Goal: Task Accomplishment & Management: Use online tool/utility

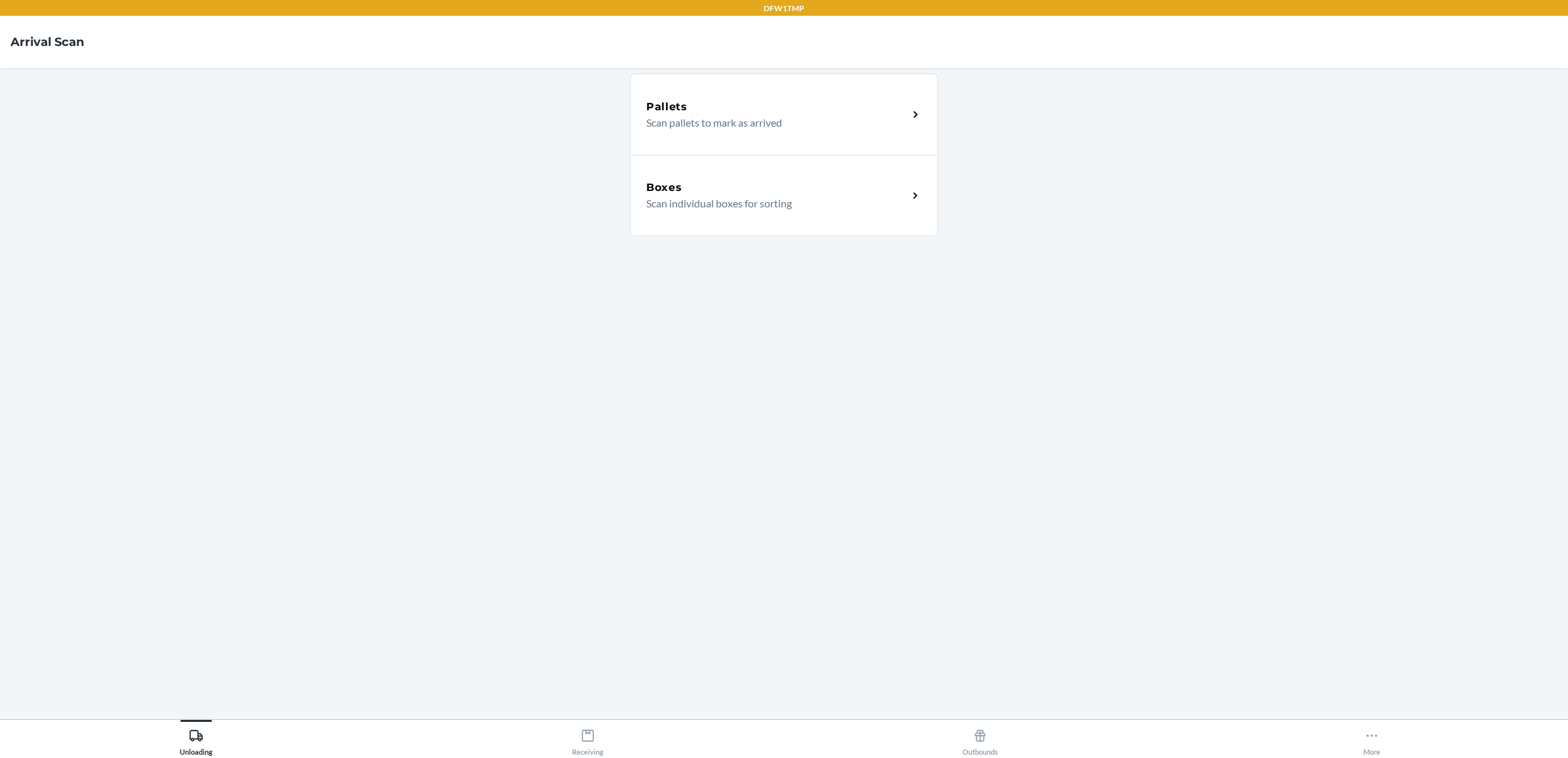
click at [746, 205] on p "Scan individual boxes for sorting" at bounding box center [772, 203] width 251 height 16
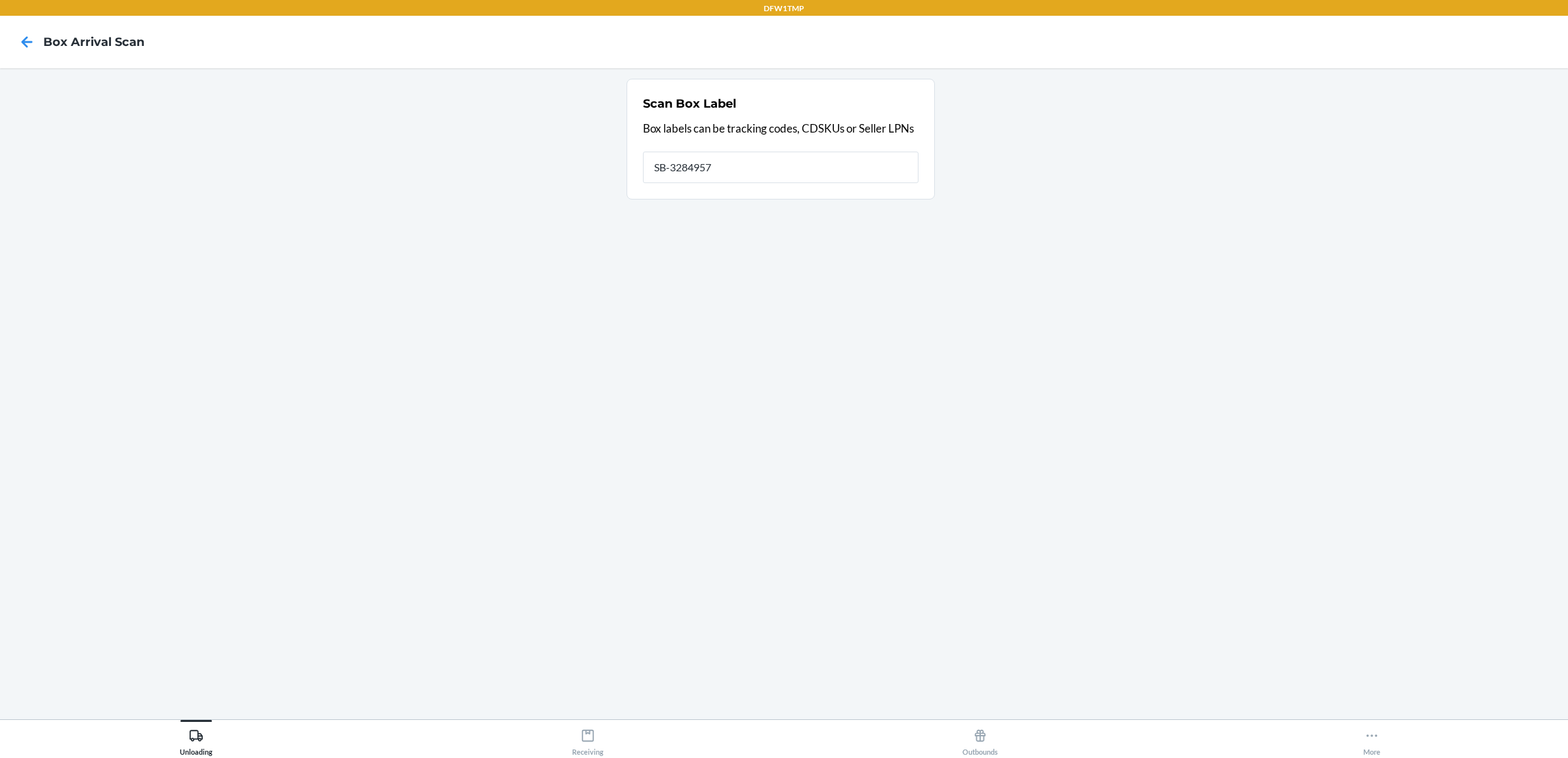
type input "SB-3284957"
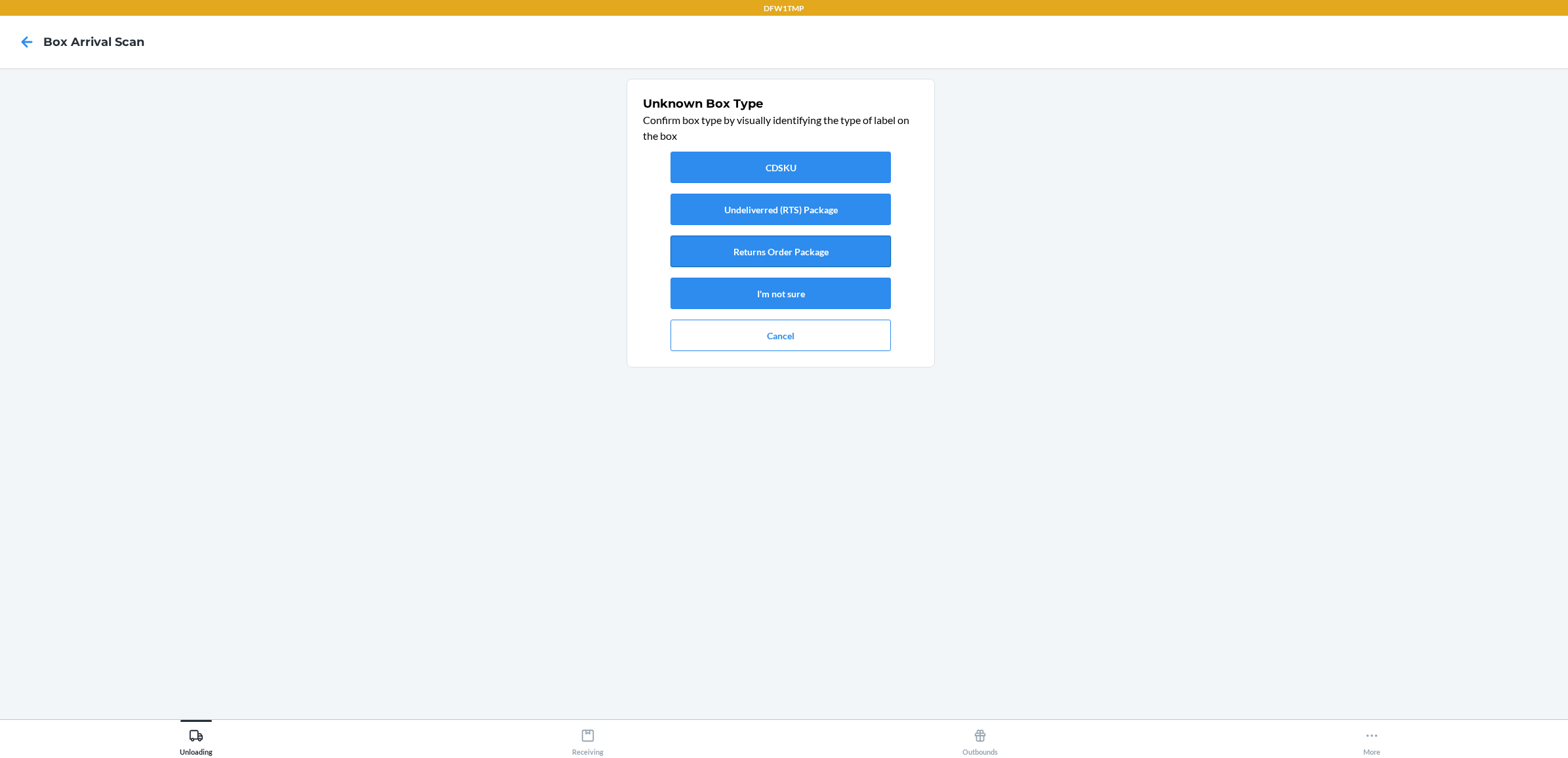
click at [827, 248] on button "Returns Order Package" at bounding box center [781, 251] width 220 height 31
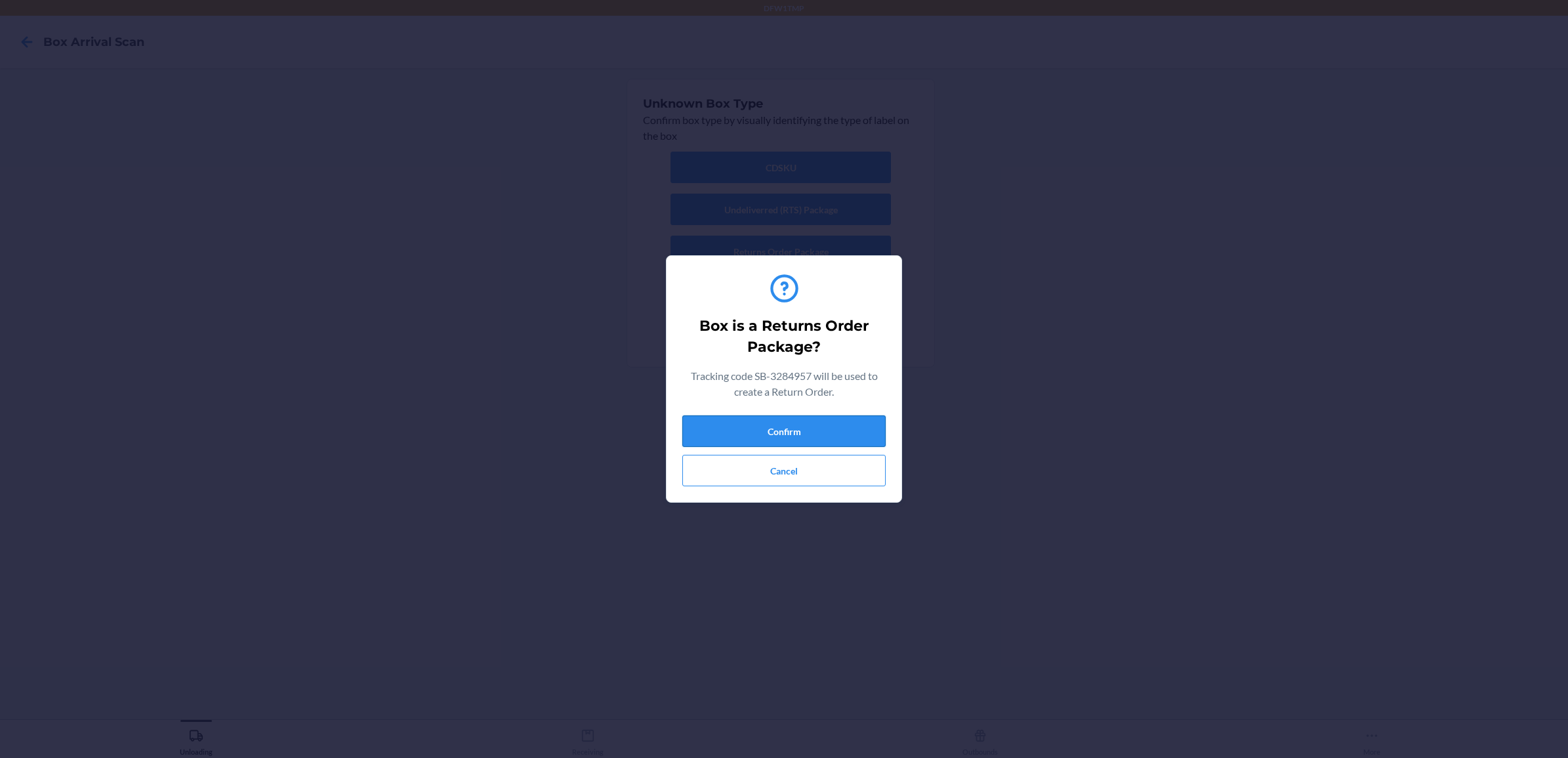
click at [785, 435] on button "Confirm" at bounding box center [784, 431] width 203 height 31
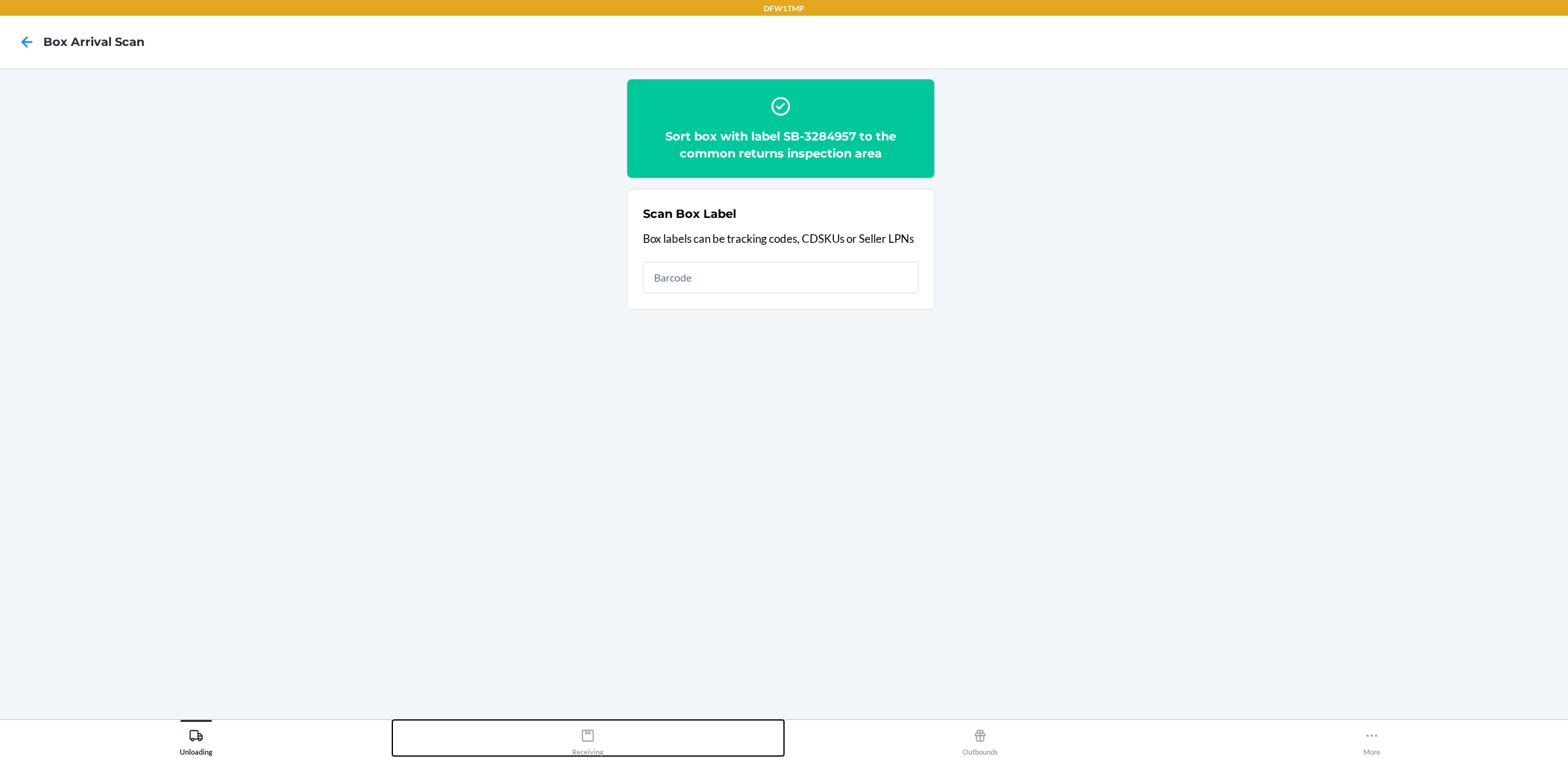
click at [599, 721] on button "Receiving" at bounding box center [588, 737] width 392 height 36
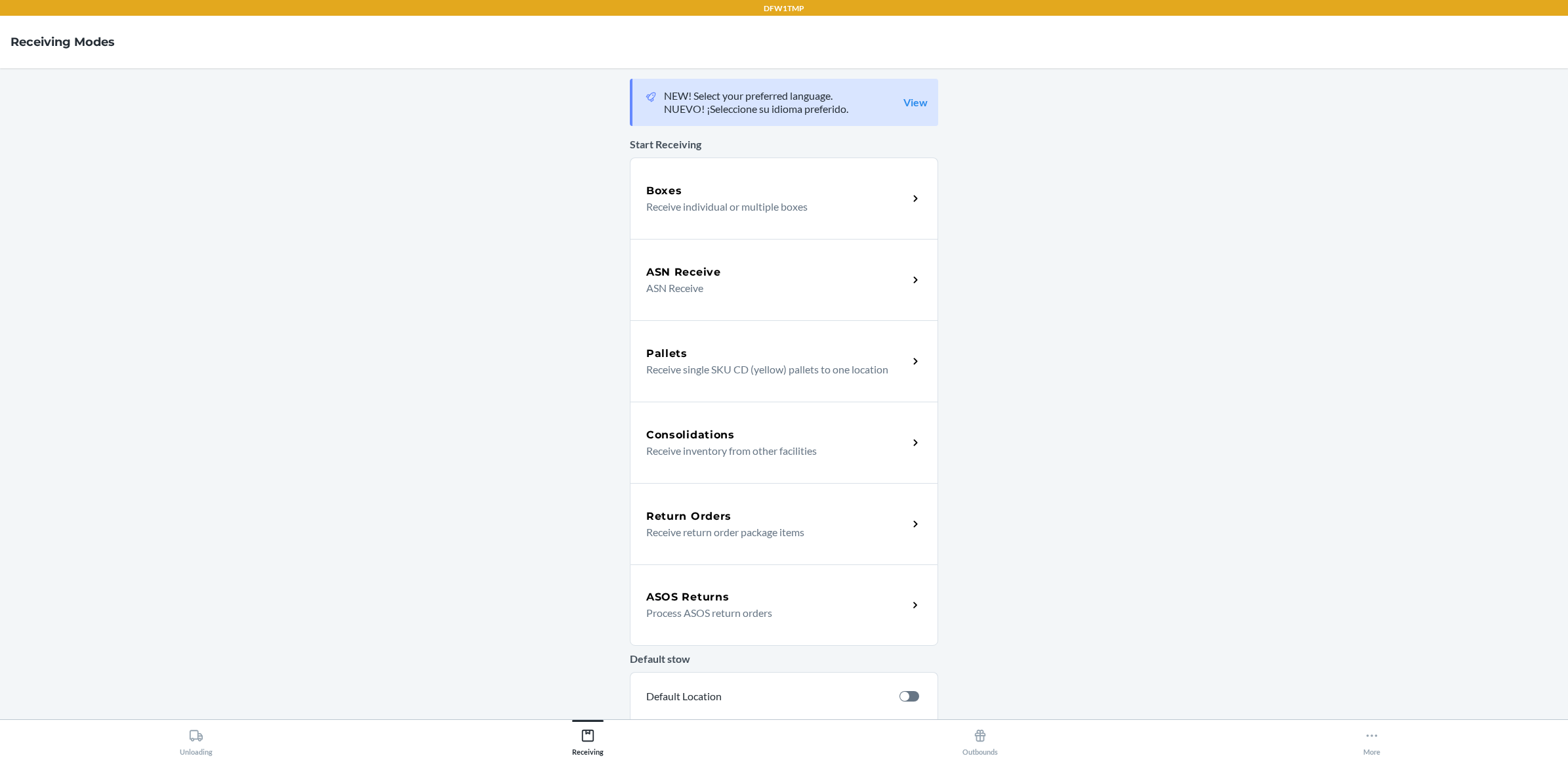
click at [718, 549] on div "Return Orders Receive return order package items" at bounding box center [783, 523] width 308 height 81
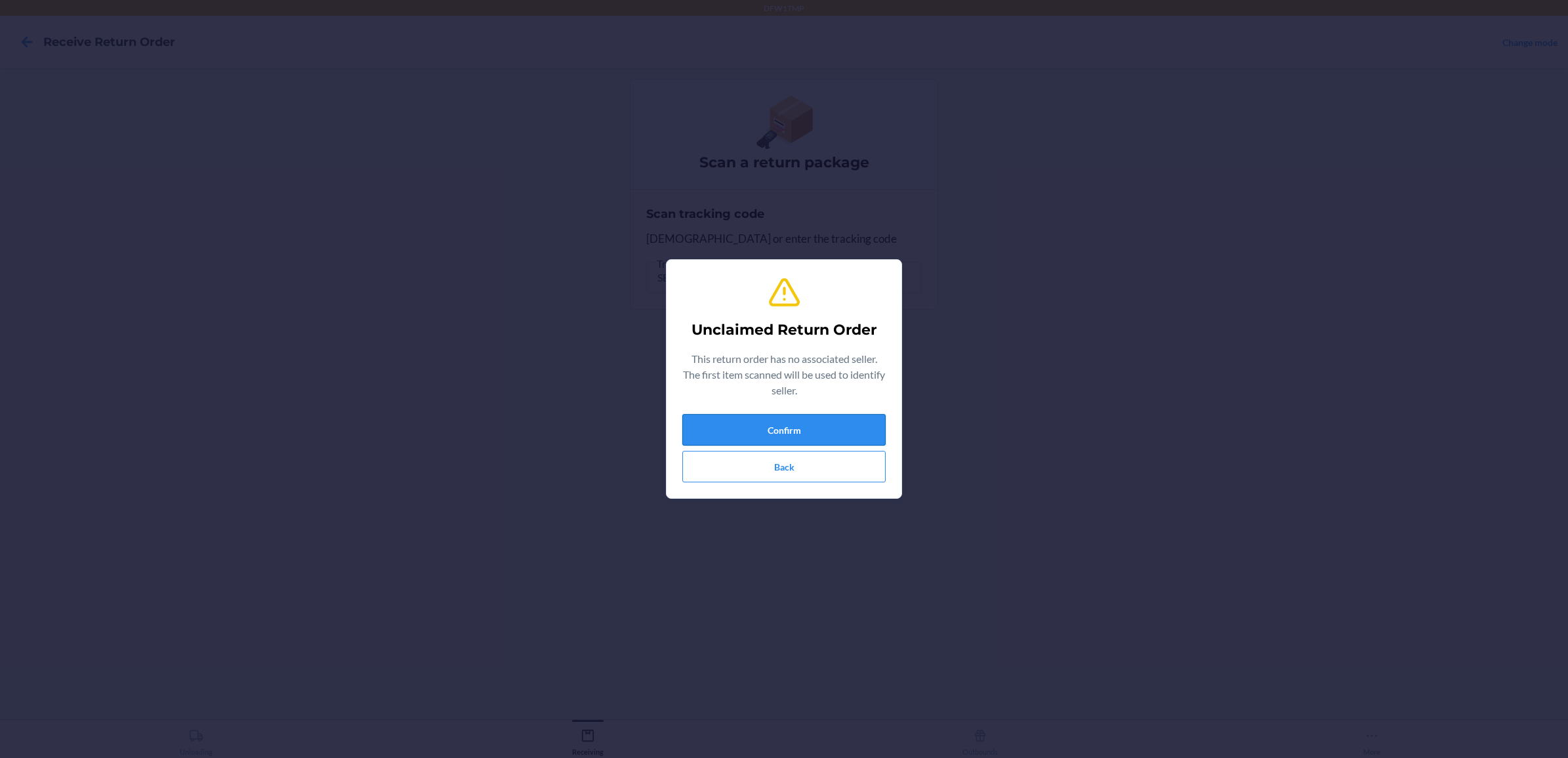
click at [795, 423] on button "Confirm" at bounding box center [784, 429] width 203 height 31
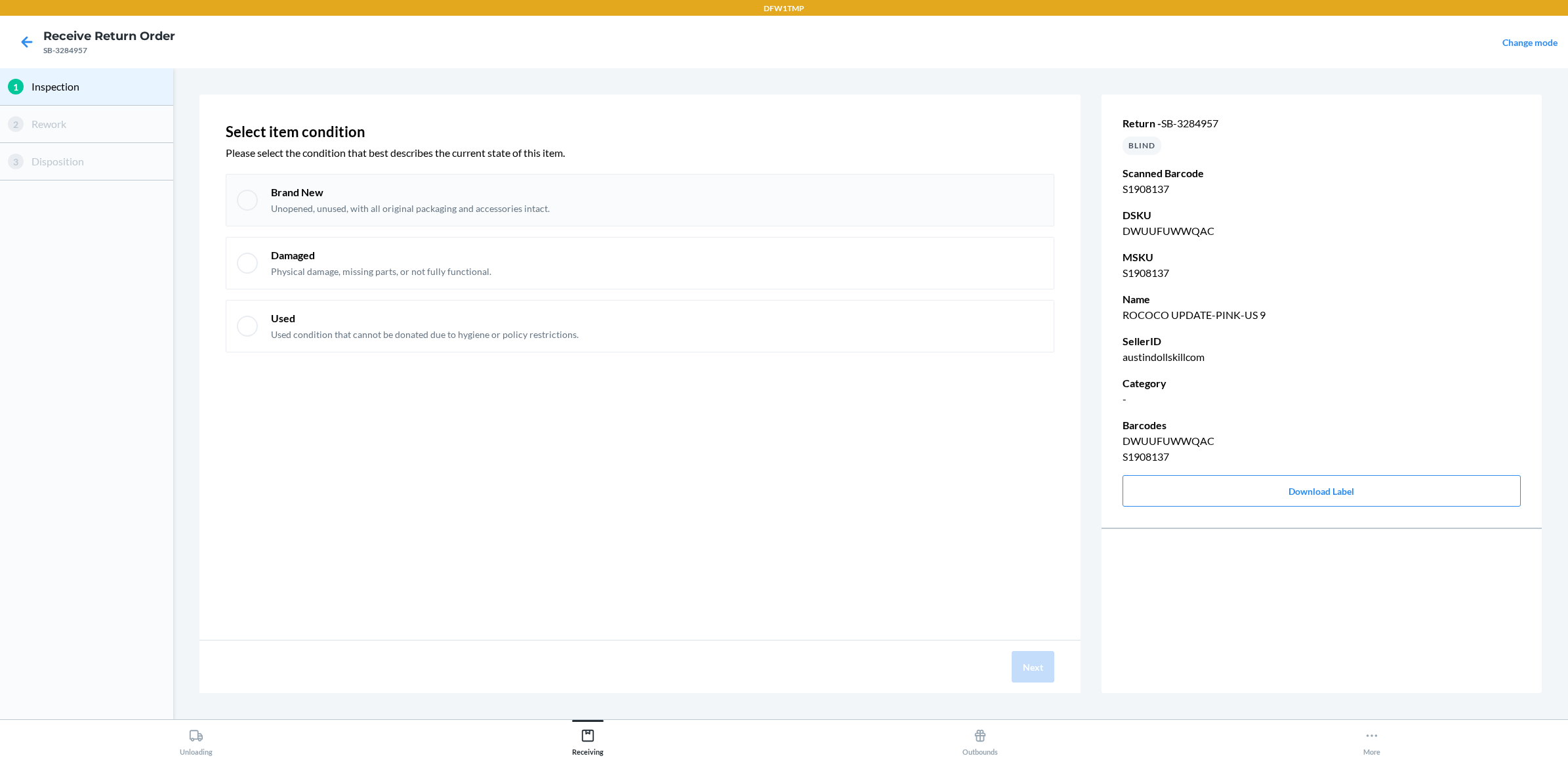
click at [367, 202] on p "Unopened, unused, with all original packaging and accessories intact." at bounding box center [410, 208] width 279 height 13
checkbox input "true"
click at [1023, 653] on button "Next" at bounding box center [1033, 666] width 43 height 31
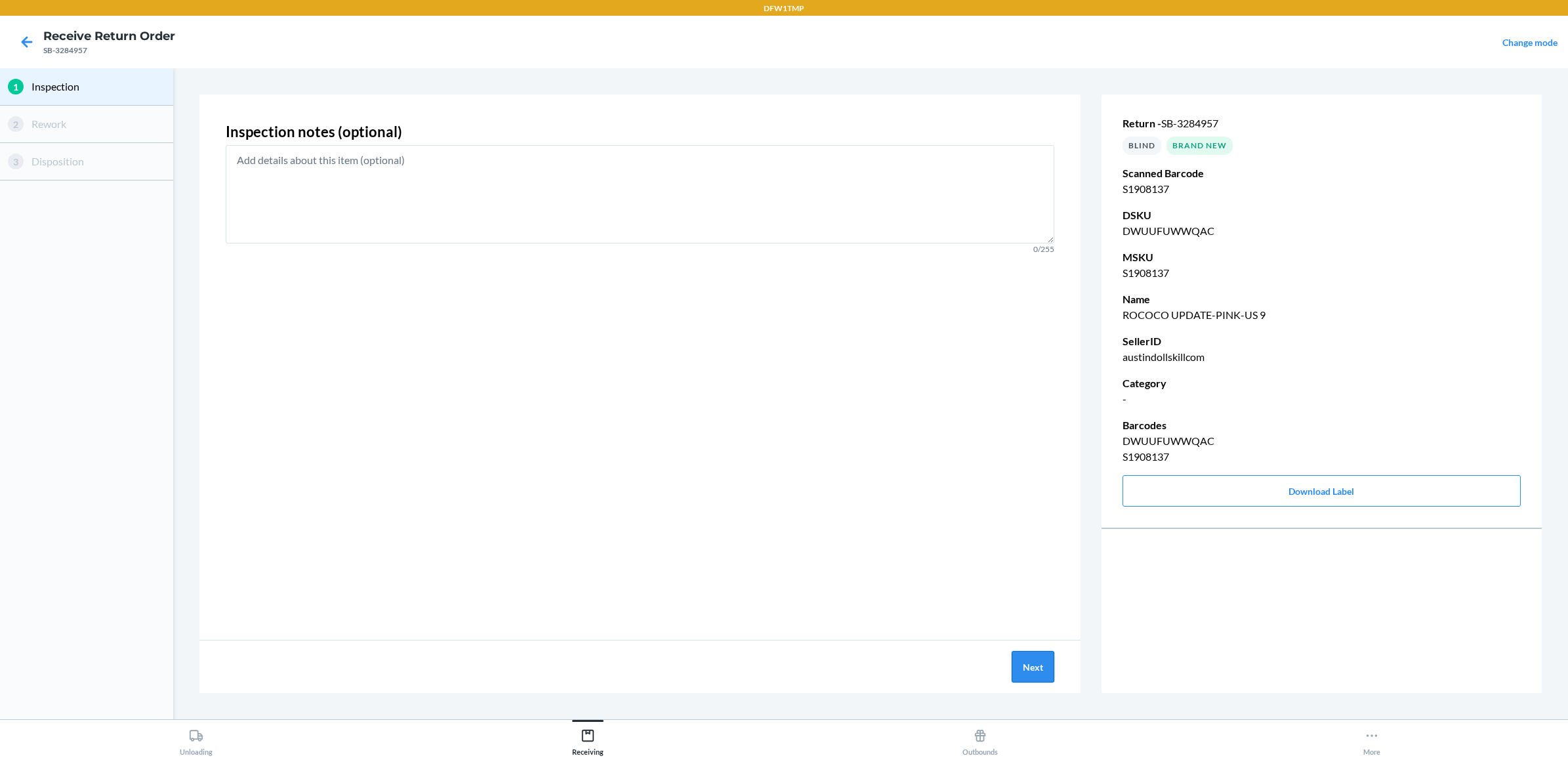
click at [1018, 659] on button "Next" at bounding box center [1033, 666] width 43 height 31
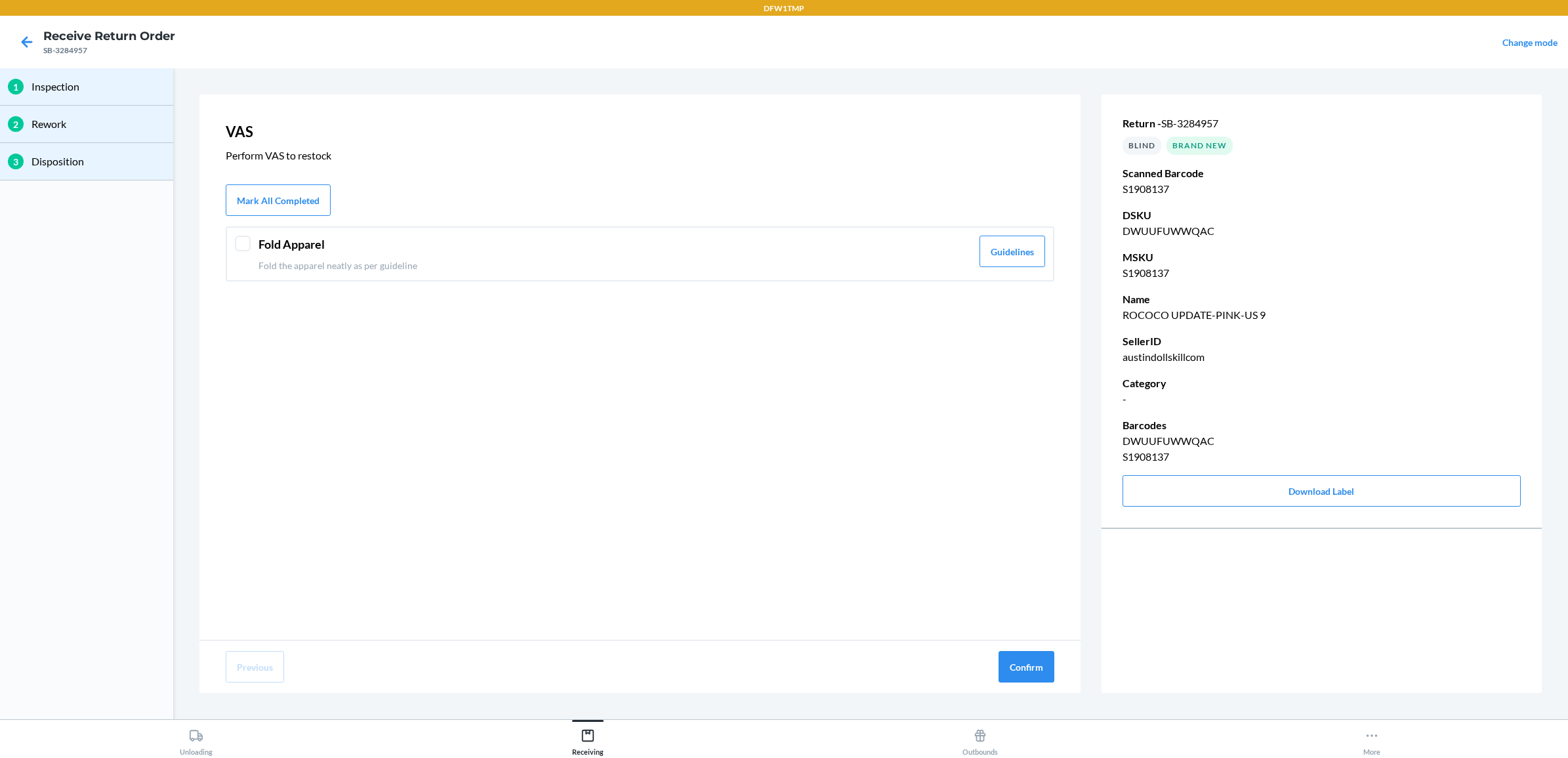
click at [242, 237] on div at bounding box center [242, 243] width 16 height 16
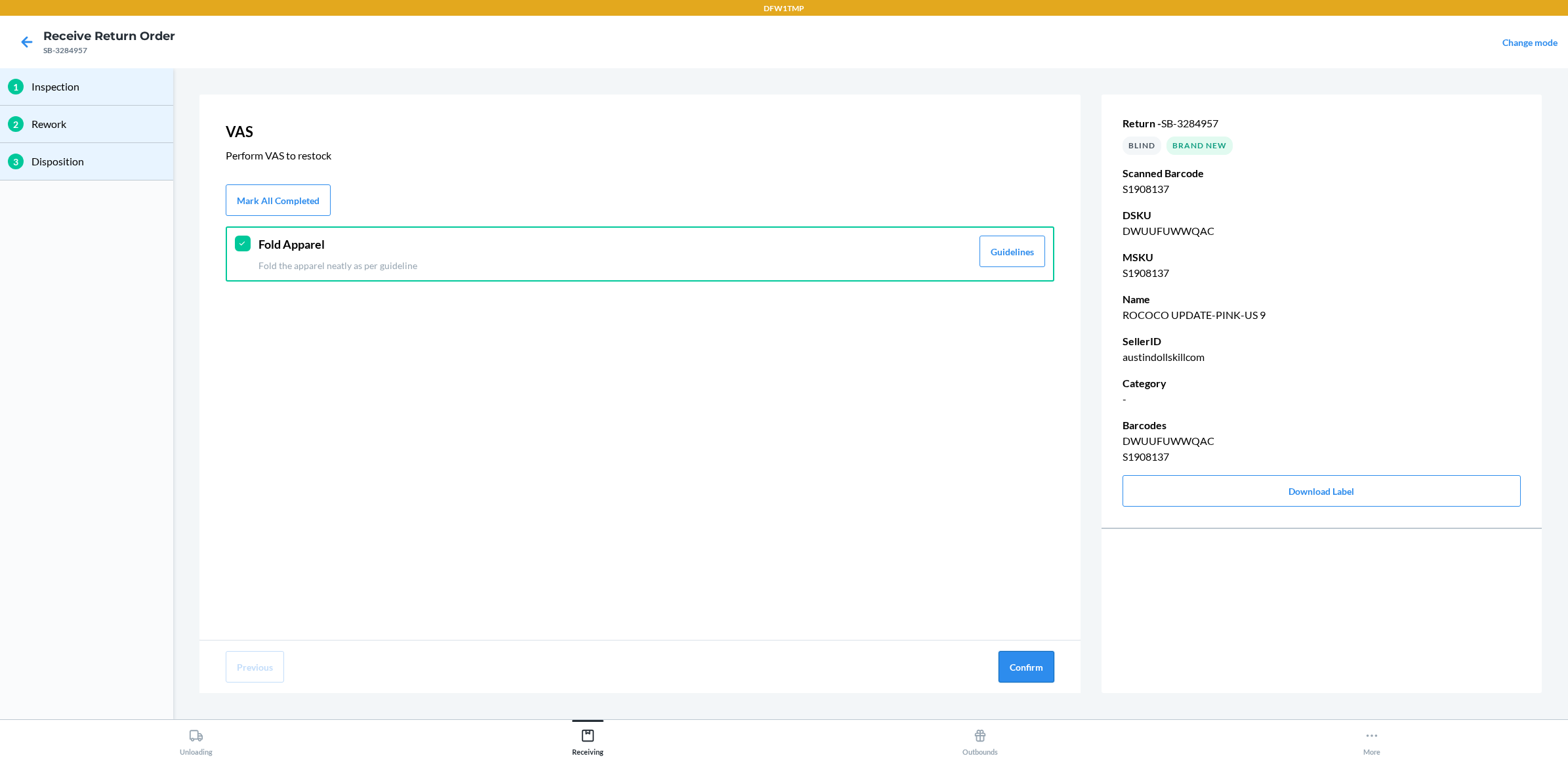
click at [998, 654] on button "Confirm" at bounding box center [1026, 666] width 56 height 31
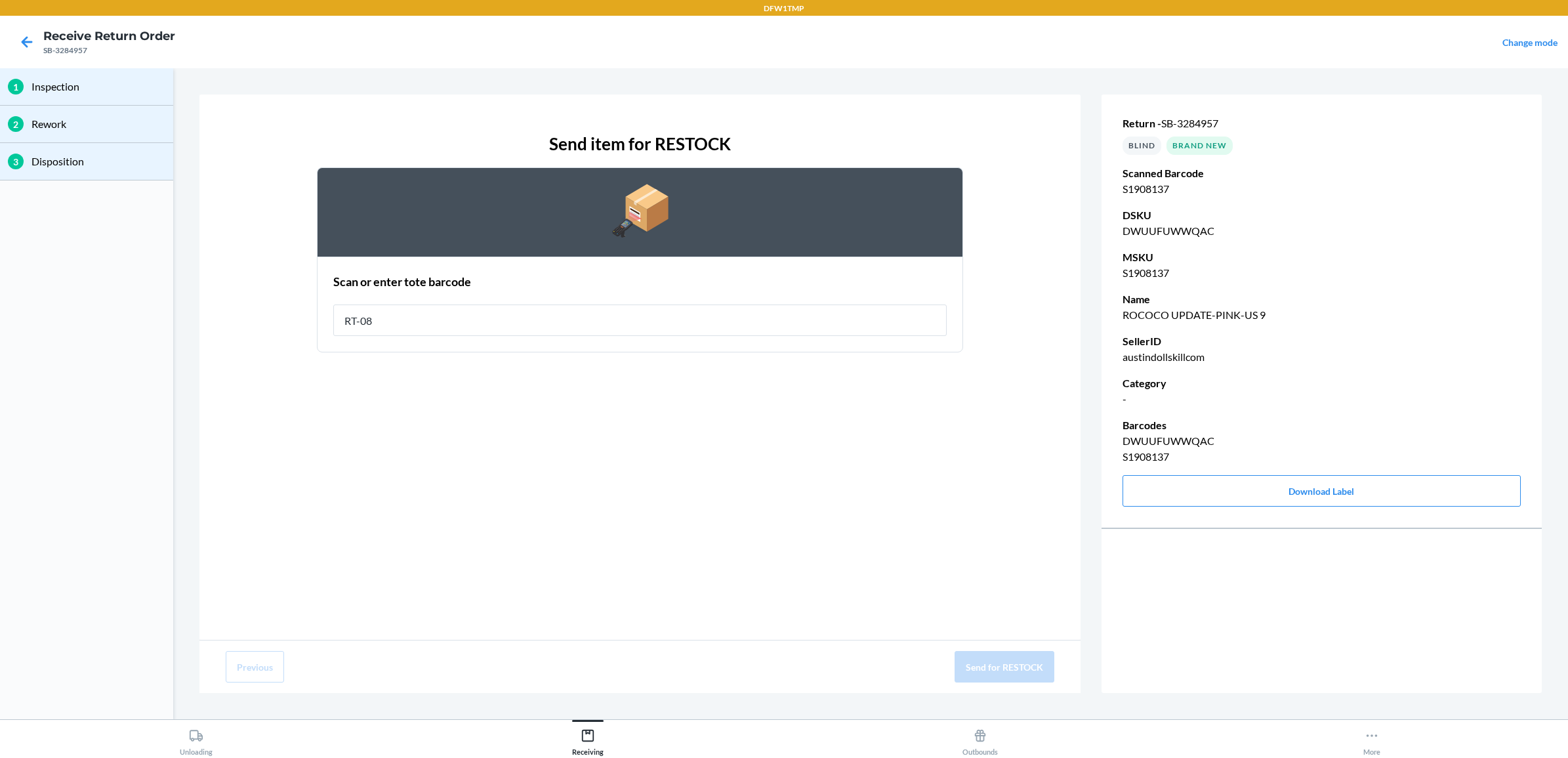
type input "RT-08"
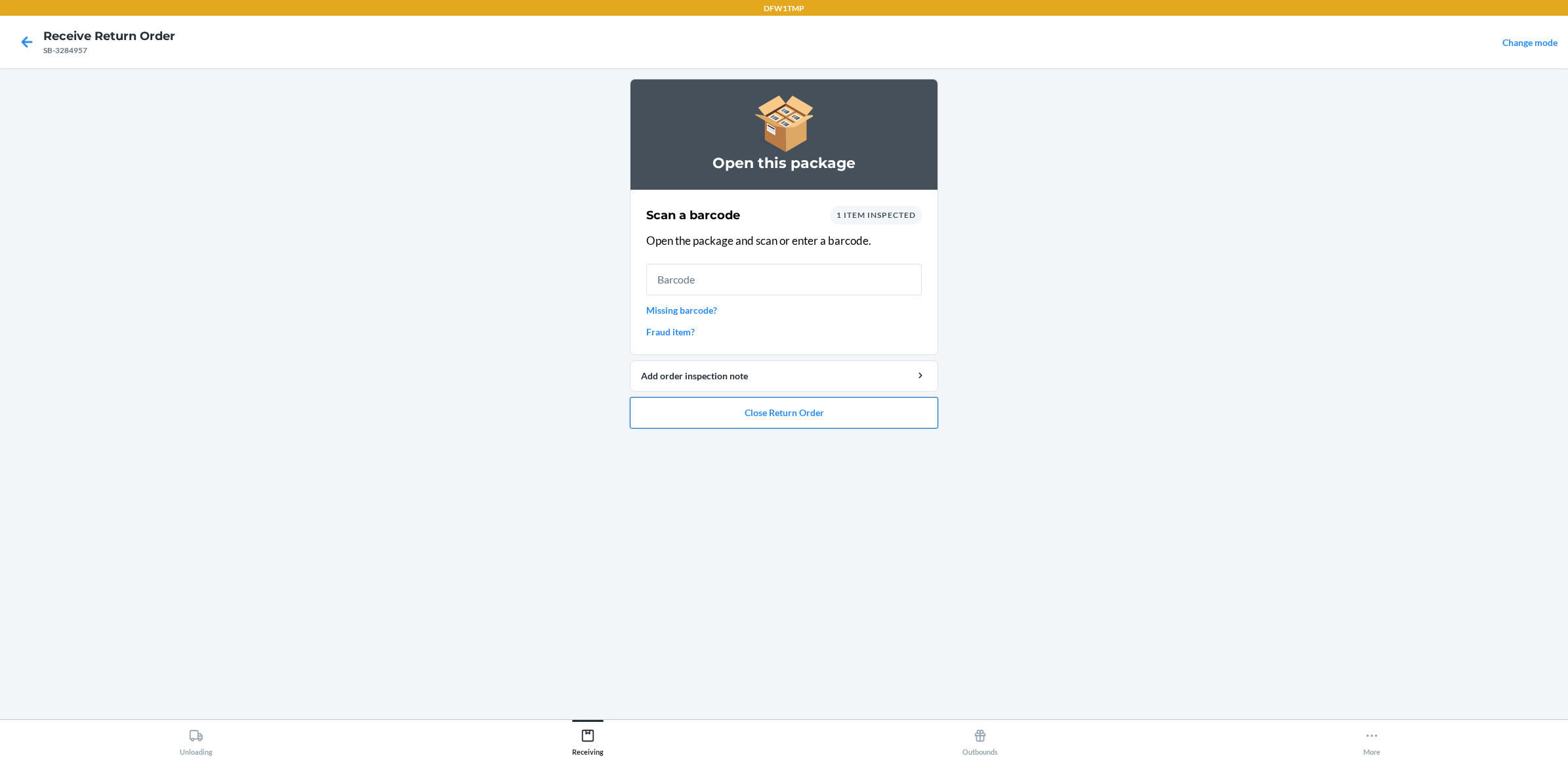
click at [763, 427] on button "Close Return Order" at bounding box center [783, 412] width 308 height 31
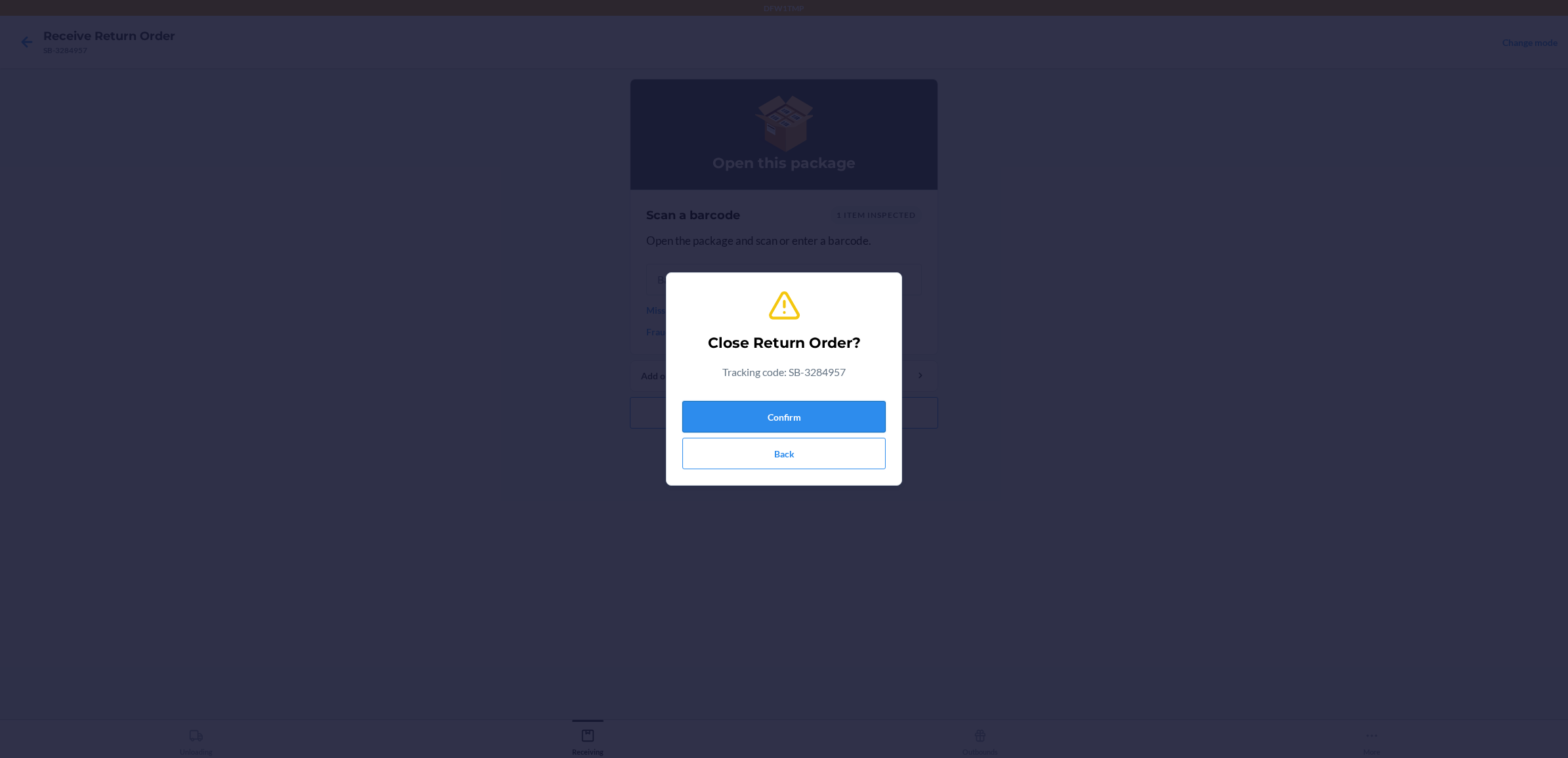
click at [775, 421] on button "Confirm" at bounding box center [784, 416] width 203 height 31
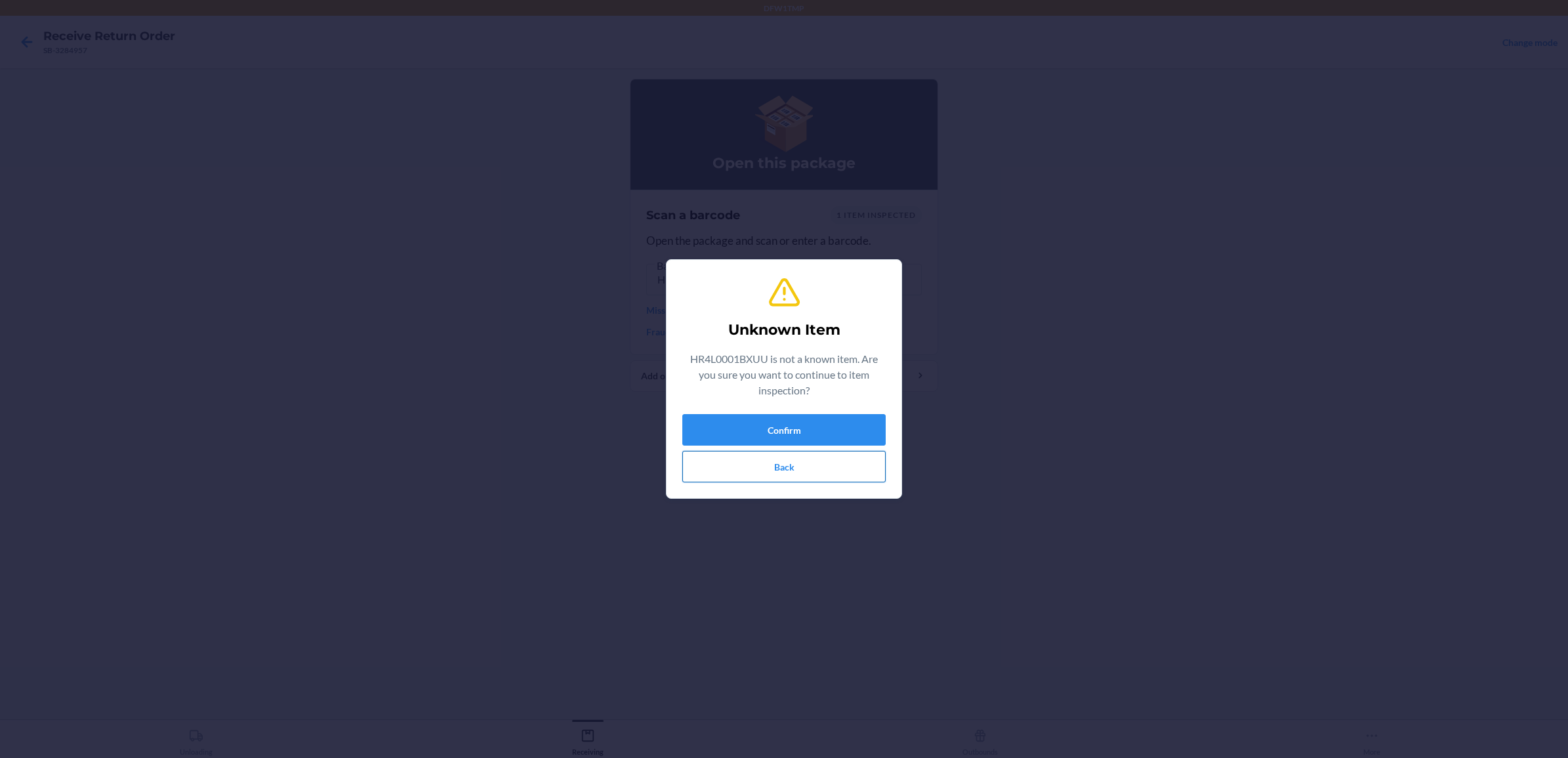
click at [811, 467] on button "Back" at bounding box center [784, 466] width 203 height 31
click at [854, 467] on button "Back" at bounding box center [784, 466] width 203 height 31
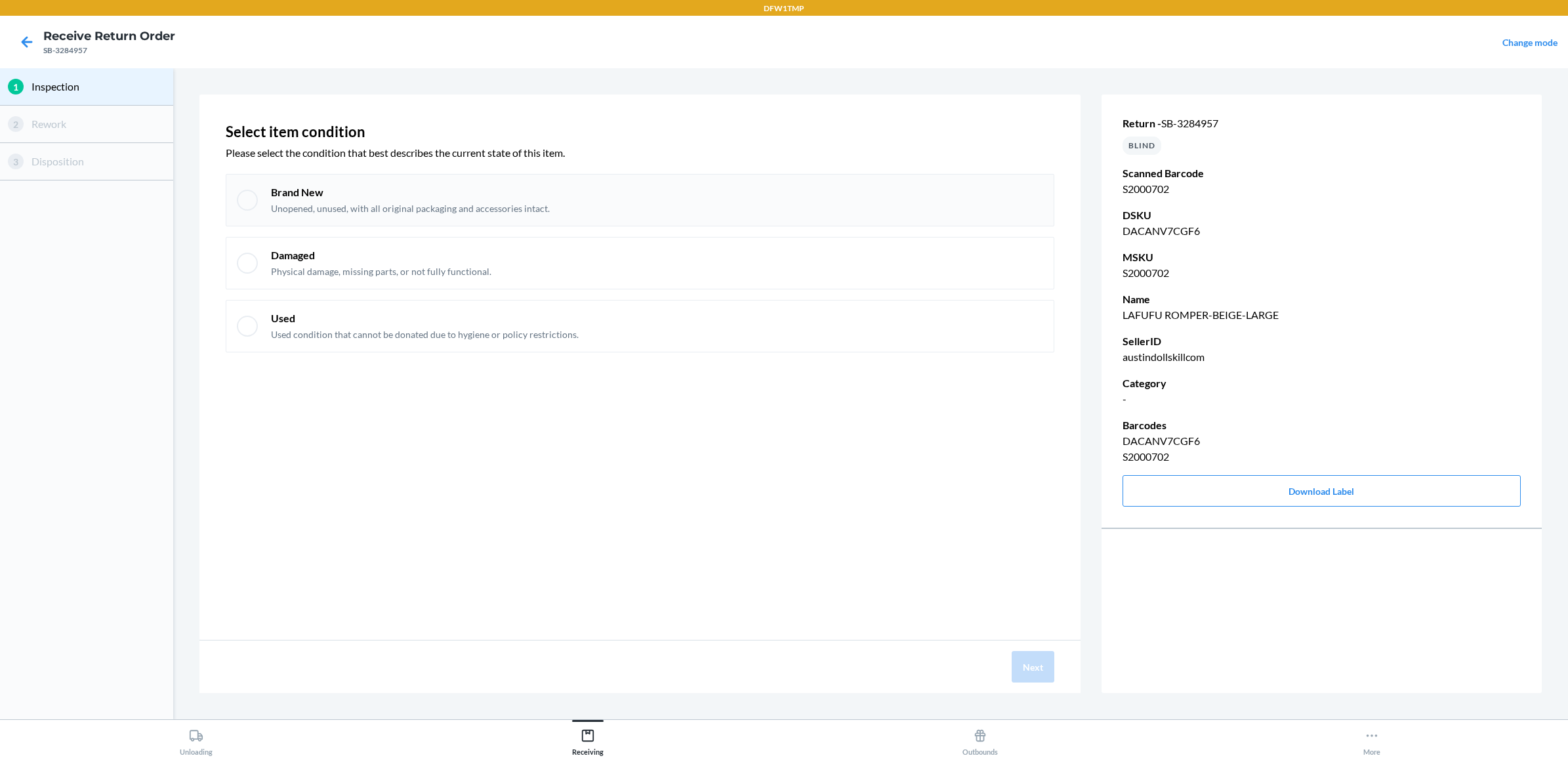
click at [848, 185] on div "Brand New Unopened, unused, with all original packaging and accessories intact." at bounding box center [657, 200] width 773 height 30
checkbox input "true"
click at [1018, 660] on button "Next" at bounding box center [1033, 666] width 43 height 31
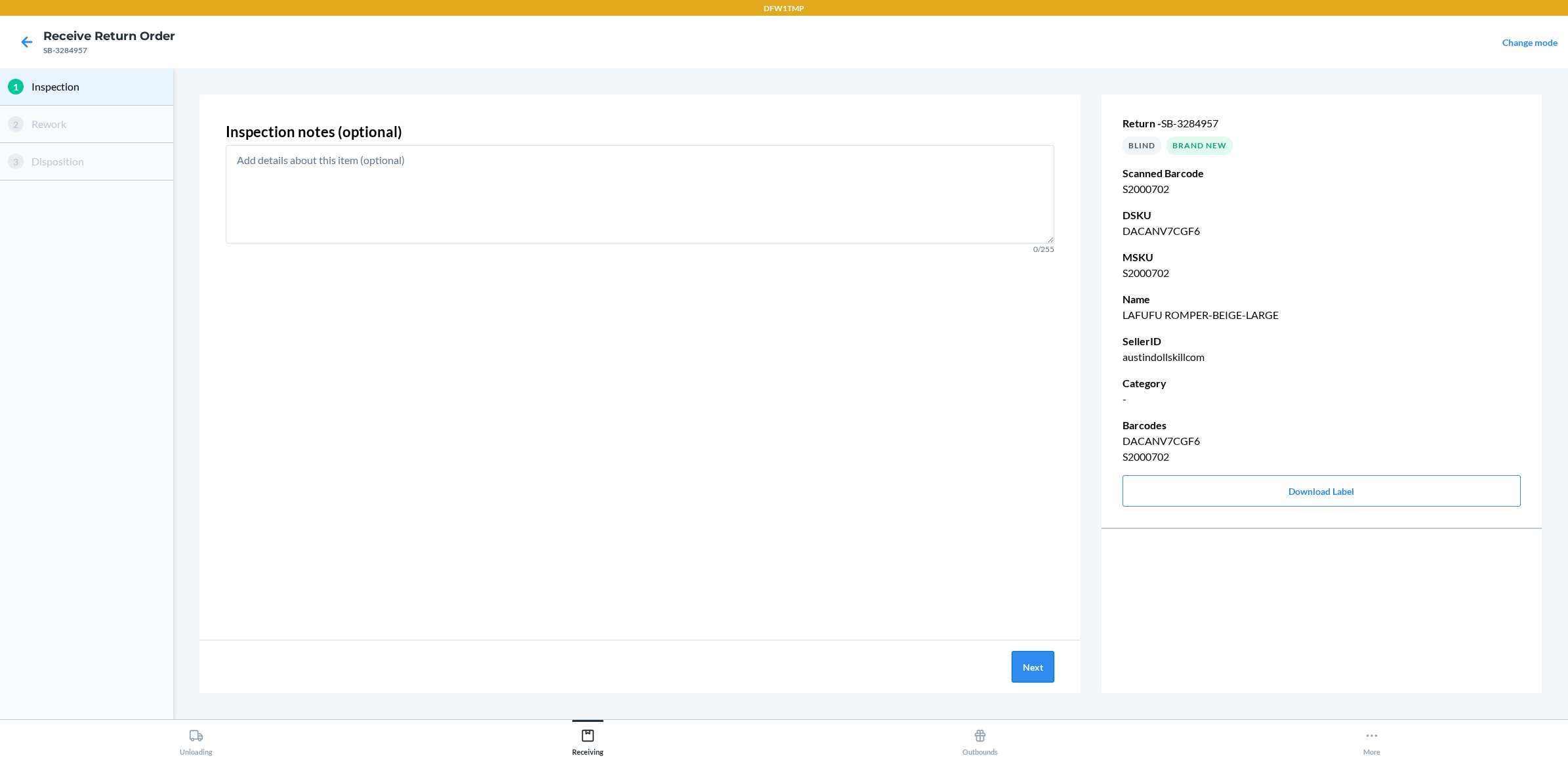
click at [1027, 665] on button "Next" at bounding box center [1033, 666] width 43 height 31
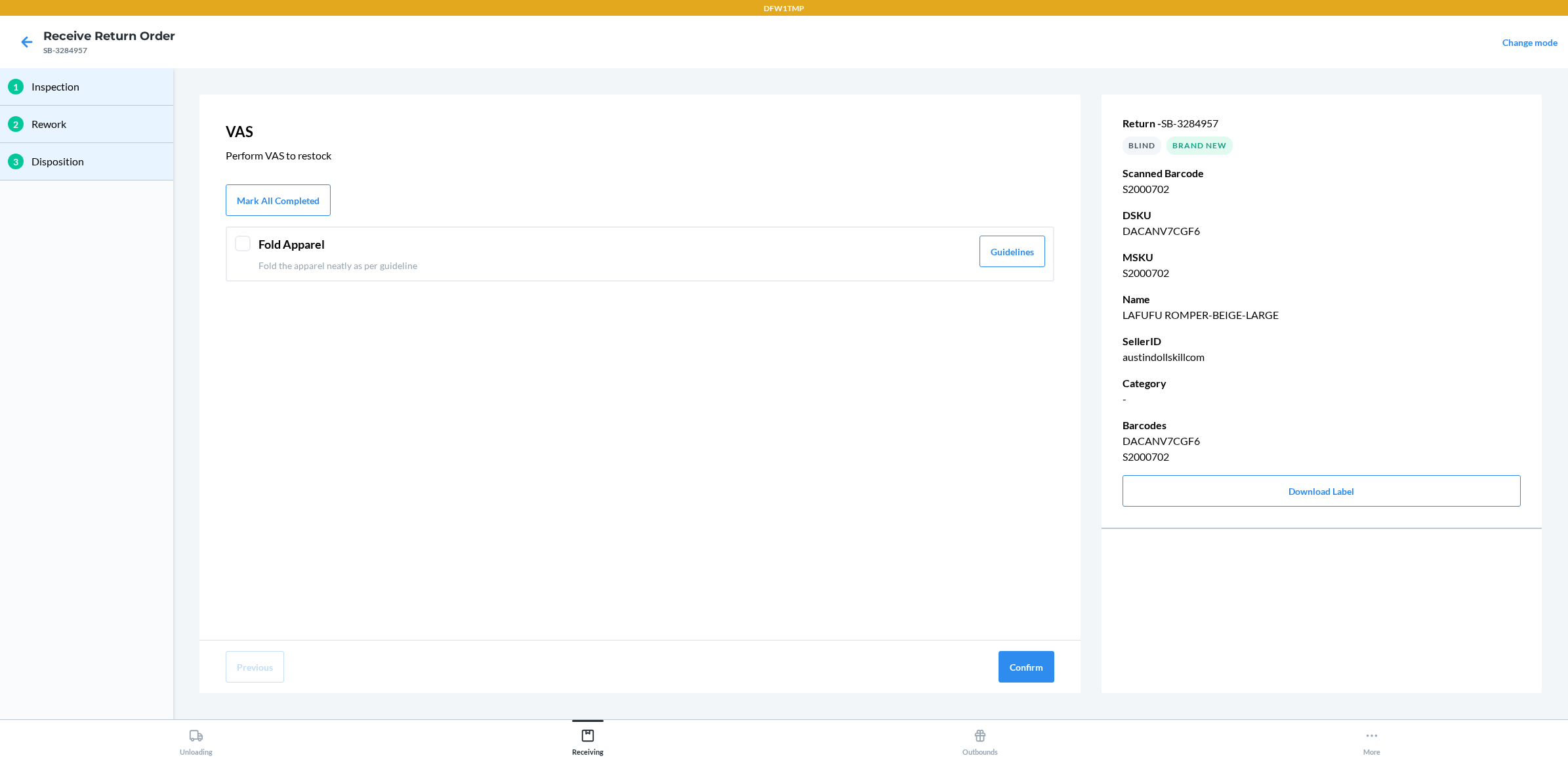
click at [549, 251] on header "Fold Apparel" at bounding box center [615, 244] width 713 height 18
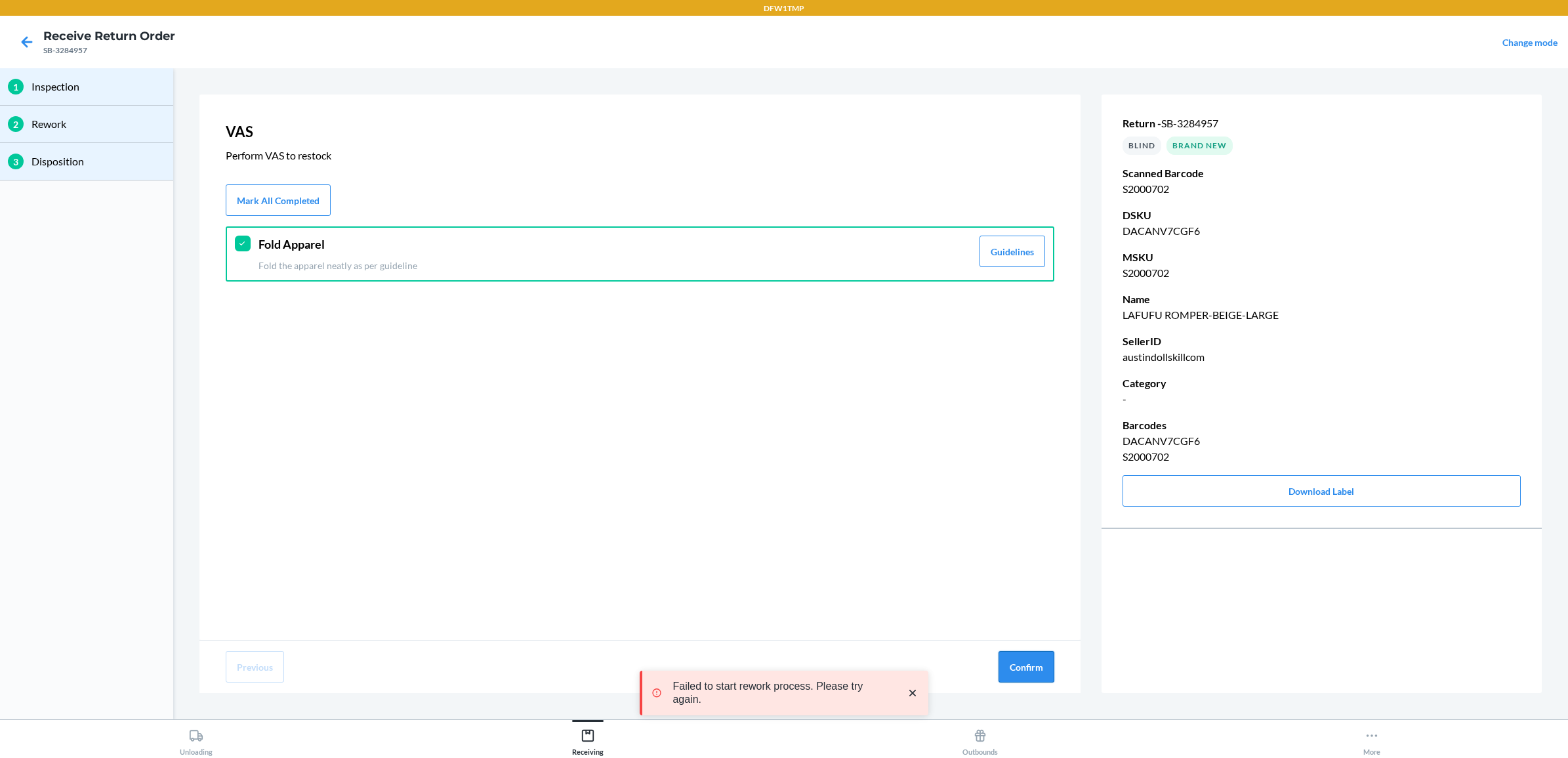
click at [1014, 652] on button "Confirm" at bounding box center [1026, 666] width 56 height 31
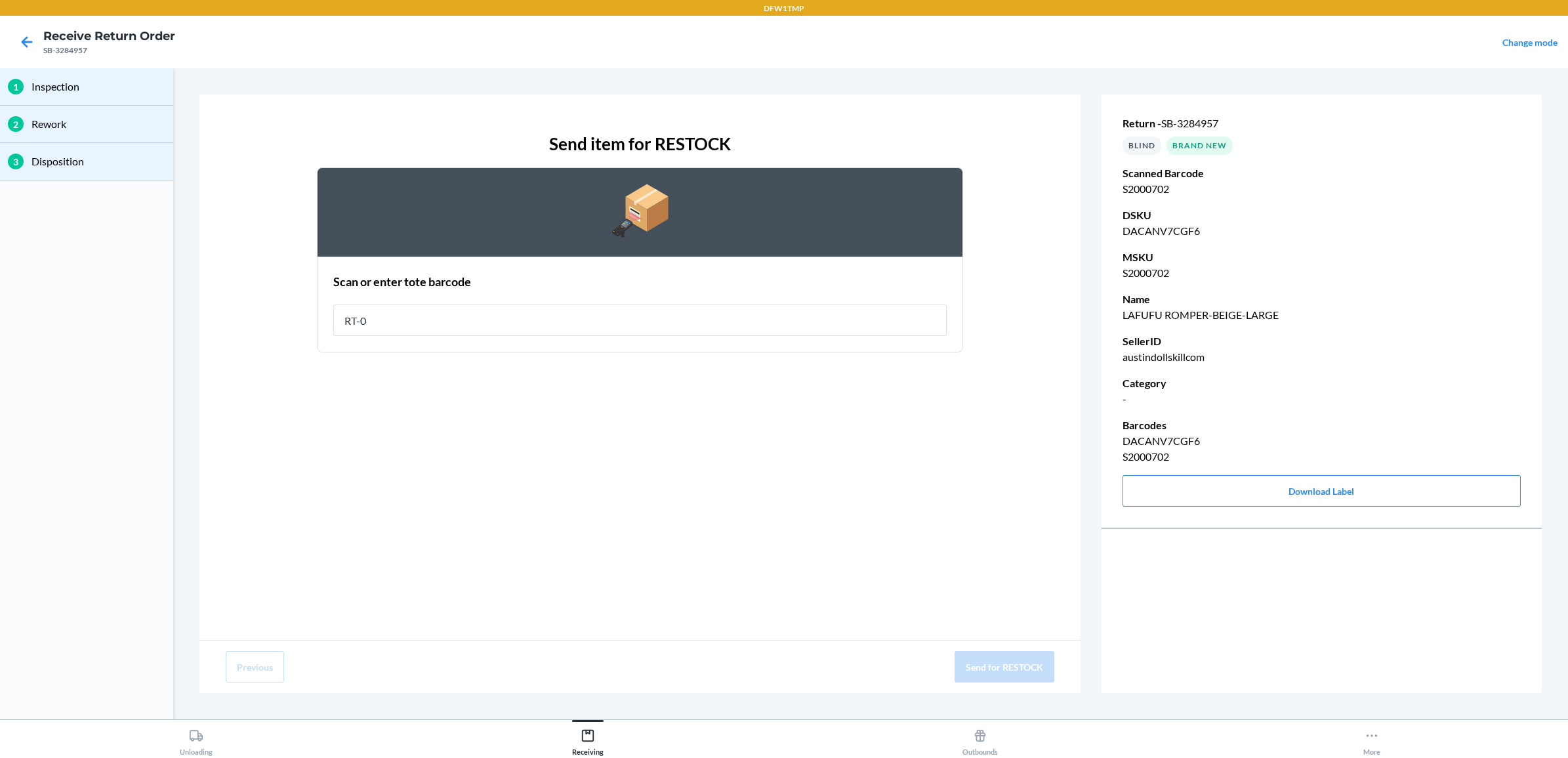
type input "RT-08"
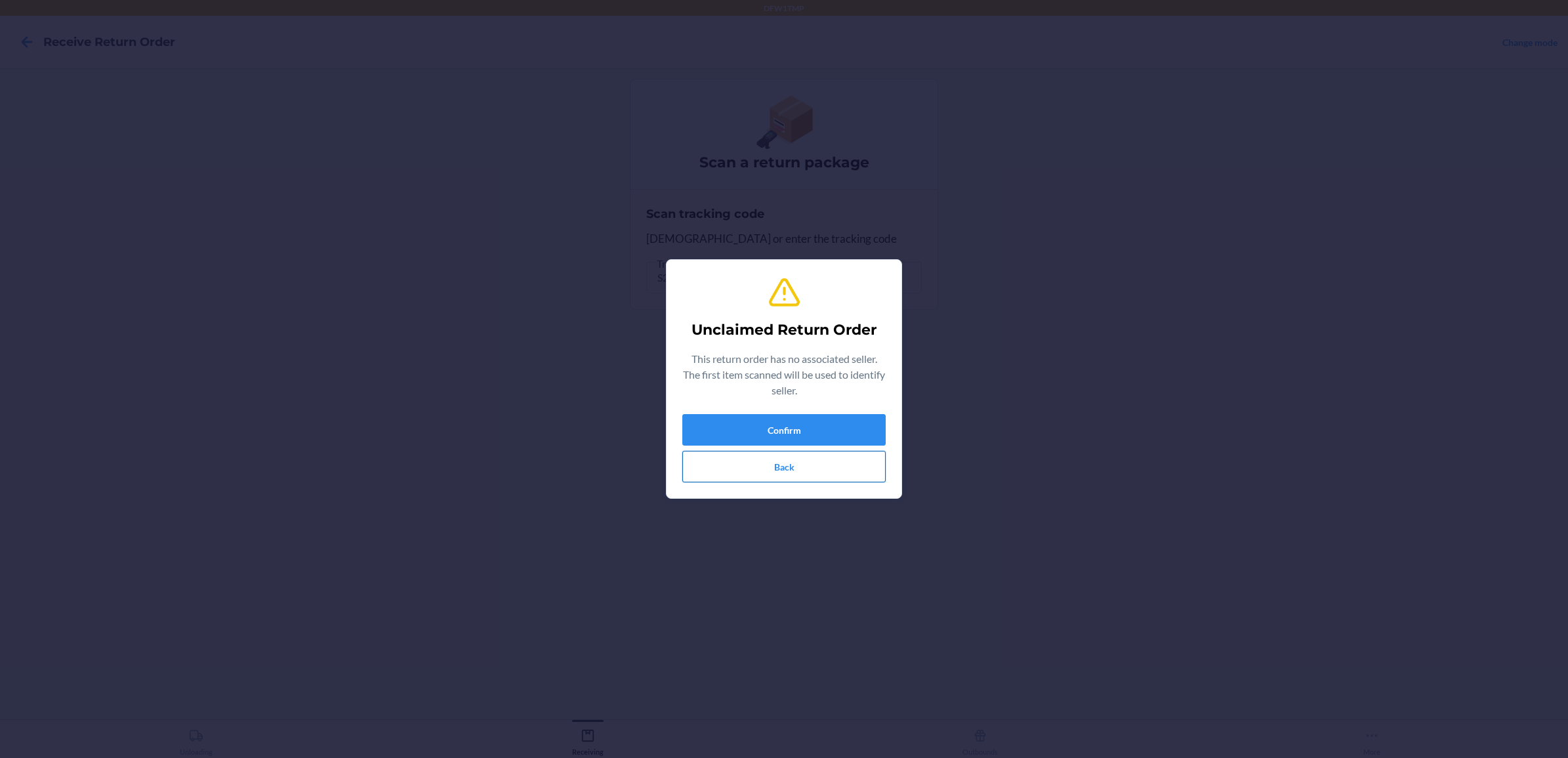
click at [867, 470] on button "Back" at bounding box center [784, 466] width 203 height 31
click at [845, 422] on button "Confirm" at bounding box center [784, 429] width 203 height 31
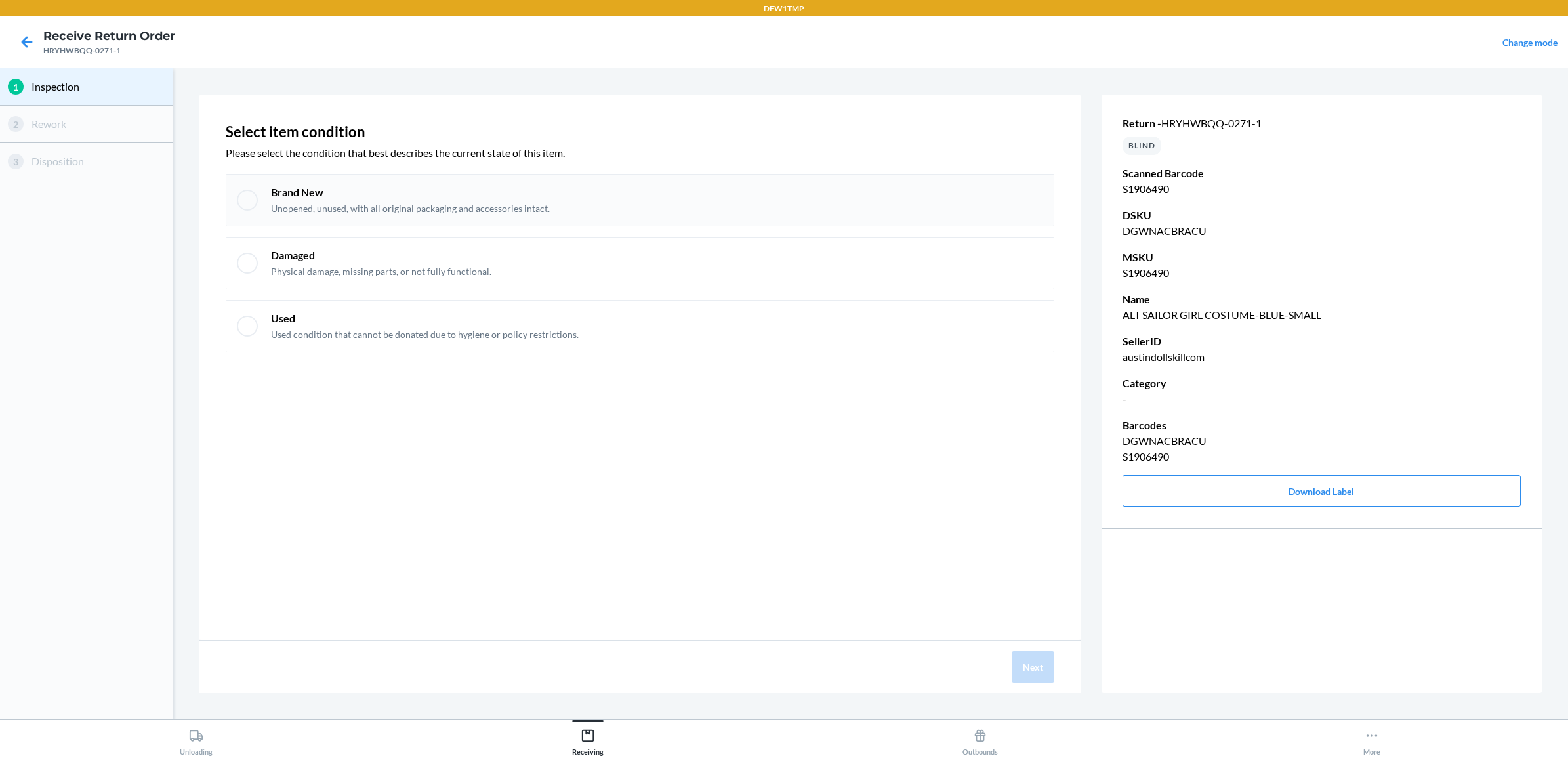
click at [1017, 225] on div "Brand New Unopened, unused, with all original packaging and accessories intact." at bounding box center [639, 200] width 828 height 53
checkbox input "true"
click at [1019, 662] on button "Next" at bounding box center [1033, 666] width 43 height 31
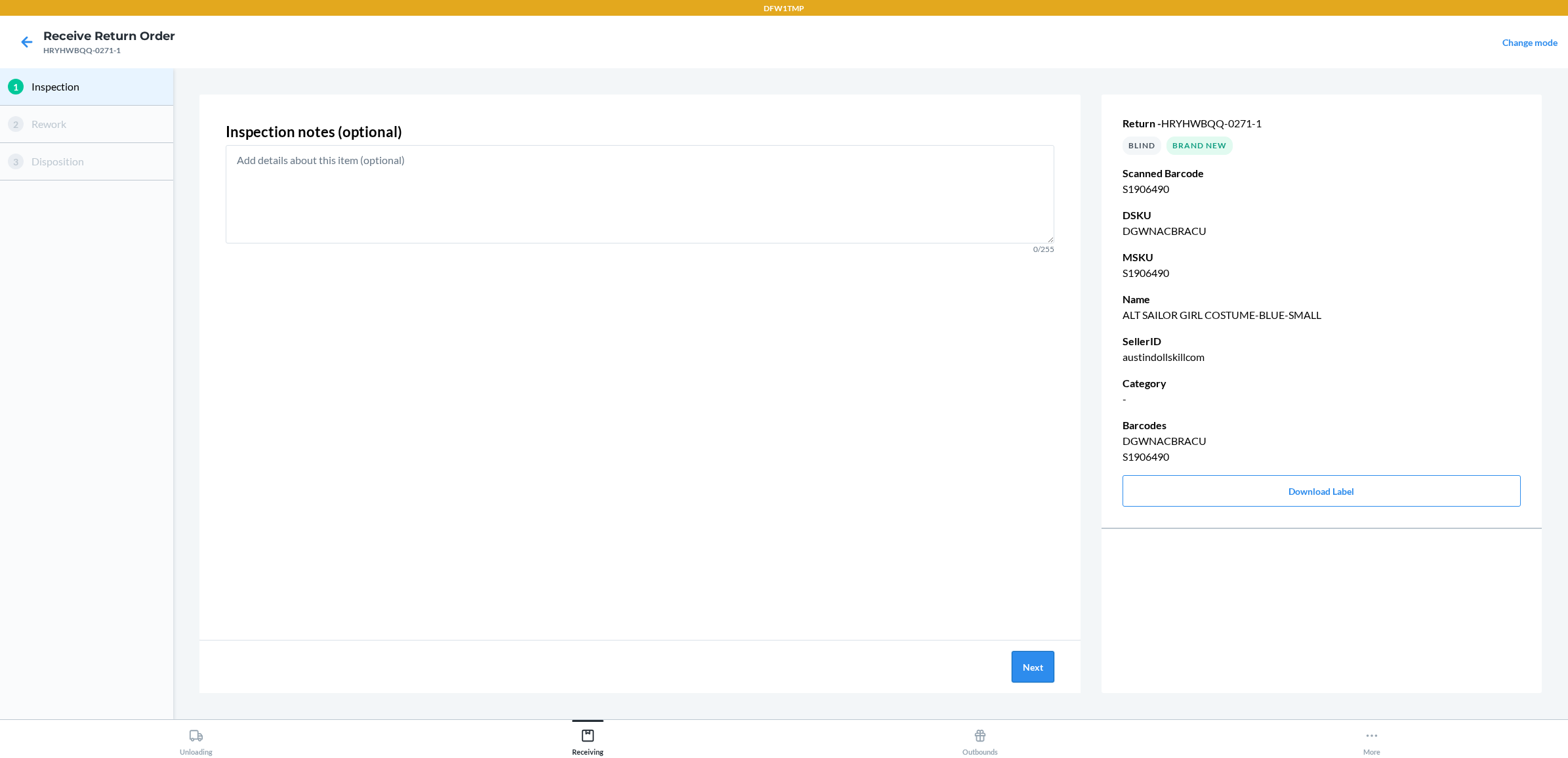
click at [1031, 663] on button "Next" at bounding box center [1033, 666] width 43 height 31
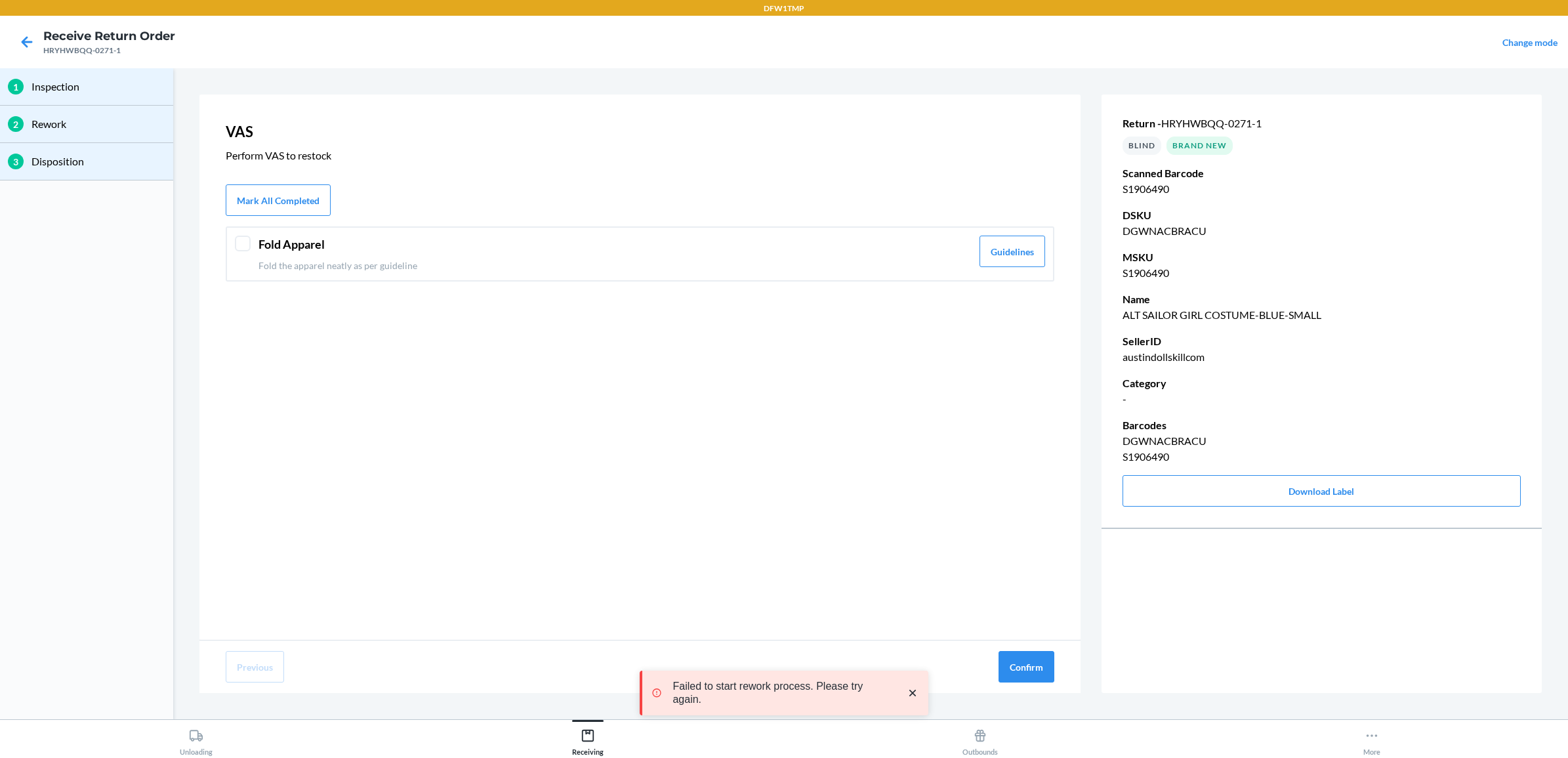
click at [316, 246] on header "Fold Apparel" at bounding box center [615, 244] width 713 height 18
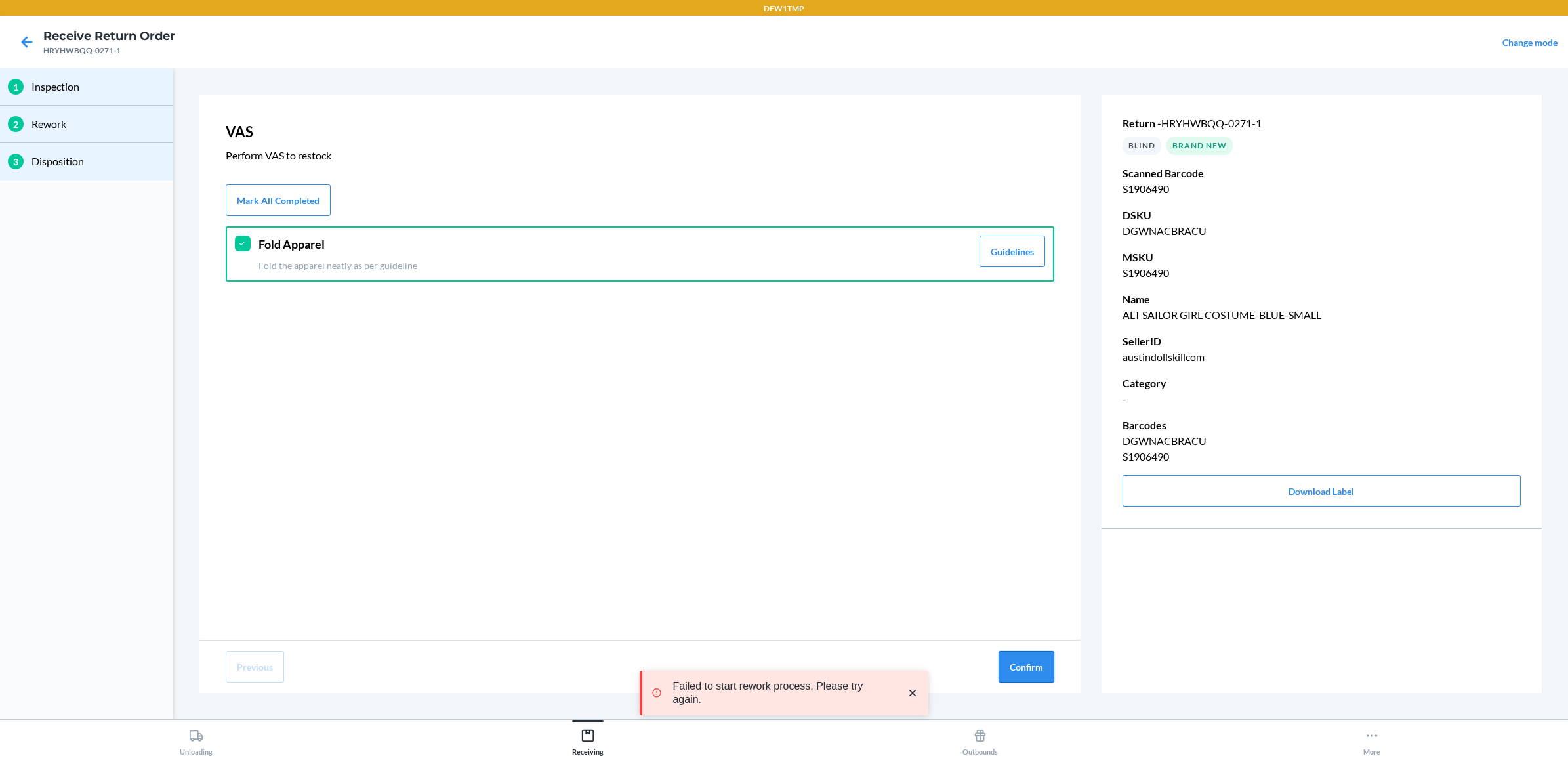
click at [1018, 665] on button "Confirm" at bounding box center [1026, 666] width 56 height 31
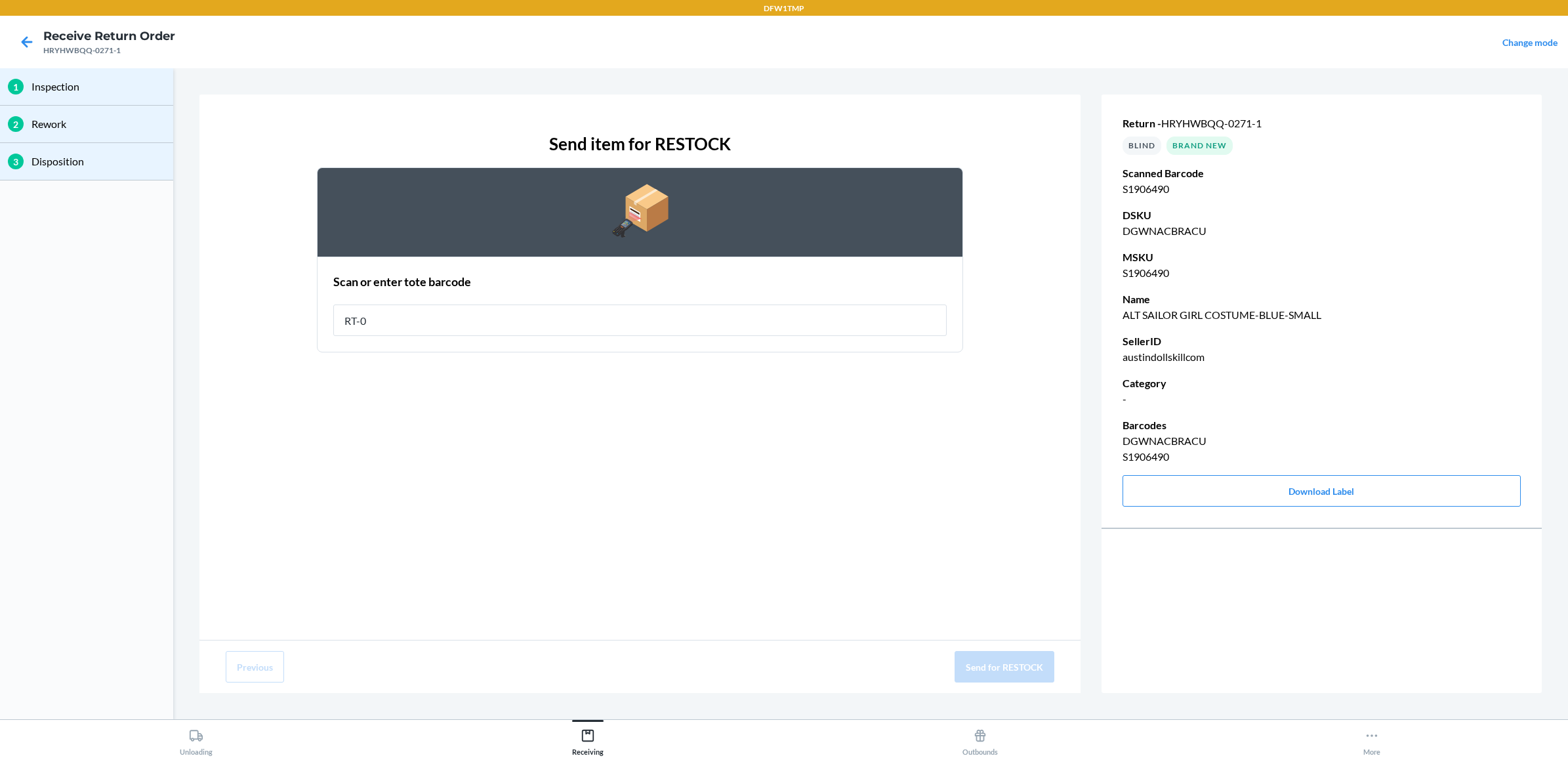
type input "RT-08"
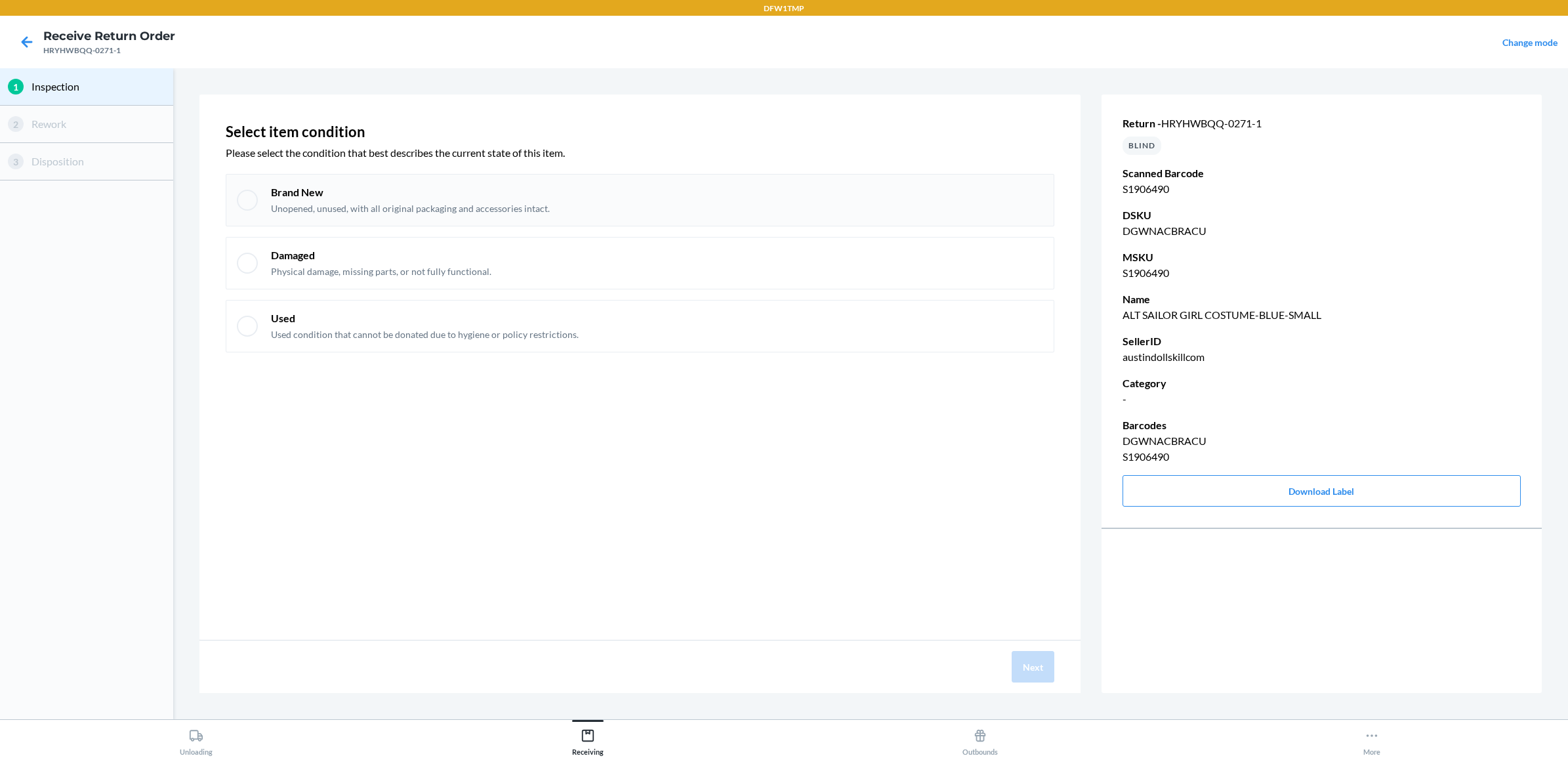
click at [756, 204] on div "Brand New Unopened, unused, with all original packaging and accessories intact." at bounding box center [657, 200] width 773 height 30
checkbox input "true"
click at [1010, 680] on div "Next" at bounding box center [640, 666] width 881 height 53
click at [1019, 673] on button "Next" at bounding box center [1033, 666] width 43 height 31
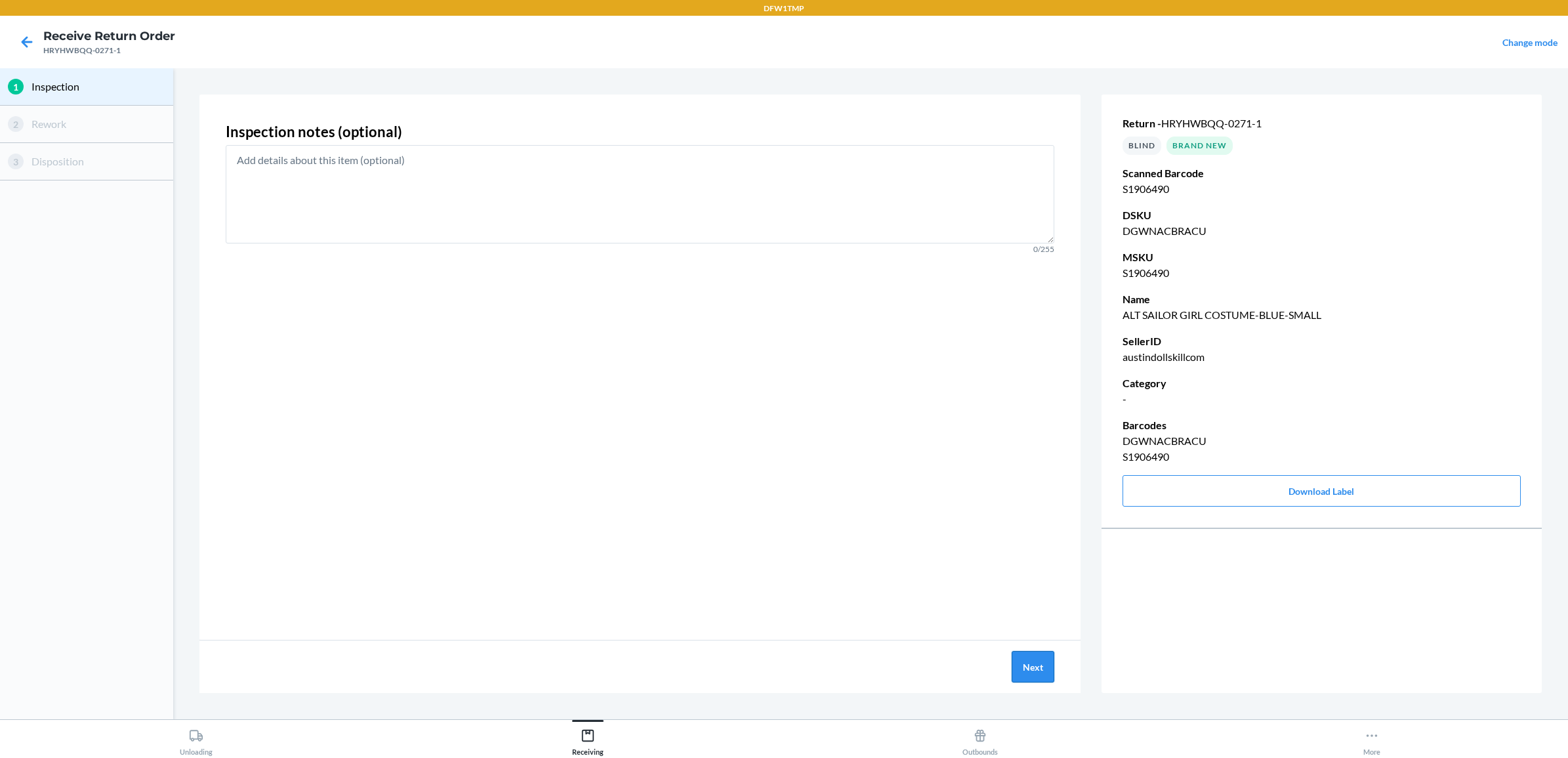
click at [1043, 668] on button "Next" at bounding box center [1033, 666] width 43 height 31
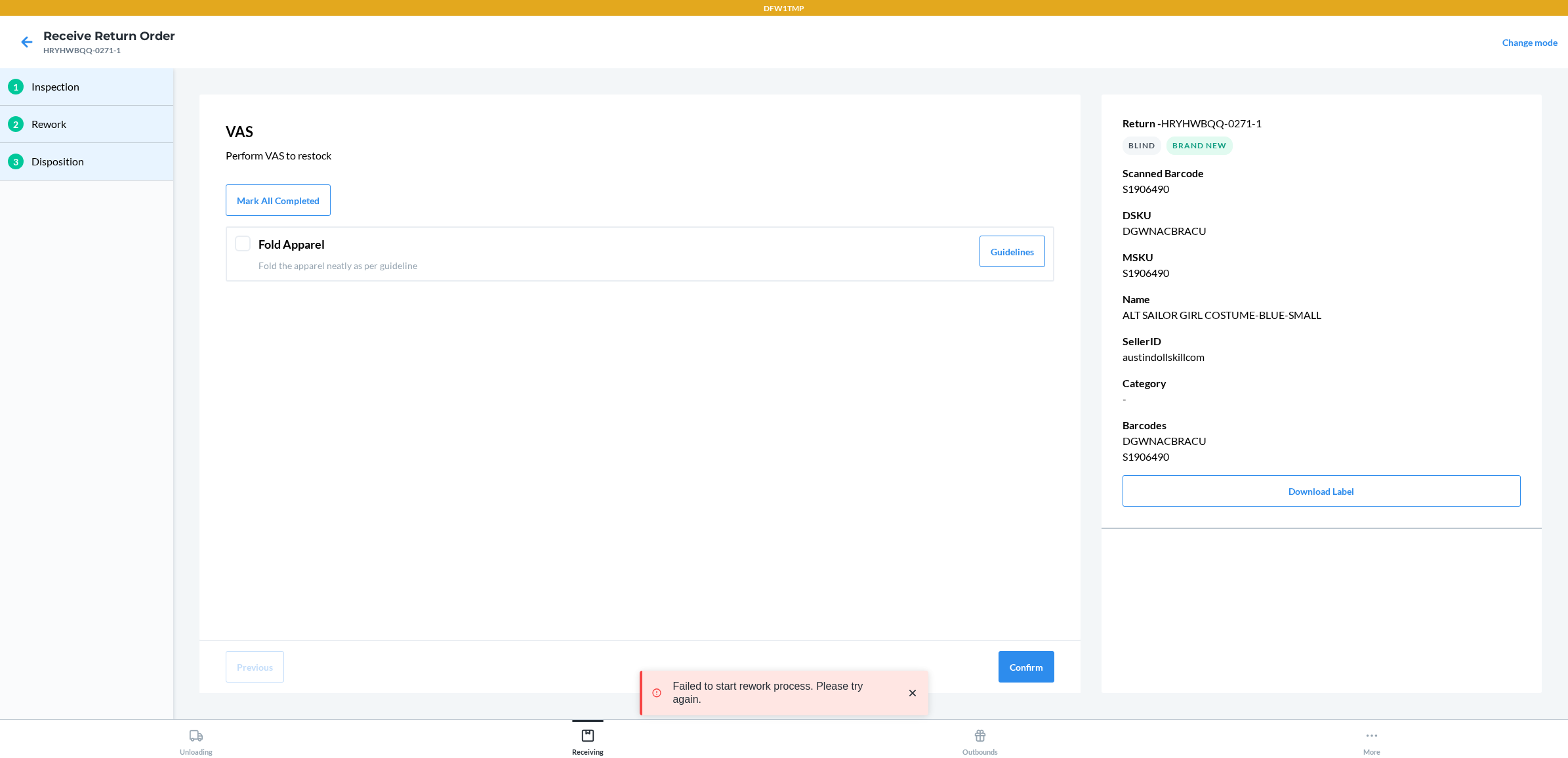
click at [924, 268] on p "Fold the apparel neatly as per guideline" at bounding box center [615, 265] width 713 height 14
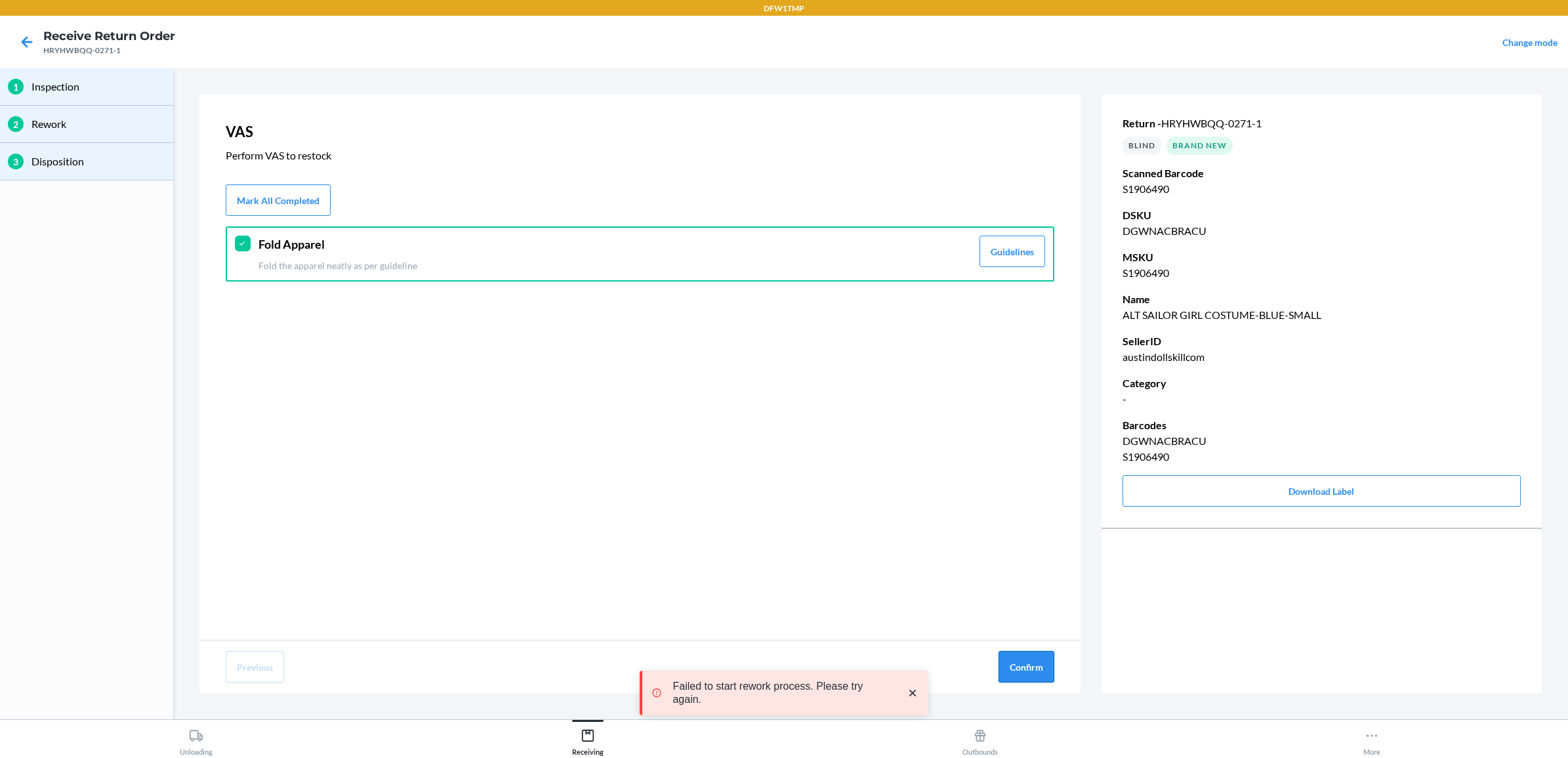
click at [1030, 675] on button "Confirm" at bounding box center [1026, 666] width 56 height 31
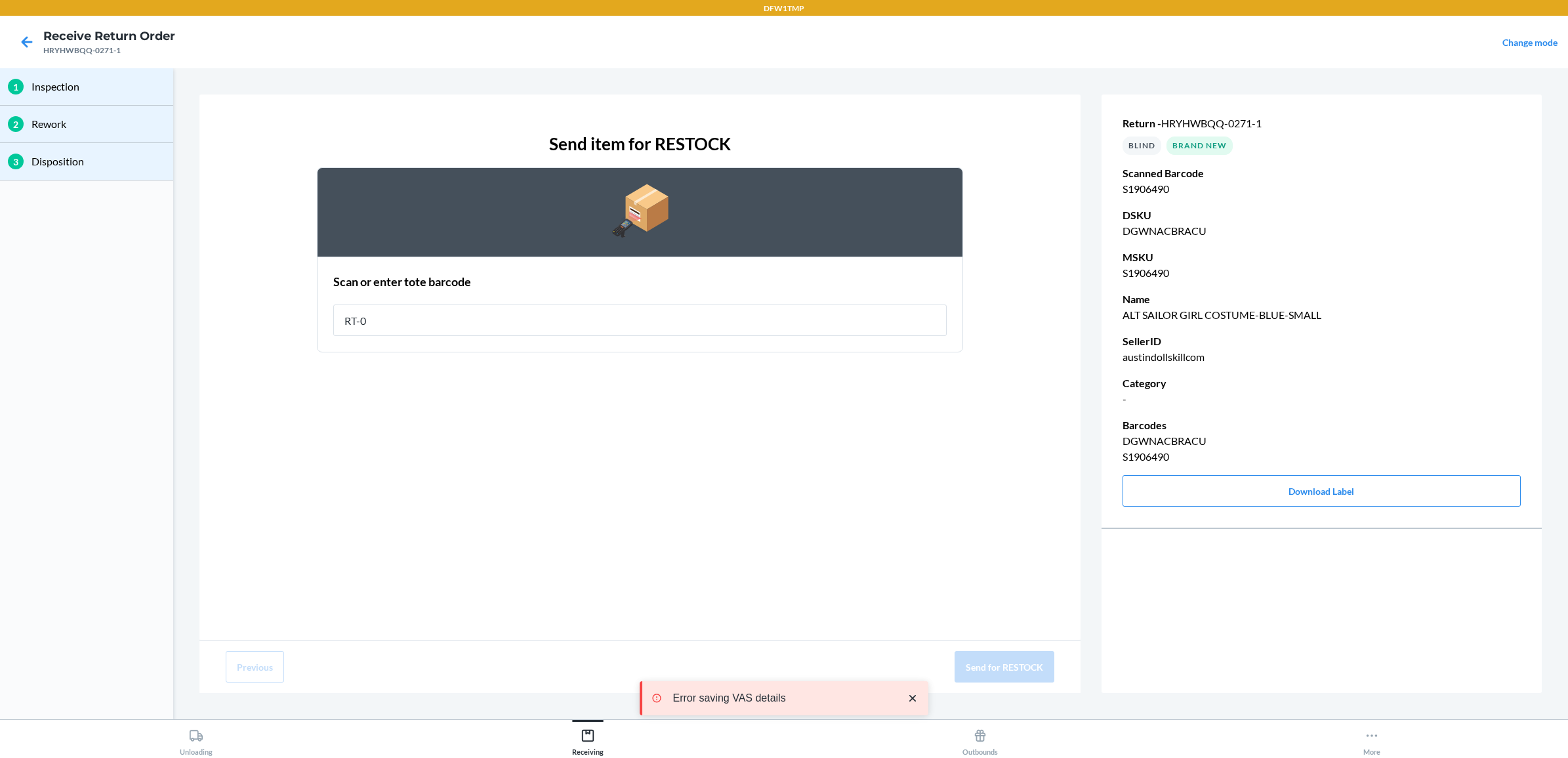
type input "RT-08"
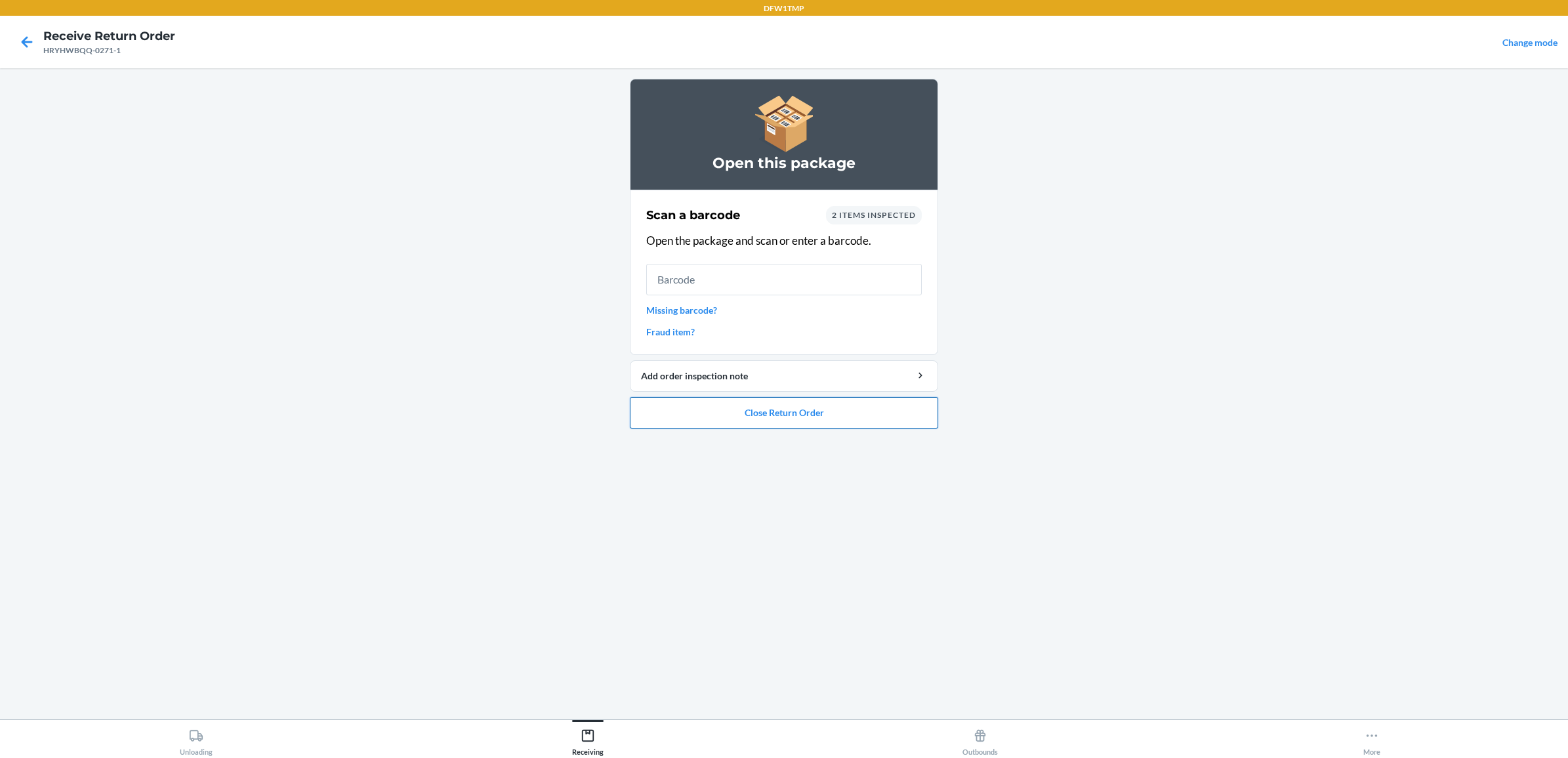
click at [854, 411] on button "Close Return Order" at bounding box center [783, 412] width 308 height 31
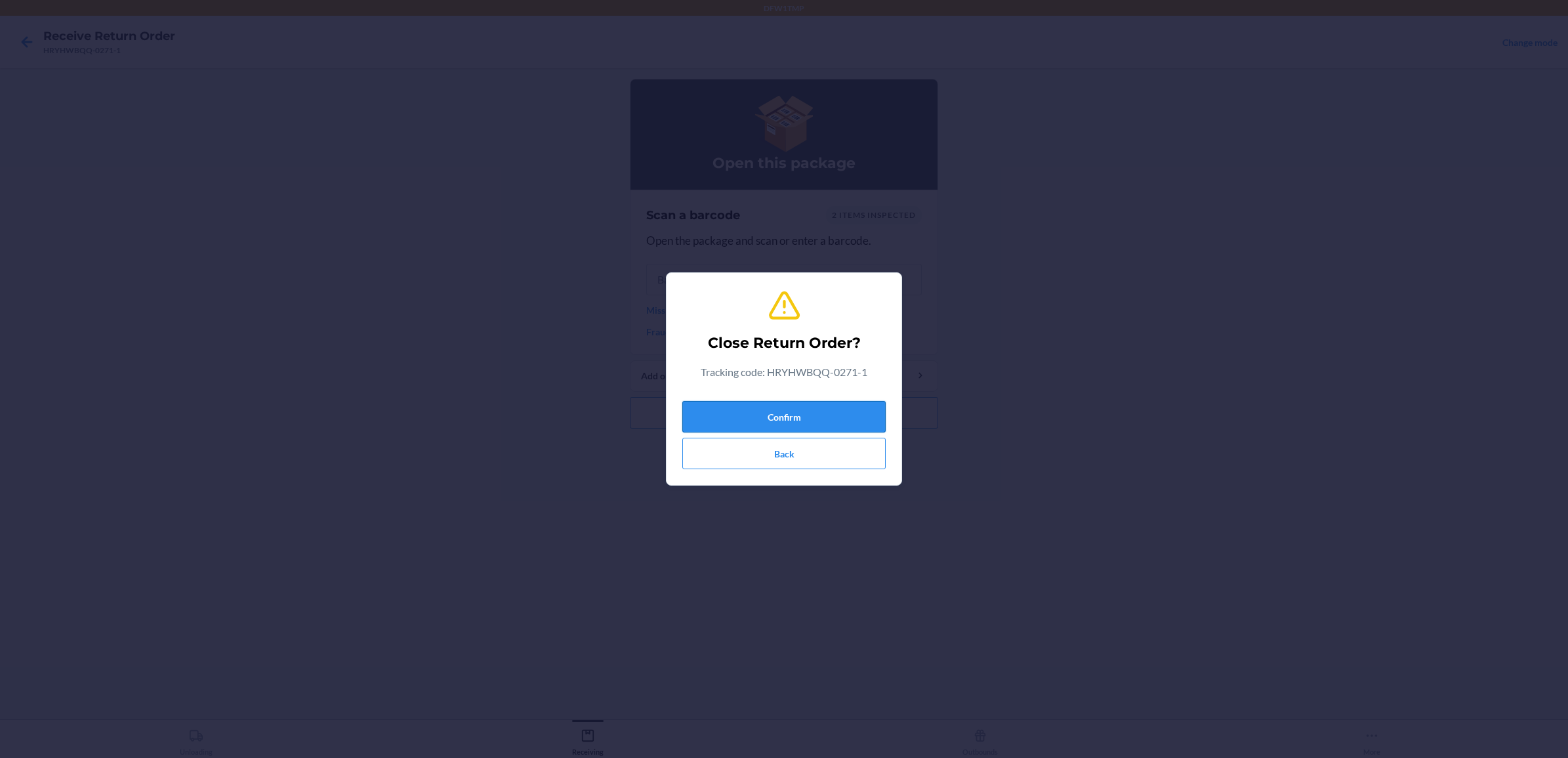
click at [850, 404] on button "Confirm" at bounding box center [784, 416] width 203 height 31
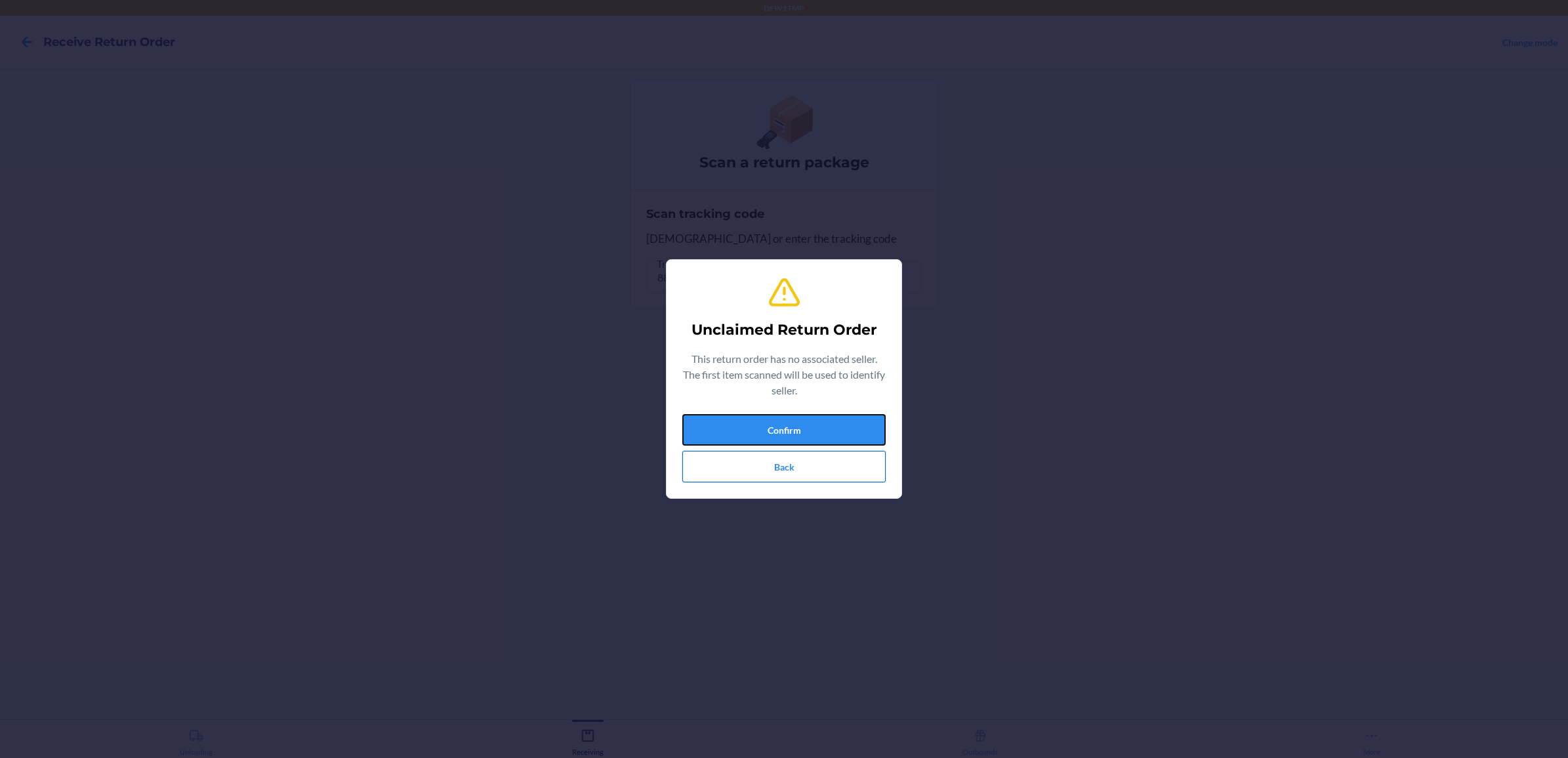
click at [823, 451] on div "Confirm Back" at bounding box center [784, 447] width 203 height 68
click at [795, 405] on div "Unclaimed Return Order This return order has no associated seller. The first it…" at bounding box center [784, 379] width 203 height 217
click at [823, 441] on button "Confirm" at bounding box center [784, 429] width 203 height 31
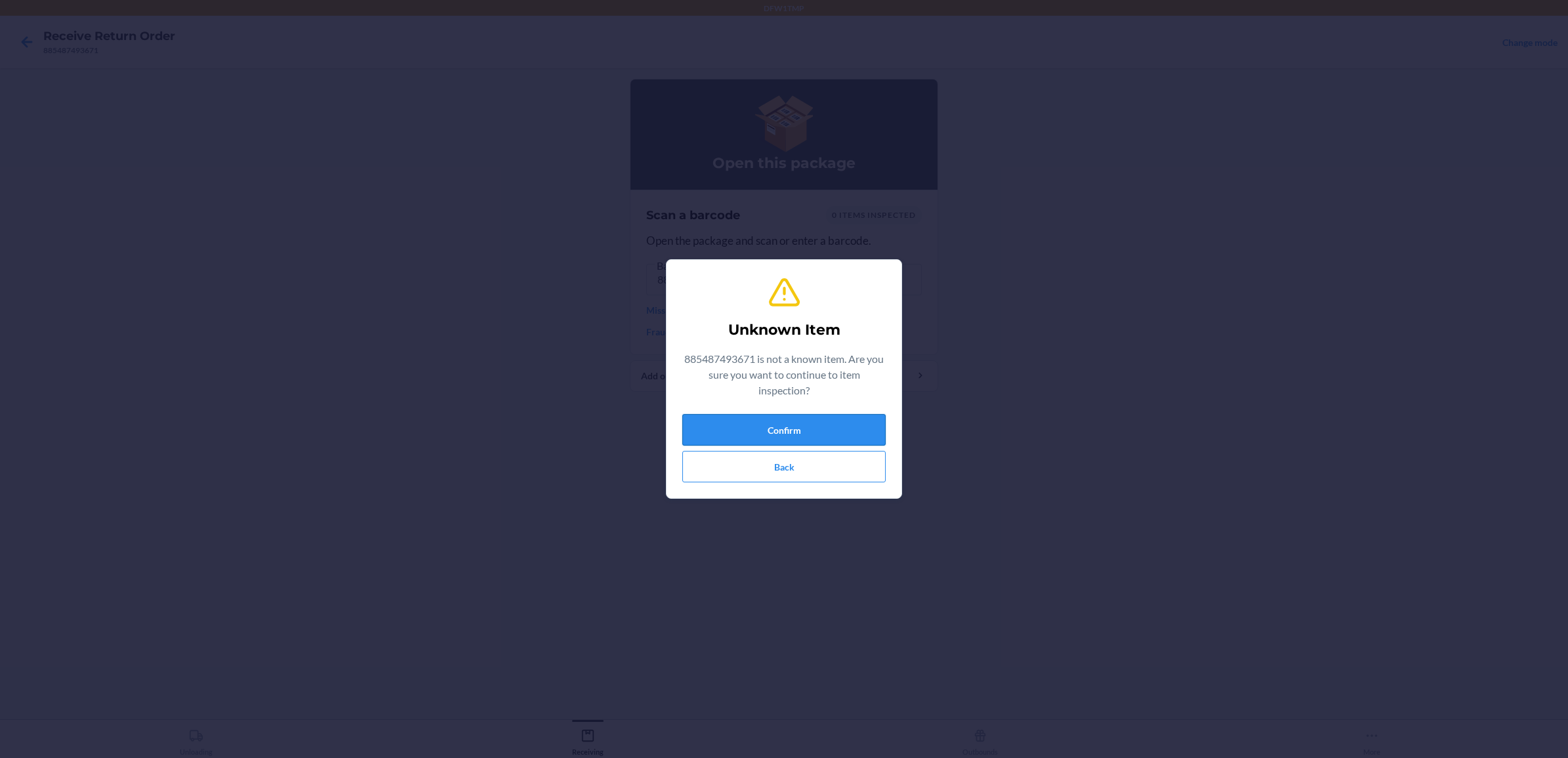
click at [777, 415] on button "Confirm" at bounding box center [784, 429] width 203 height 31
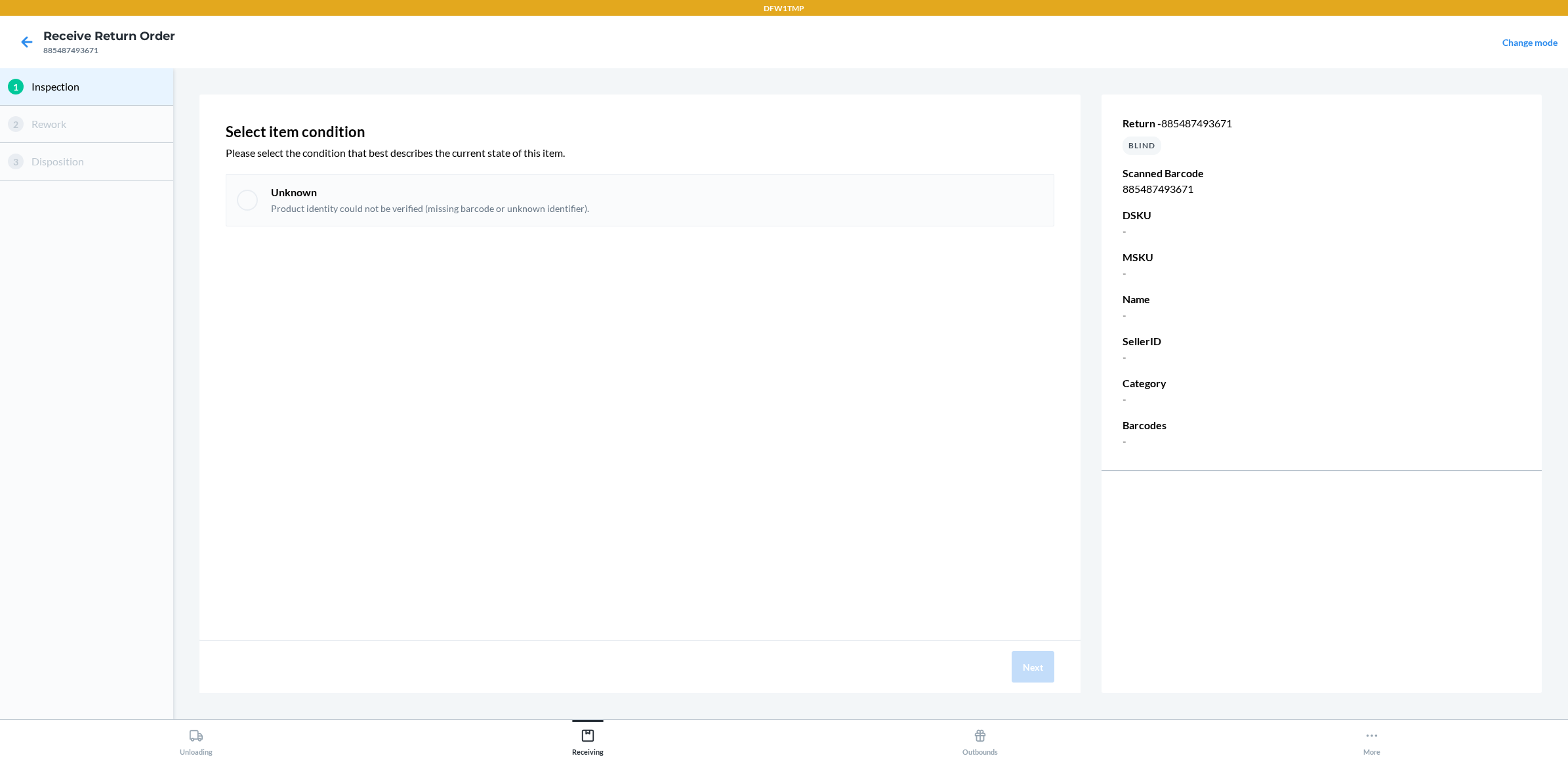
click at [597, 217] on div "Unknown Product identity could not be verified (missing barcode or unknown iden…" at bounding box center [639, 200] width 828 height 53
checkbox input "true"
click at [1033, 674] on button "Next" at bounding box center [1033, 666] width 43 height 31
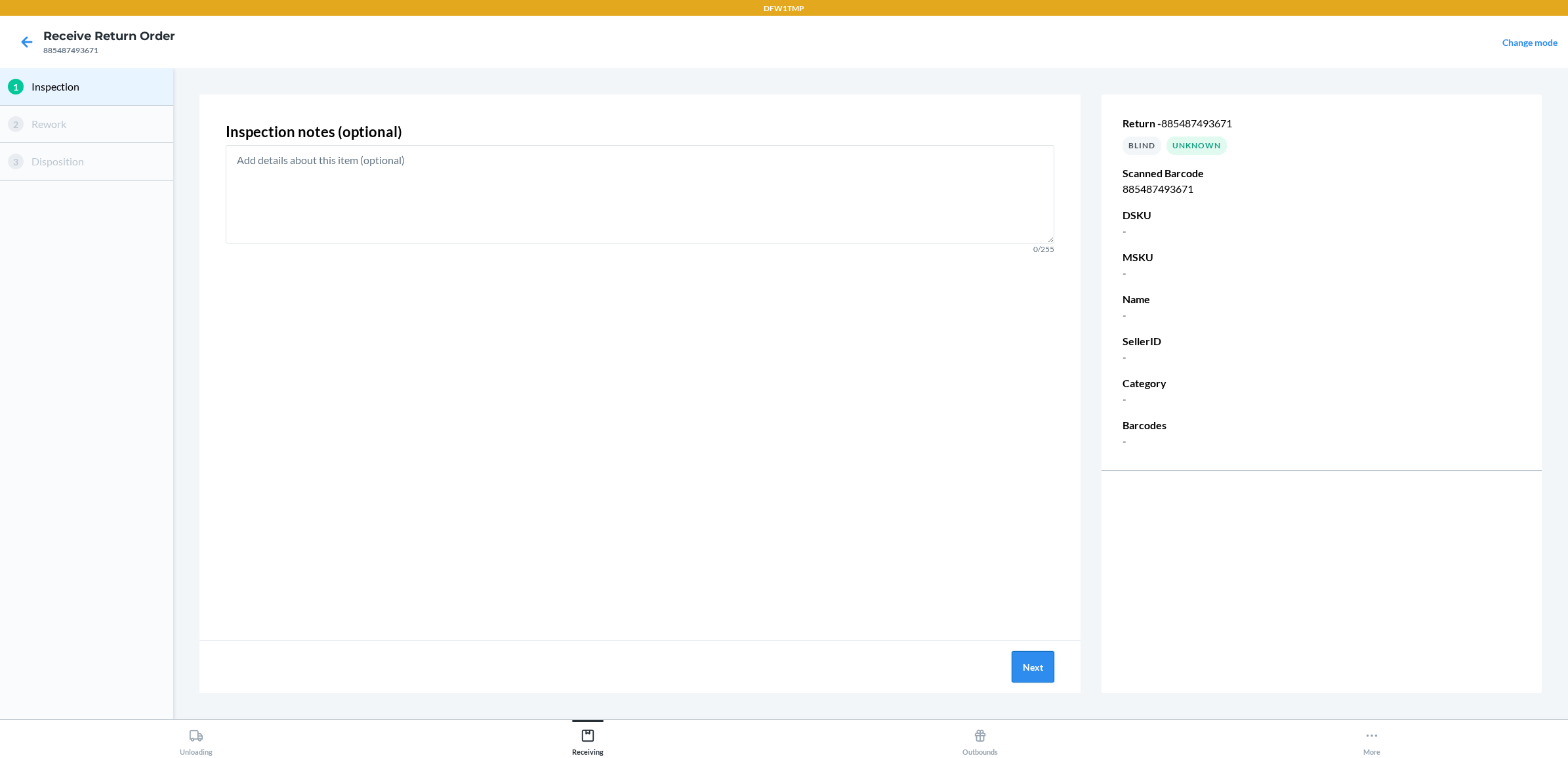
click at [1033, 674] on button "Next" at bounding box center [1033, 666] width 43 height 31
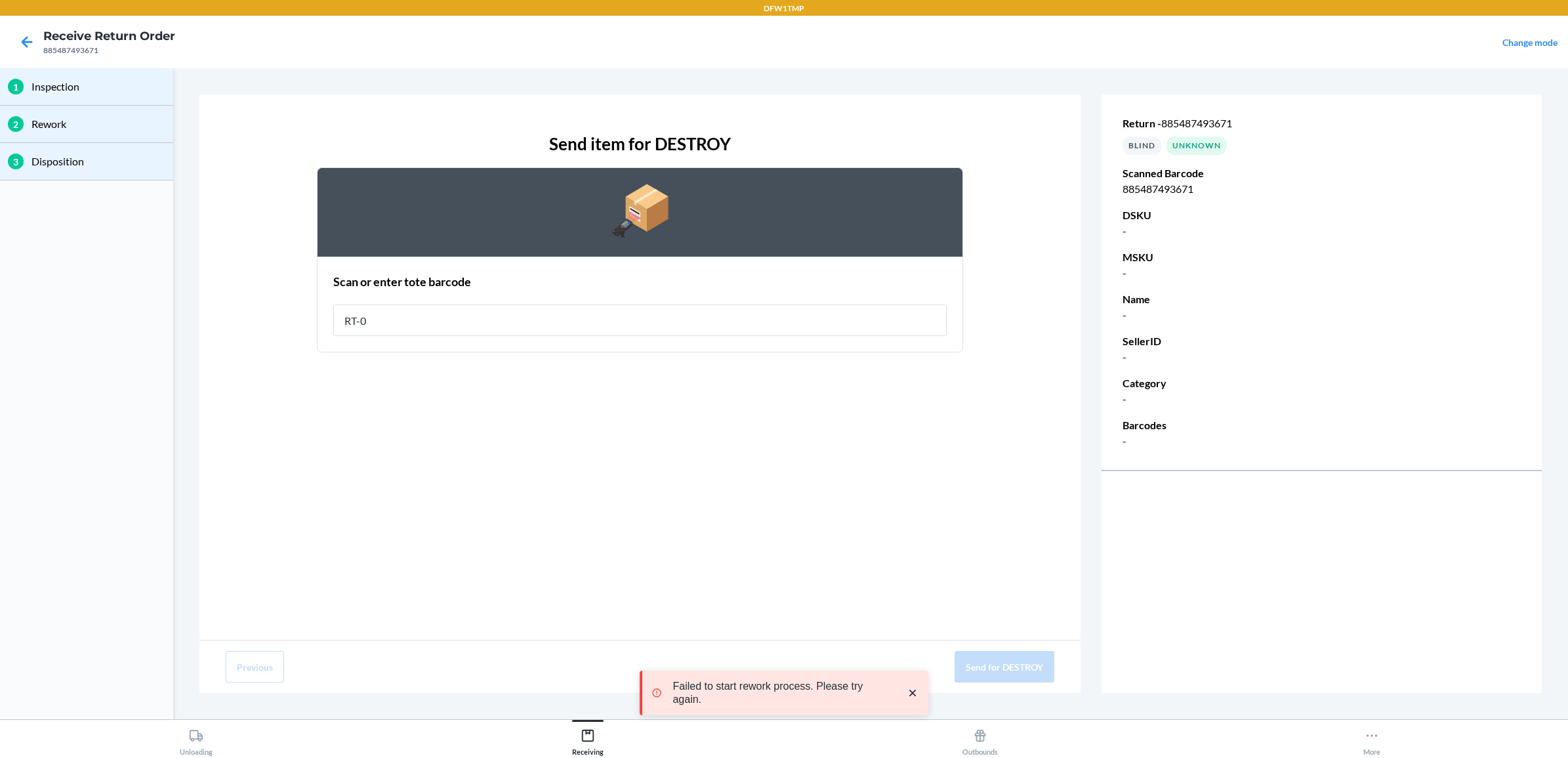
type input "RT-08"
click at [1004, 652] on button "Send for DESTROY" at bounding box center [1004, 666] width 99 height 31
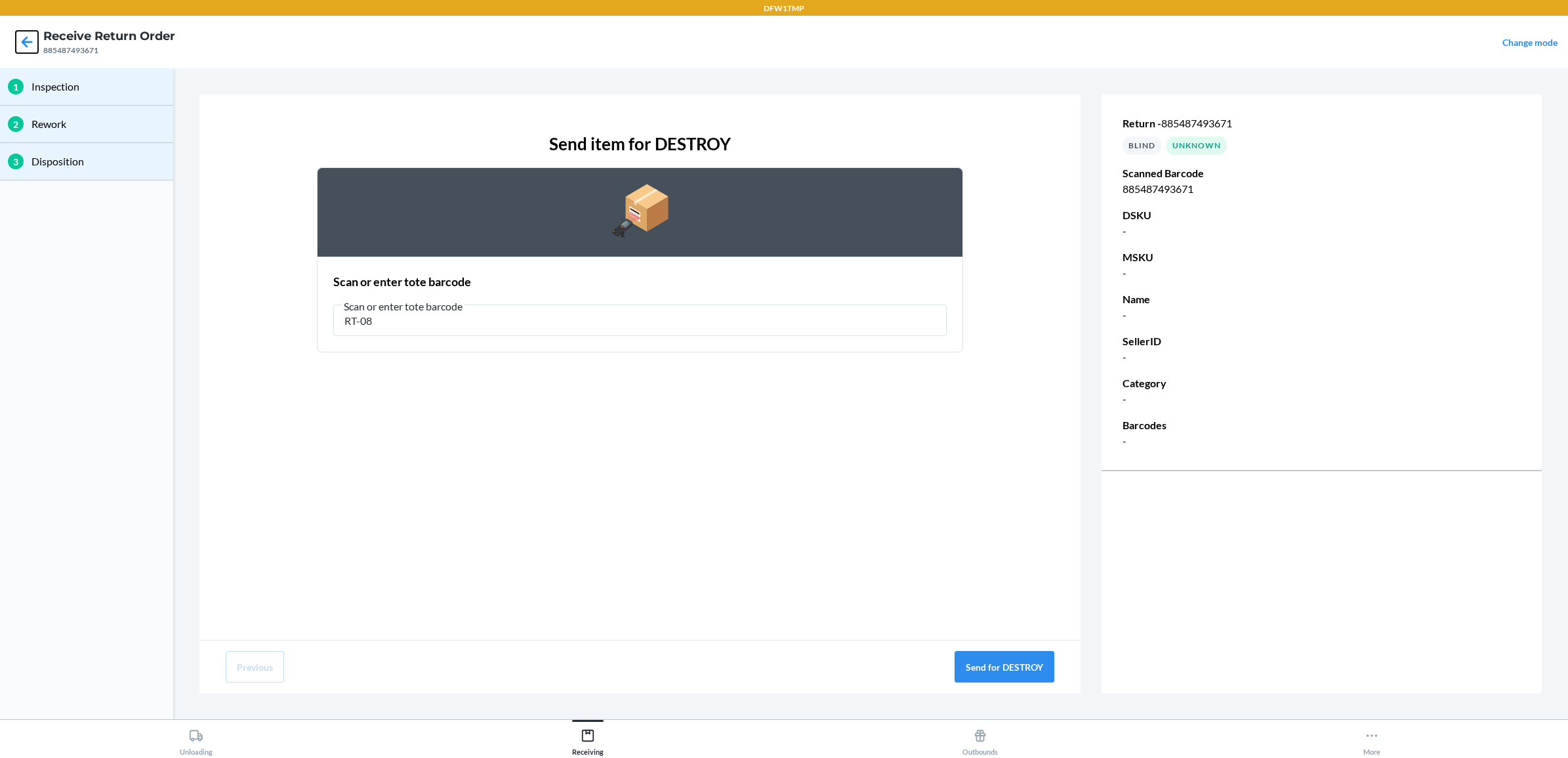
click at [27, 37] on icon at bounding box center [27, 41] width 11 height 11
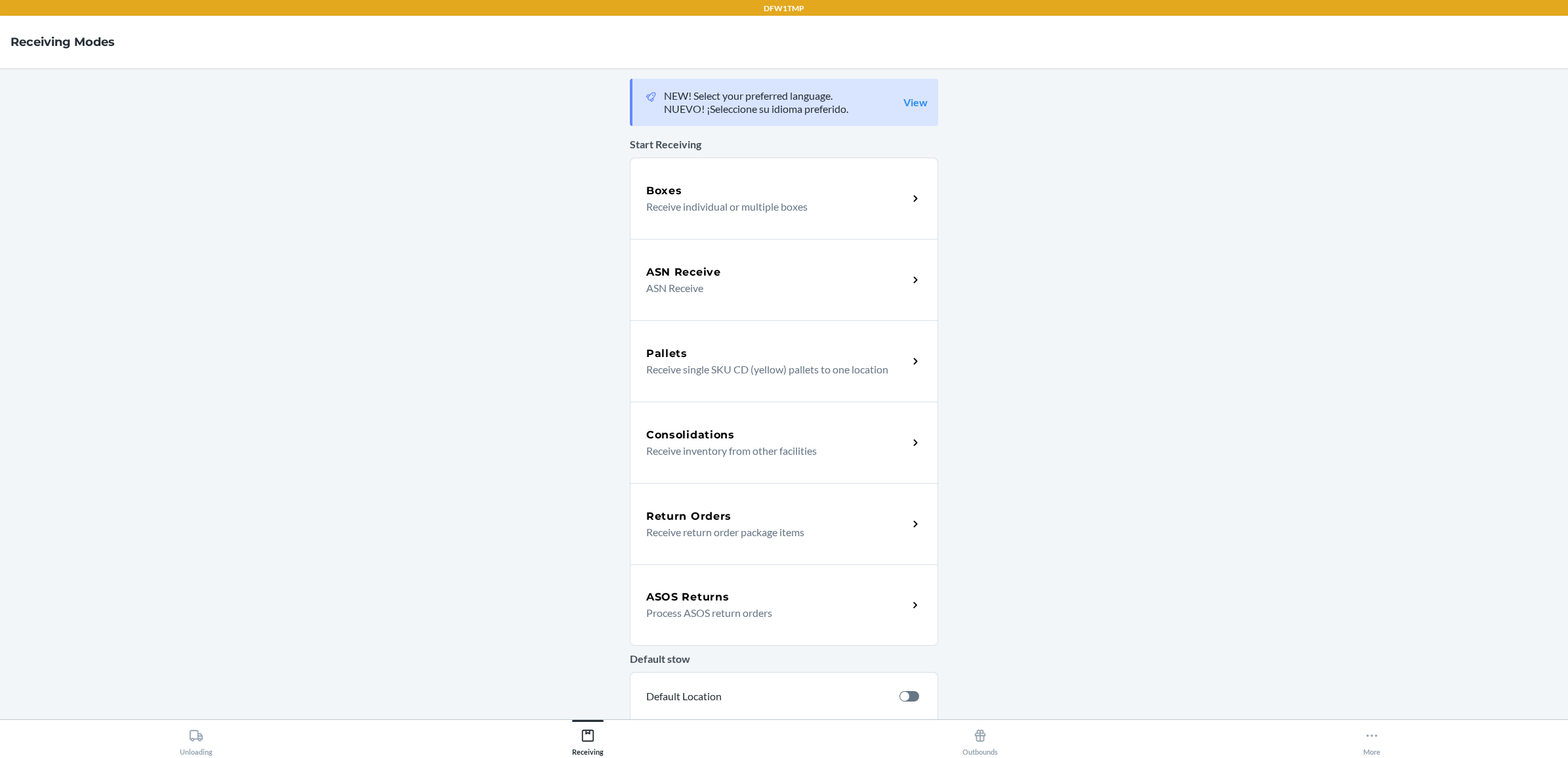
click at [814, 555] on div "Return Orders Receive return order package items" at bounding box center [783, 523] width 308 height 81
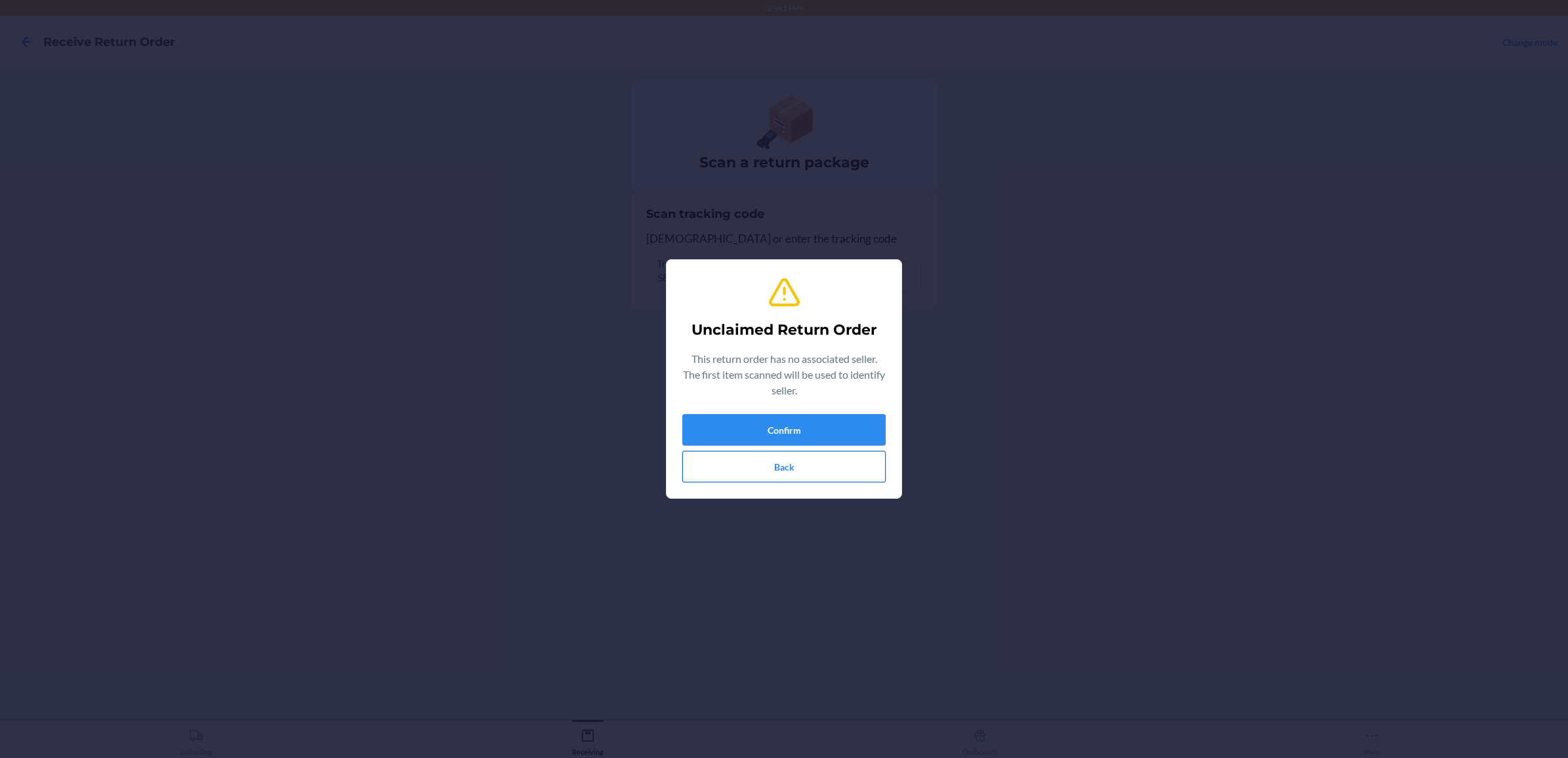
click at [795, 461] on button "Back" at bounding box center [784, 466] width 203 height 31
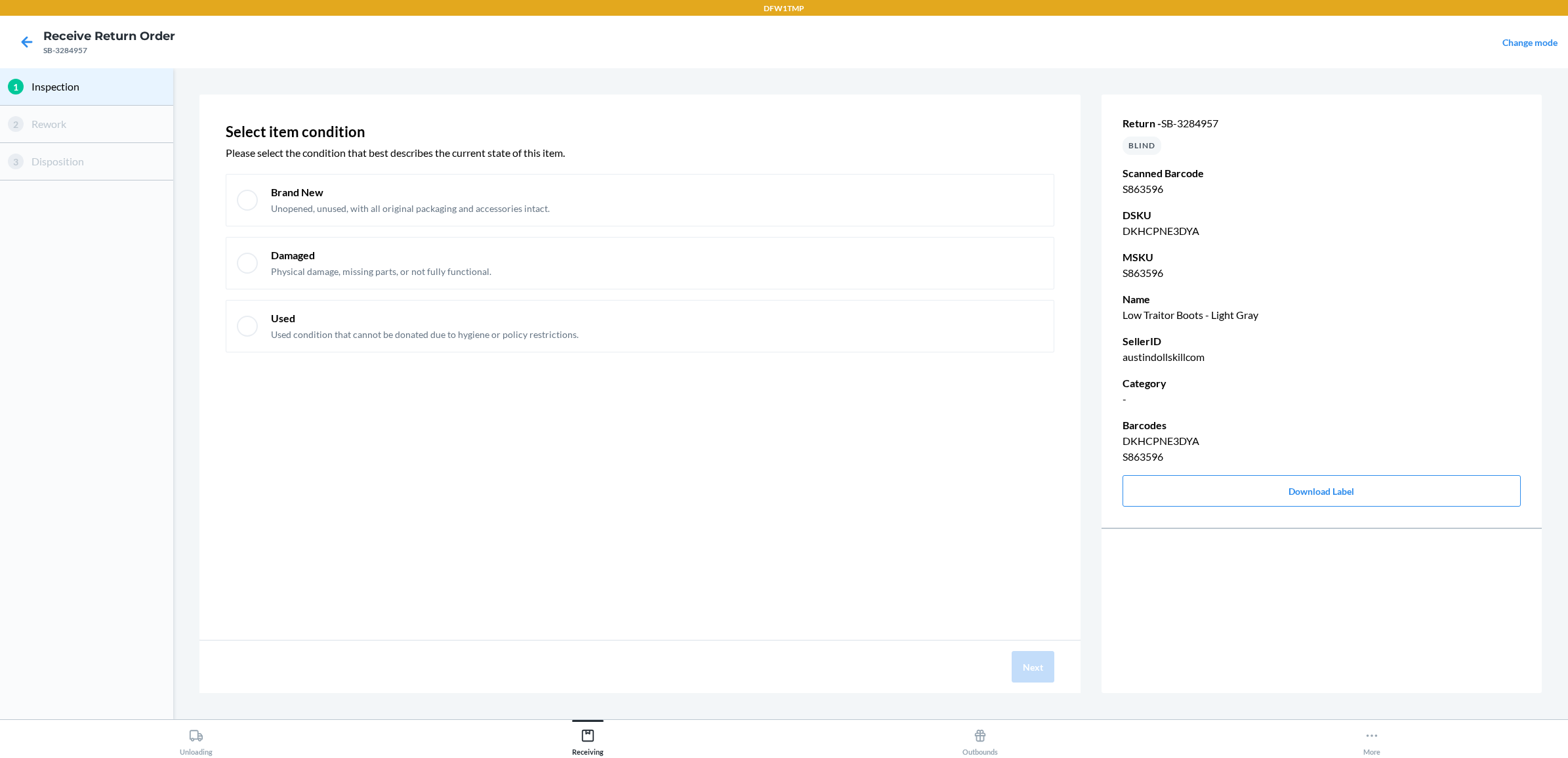
drag, startPoint x: 380, startPoint y: 201, endPoint x: 356, endPoint y: 227, distance: 35.4
click at [371, 210] on p "Unopened, unused, with all original packaging and accessories intact." at bounding box center [410, 208] width 279 height 13
checkbox input "true"
click at [1019, 666] on button "Next" at bounding box center [1033, 666] width 43 height 31
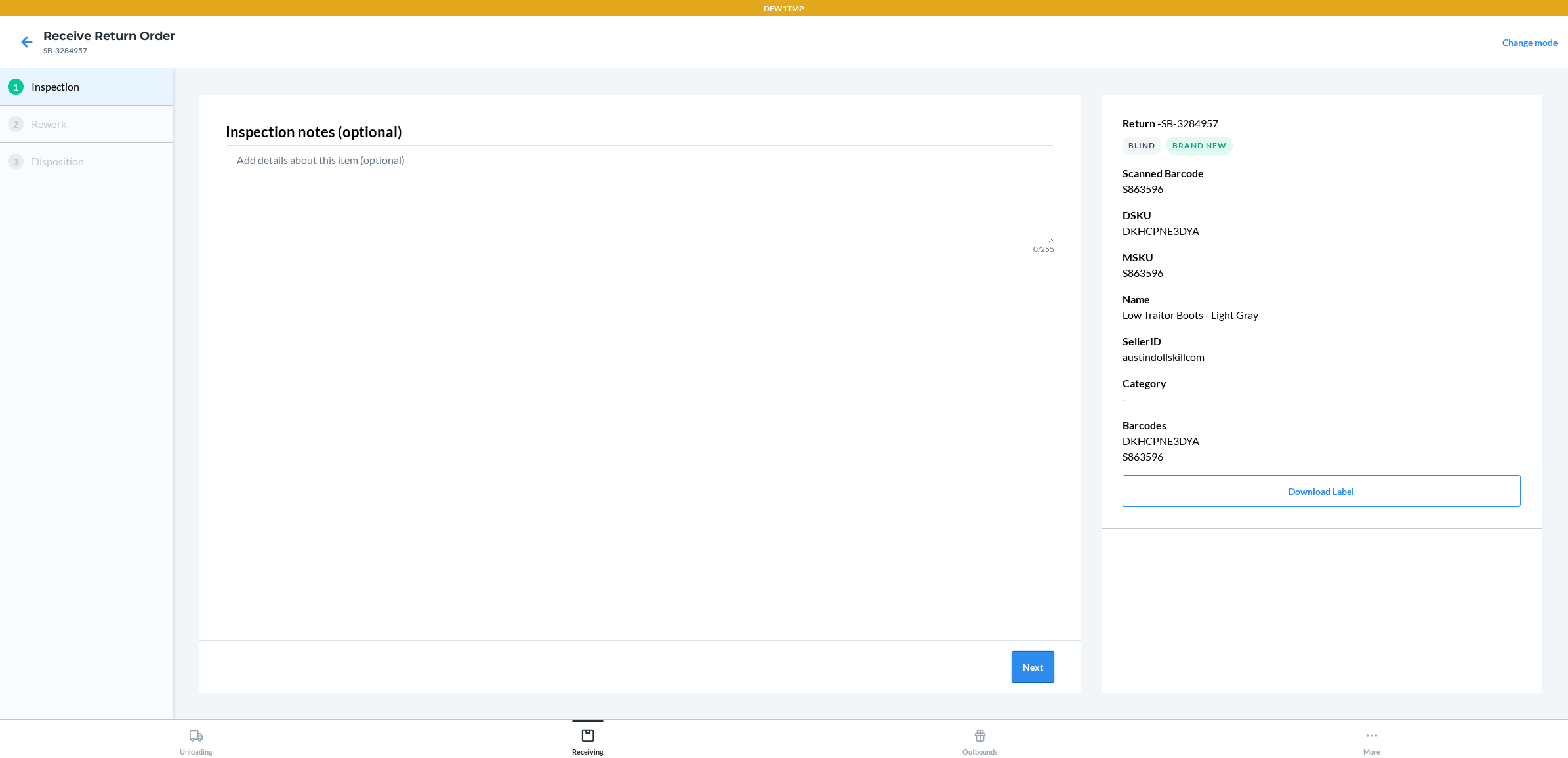
click at [1021, 671] on button "Next" at bounding box center [1033, 666] width 43 height 31
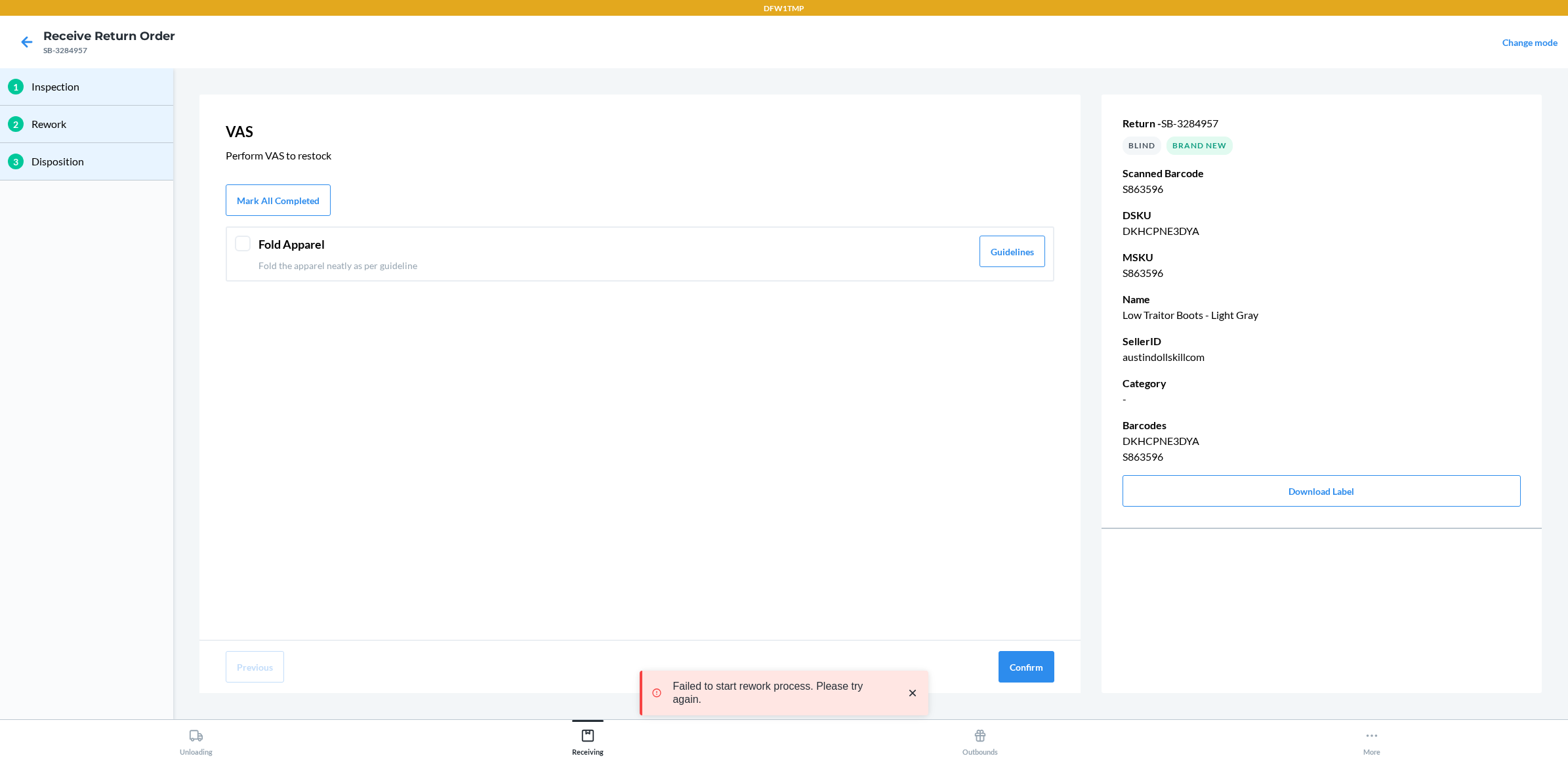
click at [900, 265] on p "Fold the apparel neatly as per guideline" at bounding box center [615, 265] width 713 height 14
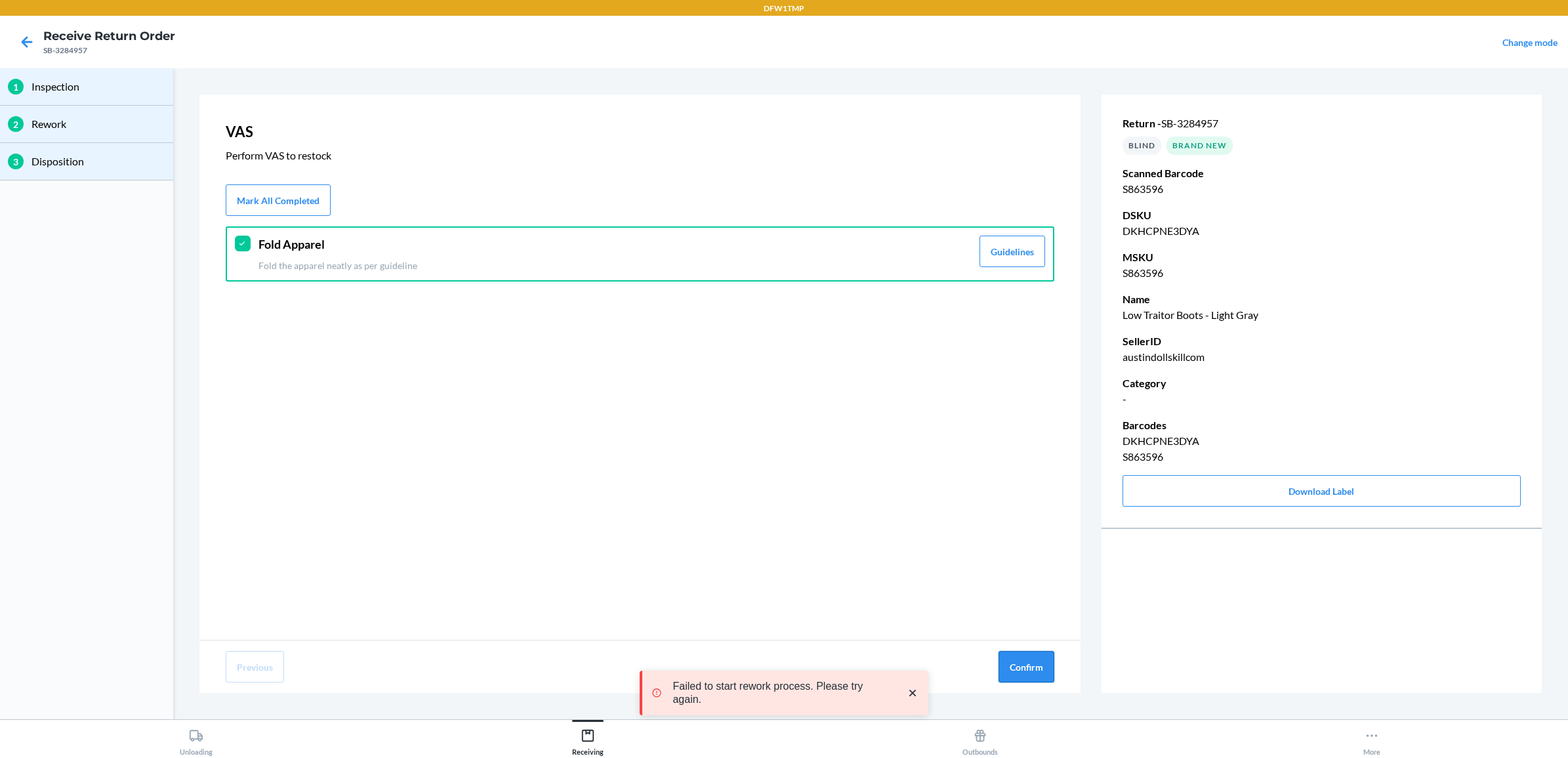
click at [1026, 668] on button "Confirm" at bounding box center [1026, 666] width 56 height 31
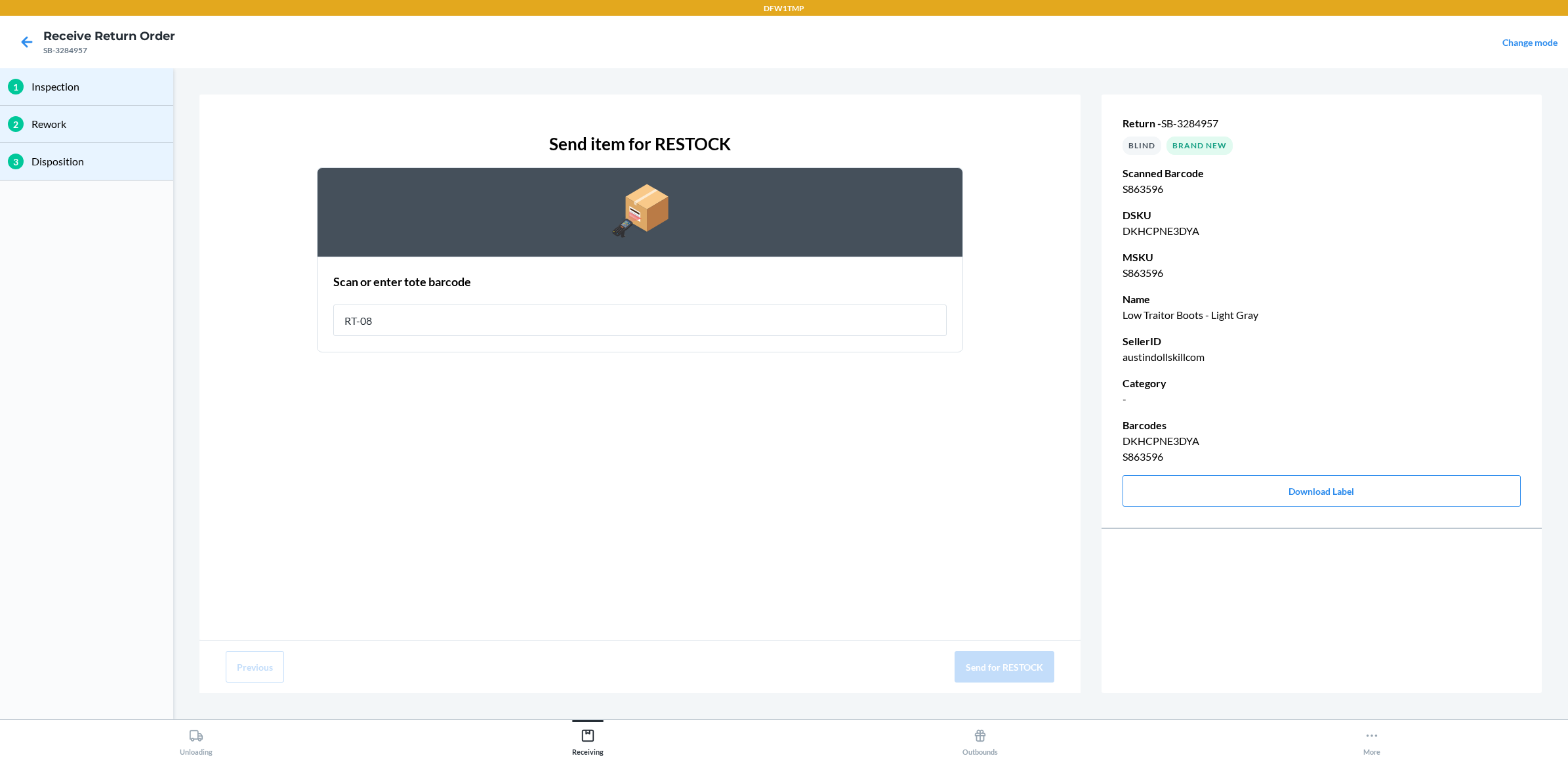
type input "RT-08"
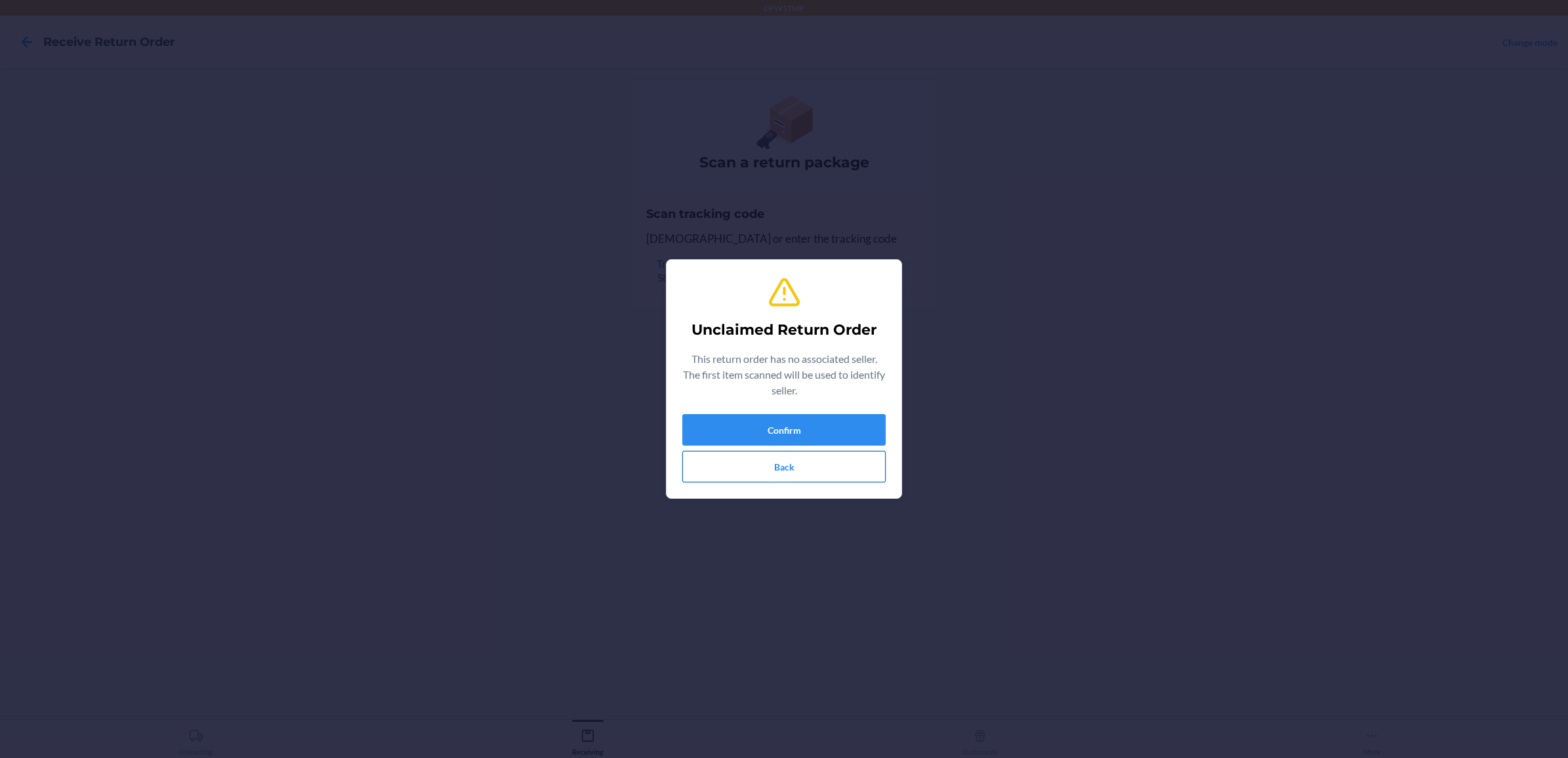
click at [789, 460] on button "Back" at bounding box center [784, 466] width 203 height 31
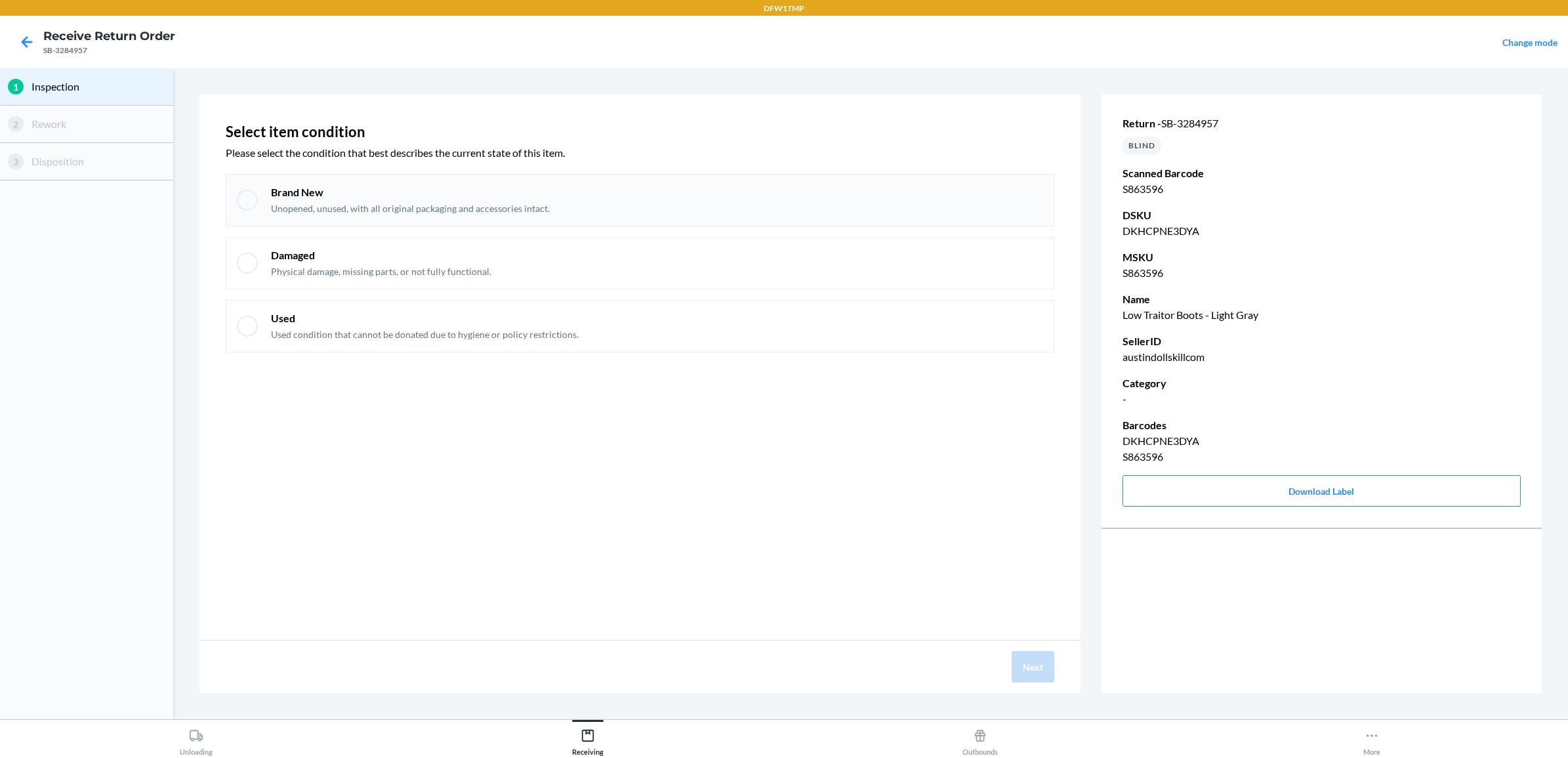
click at [887, 207] on div "Brand New Unopened, unused, with all original packaging and accessories intact." at bounding box center [657, 200] width 773 height 30
checkbox input "true"
click at [1026, 657] on button "Next" at bounding box center [1033, 666] width 43 height 31
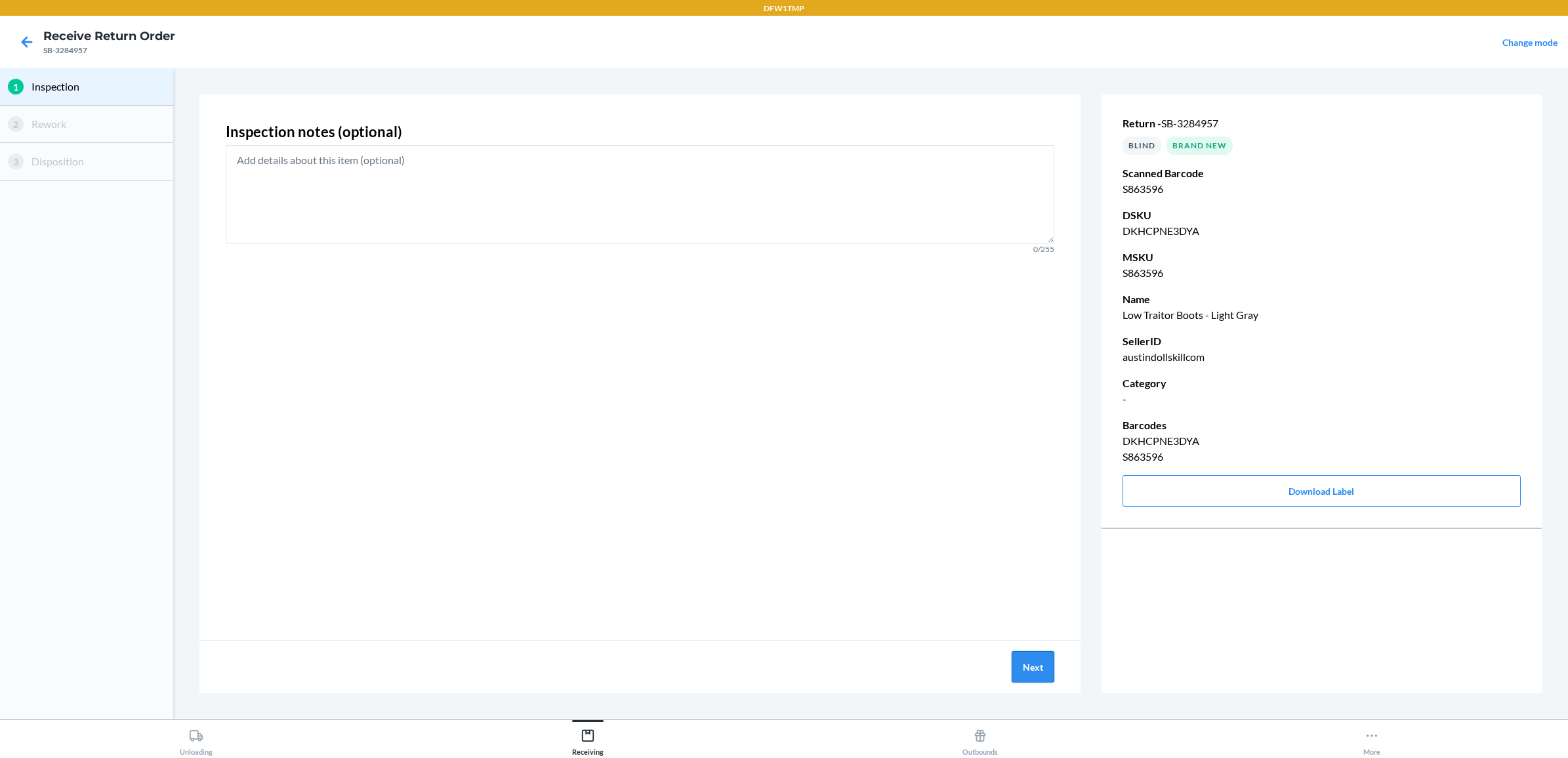
click at [1030, 669] on button "Next" at bounding box center [1033, 666] width 43 height 31
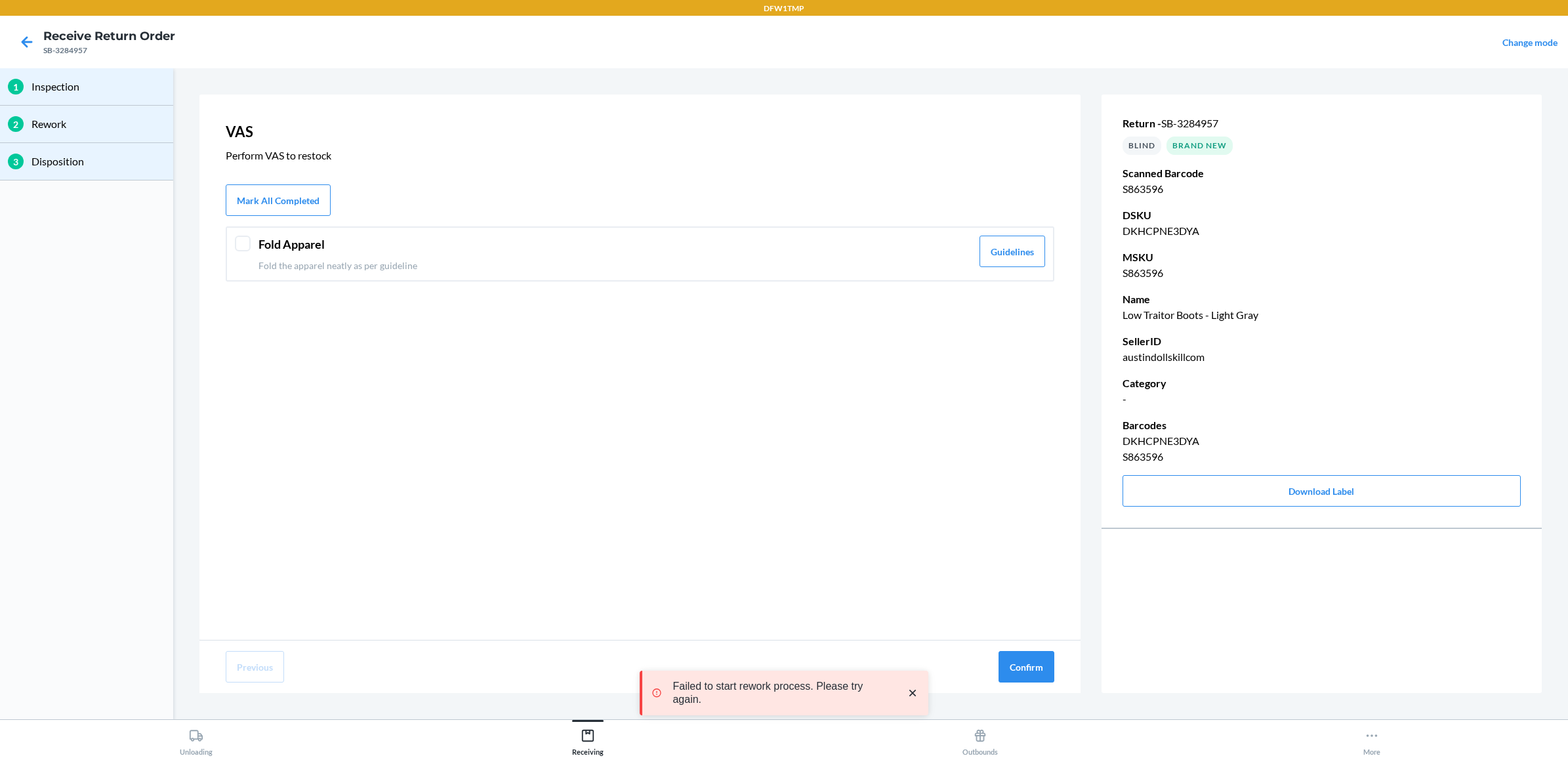
click at [339, 274] on div "Fold Apparel Fold the apparel neatly as per guideline Guidelines" at bounding box center [639, 254] width 828 height 55
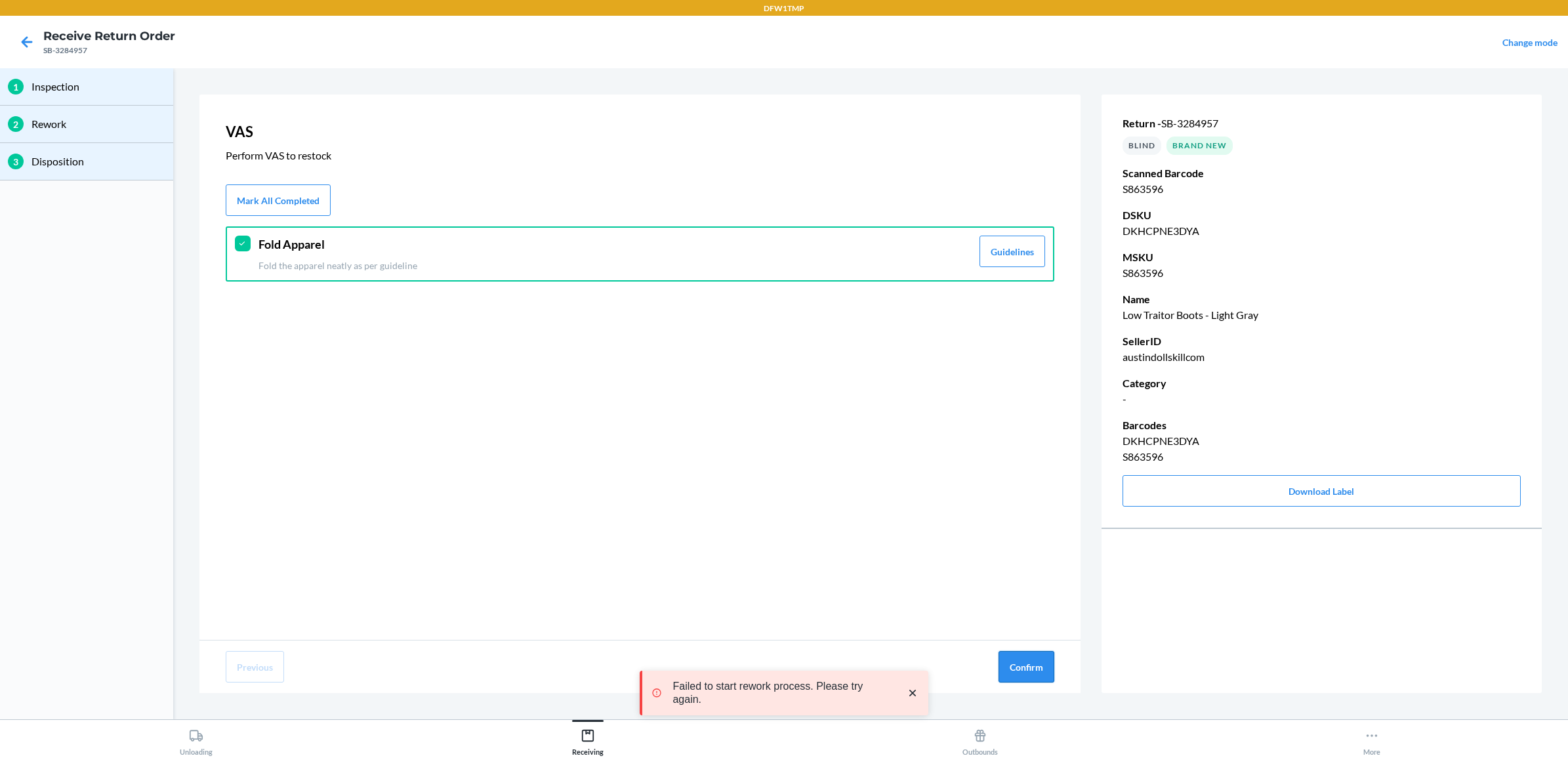
click at [1022, 666] on button "Confirm" at bounding box center [1026, 666] width 56 height 31
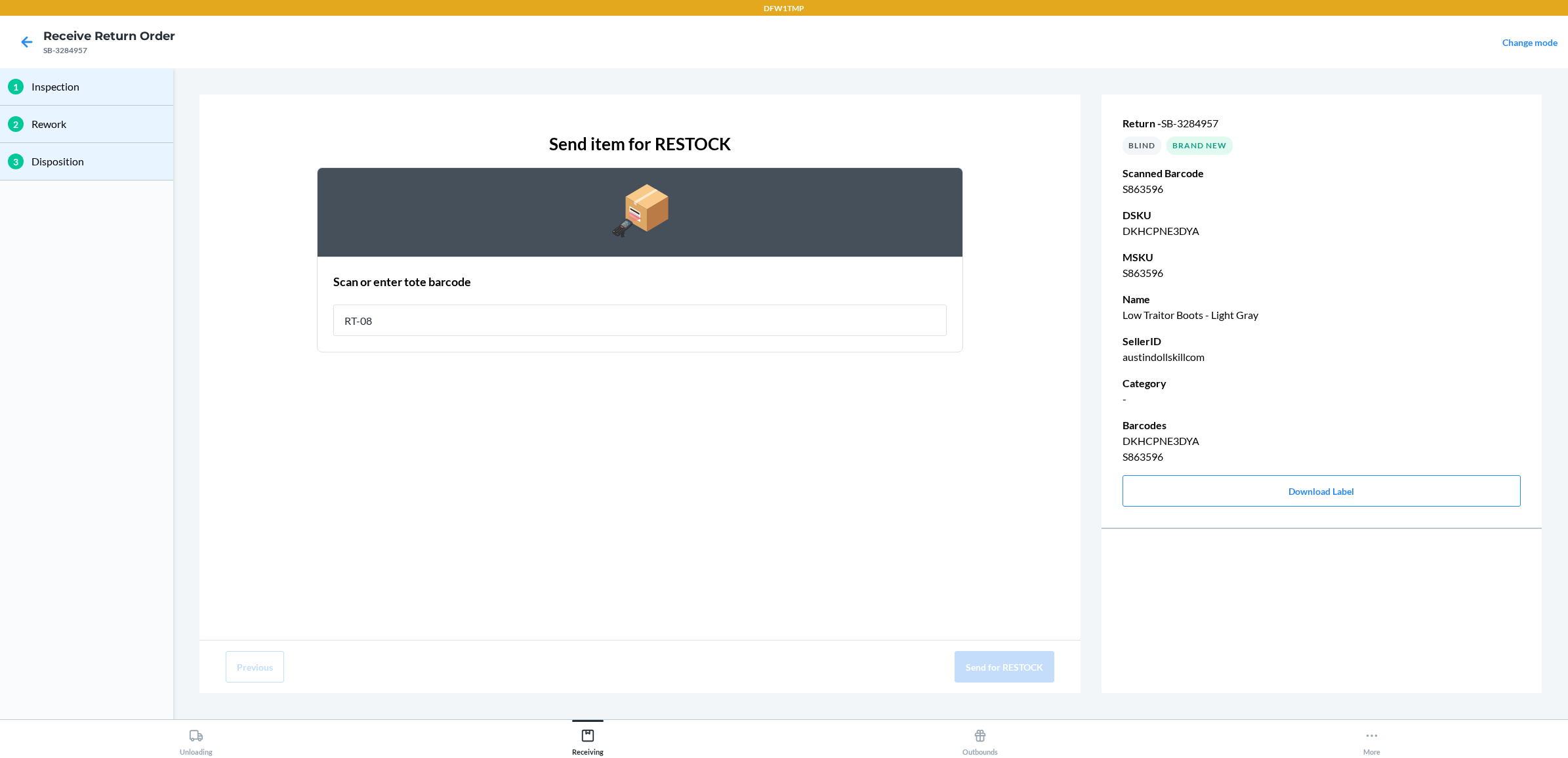
type input "RT-08"
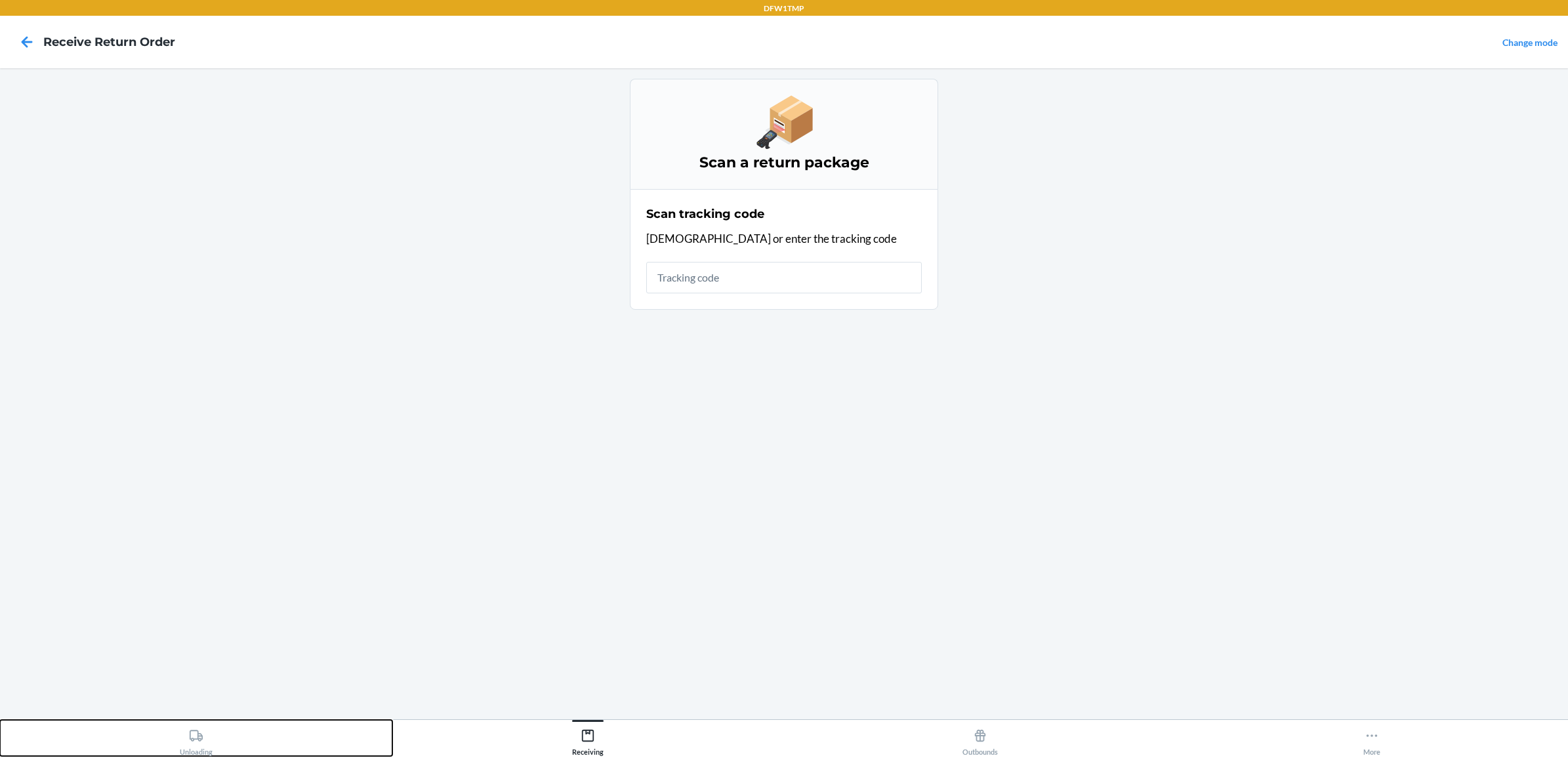
click at [182, 751] on div "Unloading" at bounding box center [196, 739] width 33 height 33
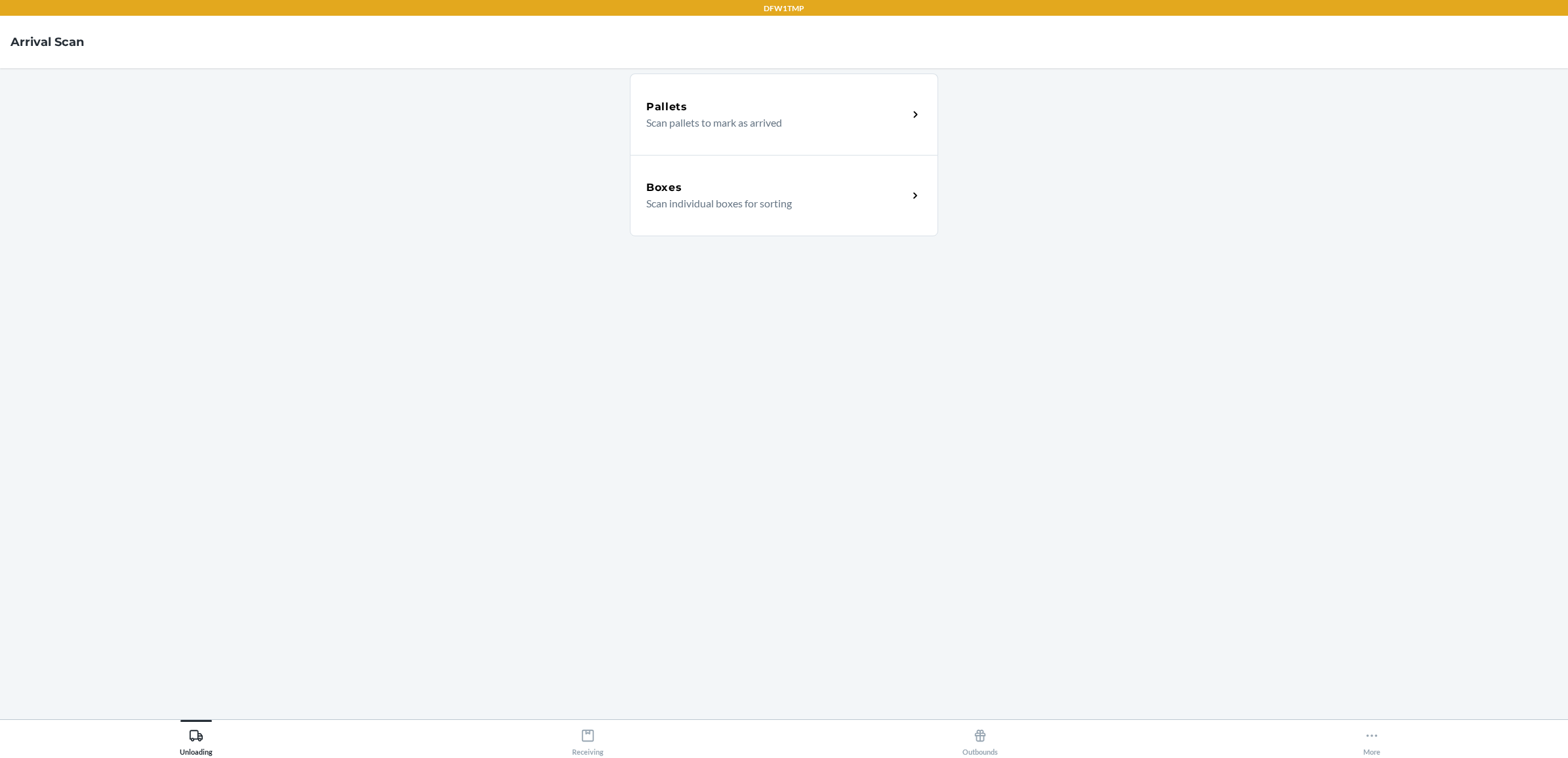
click at [812, 199] on p "Scan individual boxes for sorting" at bounding box center [772, 203] width 251 height 16
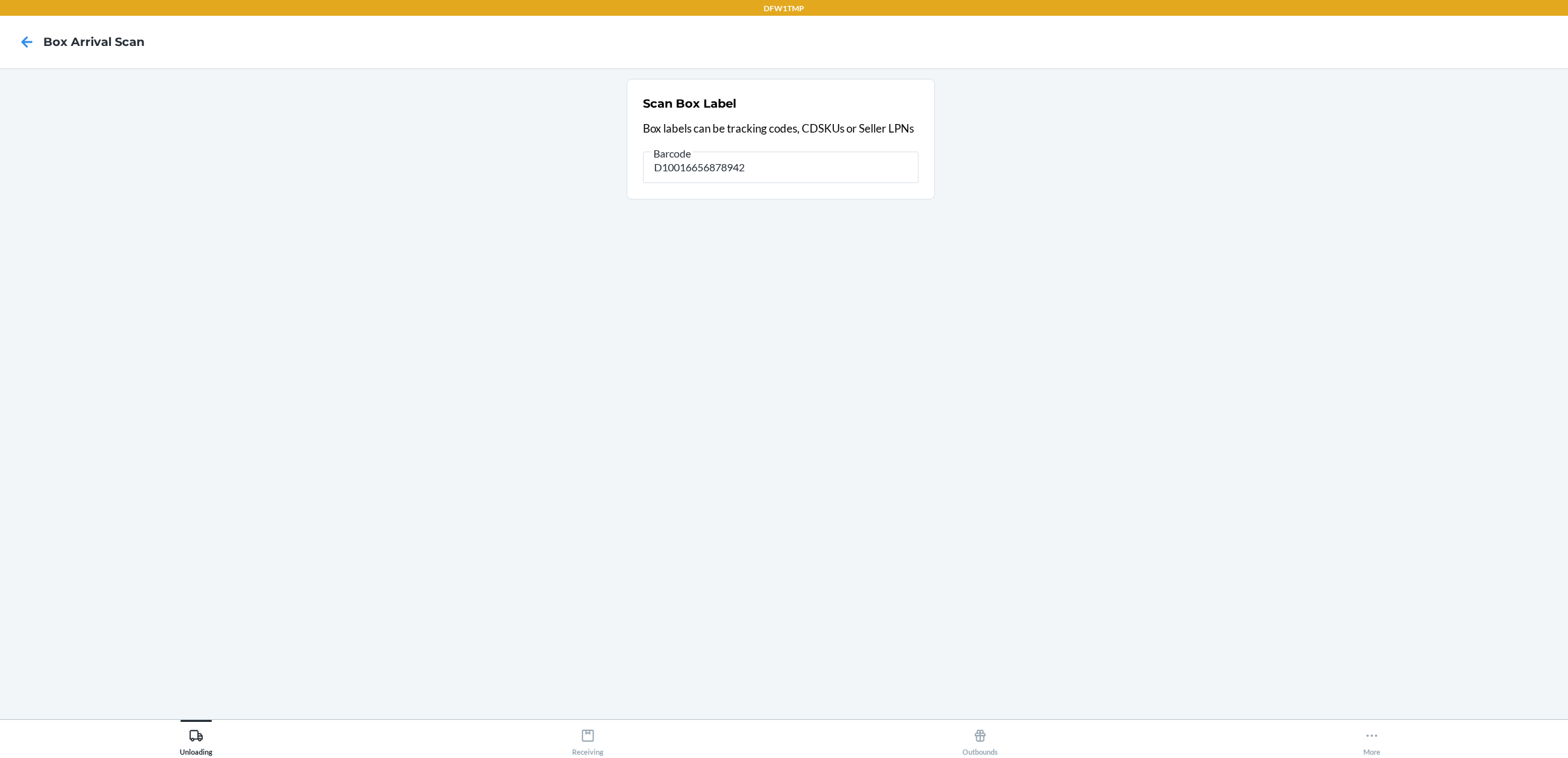
type input "D10016656878942"
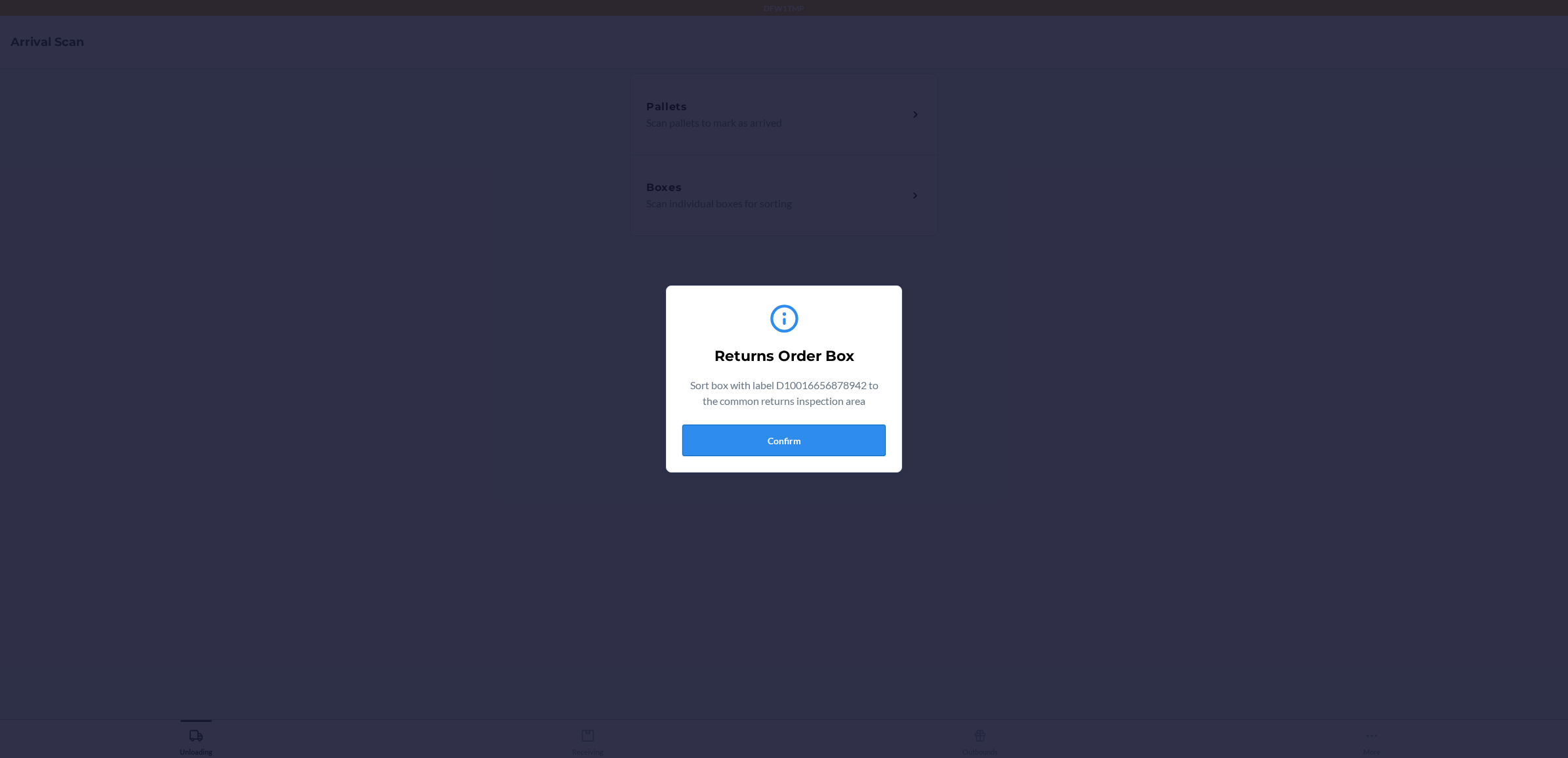
click at [720, 435] on button "Confirm" at bounding box center [784, 440] width 203 height 31
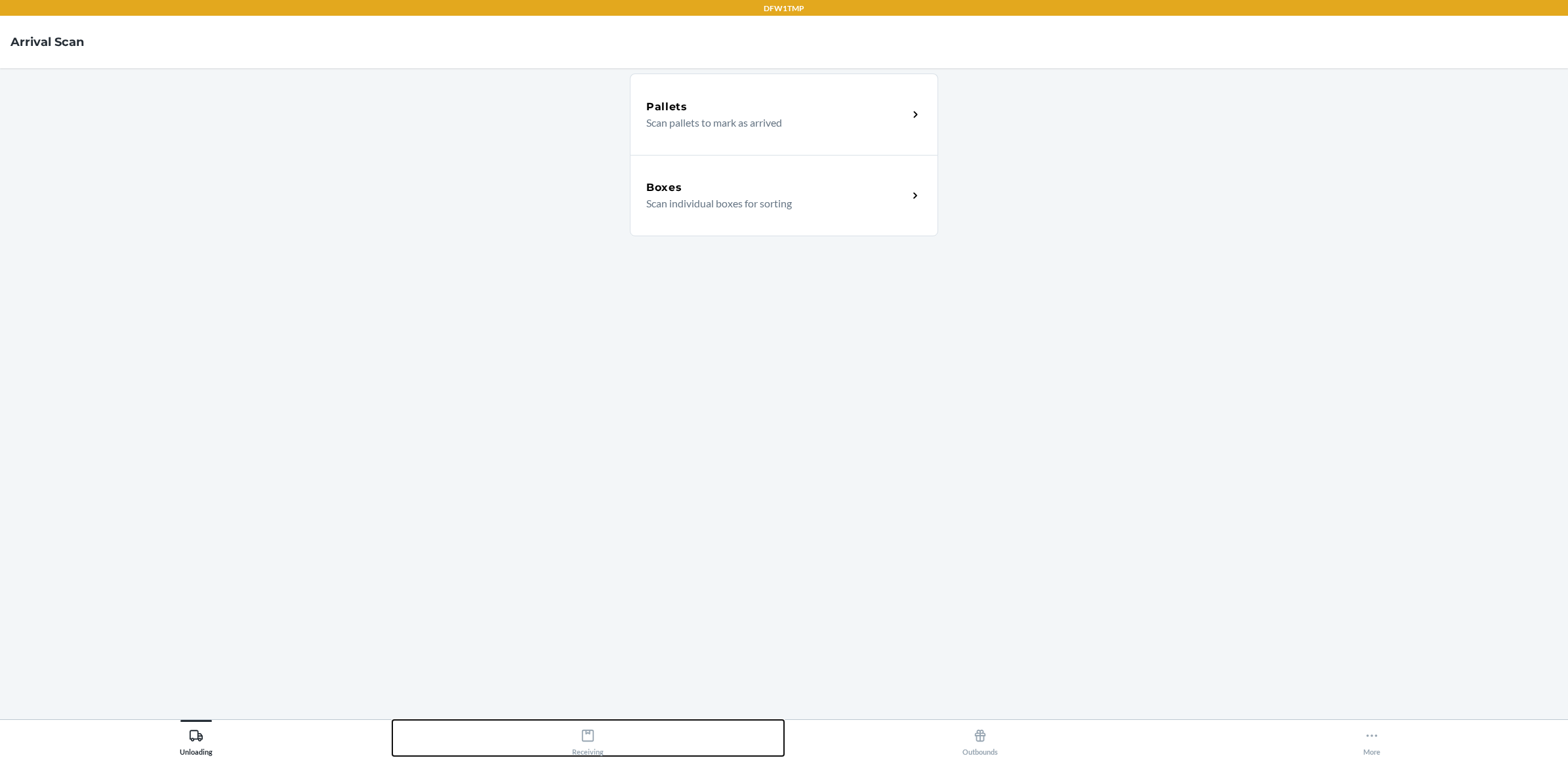
click at [606, 728] on button "Receiving" at bounding box center [588, 737] width 392 height 36
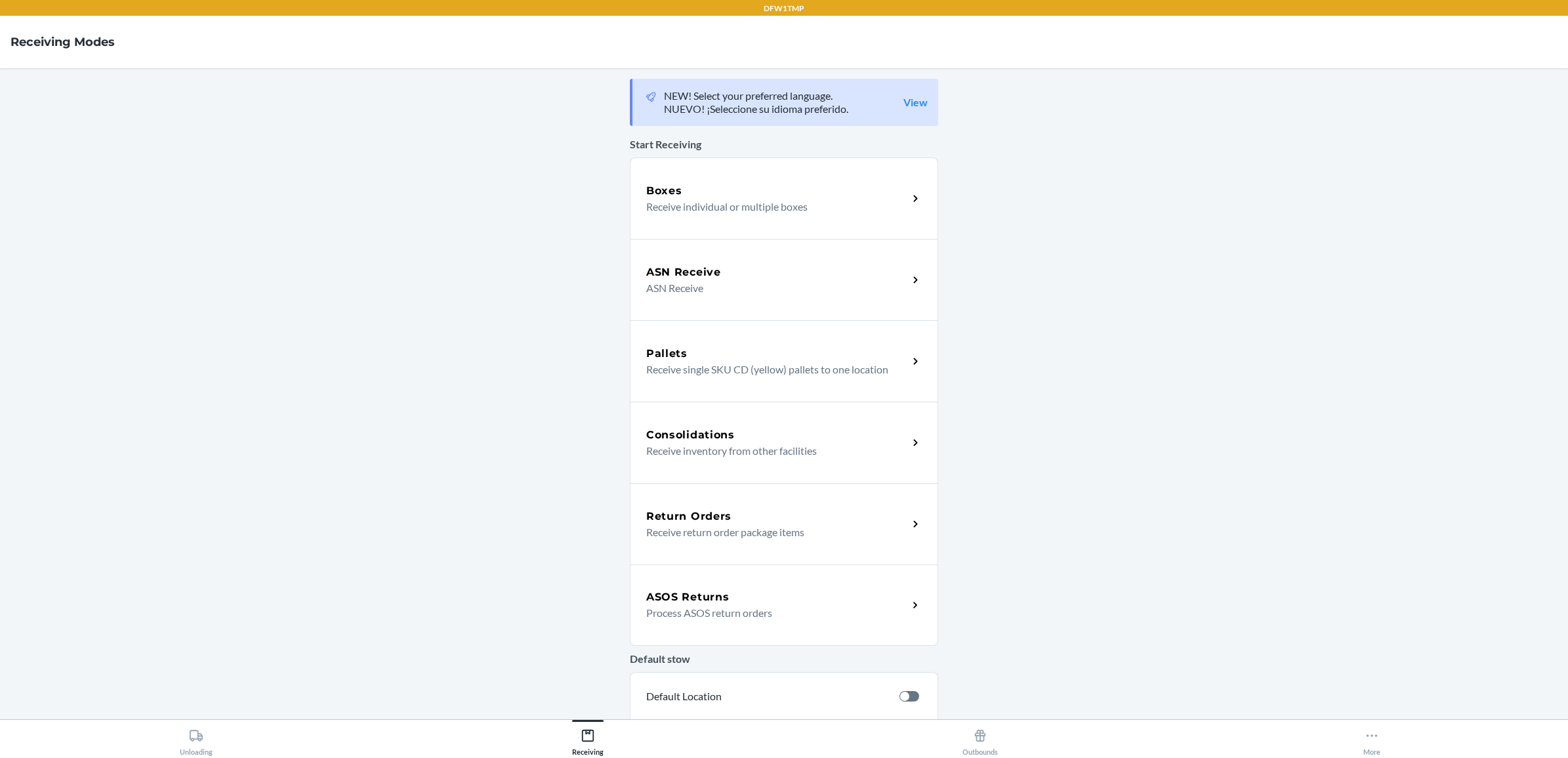
click at [699, 522] on h5 "Return Orders" at bounding box center [689, 516] width 86 height 16
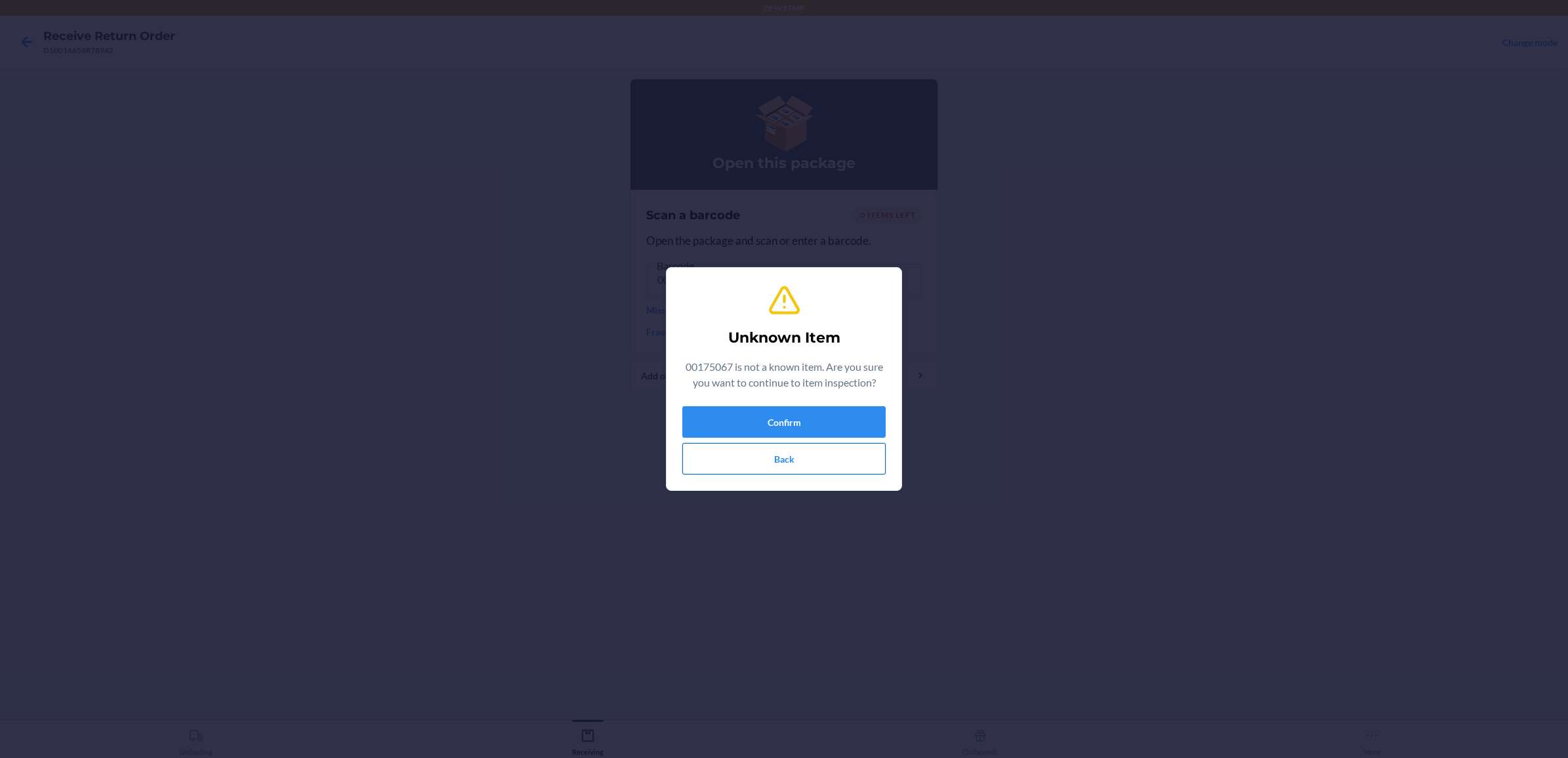
click at [821, 463] on button "Back" at bounding box center [784, 458] width 203 height 31
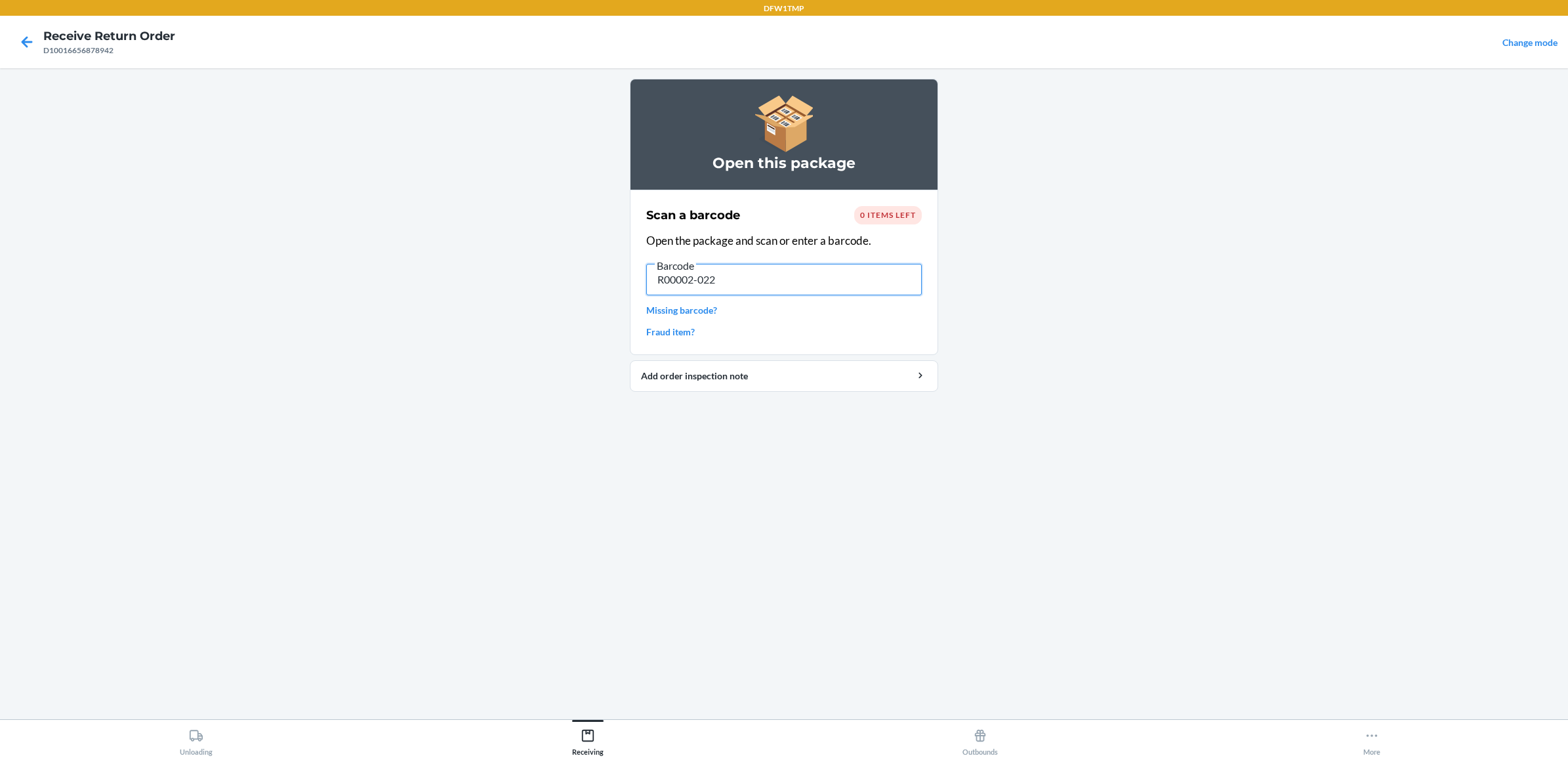
type input "R00002-02"
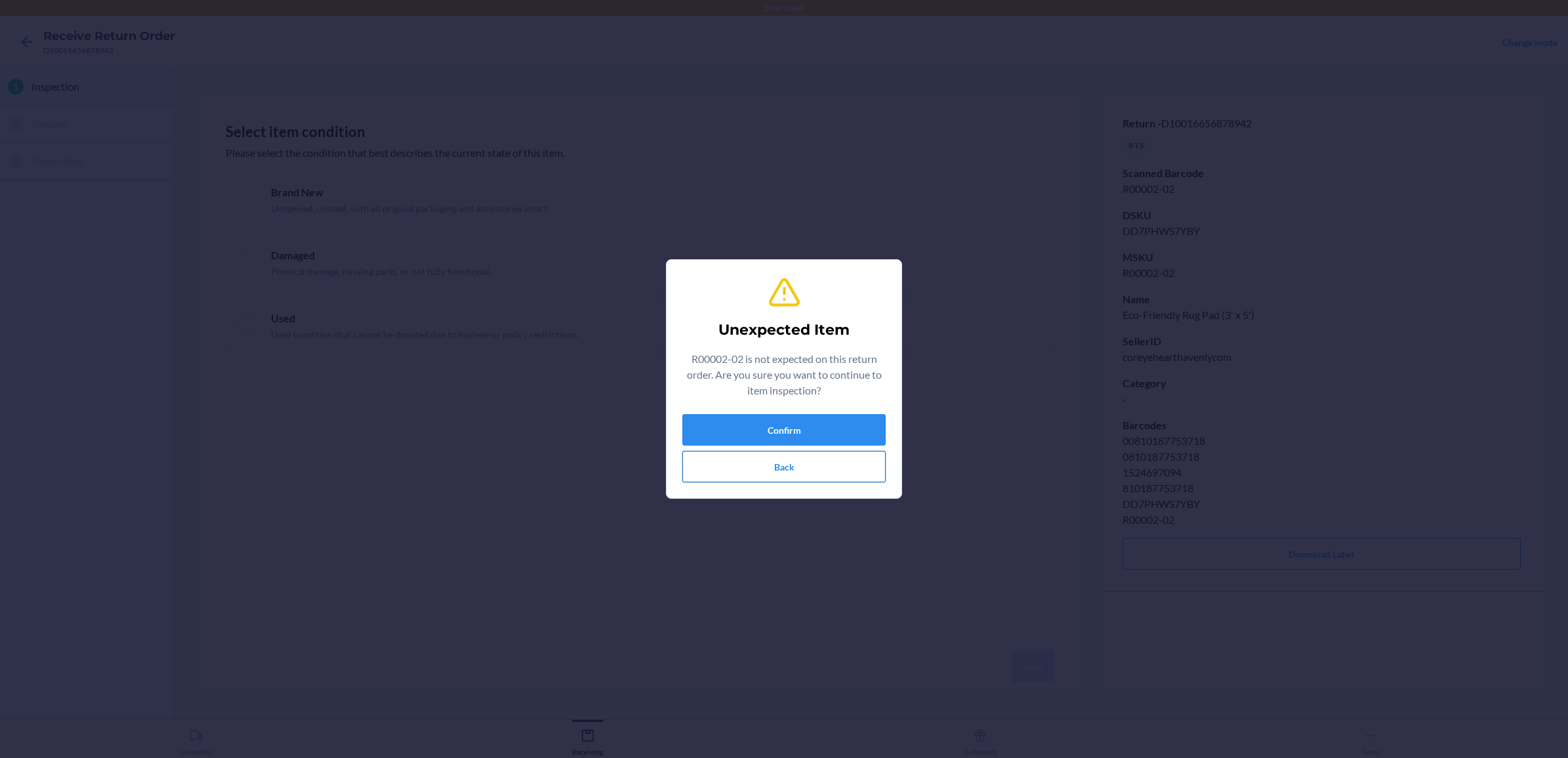
click at [732, 464] on button "Back" at bounding box center [784, 466] width 203 height 31
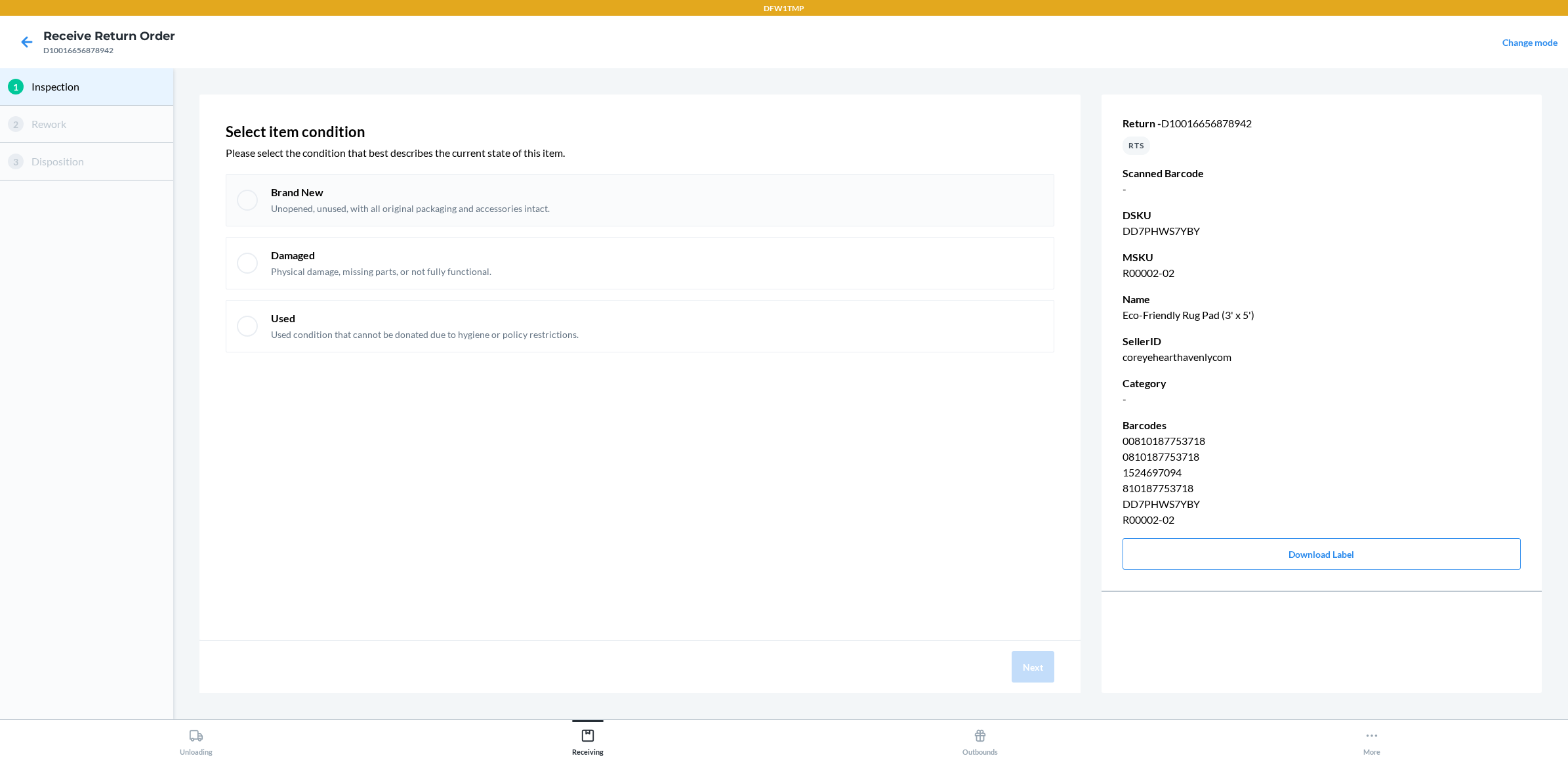
click at [506, 211] on p "Unopened, unused, with all original packaging and accessories intact." at bounding box center [410, 208] width 279 height 13
checkbox input "true"
click at [1030, 667] on button "Next" at bounding box center [1033, 666] width 43 height 31
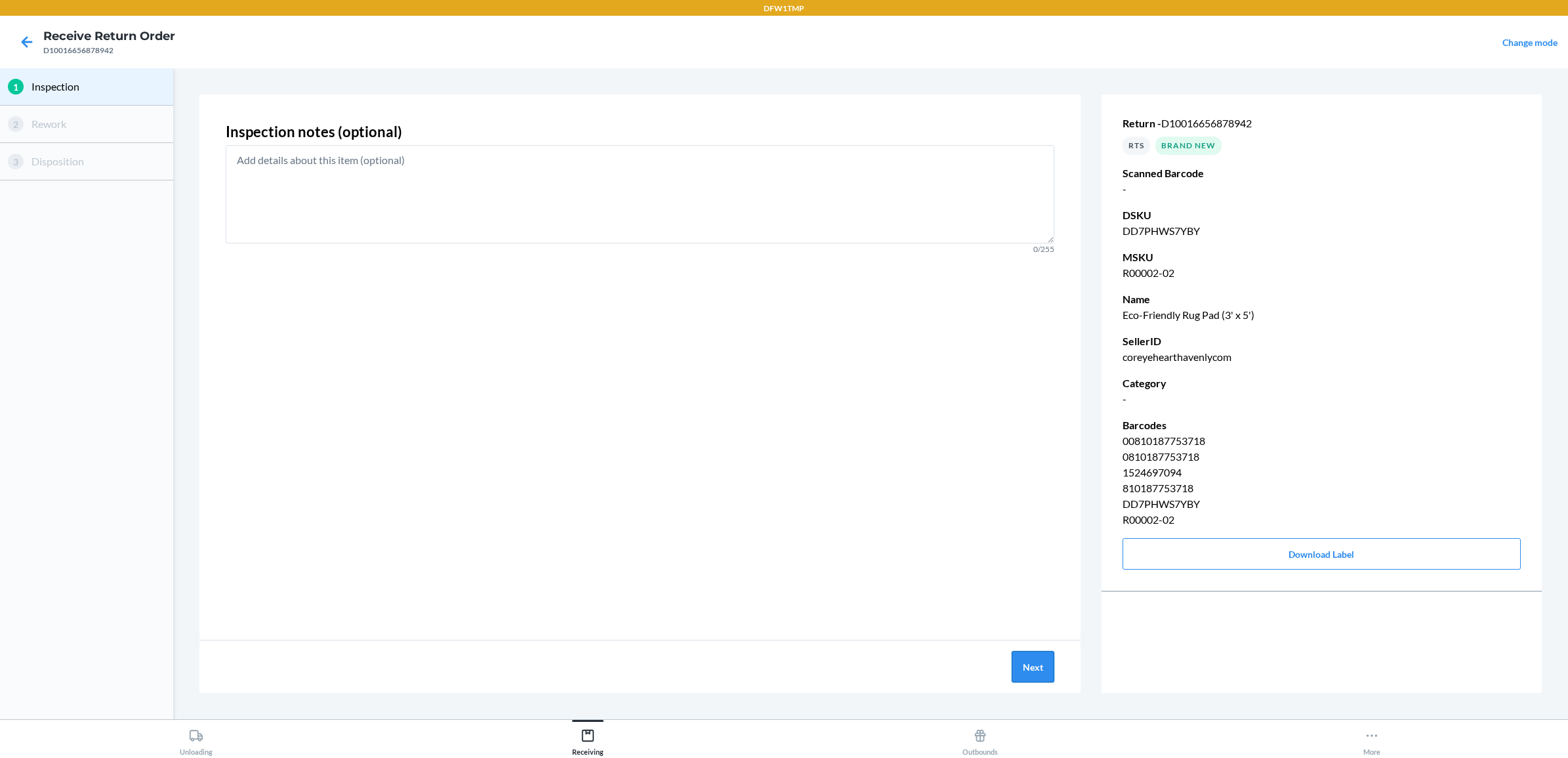
click at [1038, 674] on button "Next" at bounding box center [1033, 666] width 43 height 31
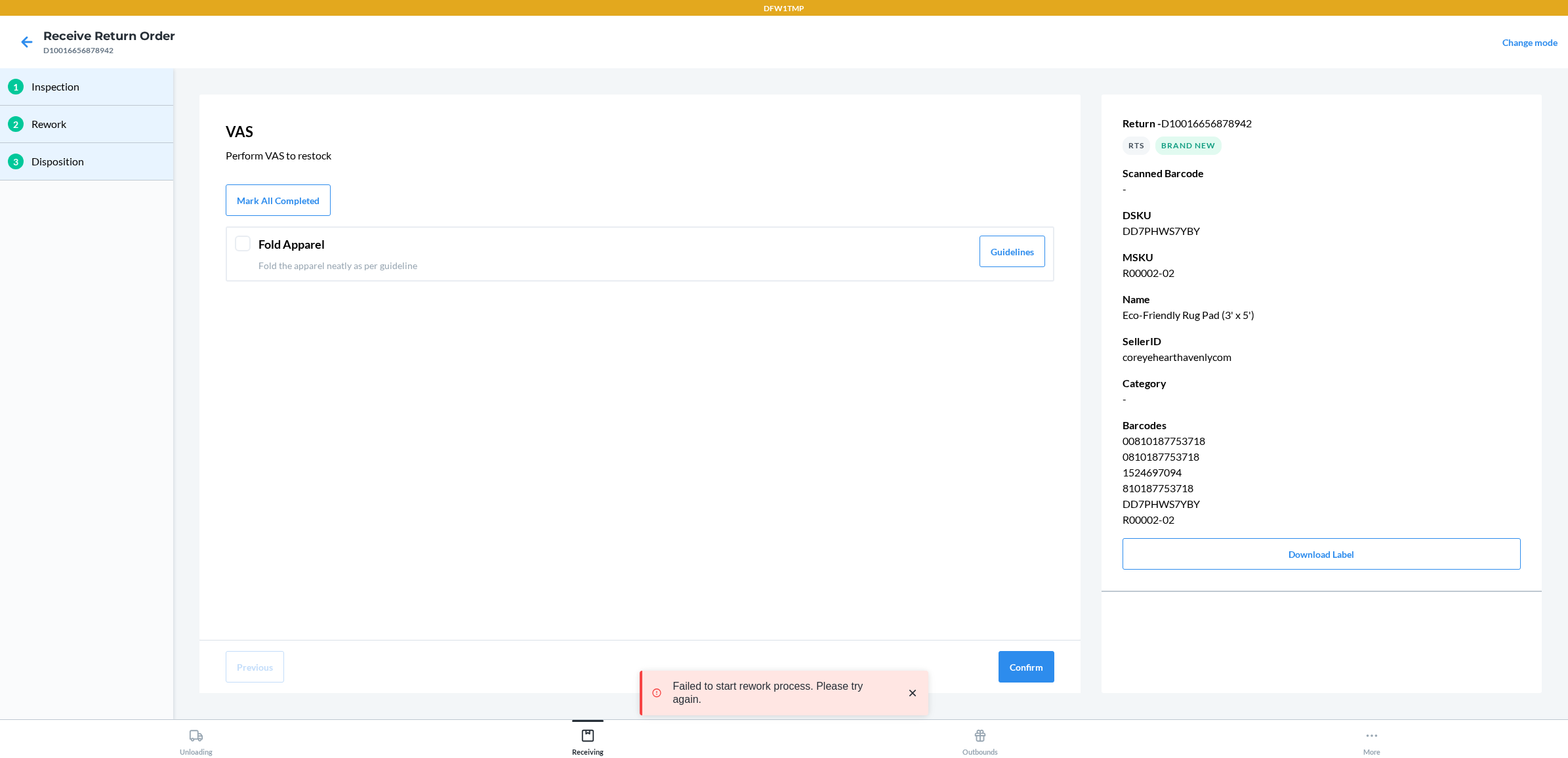
click at [542, 233] on div "Fold Apparel Fold the apparel neatly as per guideline Guidelines" at bounding box center [639, 254] width 828 height 55
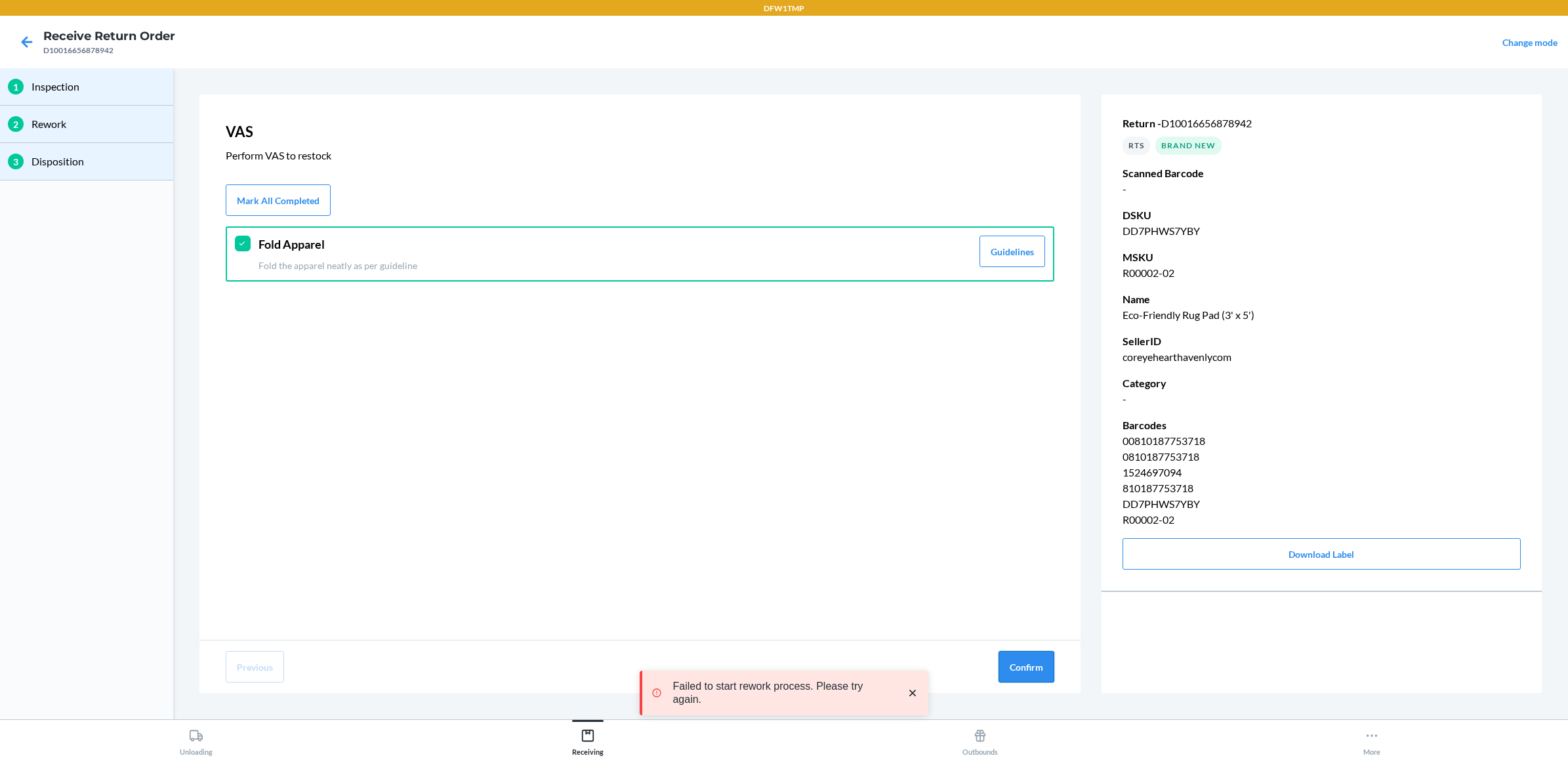
click at [1007, 664] on button "Confirm" at bounding box center [1026, 666] width 56 height 31
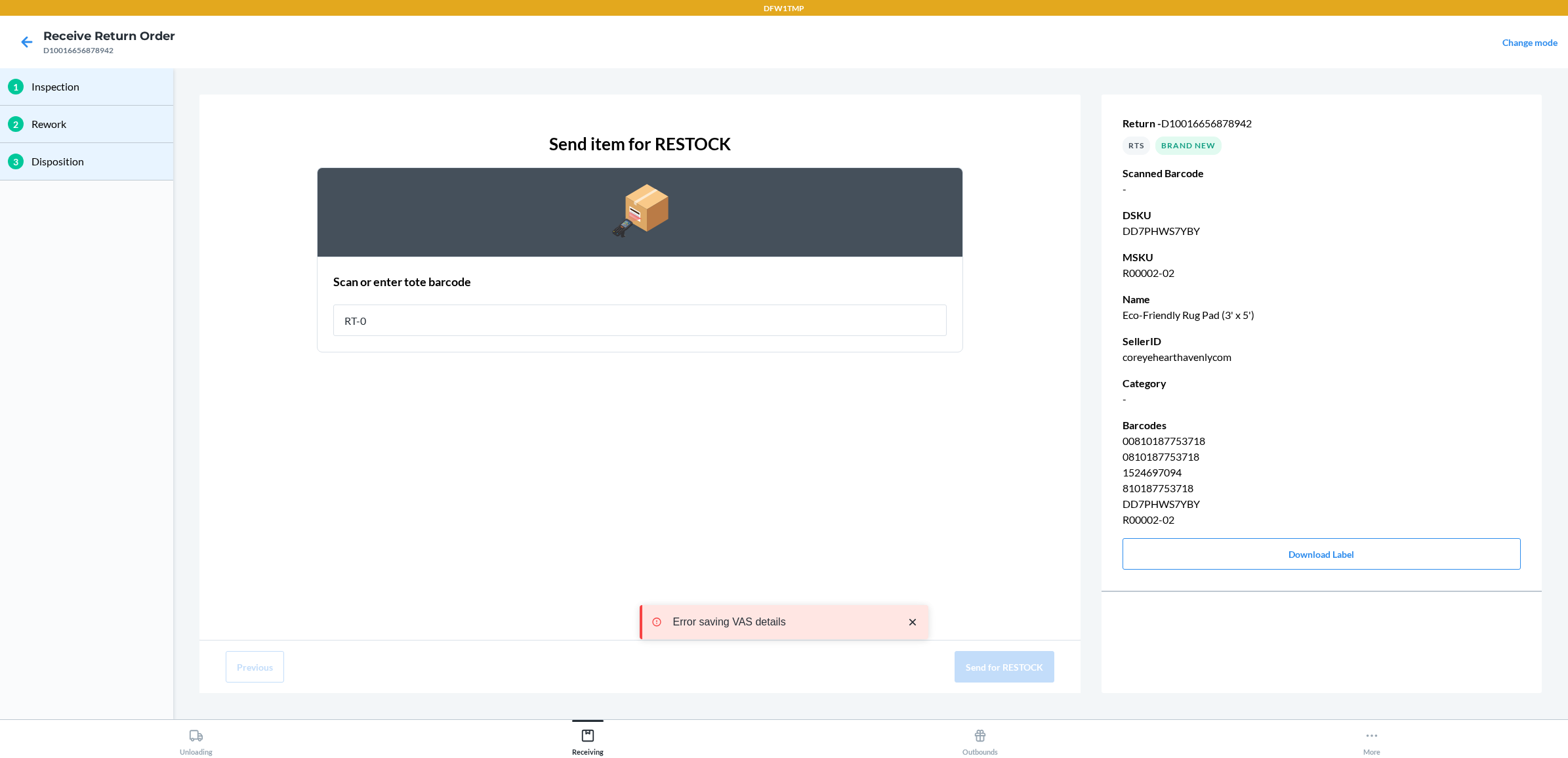
type input "RT-08"
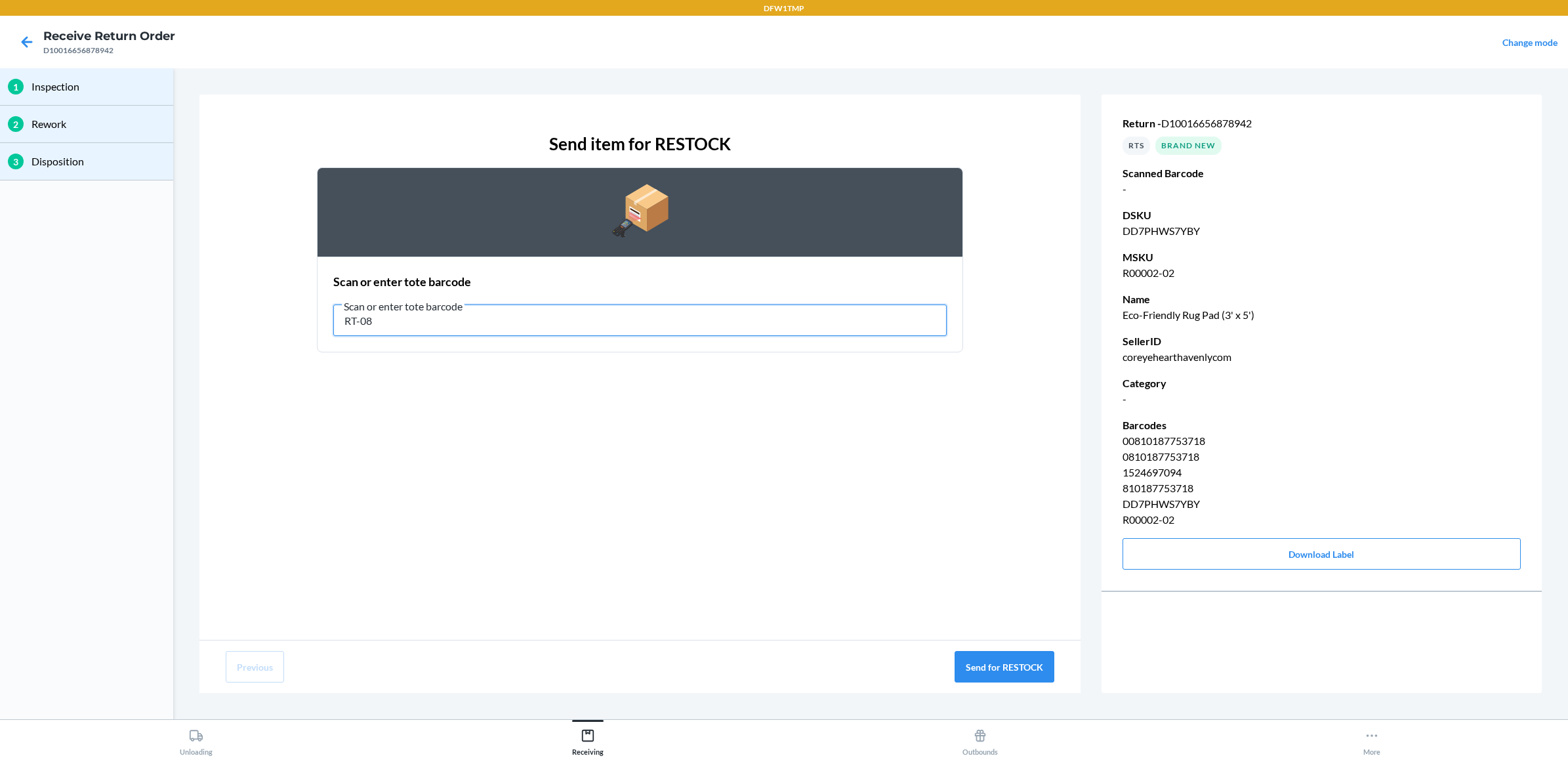
drag, startPoint x: 473, startPoint y: 307, endPoint x: 36, endPoint y: 210, distance: 447.6
click at [36, 210] on div "1 Inspection 2 Rework 3 Disposition Send item for RESTOCK Scan or enter tote ba…" at bounding box center [784, 393] width 1568 height 651
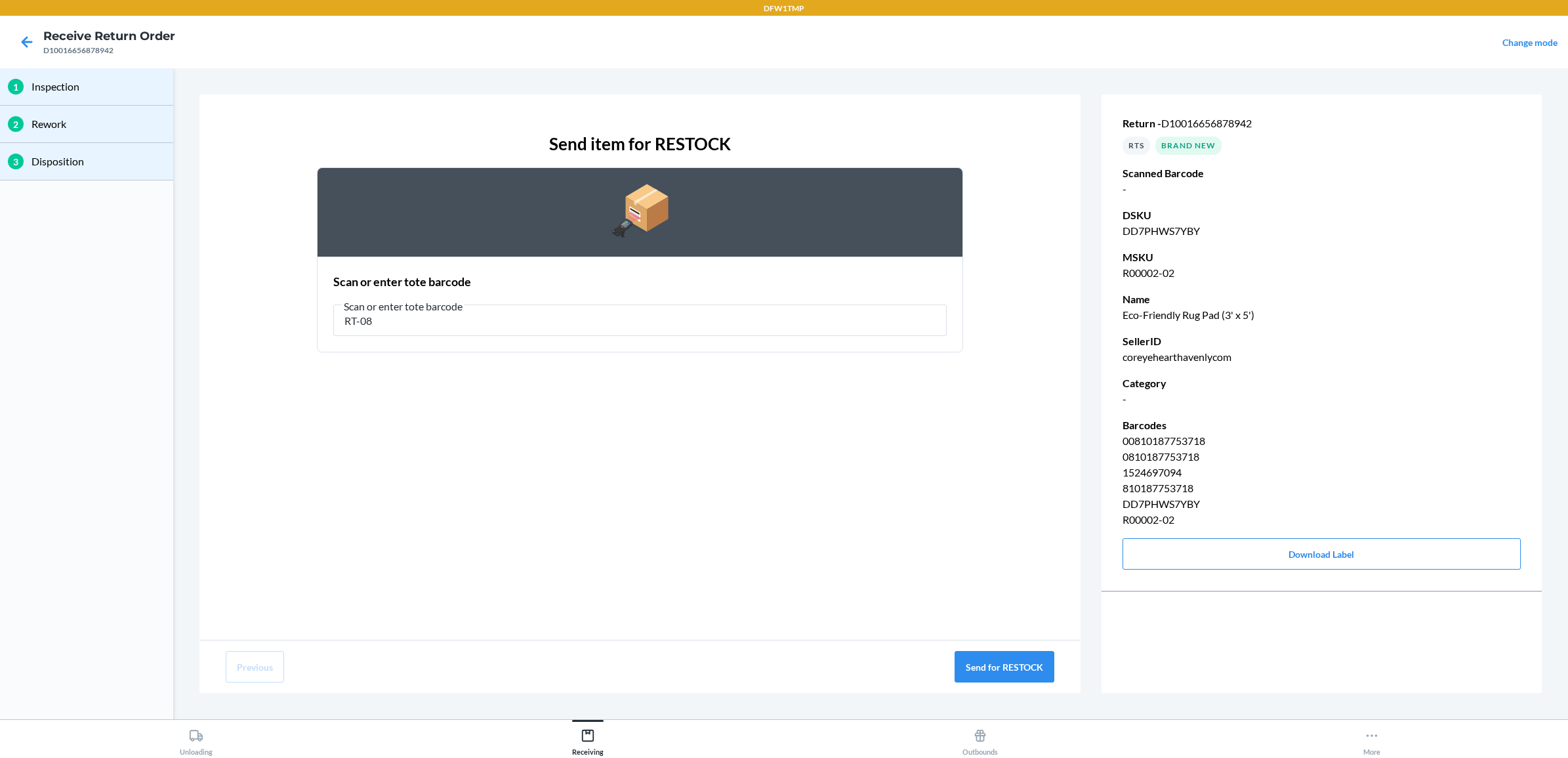
drag, startPoint x: 574, startPoint y: 294, endPoint x: 466, endPoint y: 340, distance: 117.4
click at [466, 340] on section "Scan or enter tote barcode Scan or enter tote barcode RT-08" at bounding box center [639, 304] width 646 height 96
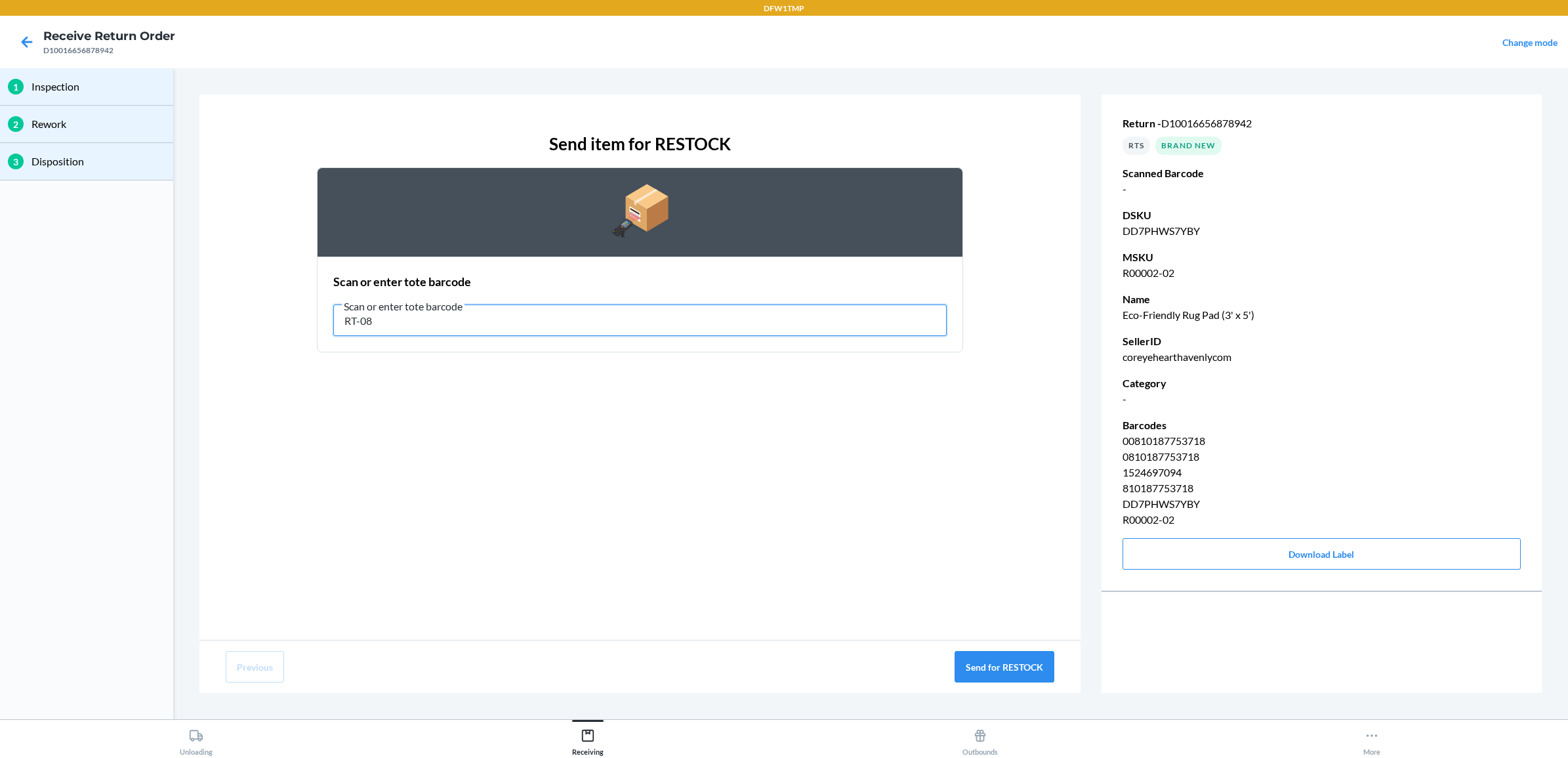
click at [592, 316] on input "RT-08" at bounding box center [640, 320] width 613 height 31
type input "R"
type input "810187753718"
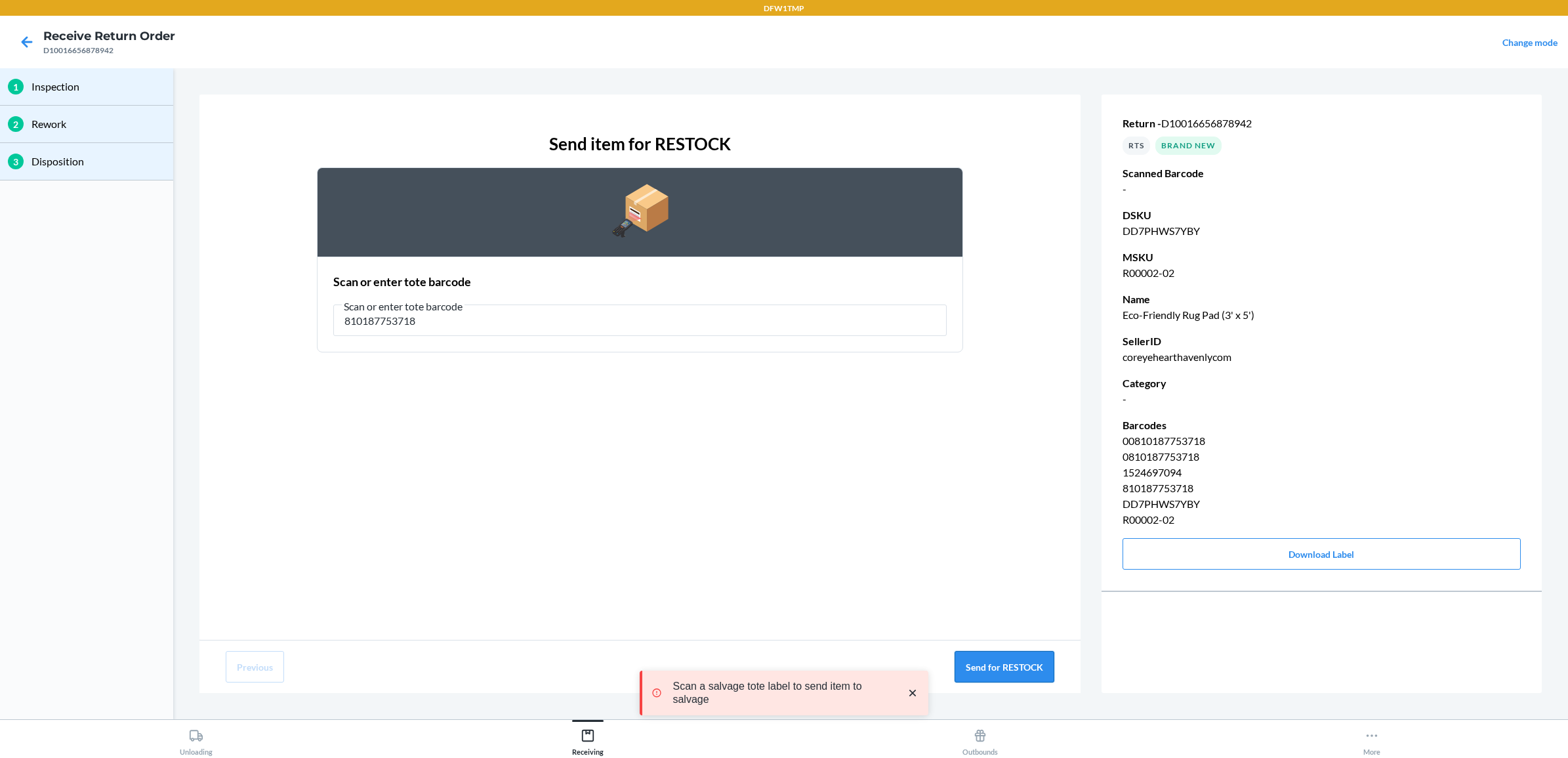
click at [961, 670] on button "Send for RESTOCK" at bounding box center [1004, 666] width 99 height 31
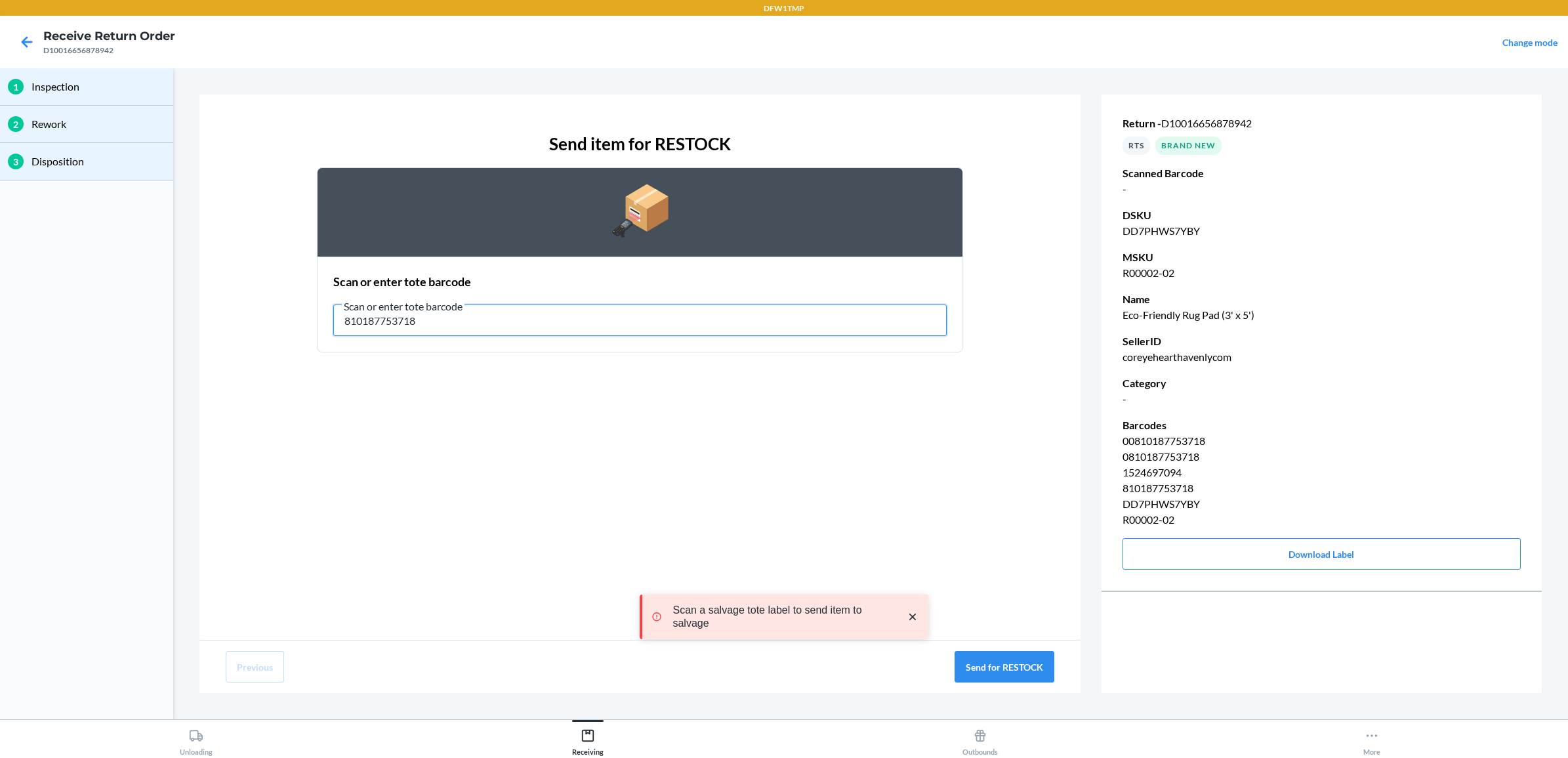
drag, startPoint x: 714, startPoint y: 310, endPoint x: -3, endPoint y: 280, distance: 717.6
click at [0, 280] on html "DFW1TMP Receive Return Order D10016656878942 Change mode 1 Inspection 2 Rework …" at bounding box center [784, 379] width 1568 height 758
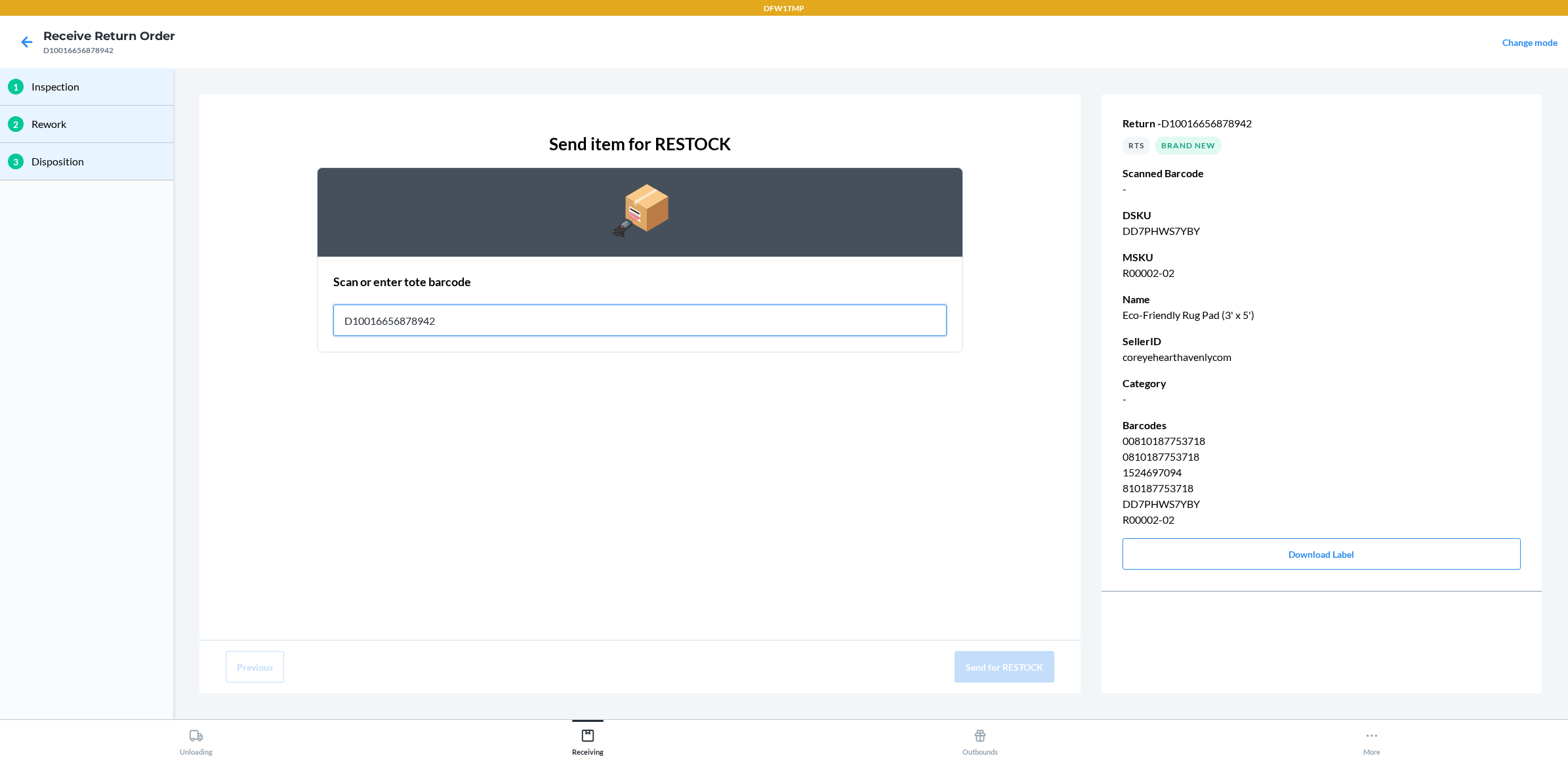
type input "D10016656878942"
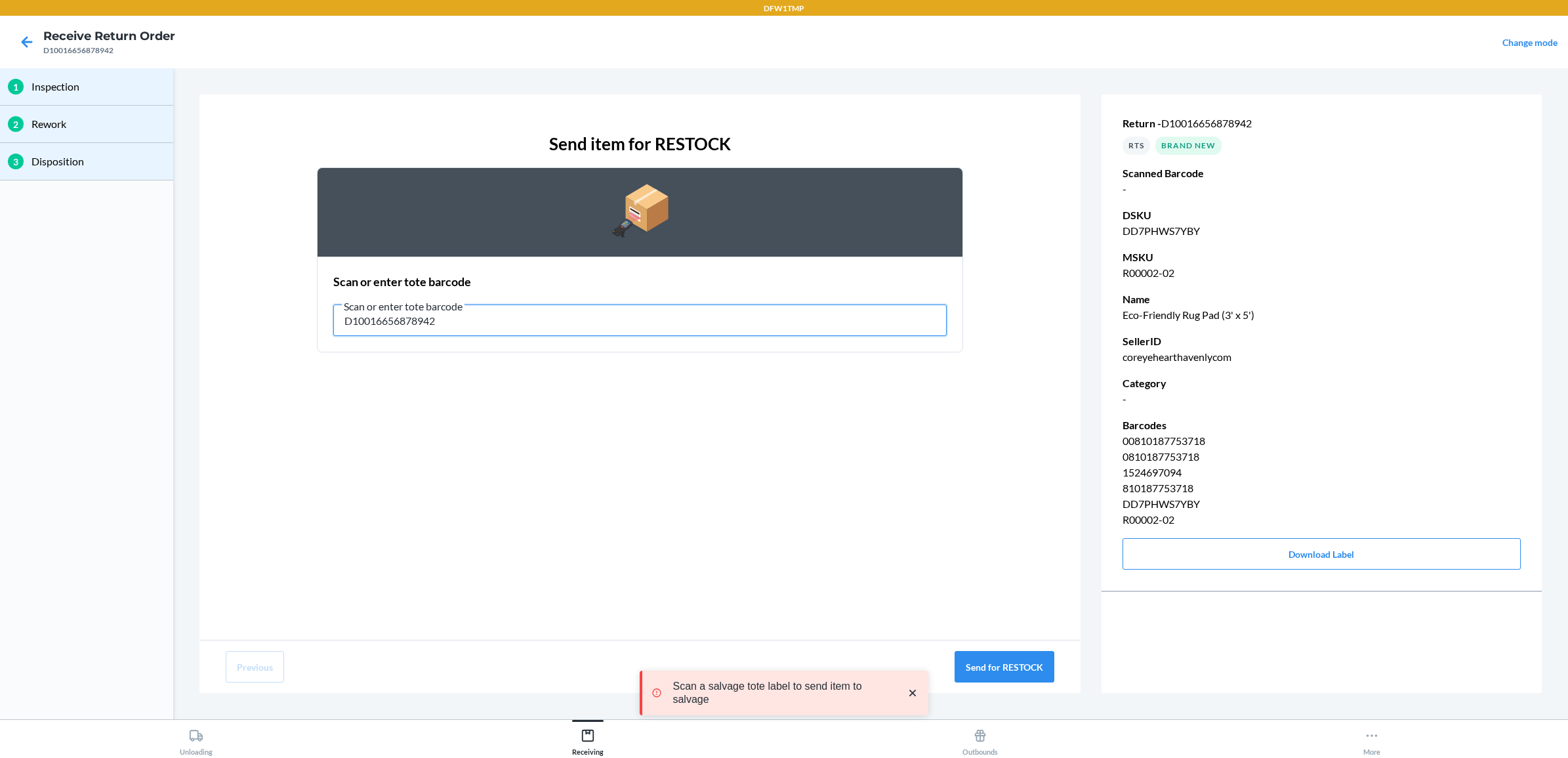
drag, startPoint x: 647, startPoint y: 320, endPoint x: -3, endPoint y: 243, distance: 654.5
click at [0, 243] on html "DFW1TMP Receive Return Order D10016656878942 Change mode 1 Inspection 2 Rework …" at bounding box center [784, 379] width 1568 height 758
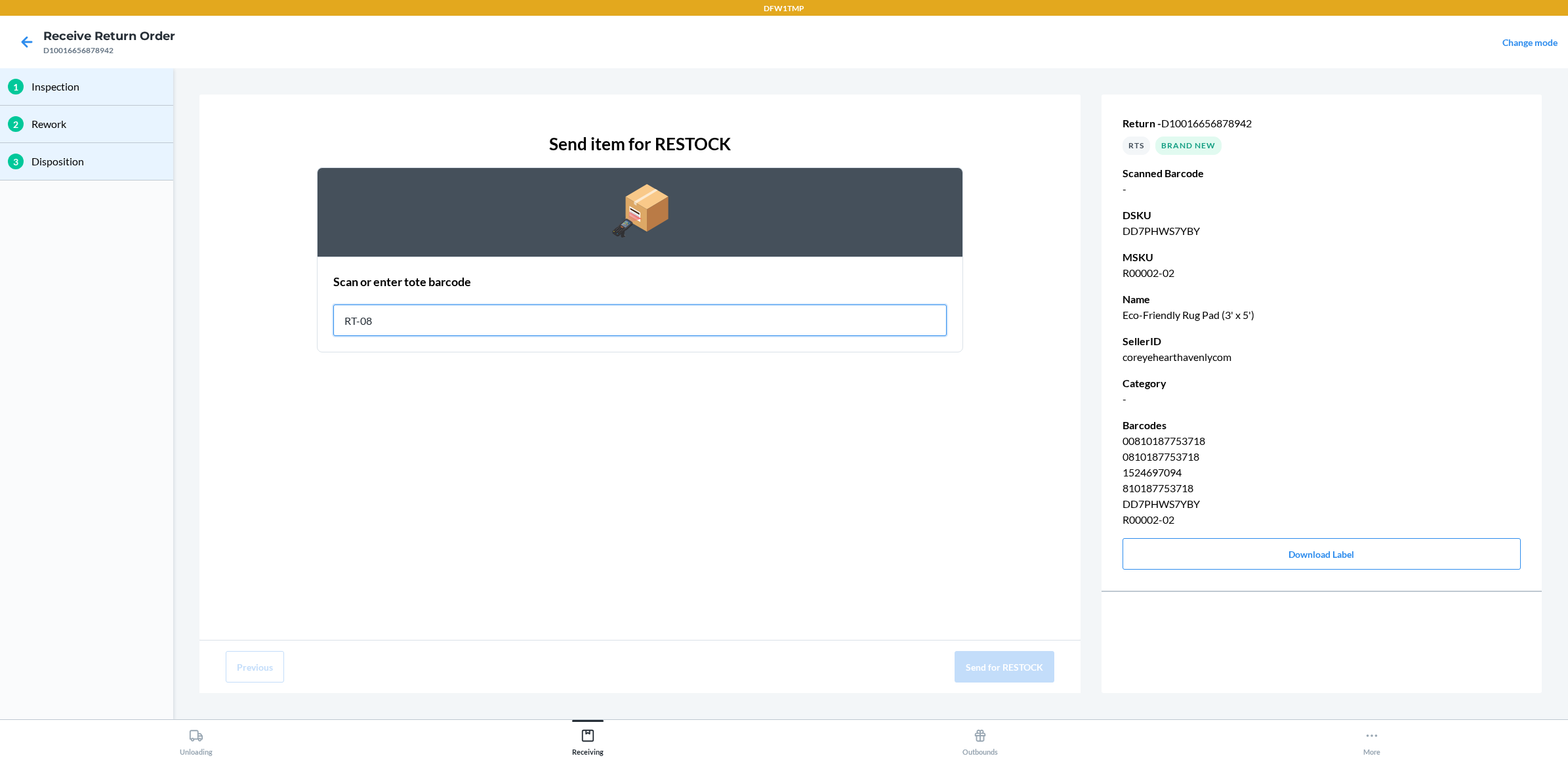
type input "RT-08"
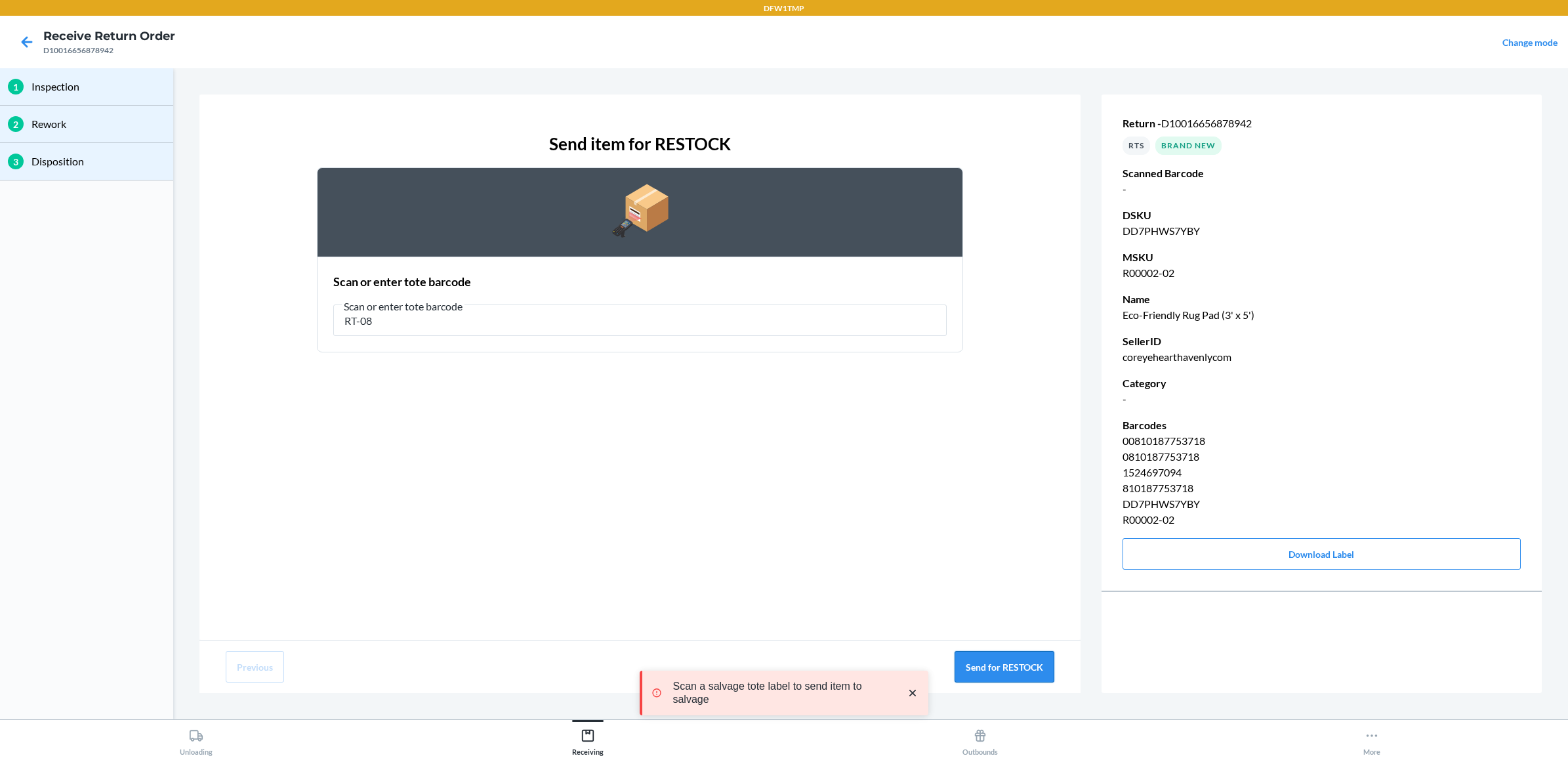
click at [975, 668] on button "Send for RESTOCK" at bounding box center [1004, 666] width 99 height 31
click at [21, 43] on icon at bounding box center [27, 41] width 22 height 22
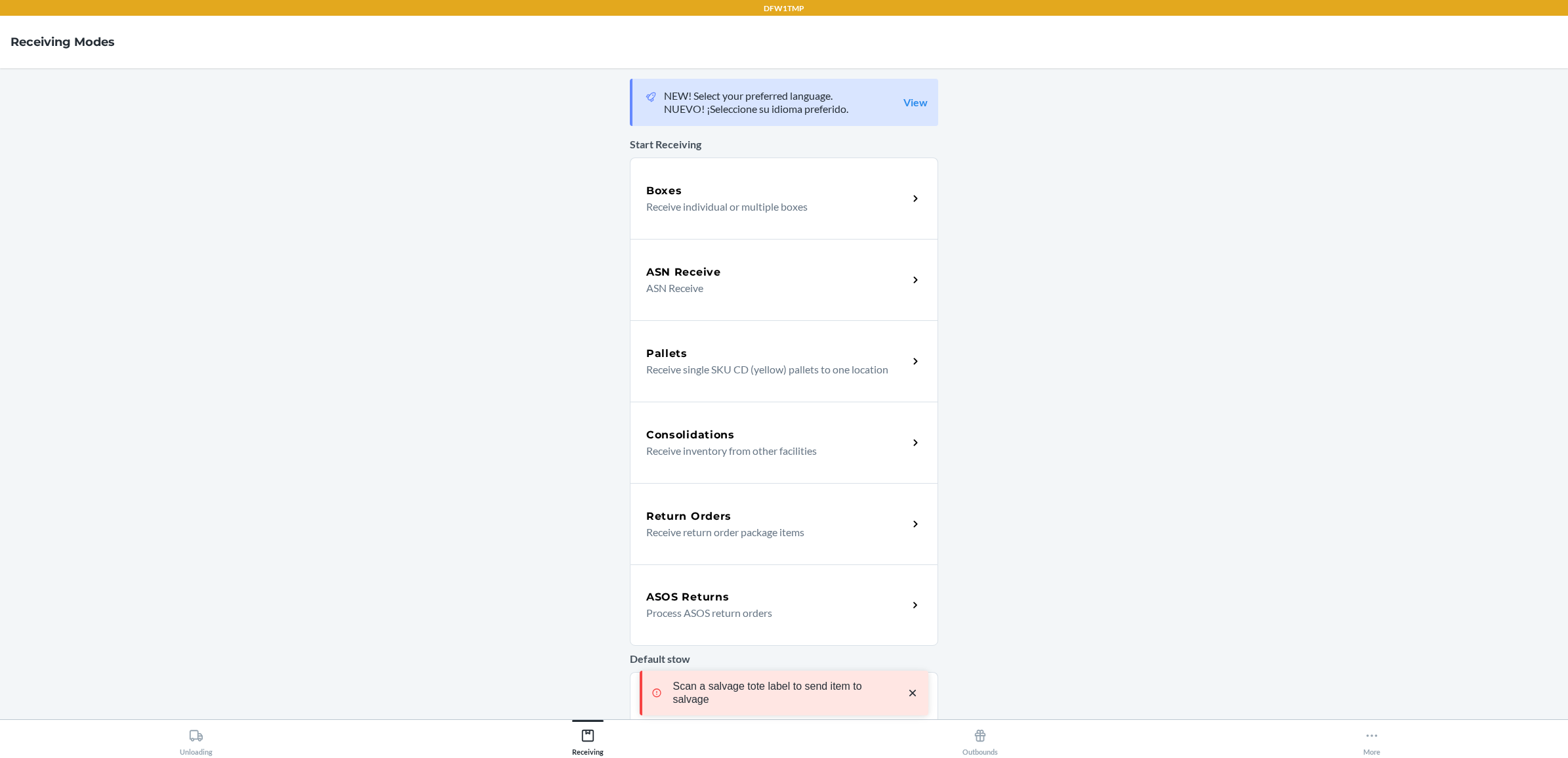
click at [886, 524] on p "Receive return order package items" at bounding box center [772, 532] width 251 height 16
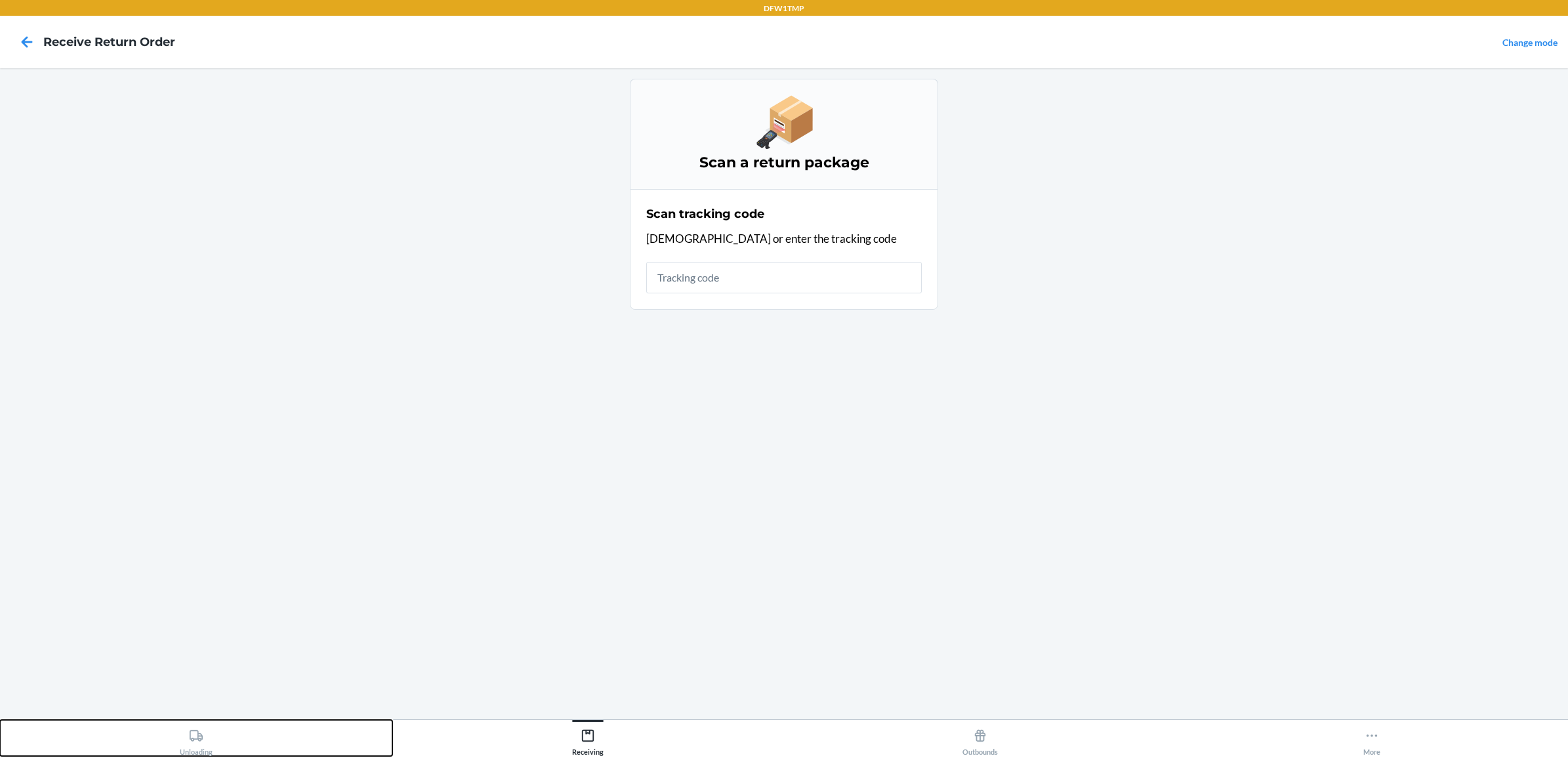
click at [181, 726] on div "Unloading" at bounding box center [196, 739] width 33 height 33
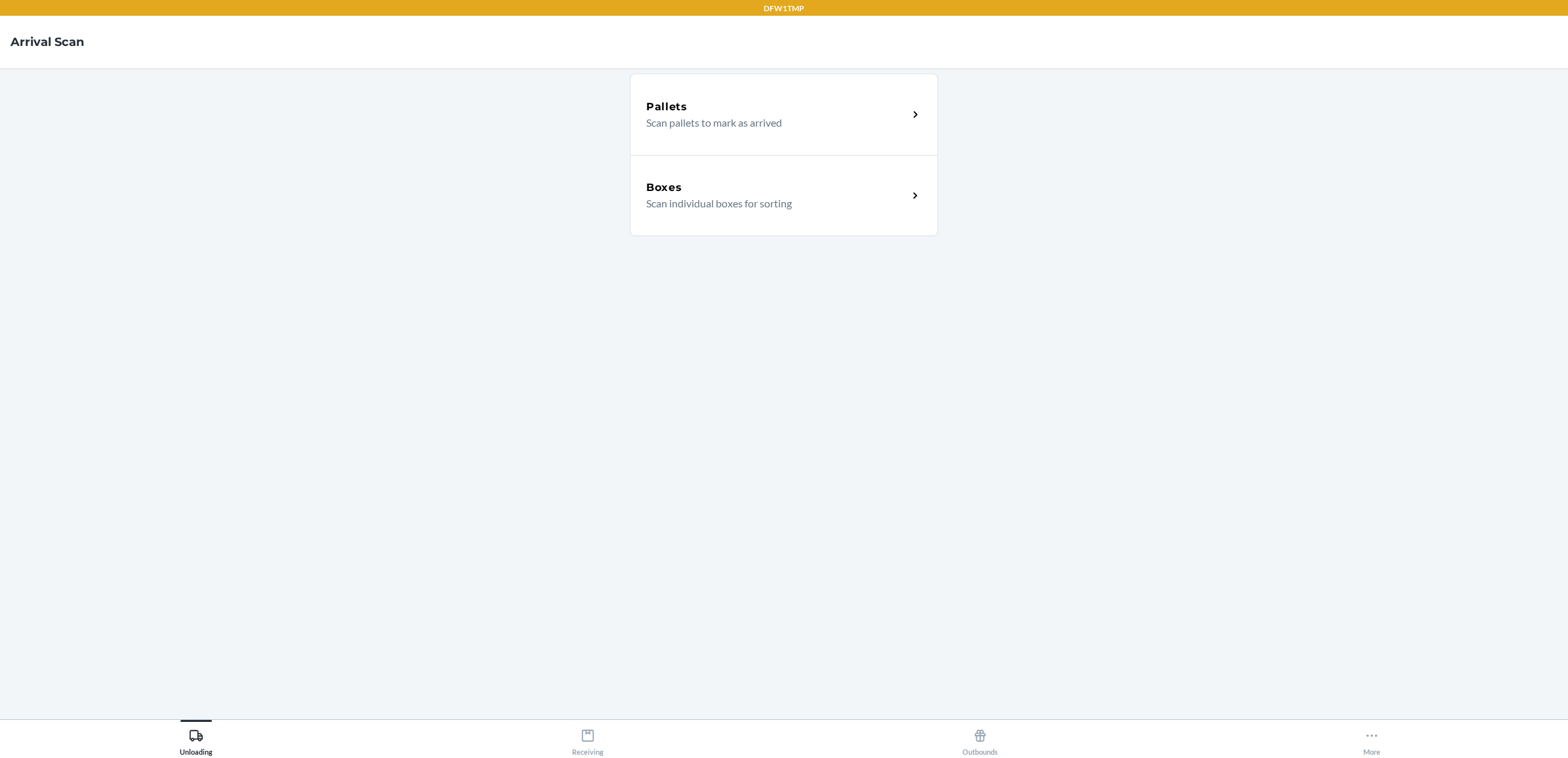
click at [828, 204] on p "Scan individual boxes for sorting" at bounding box center [772, 203] width 251 height 16
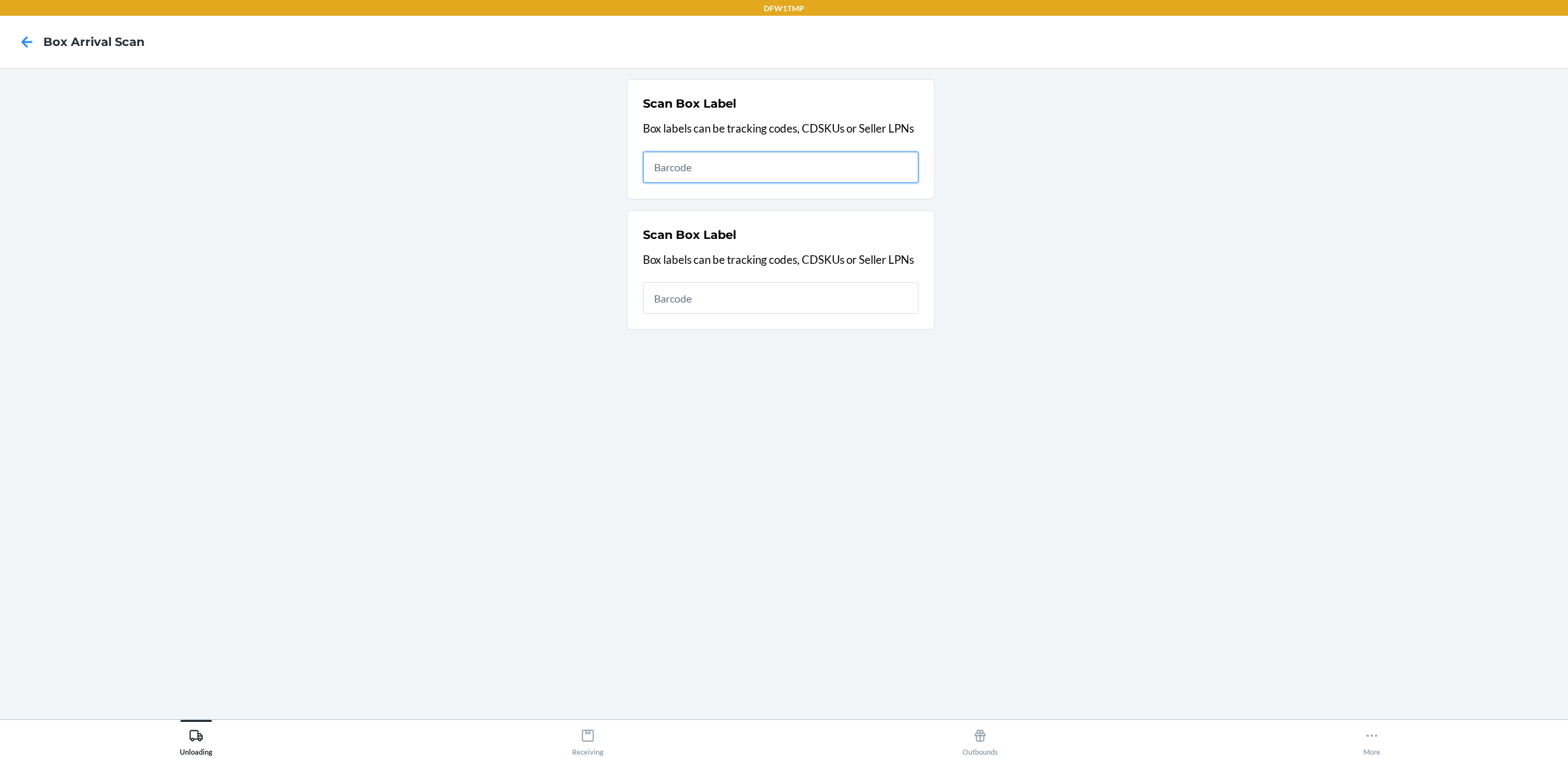
click at [760, 168] on input "text" at bounding box center [781, 167] width 275 height 31
click at [774, 299] on input "text" at bounding box center [781, 298] width 275 height 31
click at [786, 161] on input "text" at bounding box center [781, 167] width 275 height 31
click at [678, 310] on input "text" at bounding box center [781, 298] width 275 height 31
click at [698, 168] on input "text" at bounding box center [781, 167] width 275 height 31
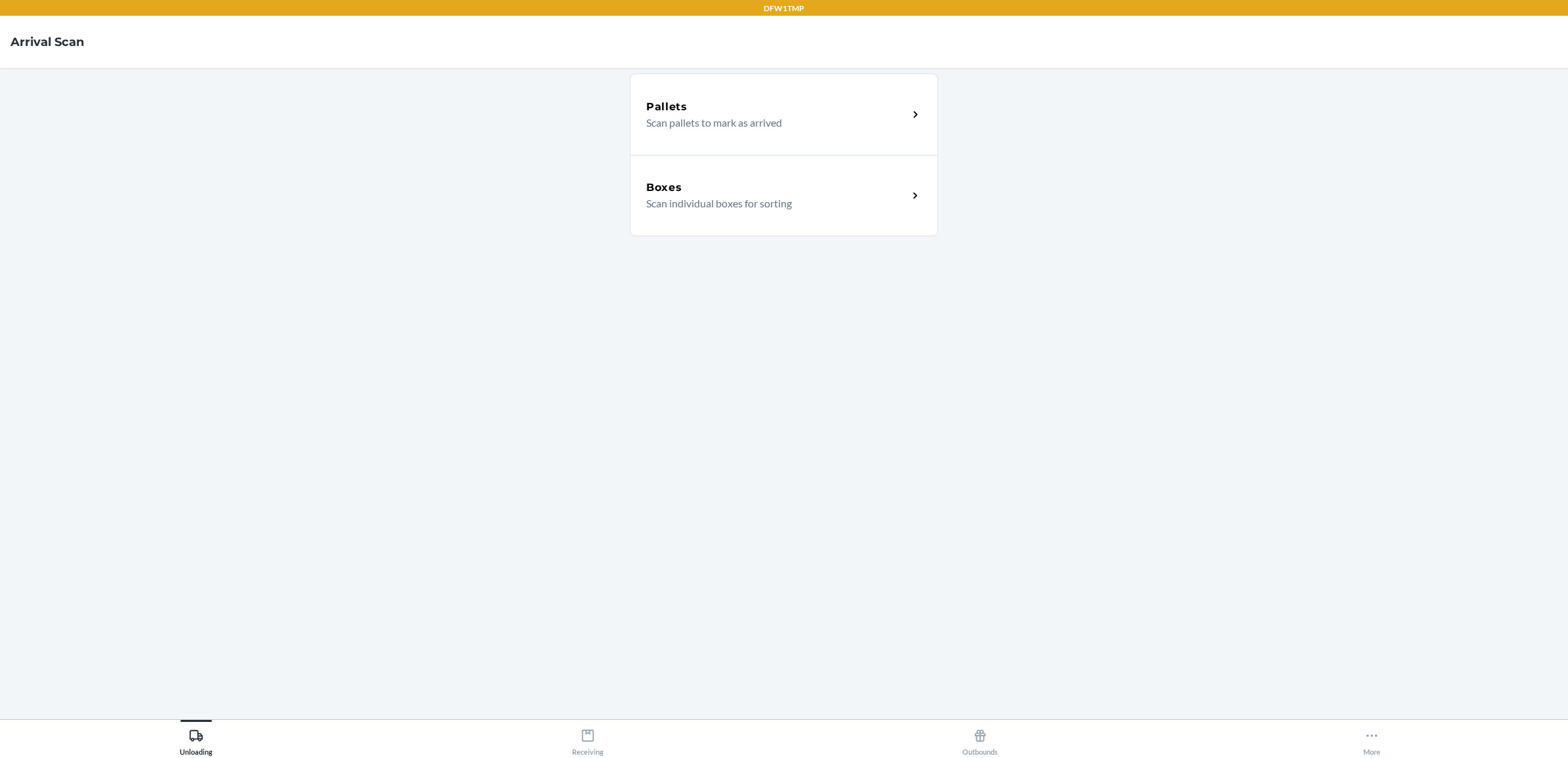
click at [737, 219] on div "Boxes Scan individual boxes for sorting" at bounding box center [783, 195] width 308 height 81
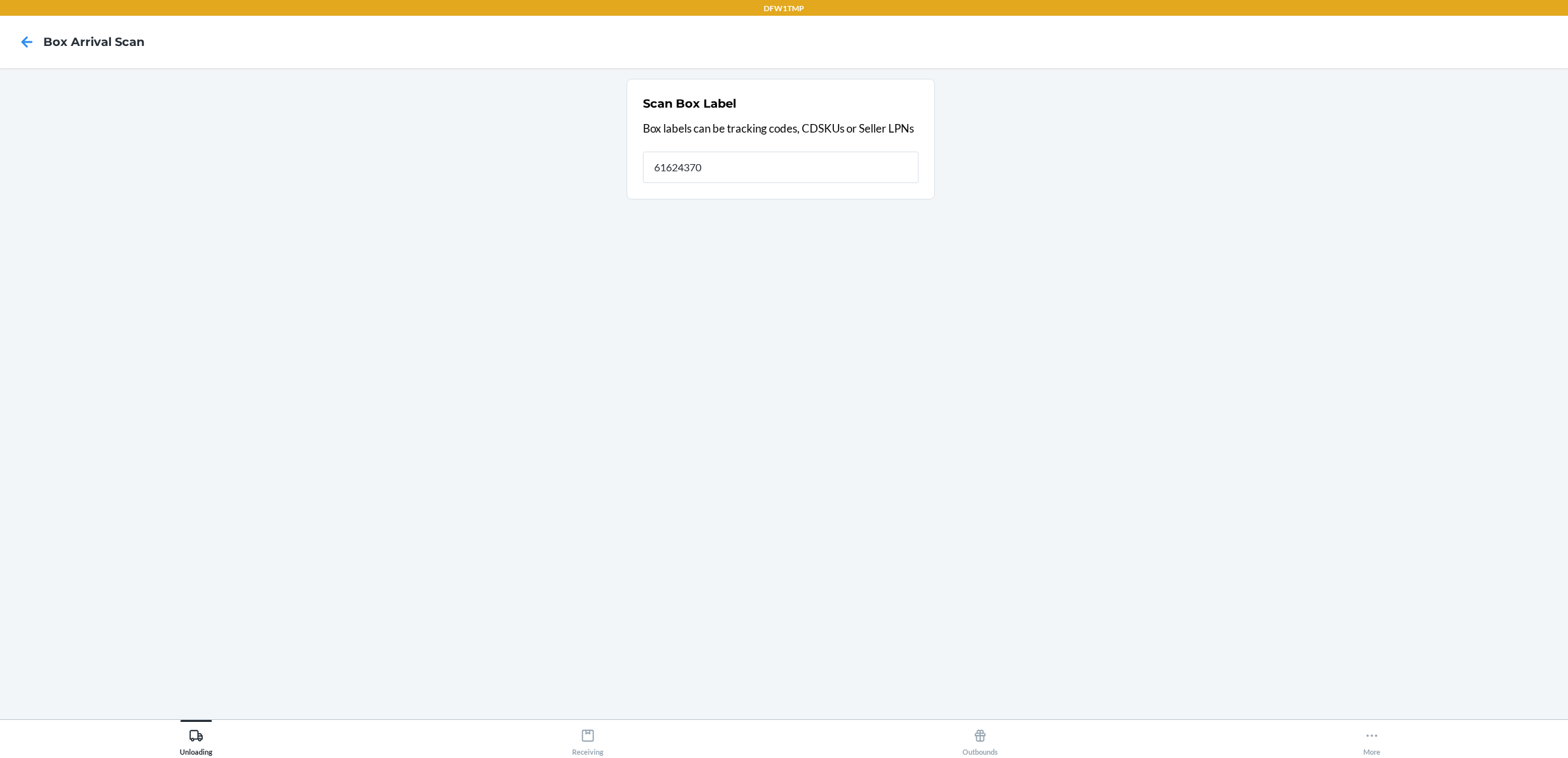
type input "616243703"
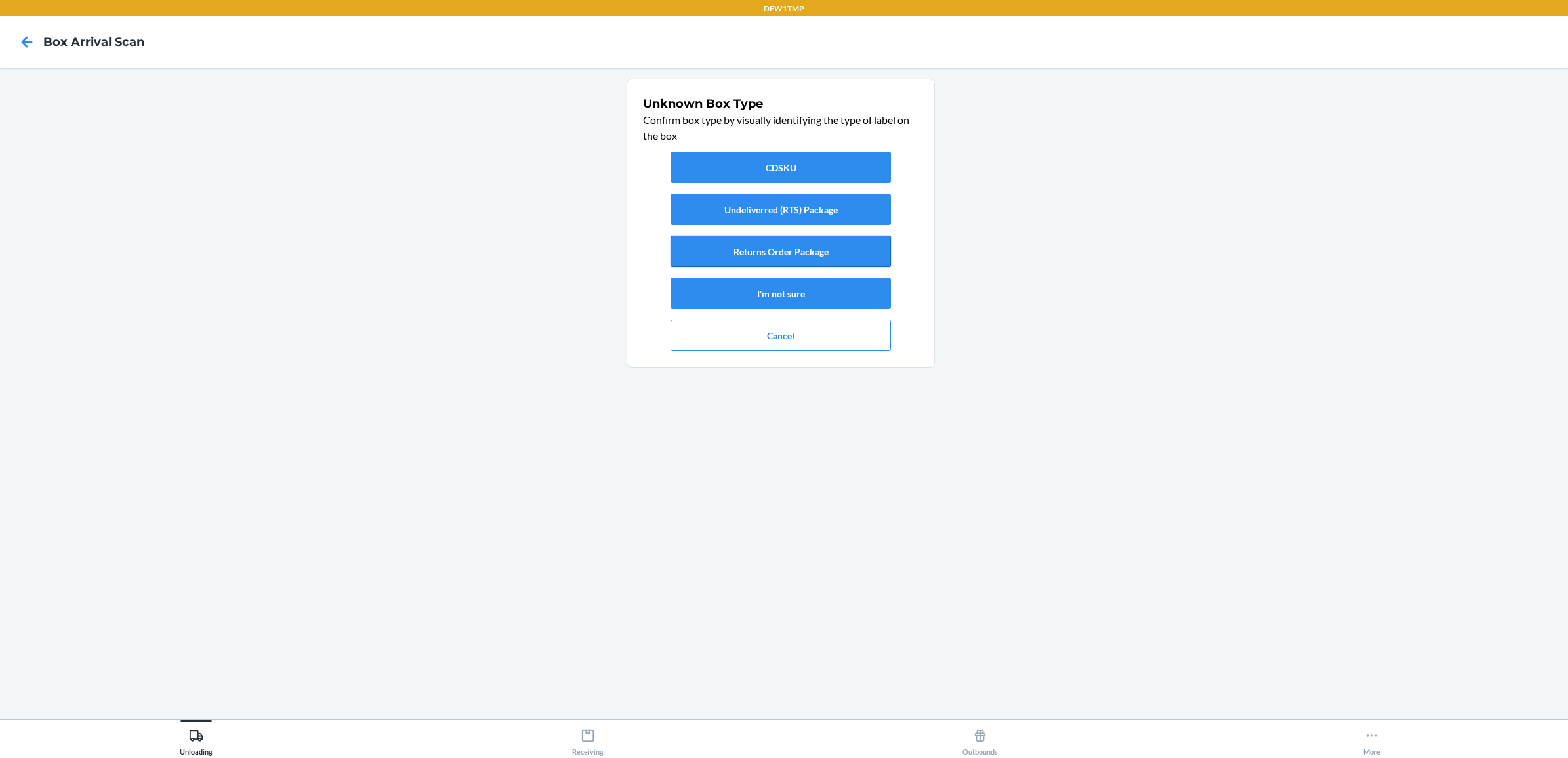
click at [763, 256] on button "Returns Order Package" at bounding box center [781, 251] width 220 height 31
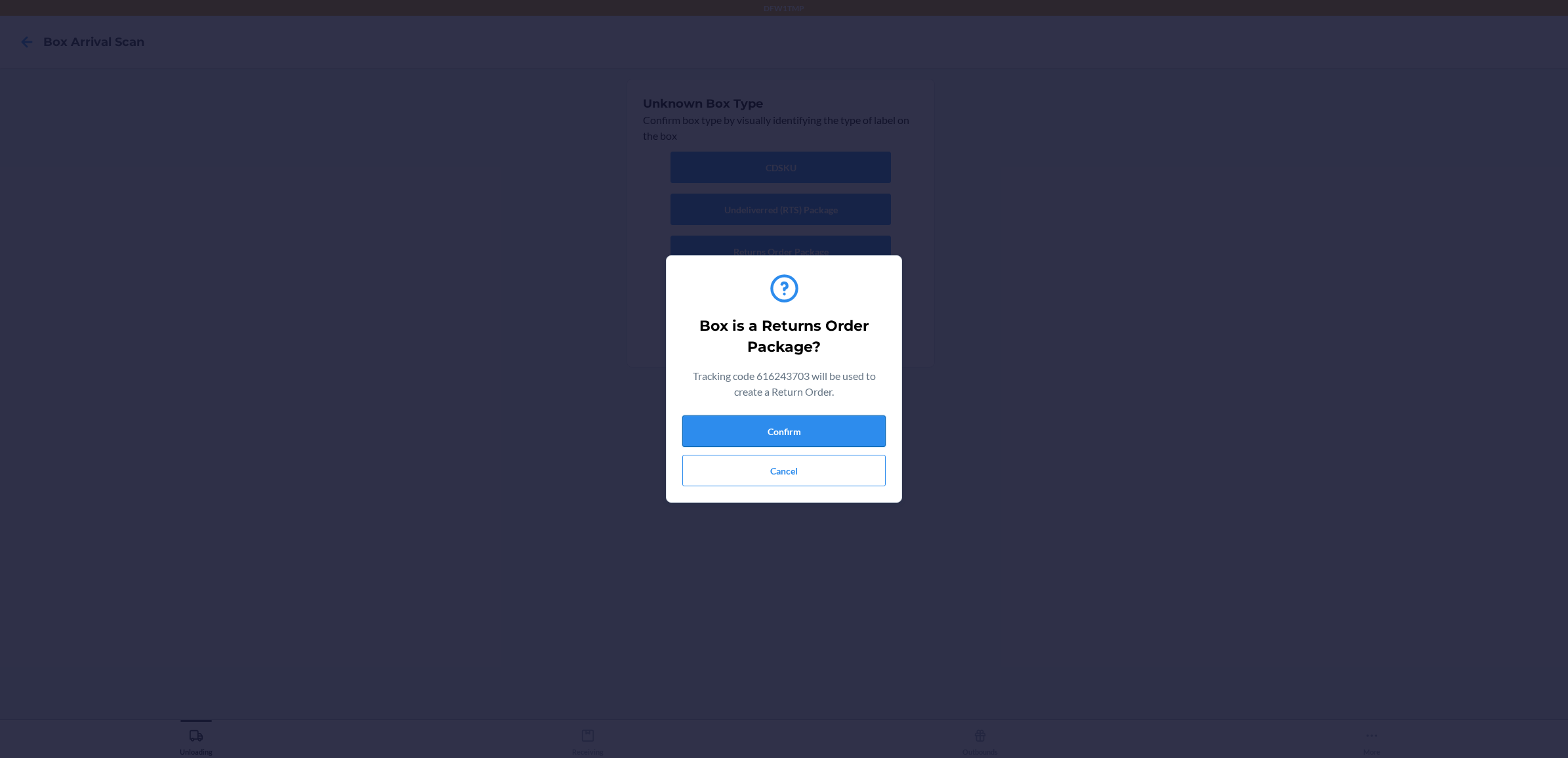
click at [779, 438] on button "Confirm" at bounding box center [784, 431] width 203 height 31
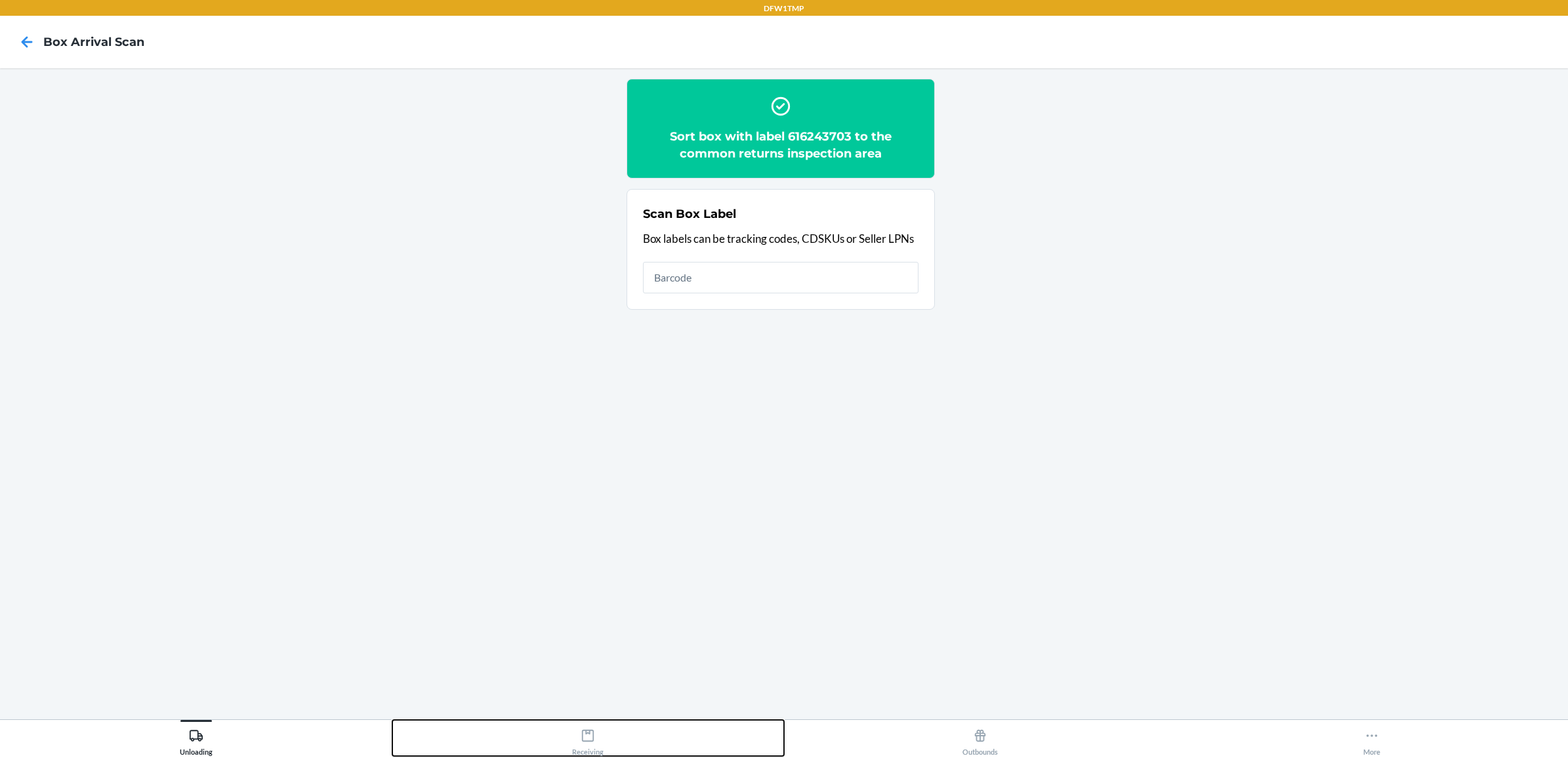
click at [613, 741] on button "Receiving" at bounding box center [588, 737] width 392 height 36
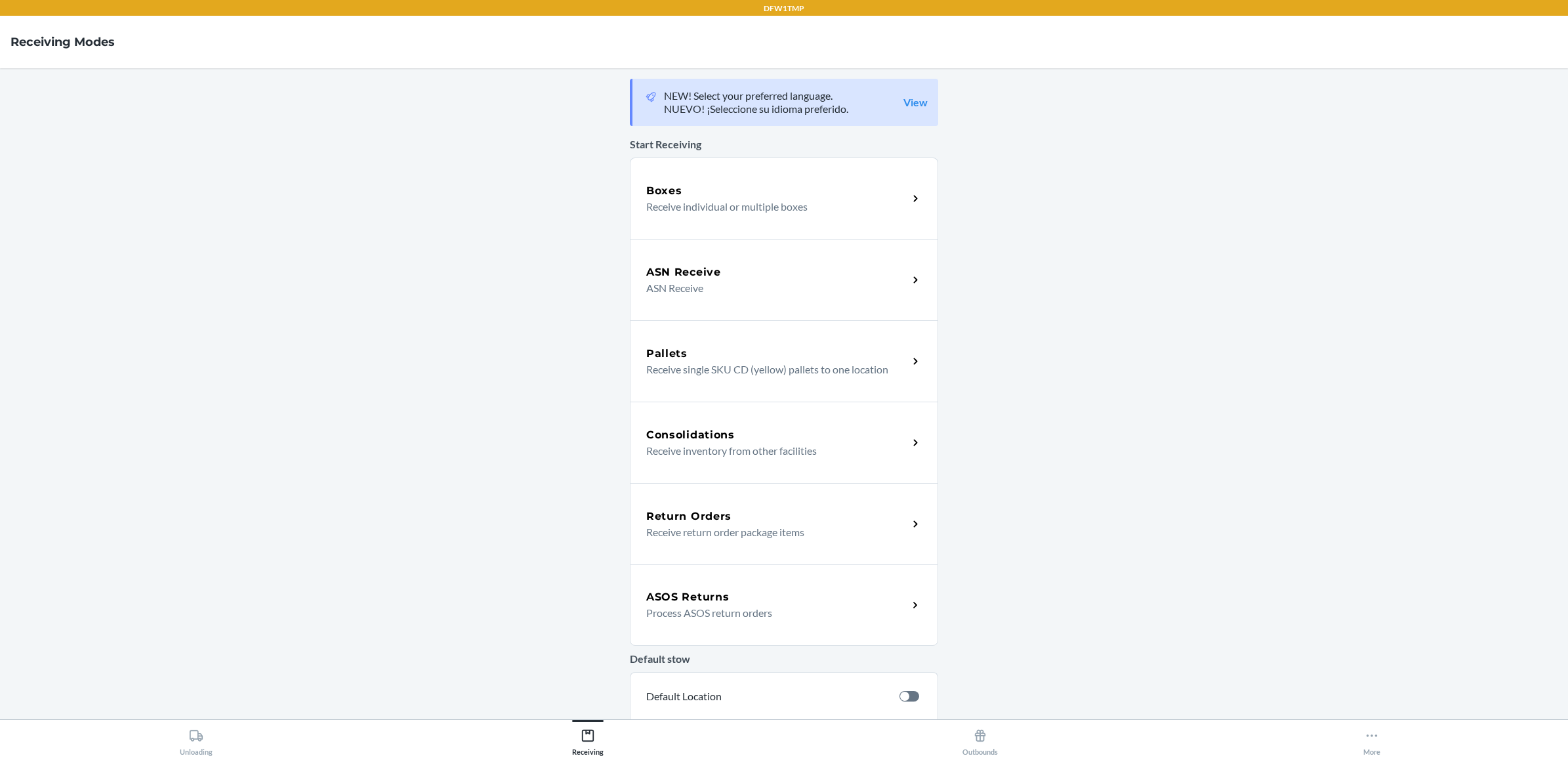
click at [756, 522] on div "Return Orders" at bounding box center [777, 516] width 262 height 16
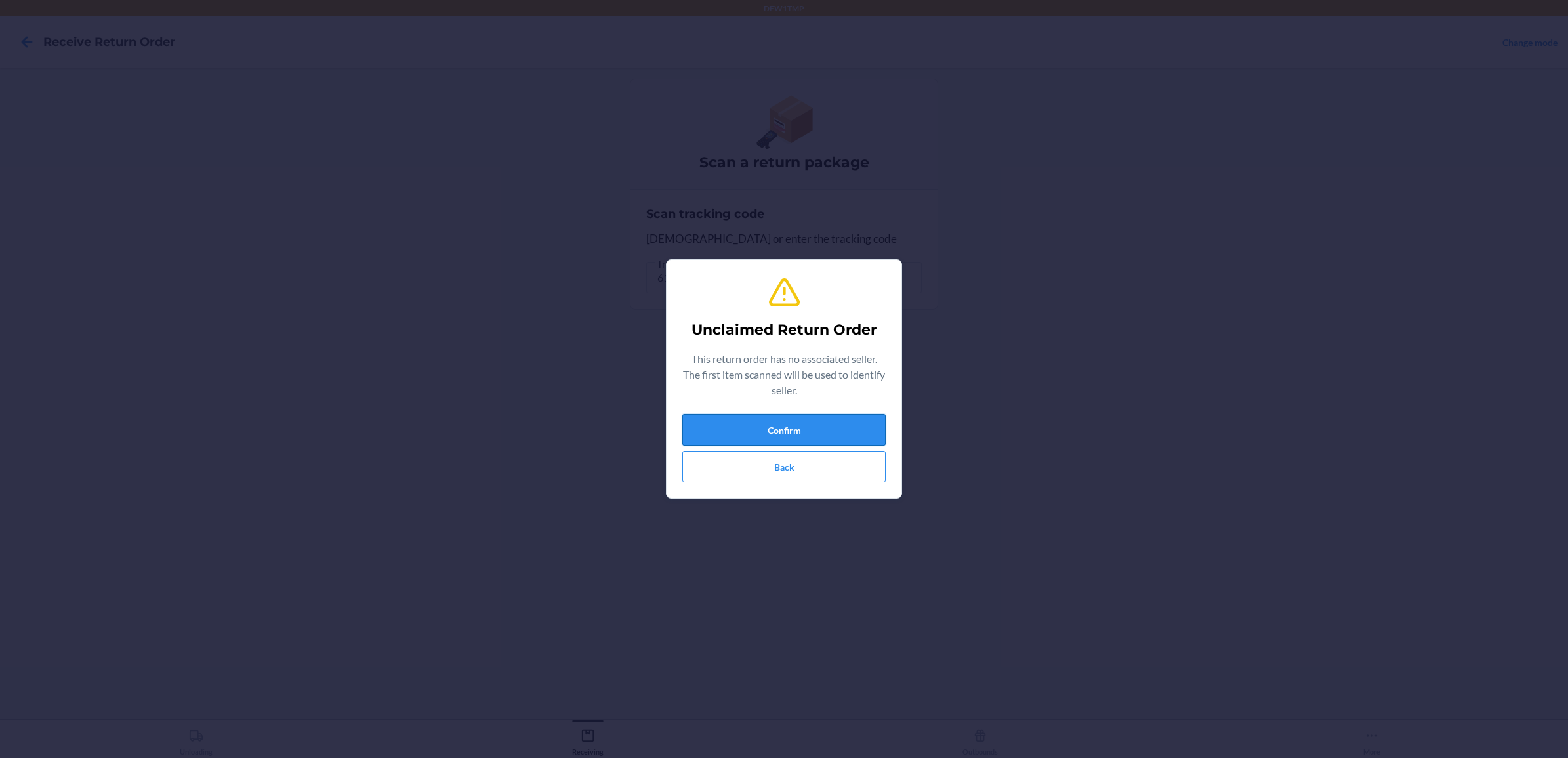
click at [758, 424] on button "Confirm" at bounding box center [784, 429] width 203 height 31
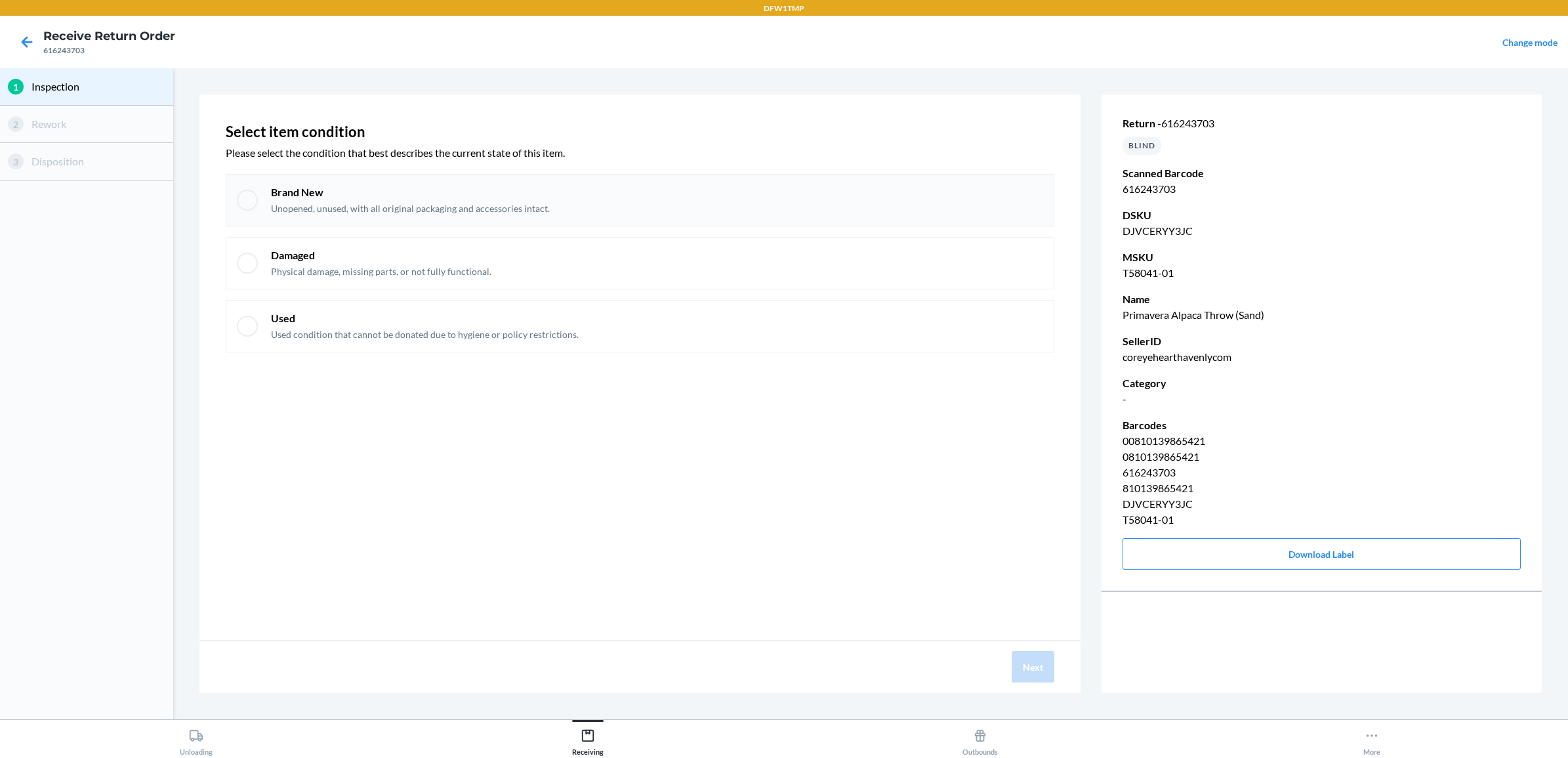
click at [239, 199] on div at bounding box center [247, 200] width 21 height 21
checkbox input "true"
click at [1038, 665] on button "Next" at bounding box center [1033, 666] width 43 height 31
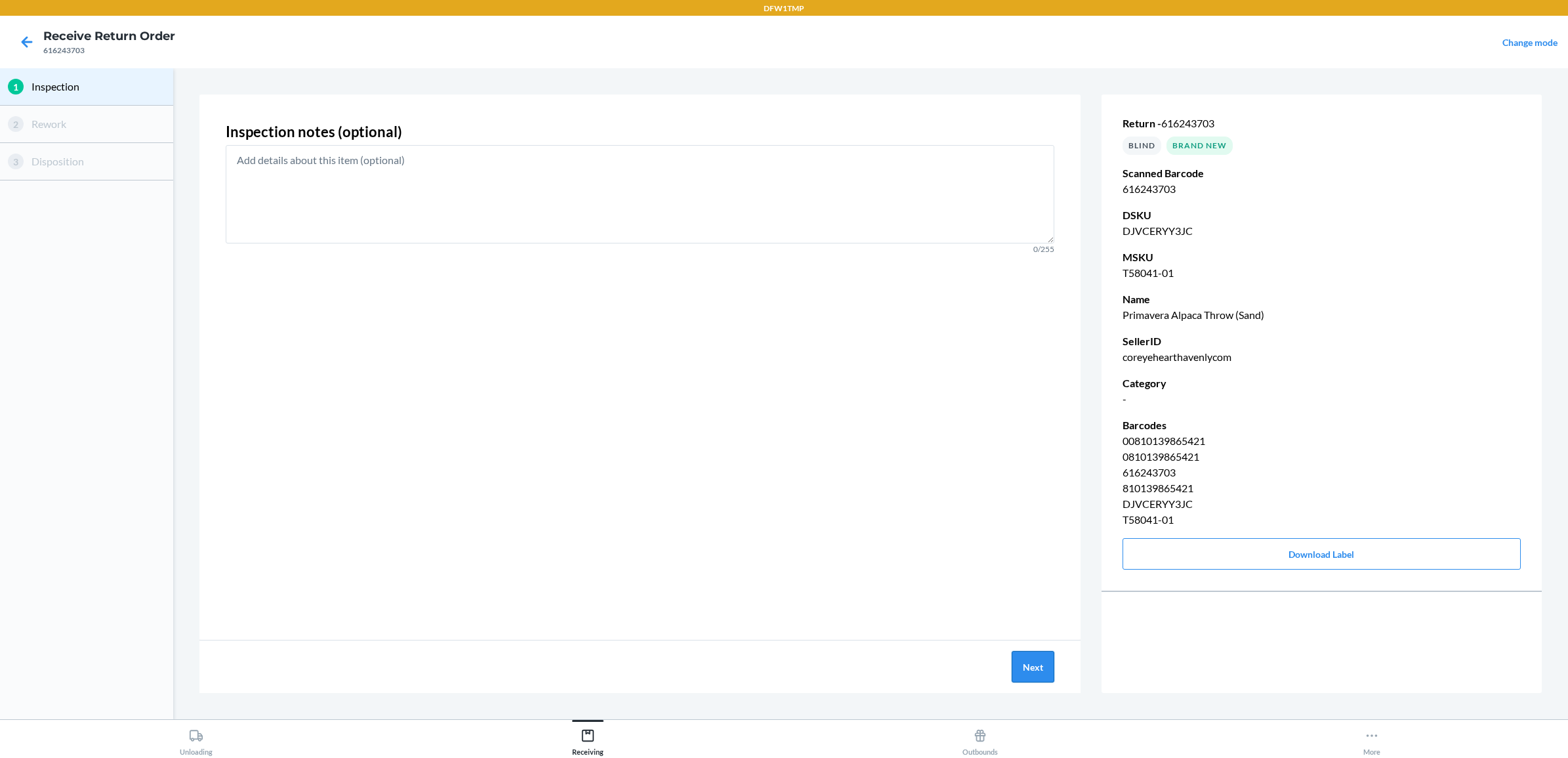
click at [1020, 675] on button "Next" at bounding box center [1033, 666] width 43 height 31
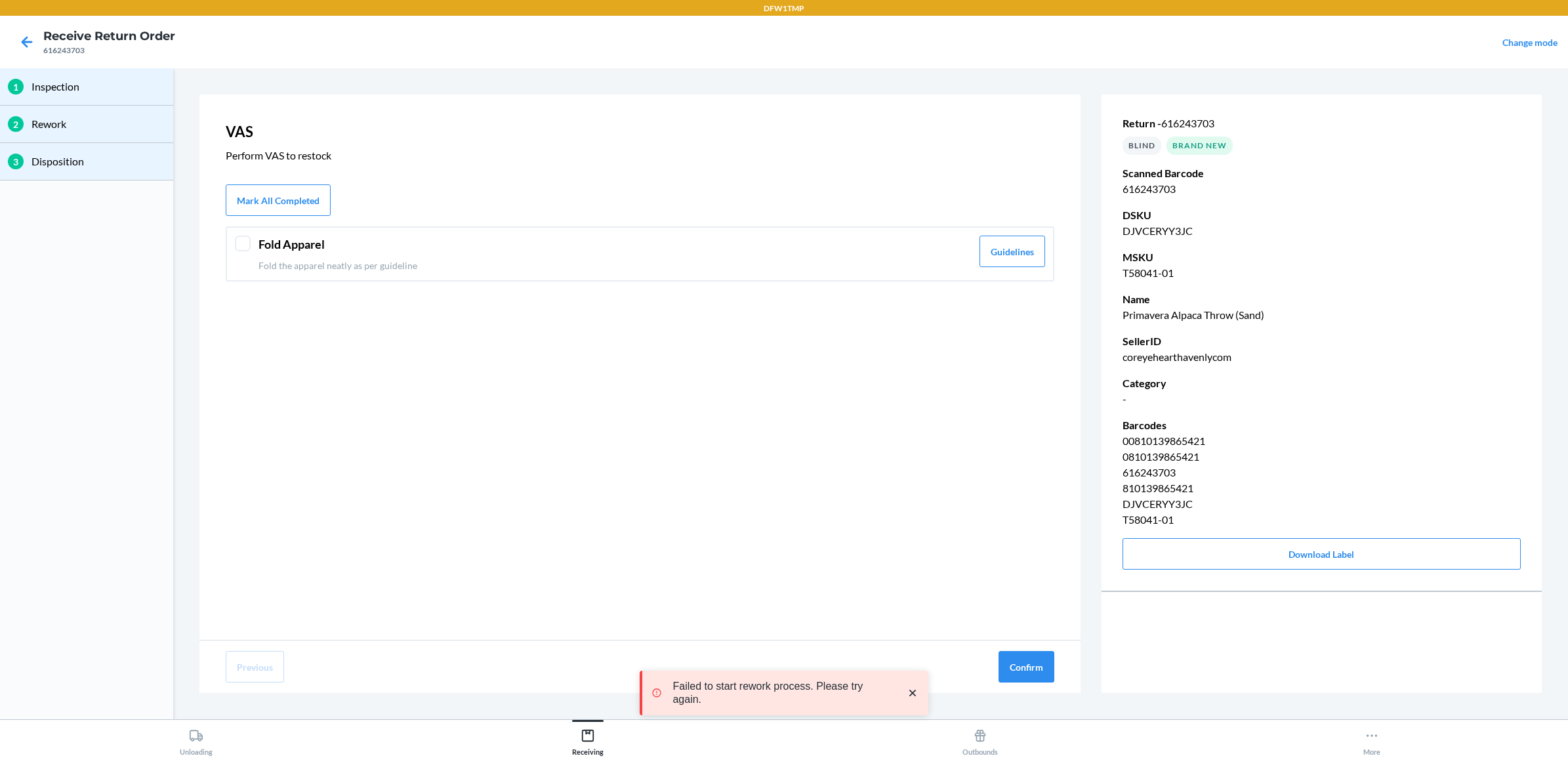
click at [245, 237] on div at bounding box center [242, 243] width 16 height 16
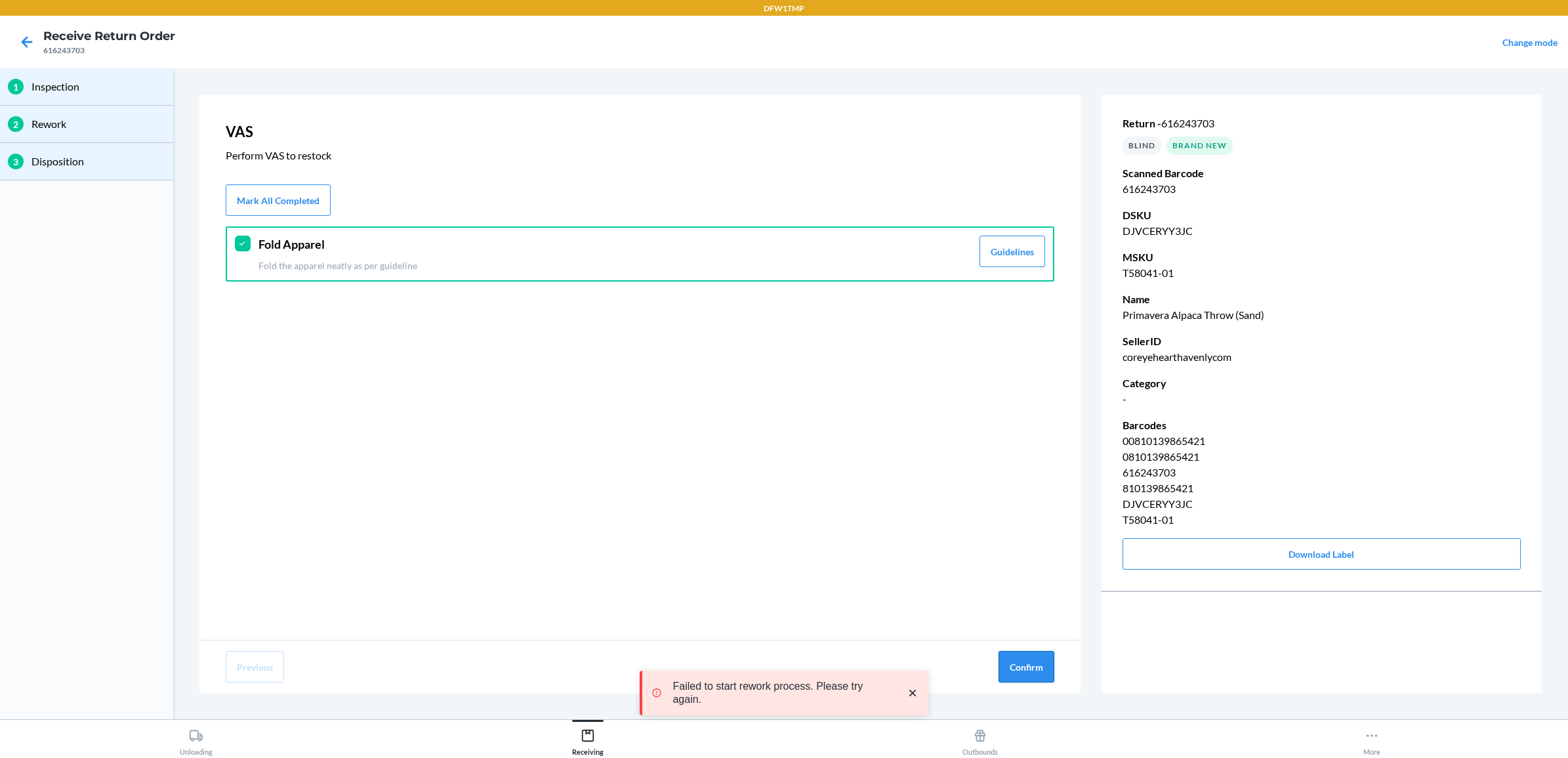
click at [1033, 662] on button "Confirm" at bounding box center [1026, 666] width 56 height 31
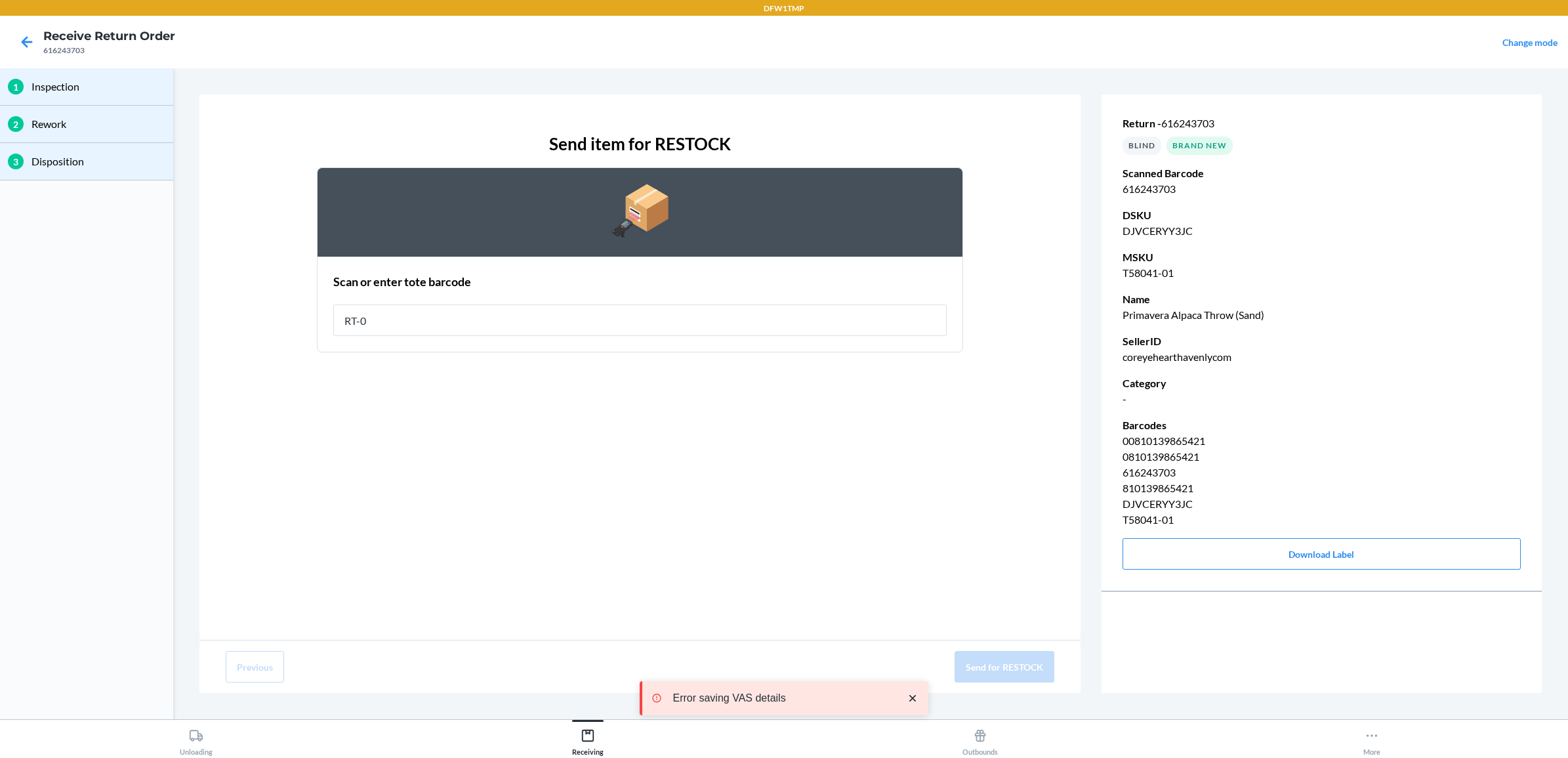
type input "RT-08"
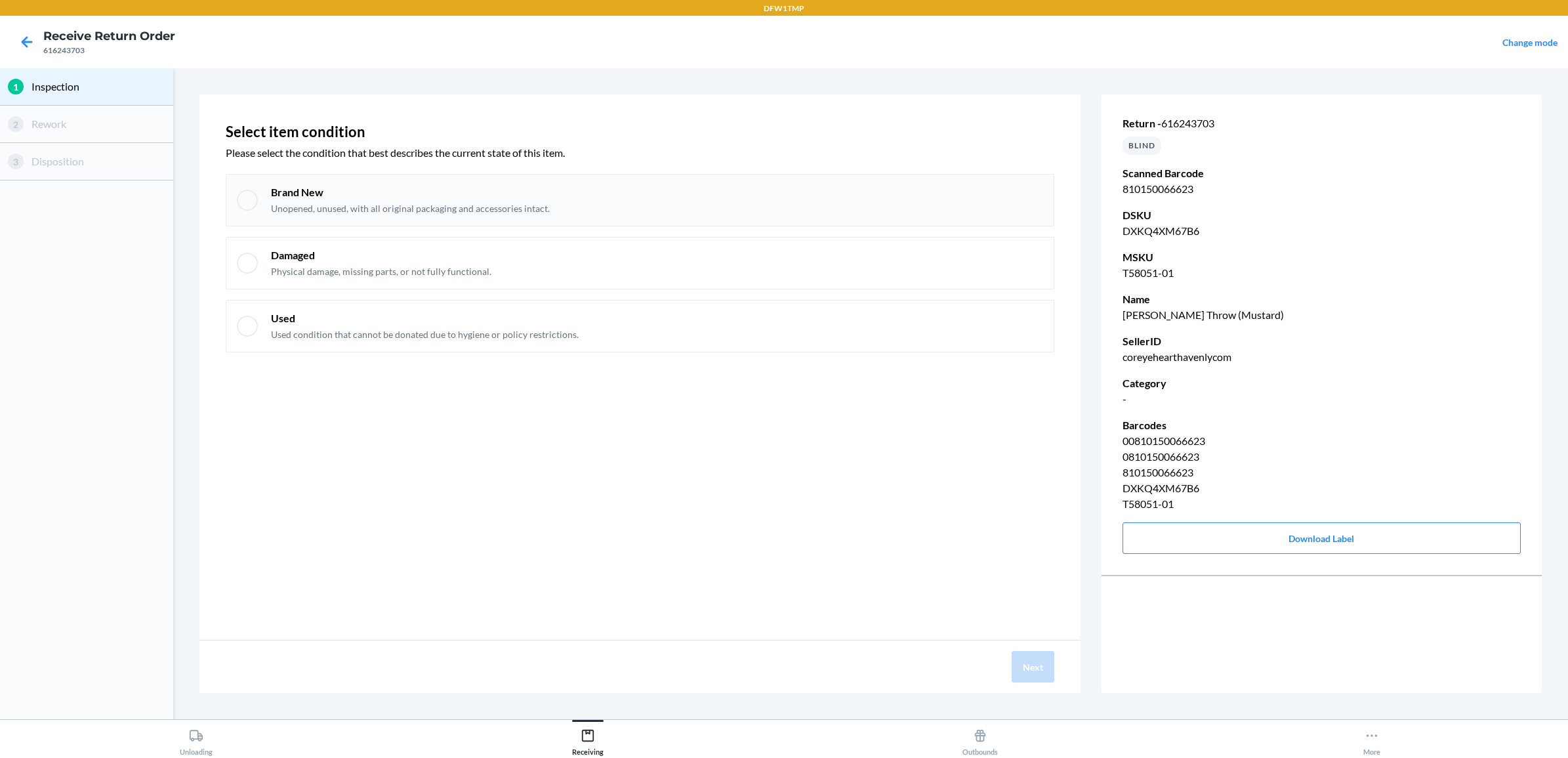
click at [464, 182] on div "Brand New Unopened, unused, with all original packaging and accessories intact." at bounding box center [639, 200] width 828 height 53
checkbox input "true"
click at [1029, 677] on button "Next" at bounding box center [1033, 666] width 43 height 31
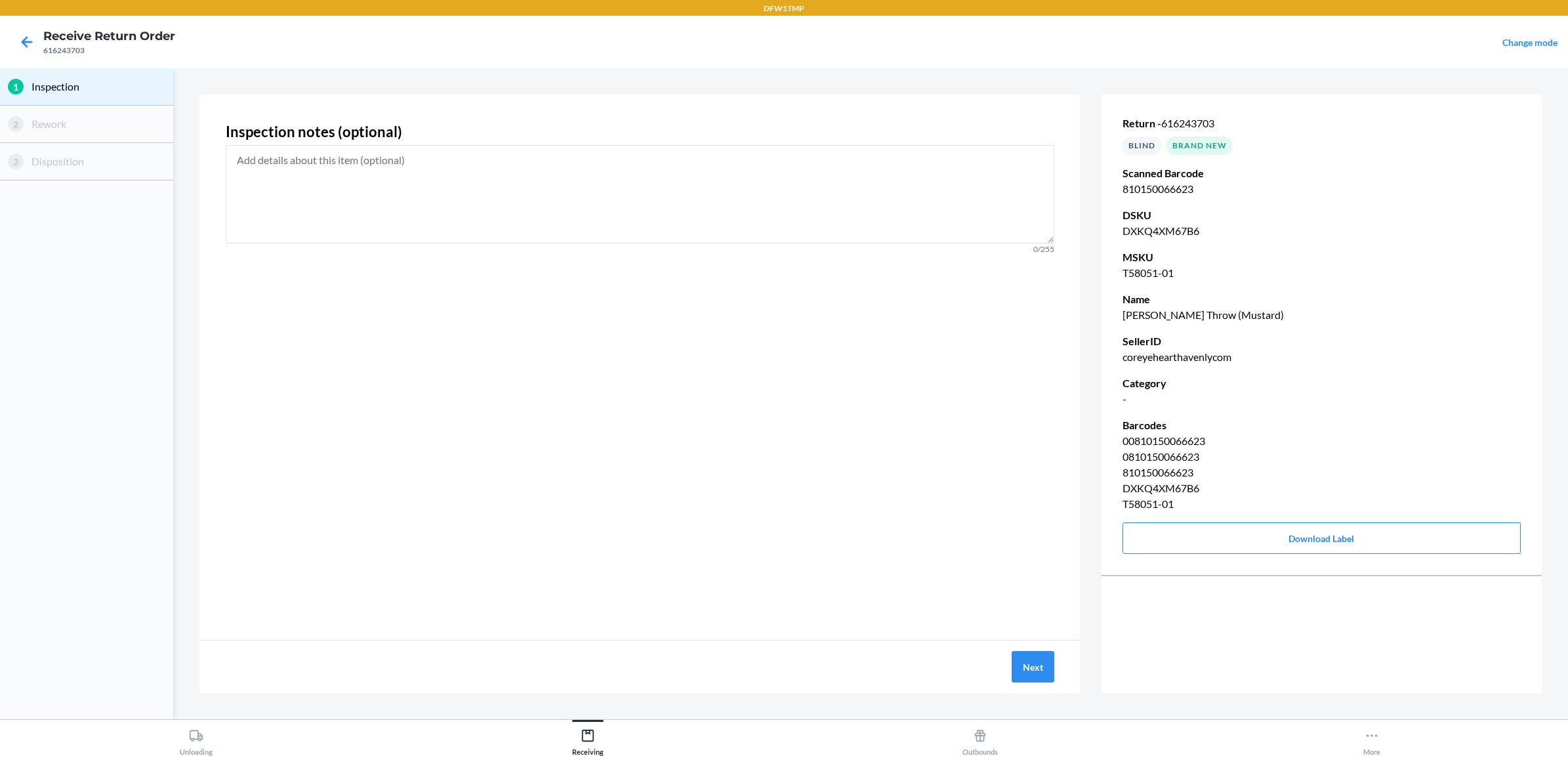
click at [1001, 659] on div "Next" at bounding box center [640, 666] width 881 height 53
click at [1034, 665] on button "Next" at bounding box center [1033, 666] width 43 height 31
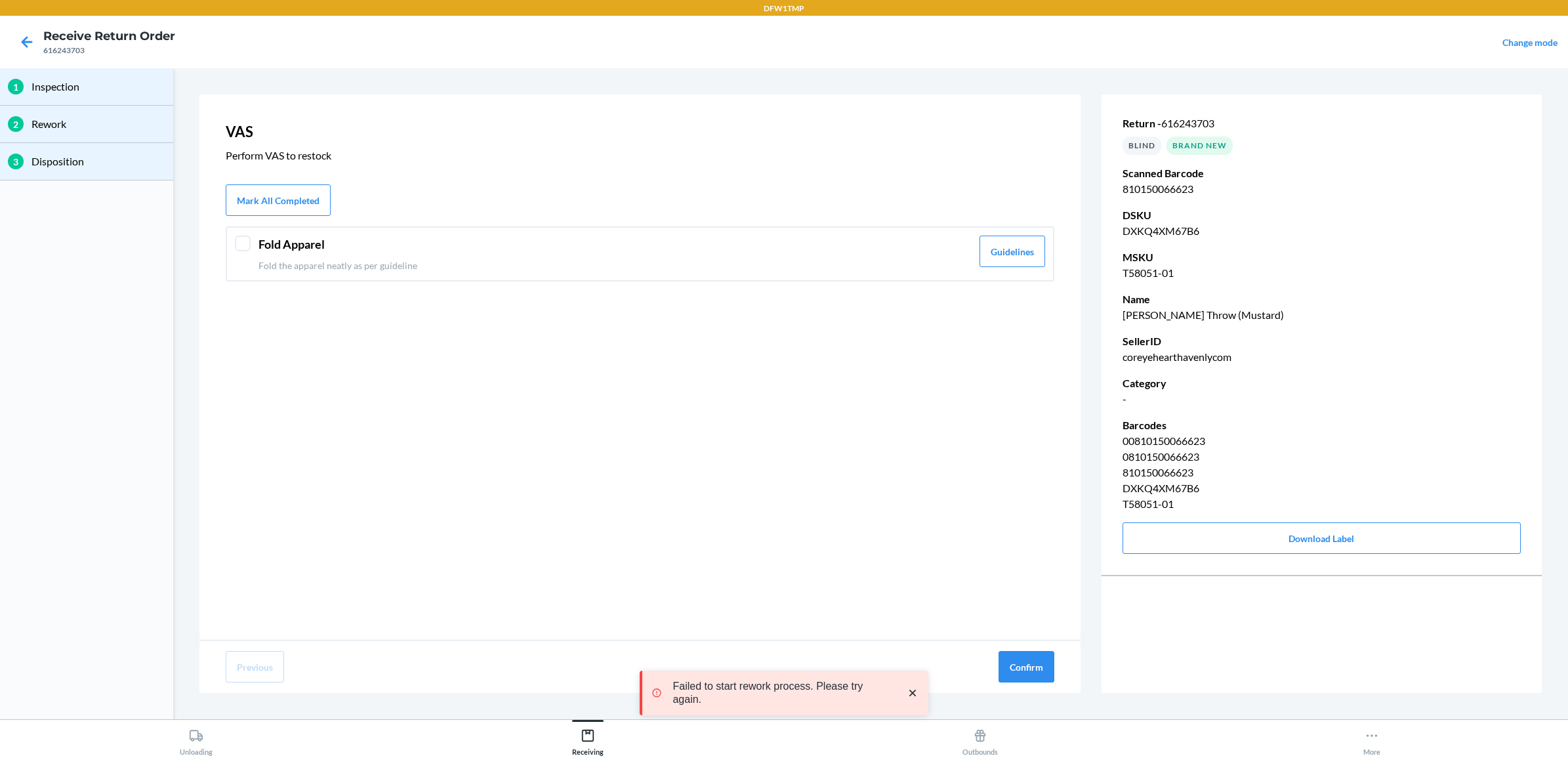
click at [338, 259] on p "Fold the apparel neatly as per guideline" at bounding box center [615, 265] width 713 height 14
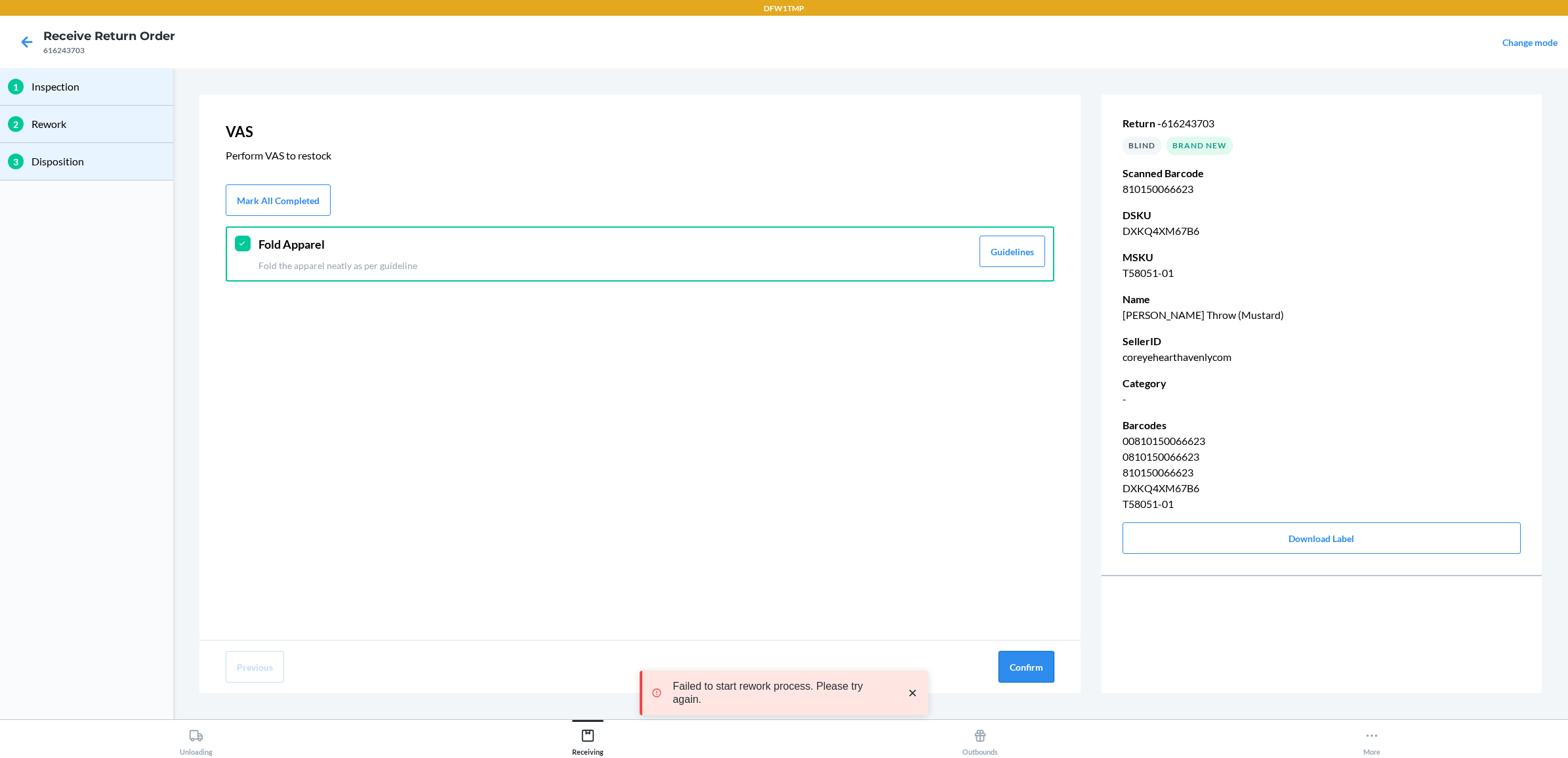
click at [1049, 663] on button "Confirm" at bounding box center [1026, 666] width 56 height 31
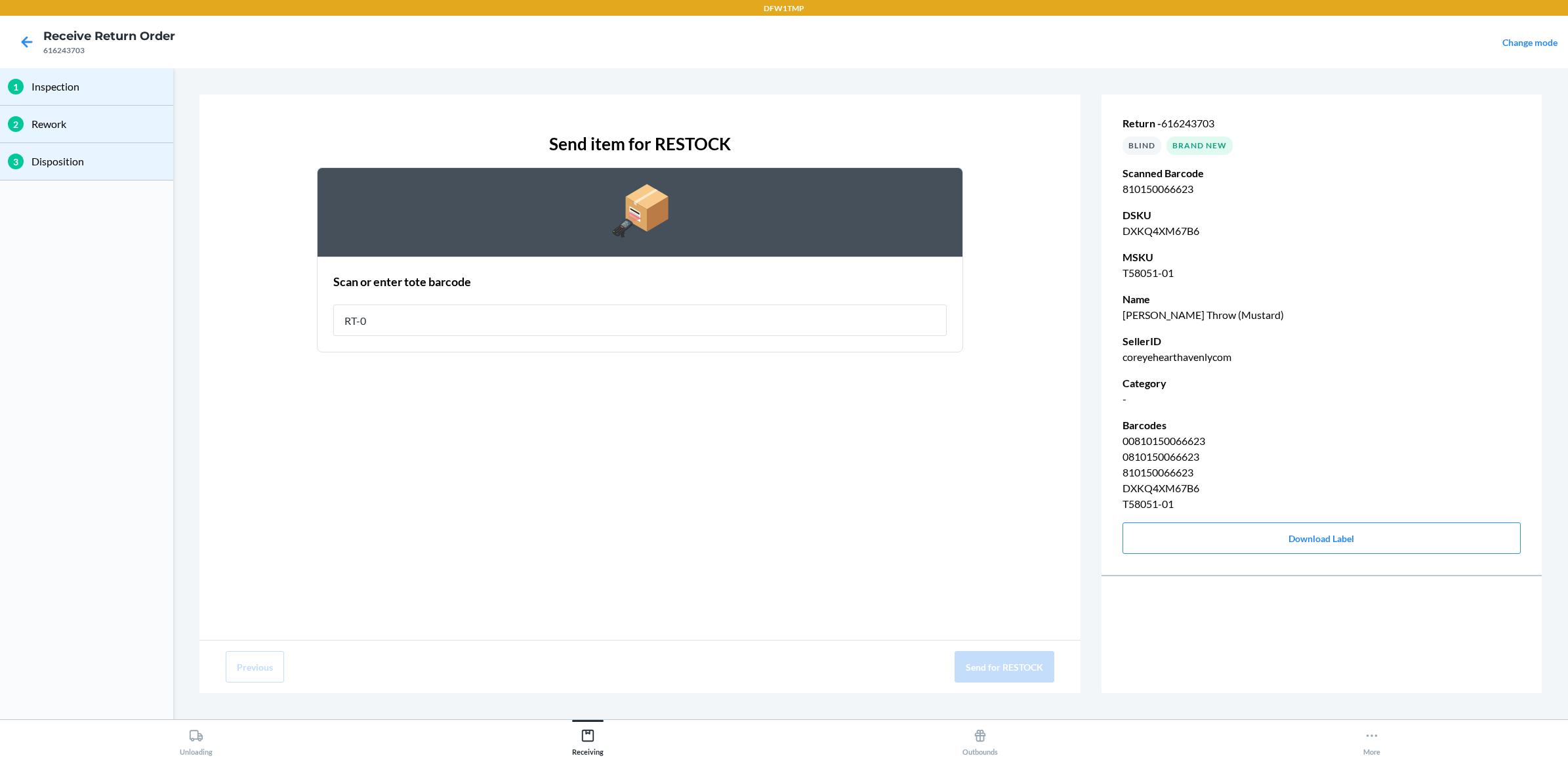
type input "RT-08"
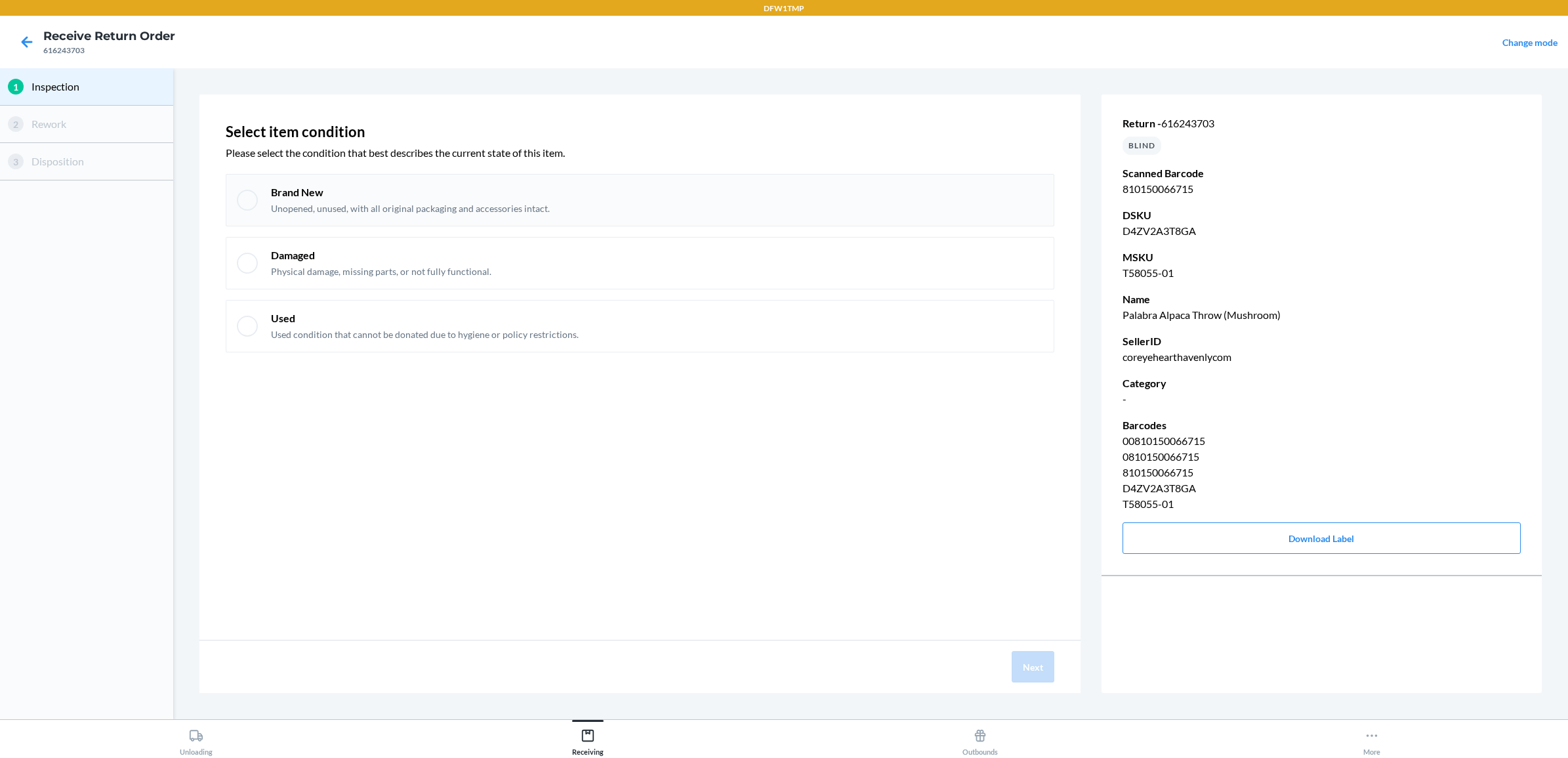
click at [994, 191] on div "Brand New Unopened, unused, with all original packaging and accessories intact." at bounding box center [657, 200] width 773 height 30
checkbox input "true"
click at [1016, 669] on button "Next" at bounding box center [1033, 666] width 43 height 31
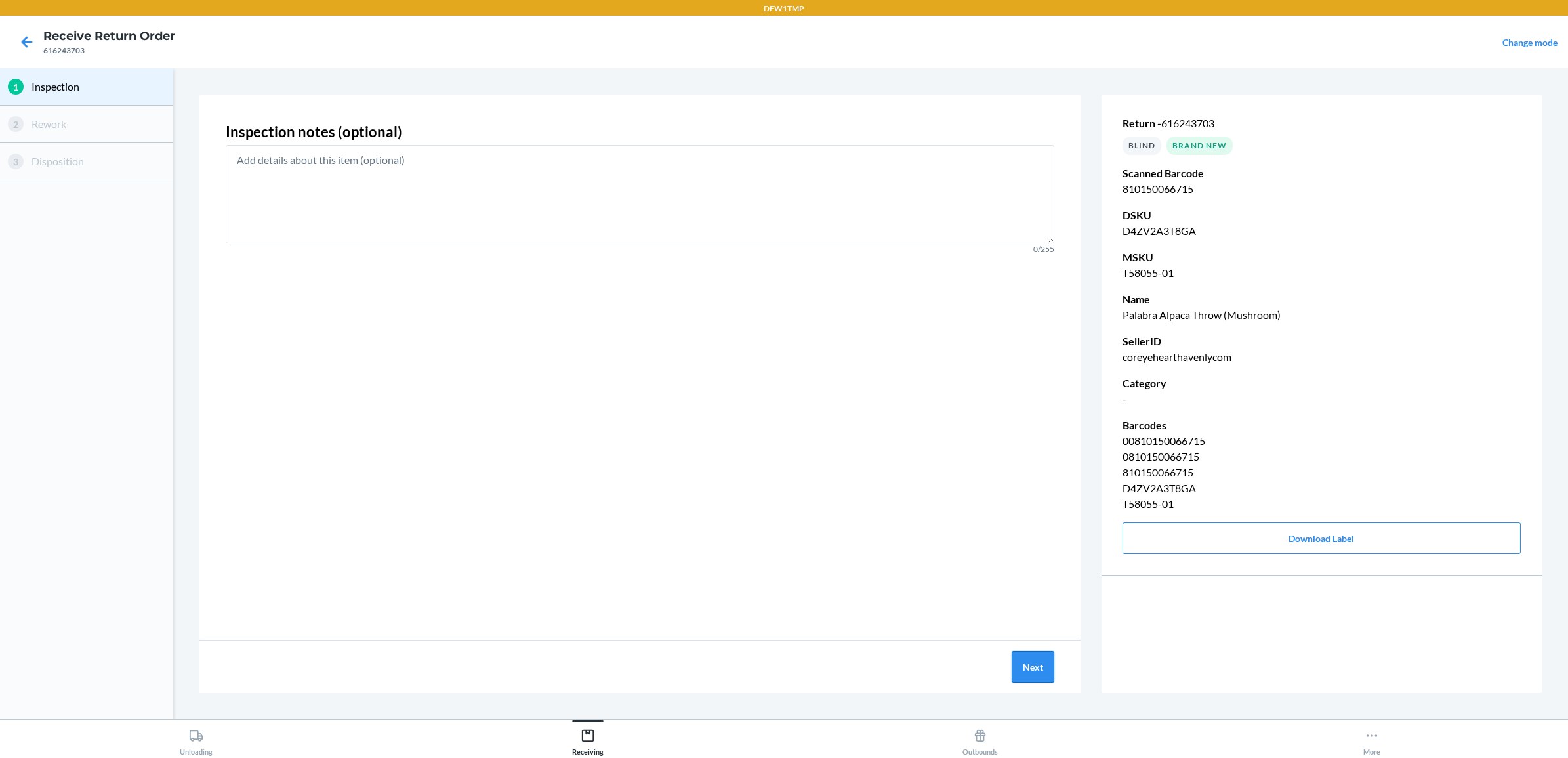
click at [1027, 673] on button "Next" at bounding box center [1033, 666] width 43 height 31
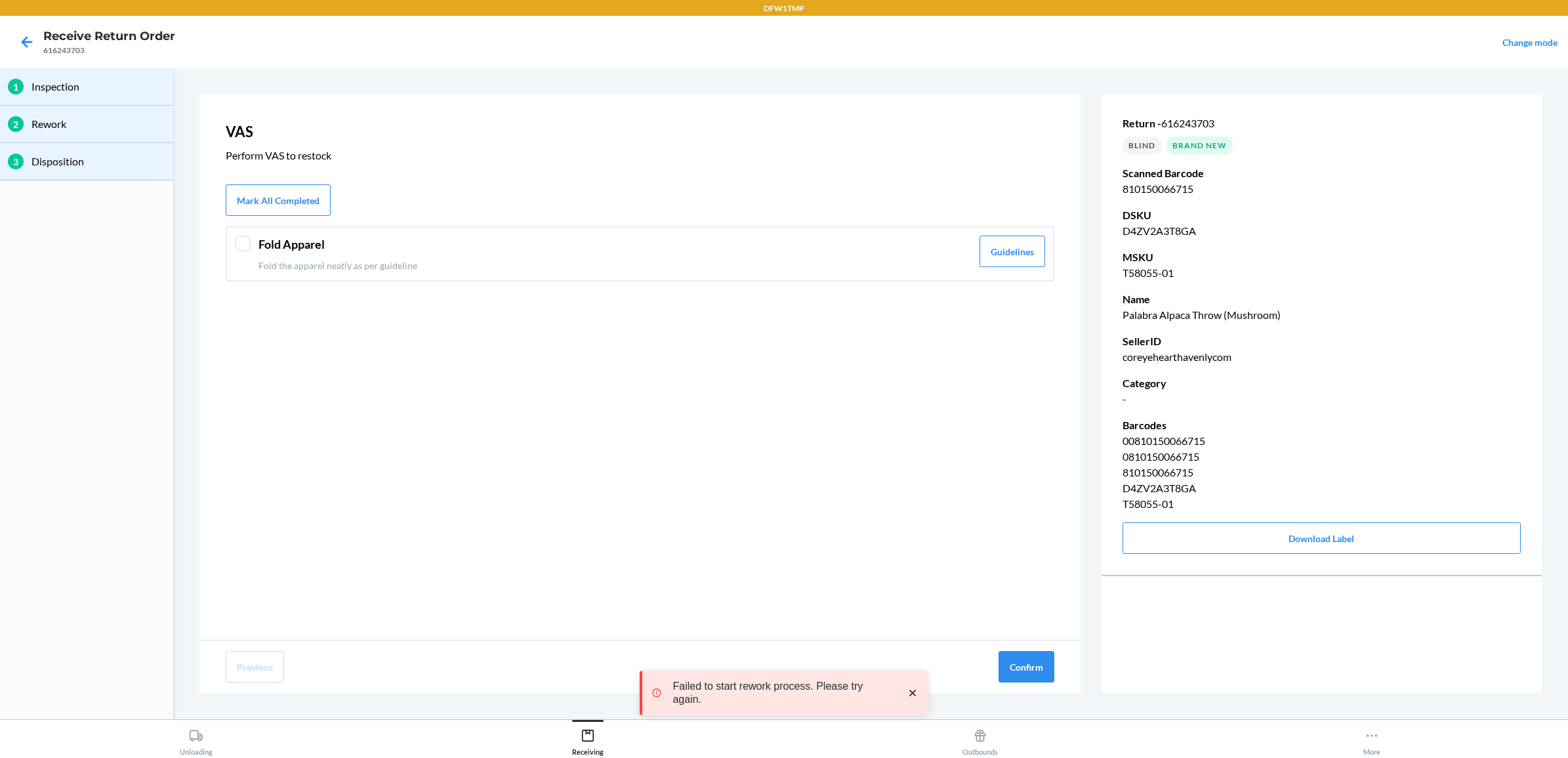
click at [846, 259] on p "Fold the apparel neatly as per guideline" at bounding box center [615, 265] width 713 height 14
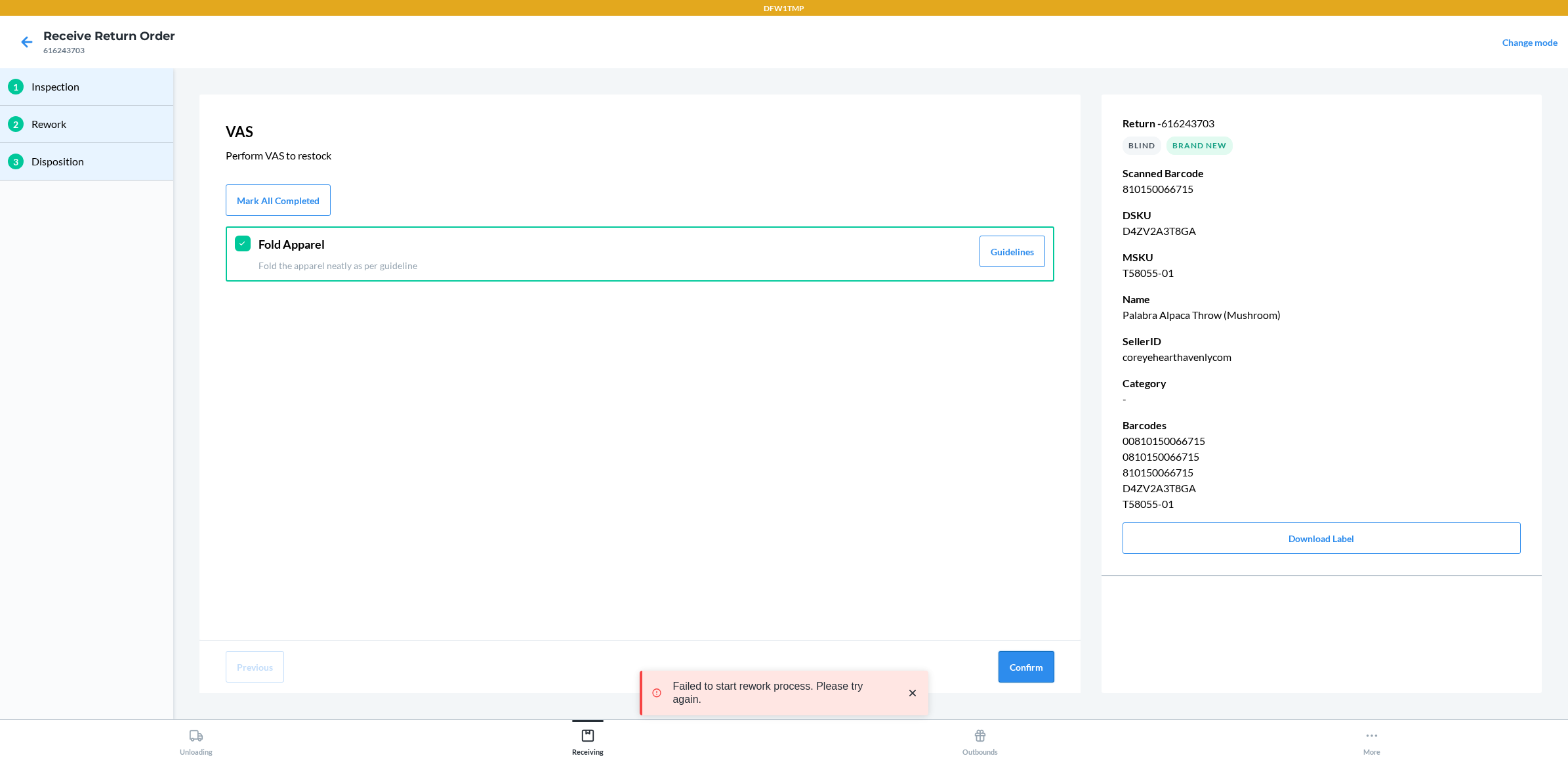
click at [1029, 667] on button "Confirm" at bounding box center [1026, 666] width 56 height 31
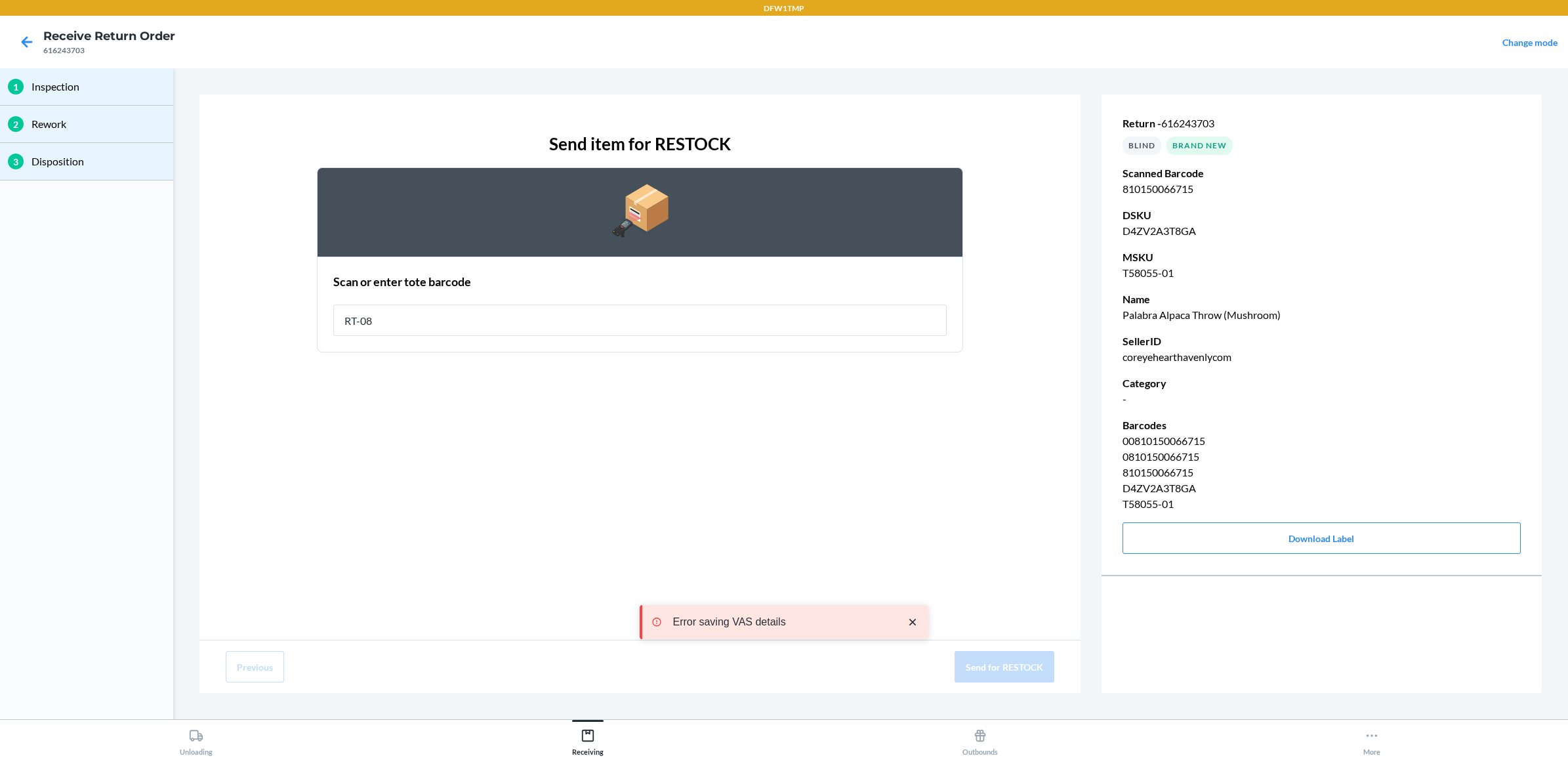
type input "RT-08"
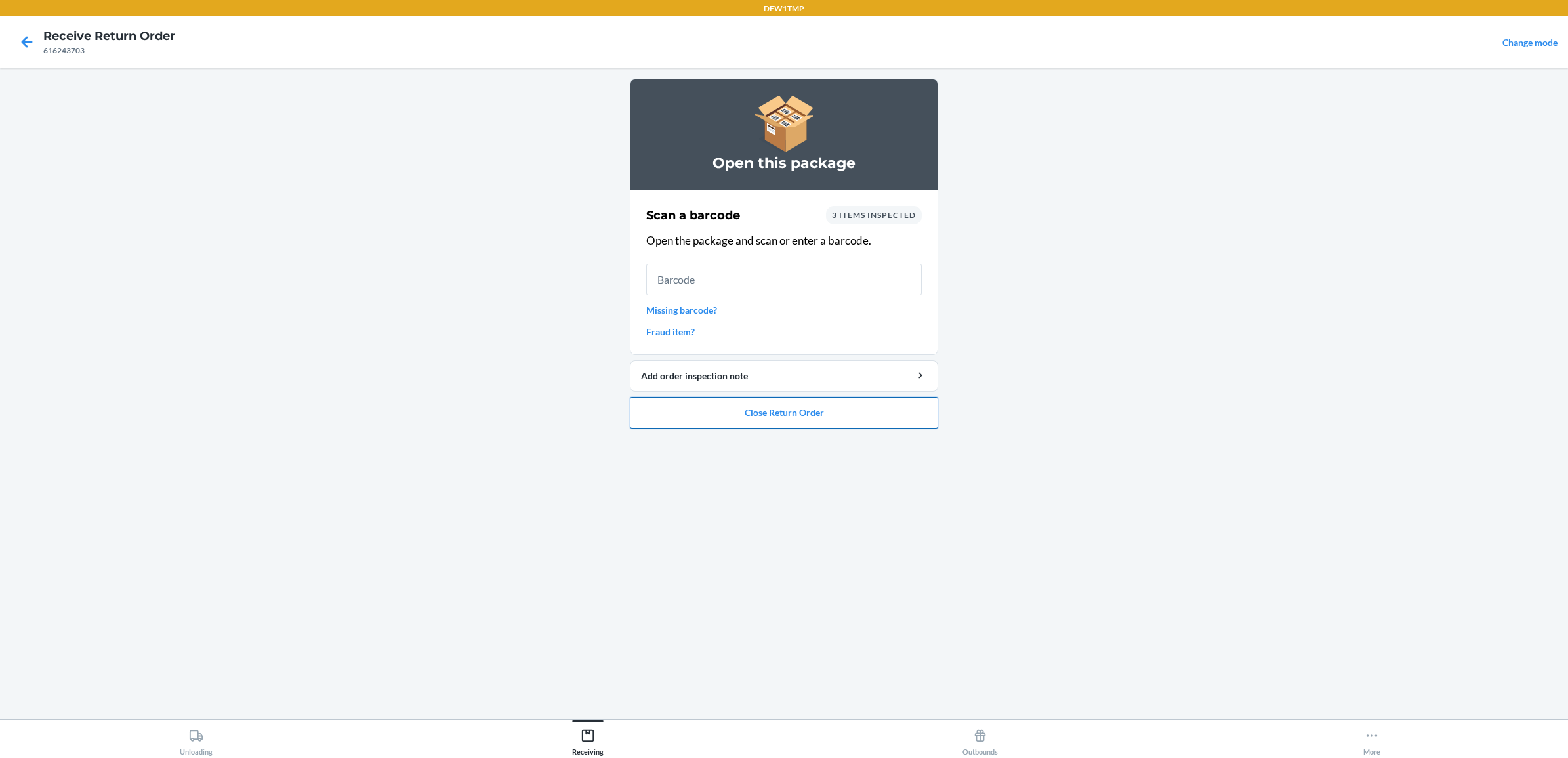
click at [782, 411] on button "Close Return Order" at bounding box center [783, 412] width 308 height 31
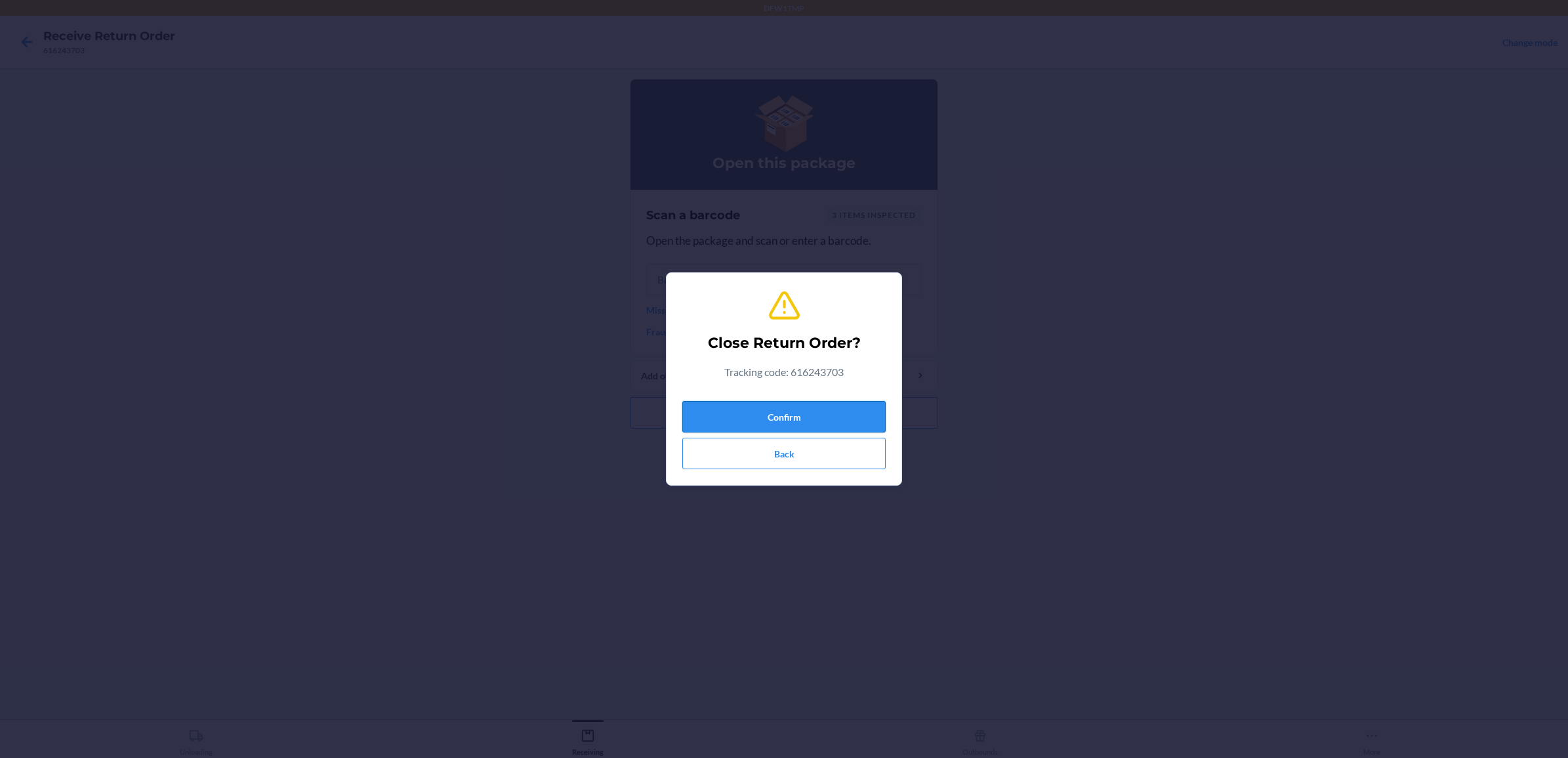
click at [752, 430] on button "Confirm" at bounding box center [784, 416] width 203 height 31
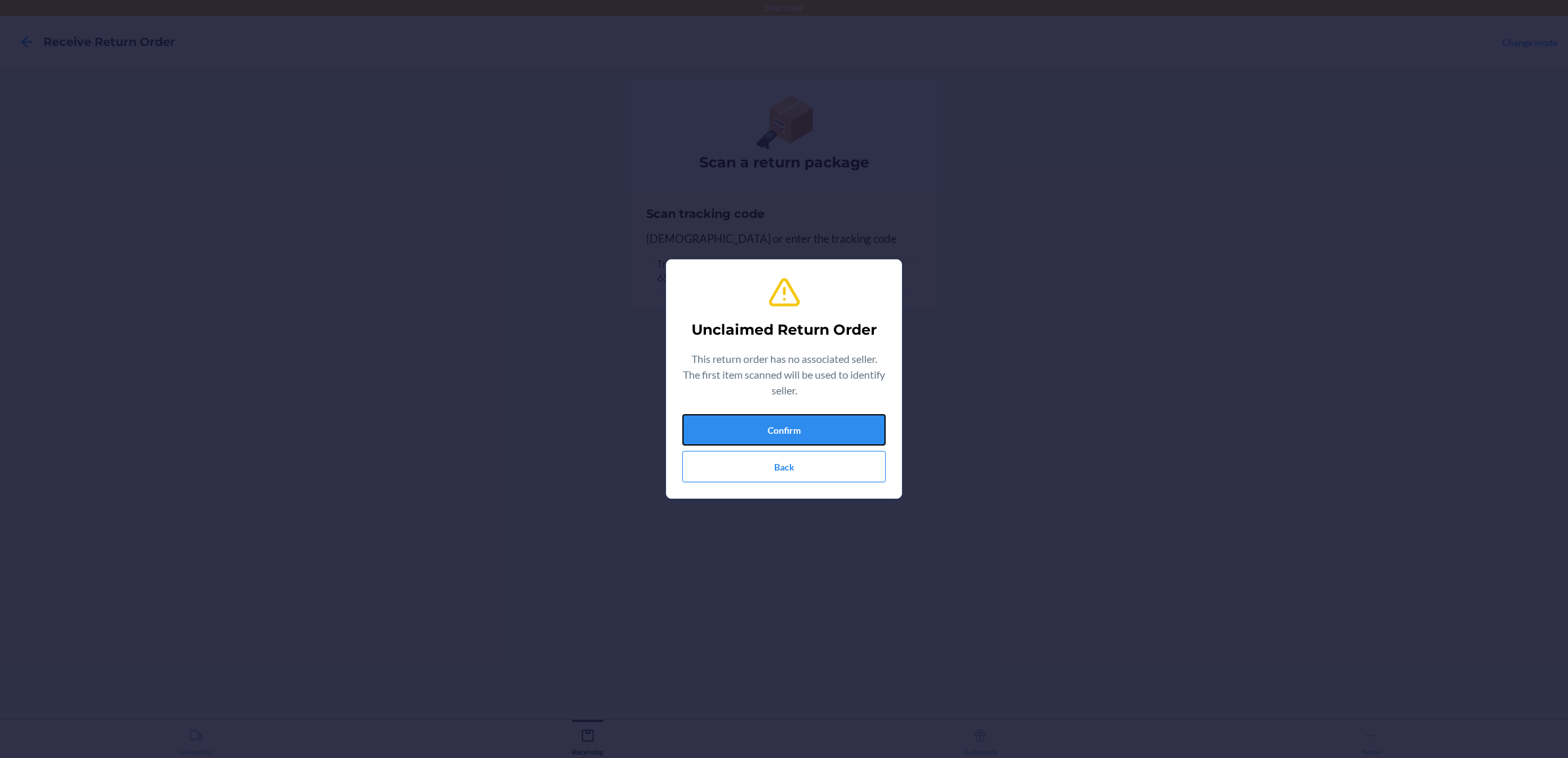
click at [752, 430] on button "Confirm" at bounding box center [784, 429] width 203 height 31
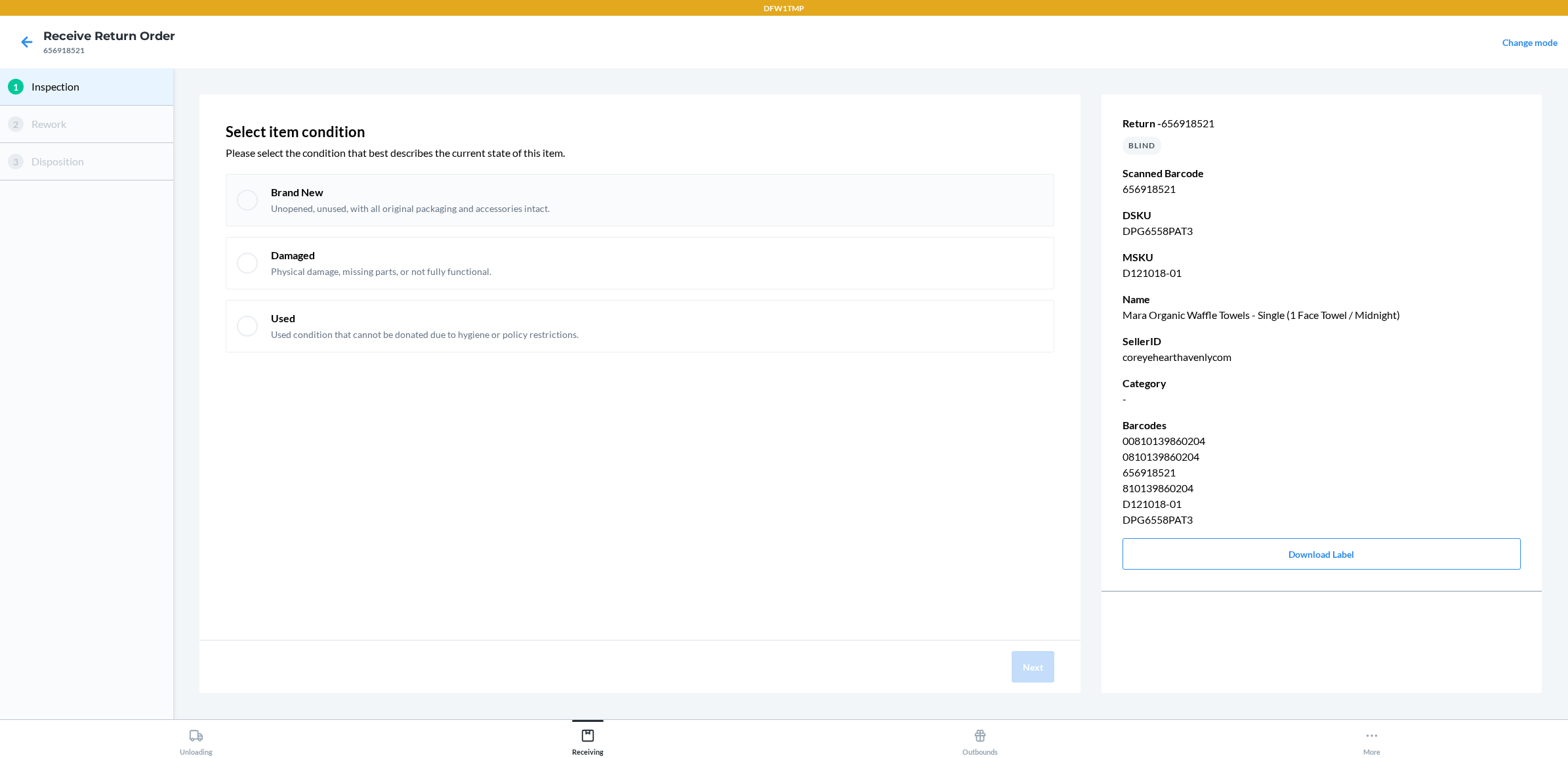
click at [447, 215] on div "Brand New Unopened, unused, with all original packaging and accessories intact." at bounding box center [639, 200] width 828 height 53
checkbox input "true"
click at [1021, 673] on button "Next" at bounding box center [1033, 666] width 43 height 31
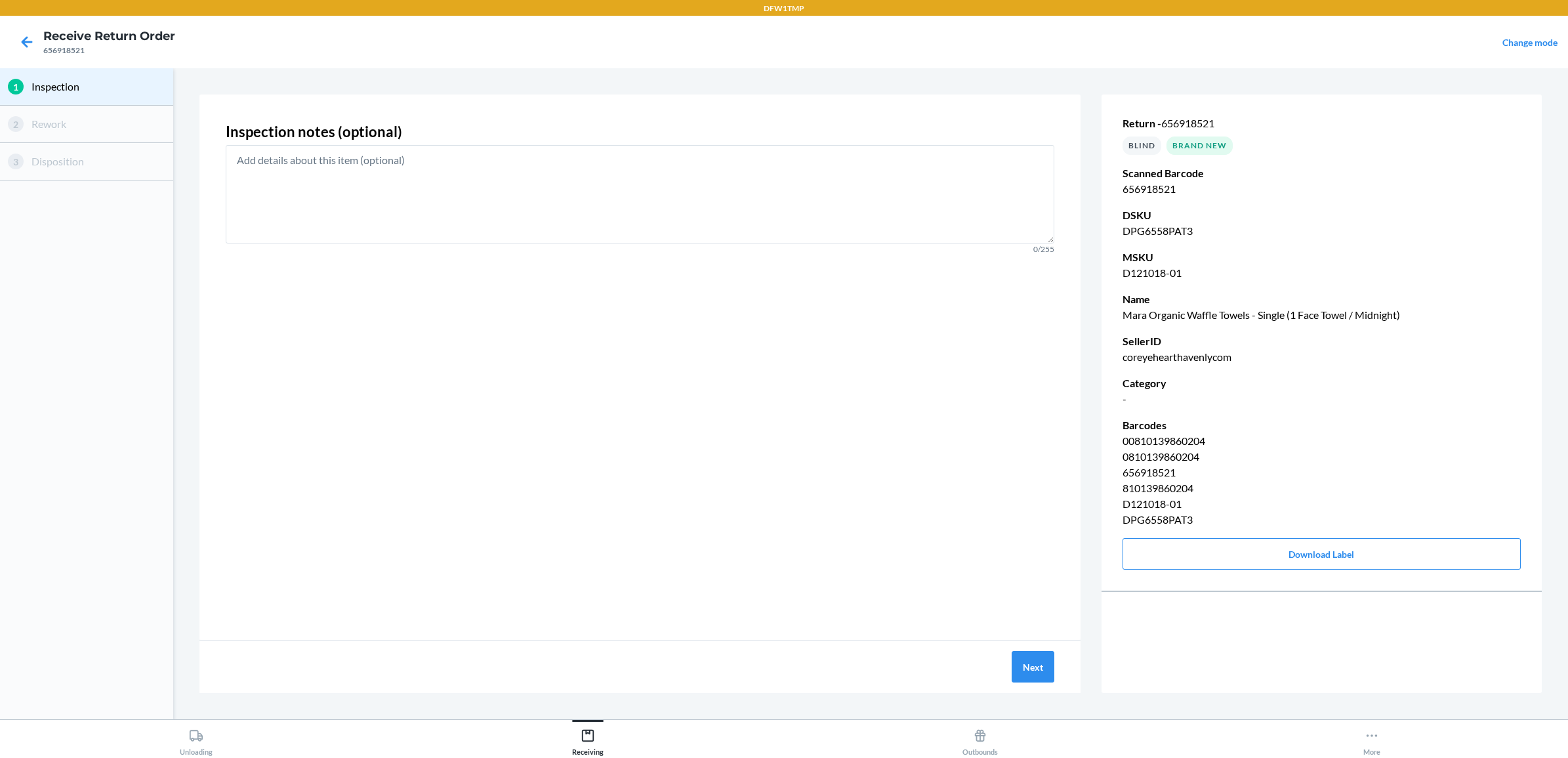
click at [1021, 690] on div "Next" at bounding box center [640, 666] width 881 height 53
click at [1017, 667] on button "Next" at bounding box center [1033, 666] width 43 height 31
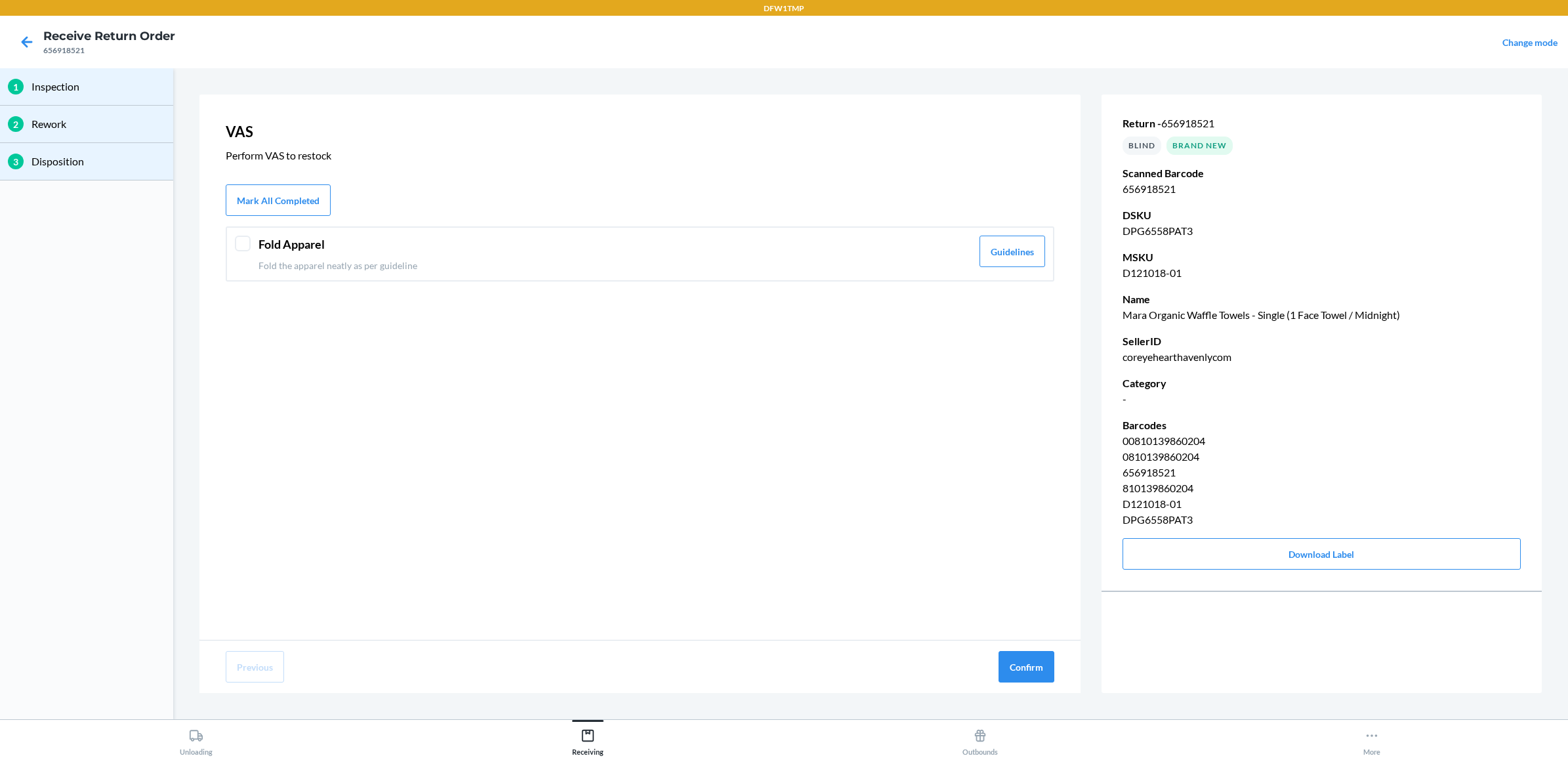
click at [526, 239] on header "Fold Apparel" at bounding box center [615, 244] width 713 height 18
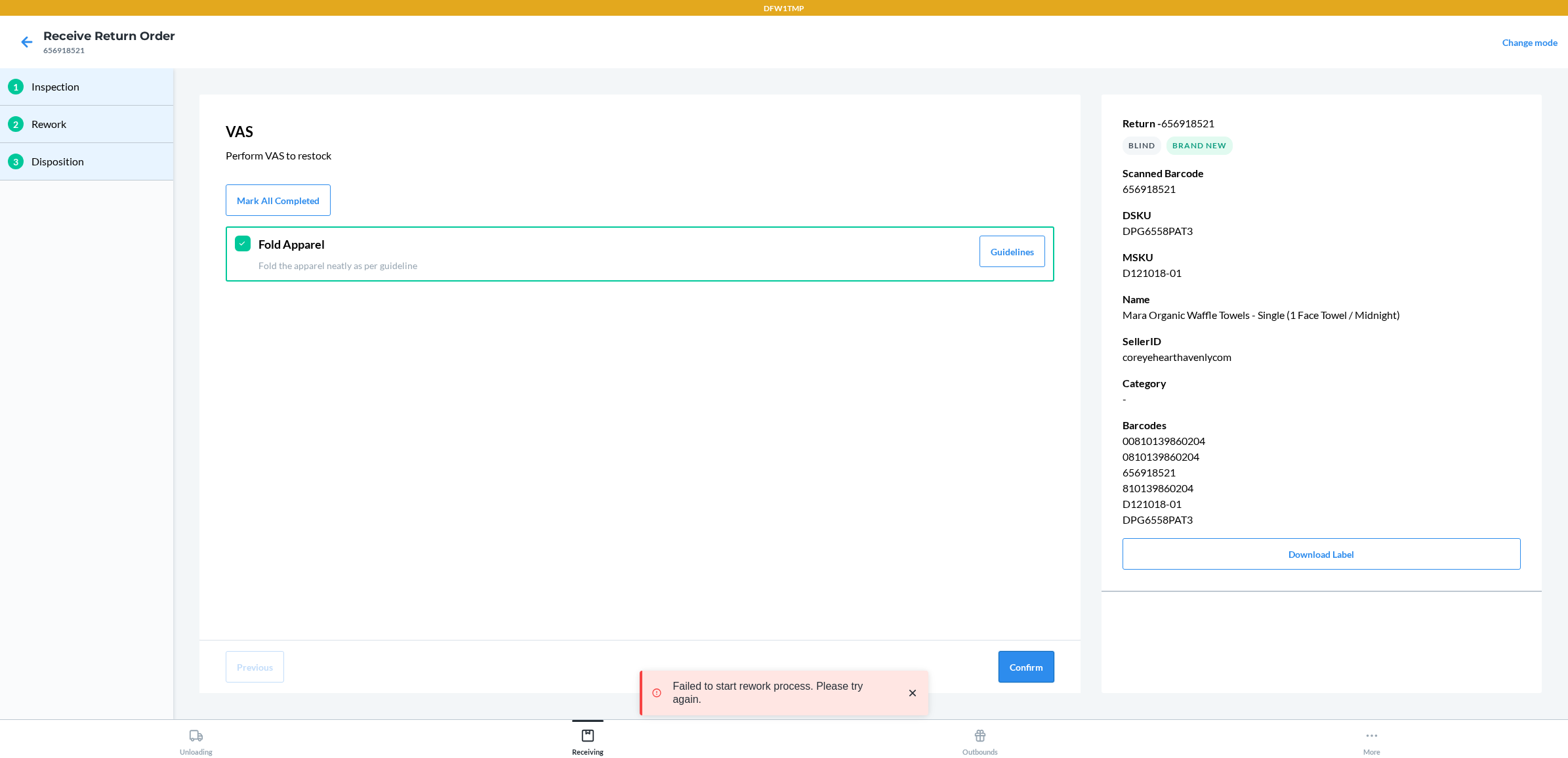
click at [1039, 658] on button "Confirm" at bounding box center [1026, 666] width 56 height 31
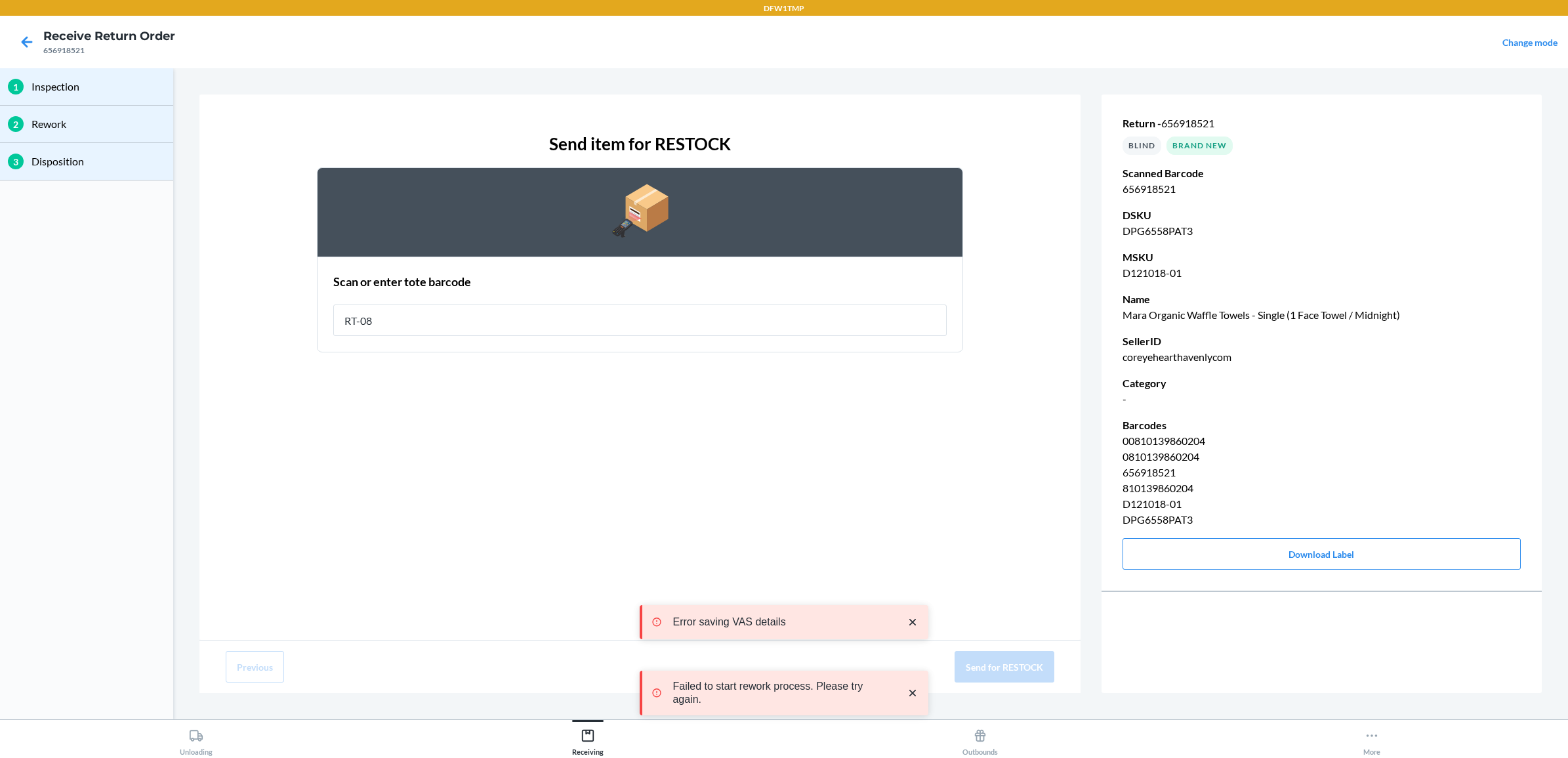
type input "RT-08"
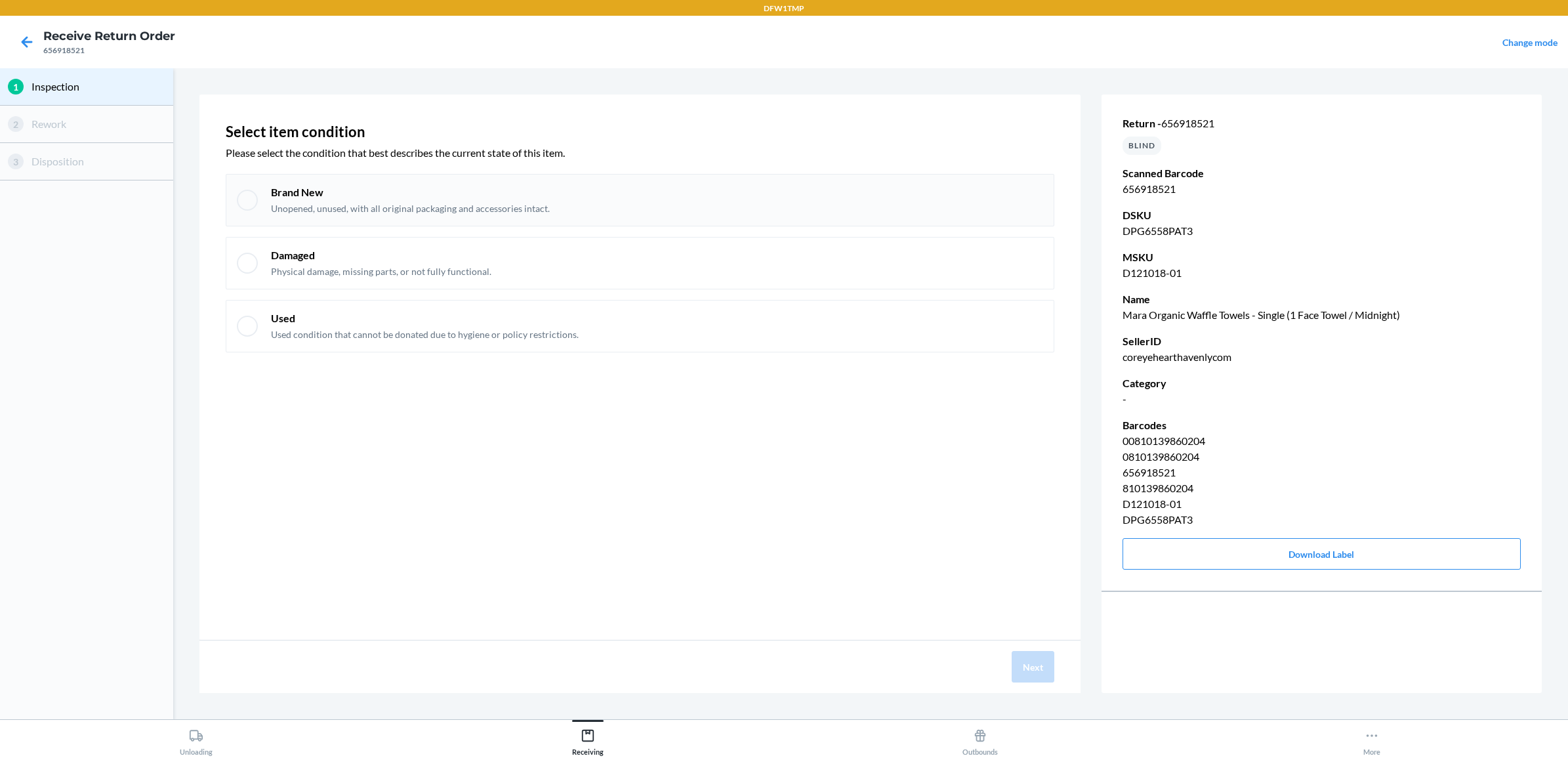
click at [902, 198] on div "Brand New Unopened, unused, with all original packaging and accessories intact." at bounding box center [657, 200] width 773 height 30
checkbox input "true"
click at [1031, 685] on div "Next" at bounding box center [640, 666] width 881 height 53
click at [1034, 672] on button "Next" at bounding box center [1033, 666] width 43 height 31
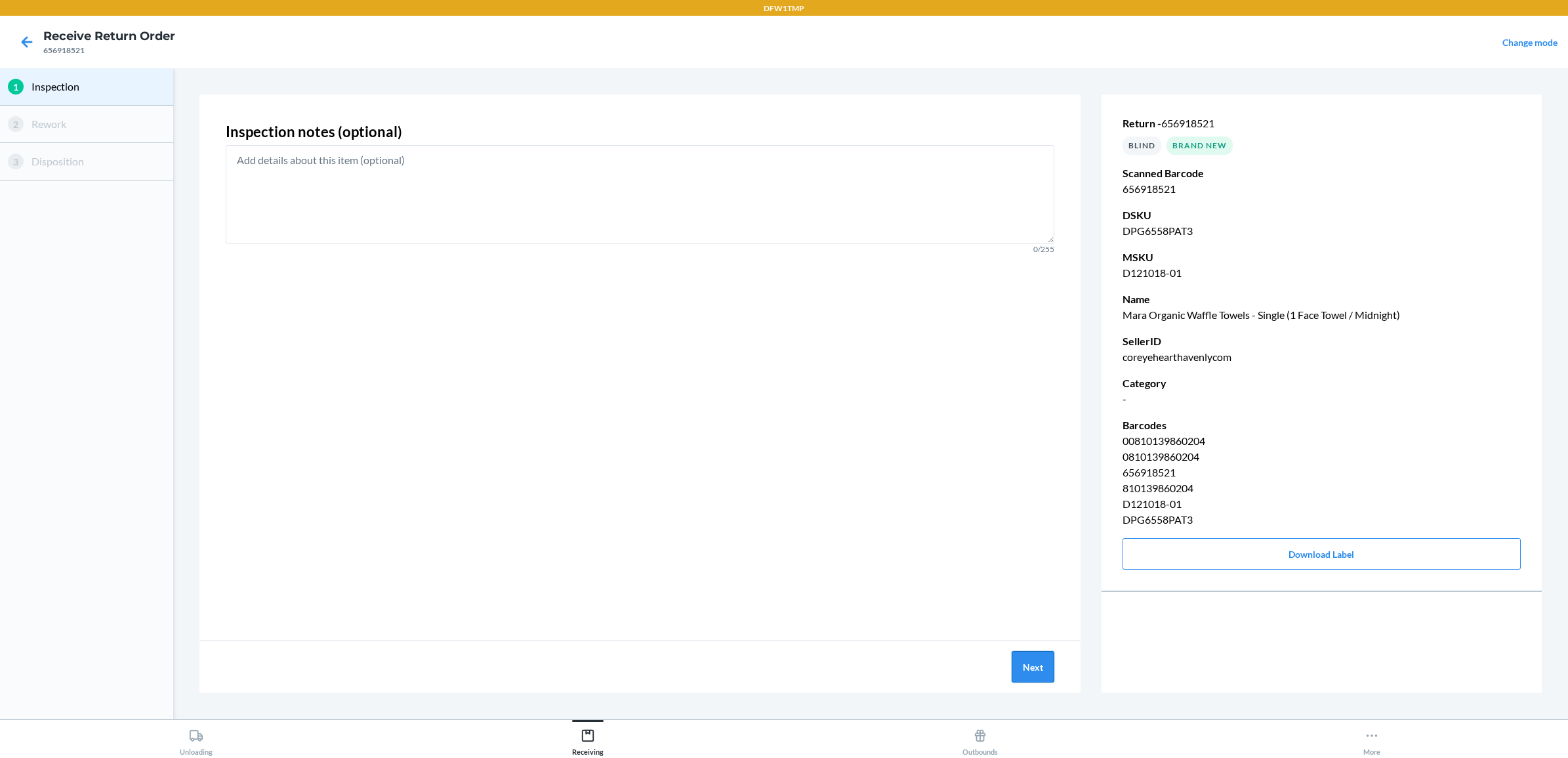
click at [1042, 659] on button "Next" at bounding box center [1033, 666] width 43 height 31
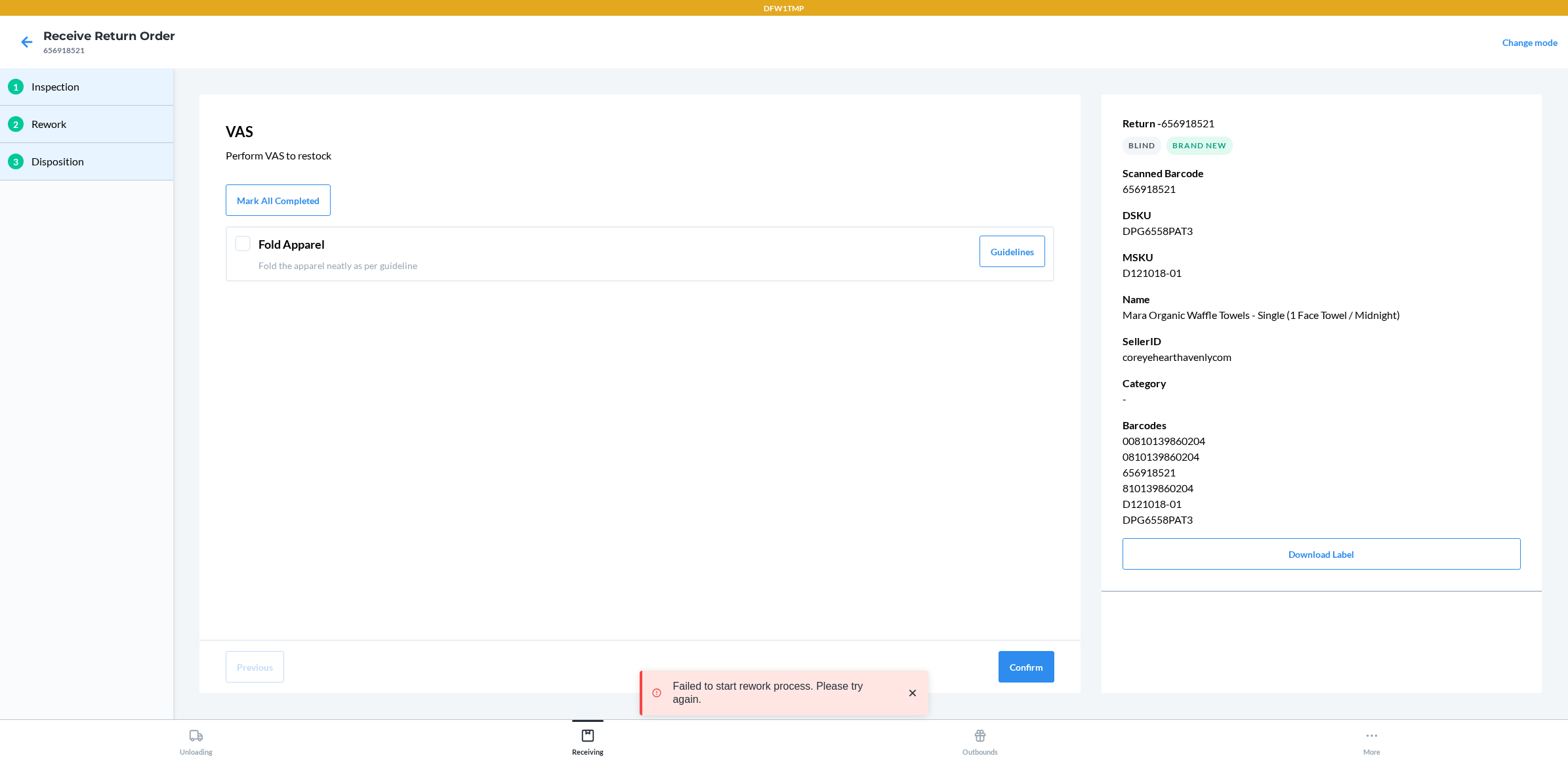
click at [453, 261] on p "Fold the apparel neatly as per guideline" at bounding box center [615, 265] width 713 height 14
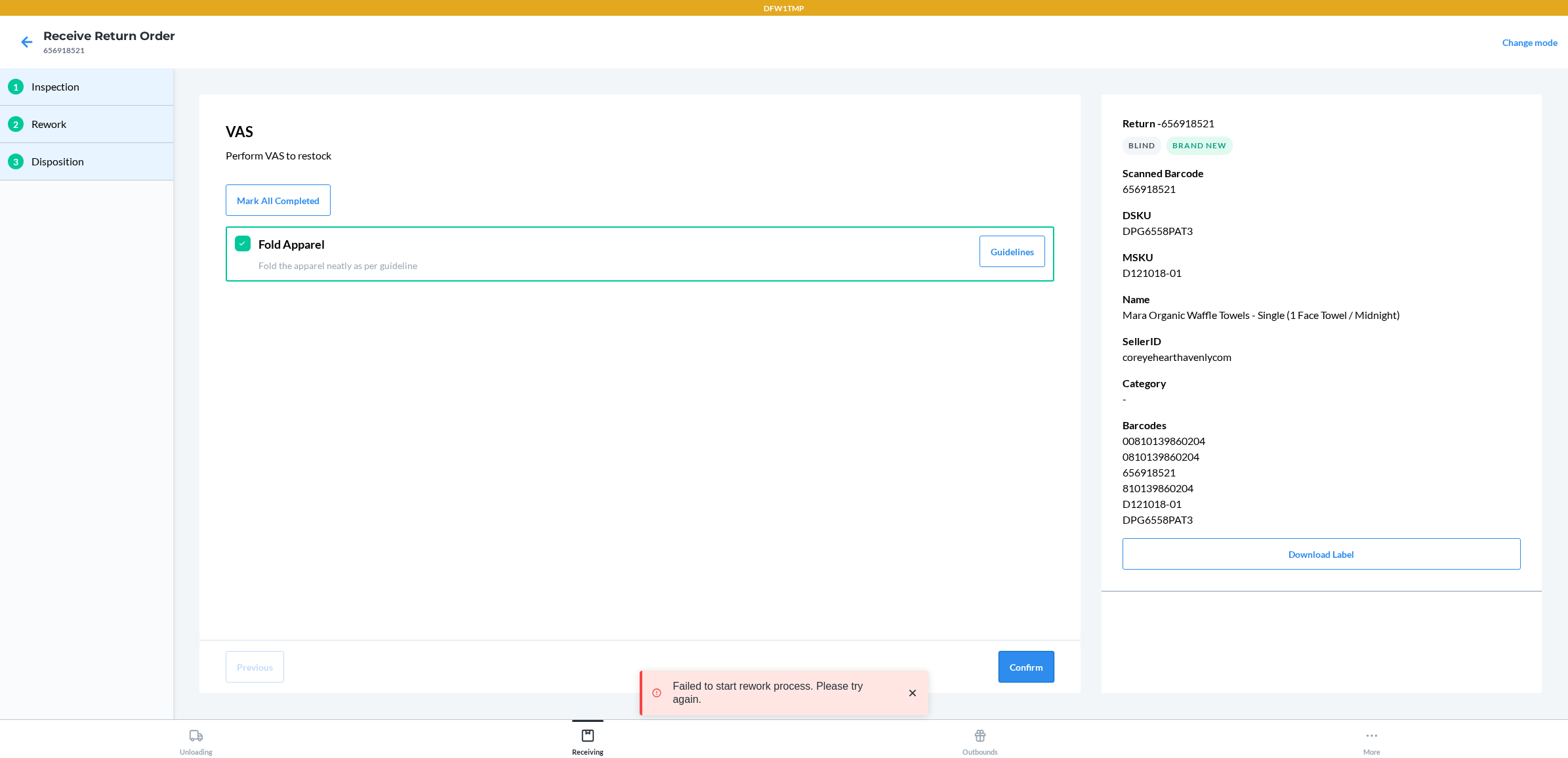
click at [1015, 664] on button "Confirm" at bounding box center [1026, 666] width 56 height 31
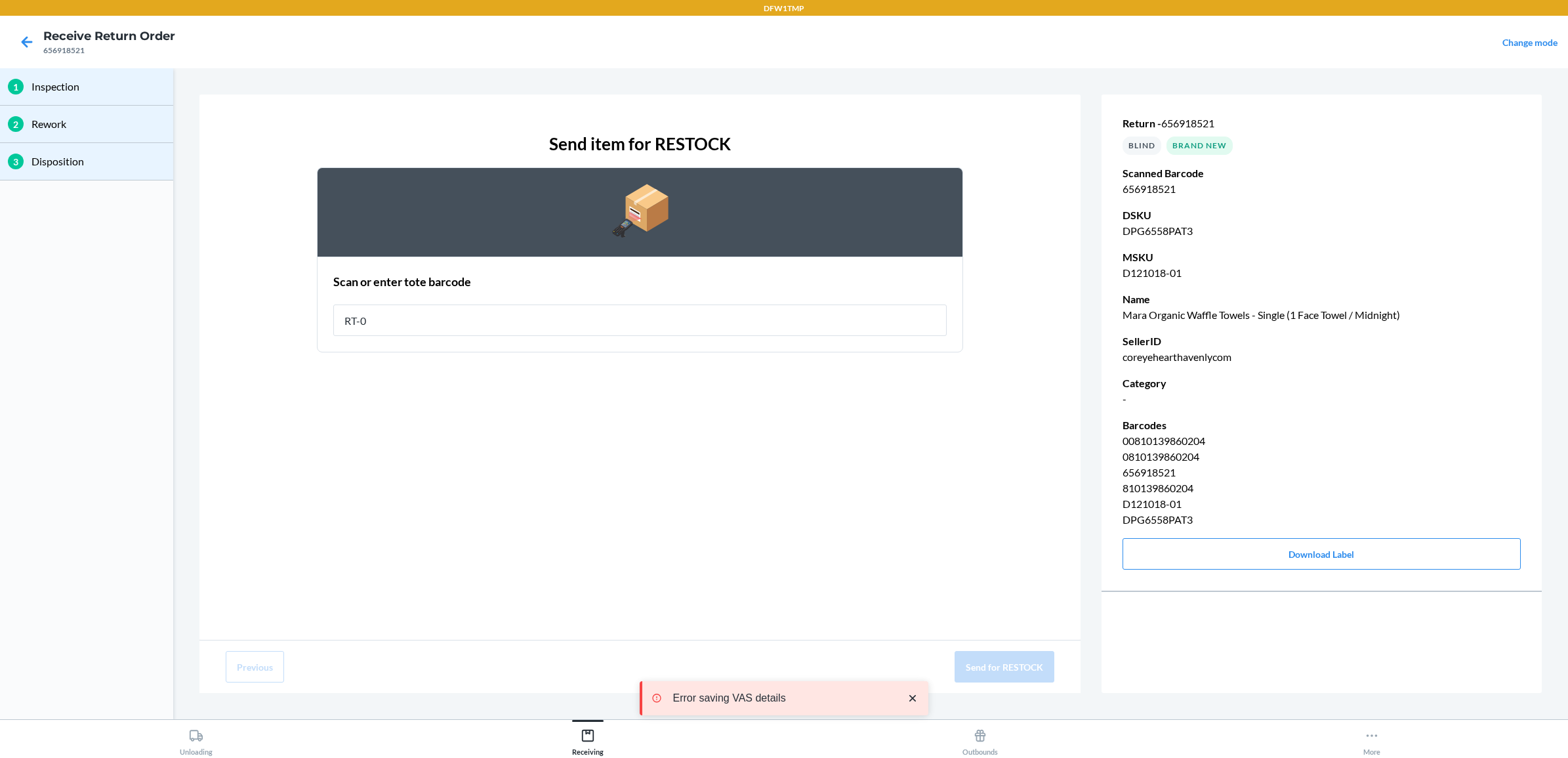
type input "RT-08"
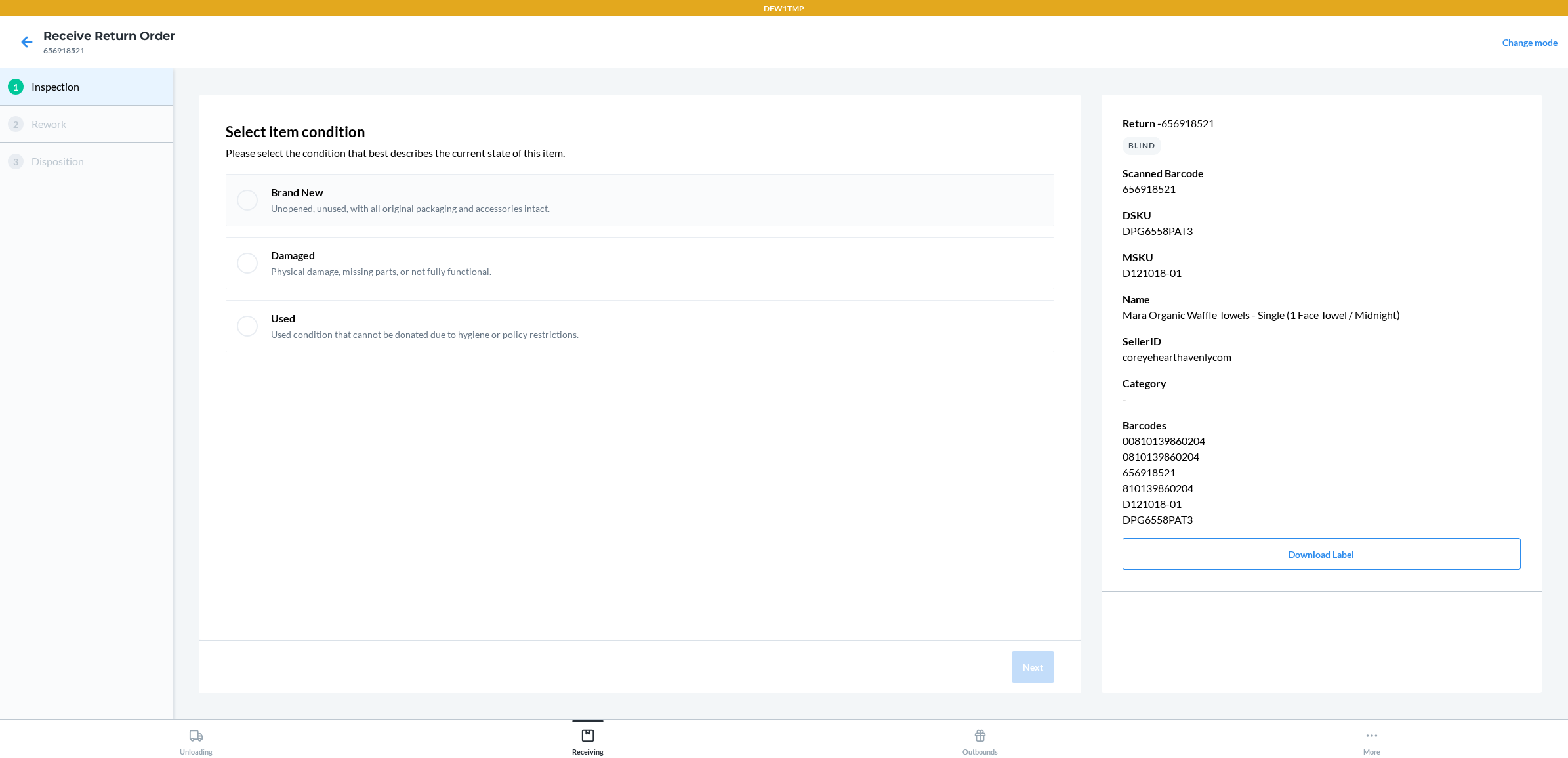
click at [886, 194] on div "Brand New Unopened, unused, with all original packaging and accessories intact." at bounding box center [657, 200] width 773 height 30
checkbox input "true"
click at [1015, 657] on button "Next" at bounding box center [1033, 666] width 43 height 31
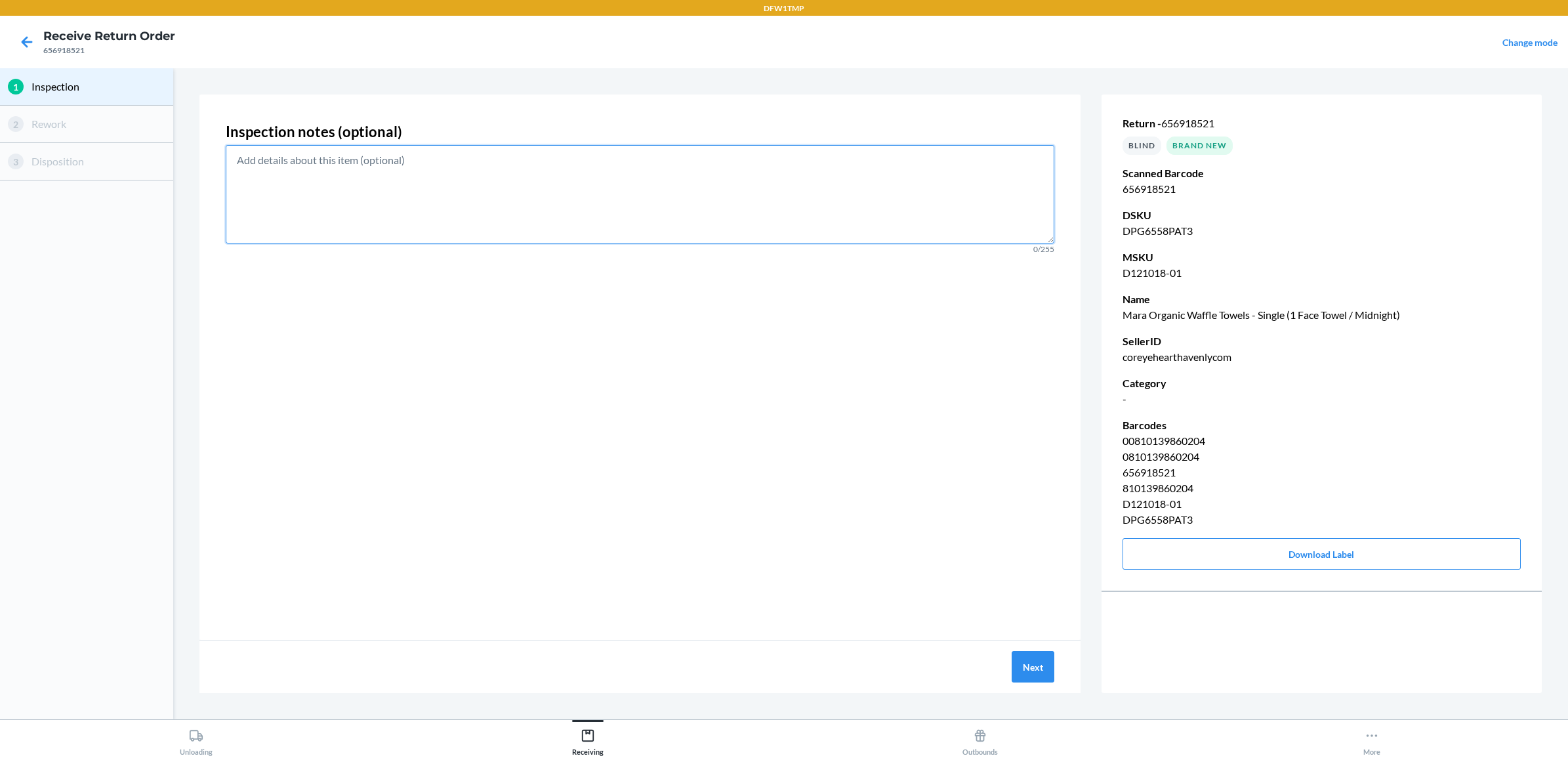
click at [690, 238] on textarea at bounding box center [639, 194] width 828 height 99
click at [1035, 665] on button "Next" at bounding box center [1033, 666] width 43 height 31
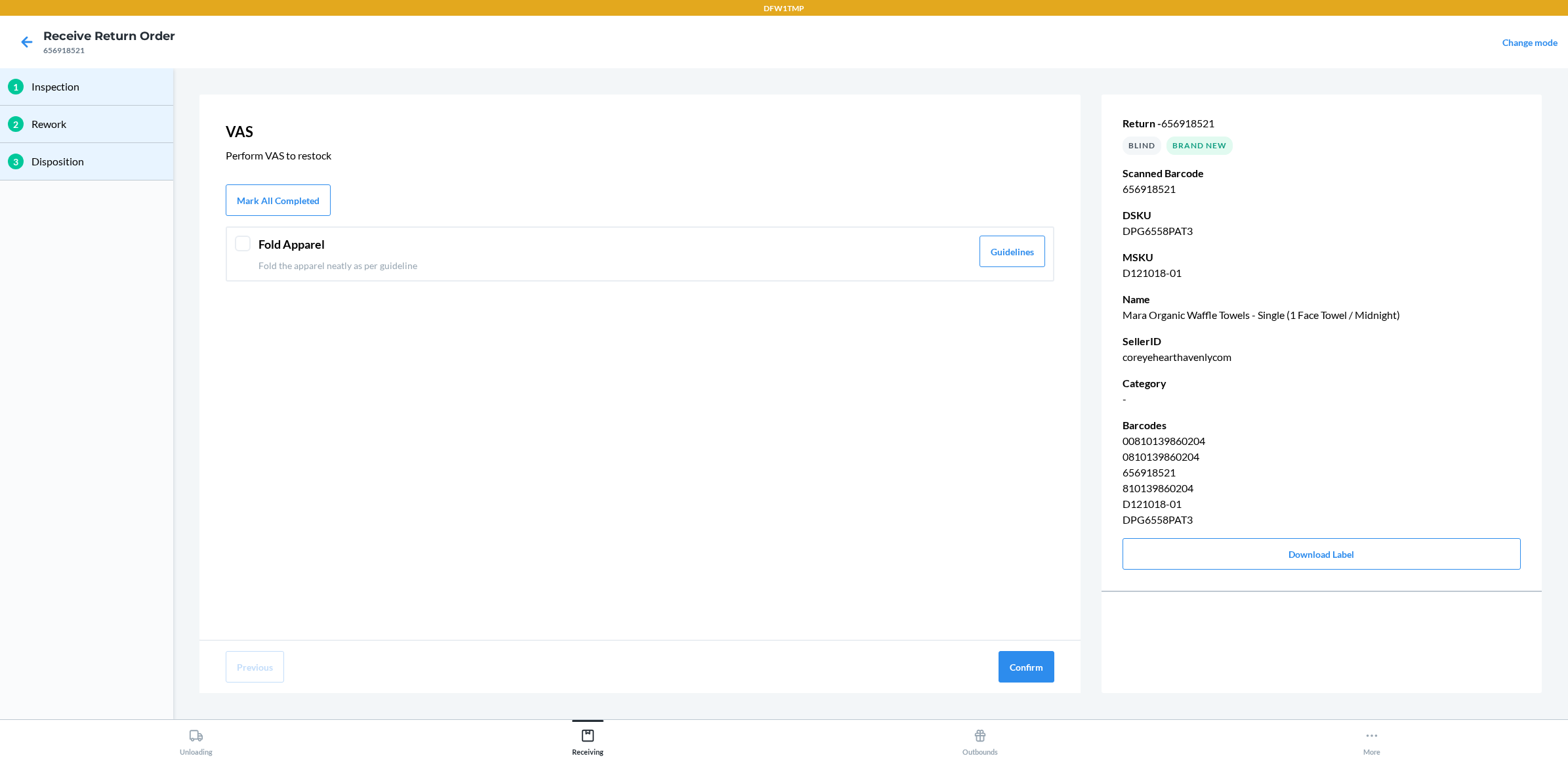
click at [473, 248] on header "Fold Apparel" at bounding box center [615, 244] width 713 height 18
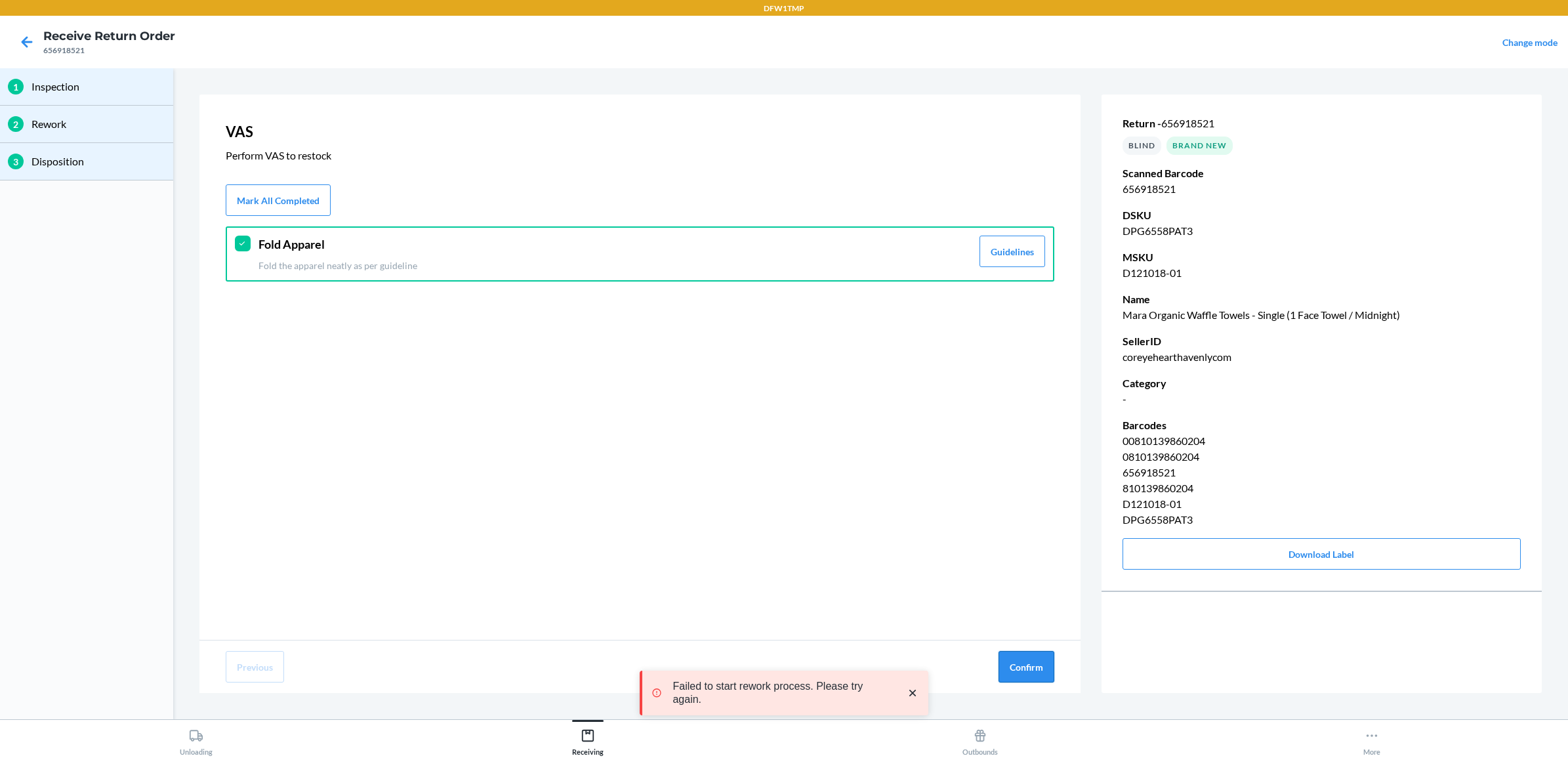
click at [1016, 673] on button "Confirm" at bounding box center [1026, 666] width 56 height 31
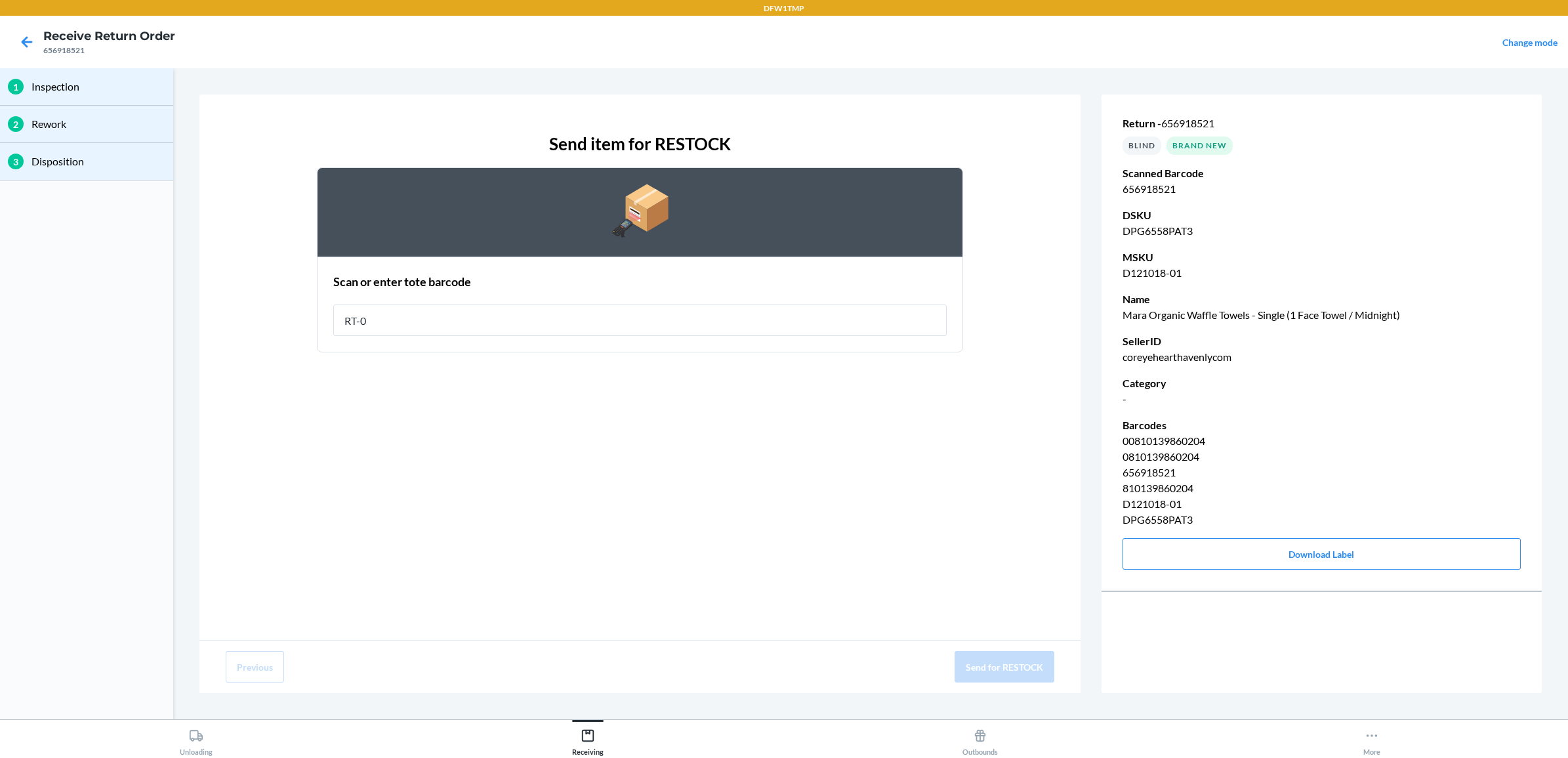
type input "RT-08"
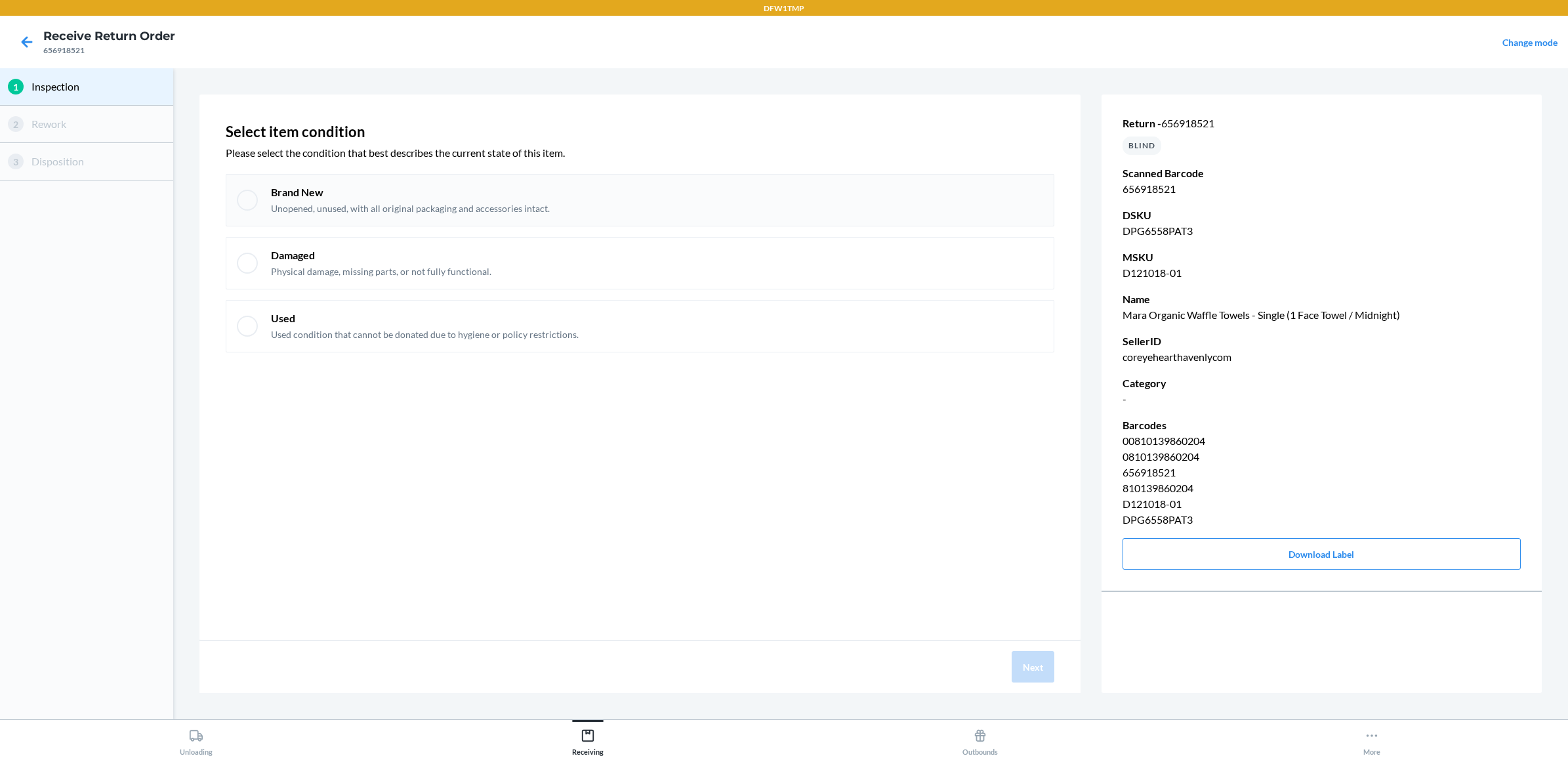
click at [828, 184] on div "Brand New Unopened, unused, with all original packaging and accessories intact." at bounding box center [639, 200] width 828 height 53
checkbox input "true"
click at [1018, 672] on button "Next" at bounding box center [1033, 666] width 43 height 31
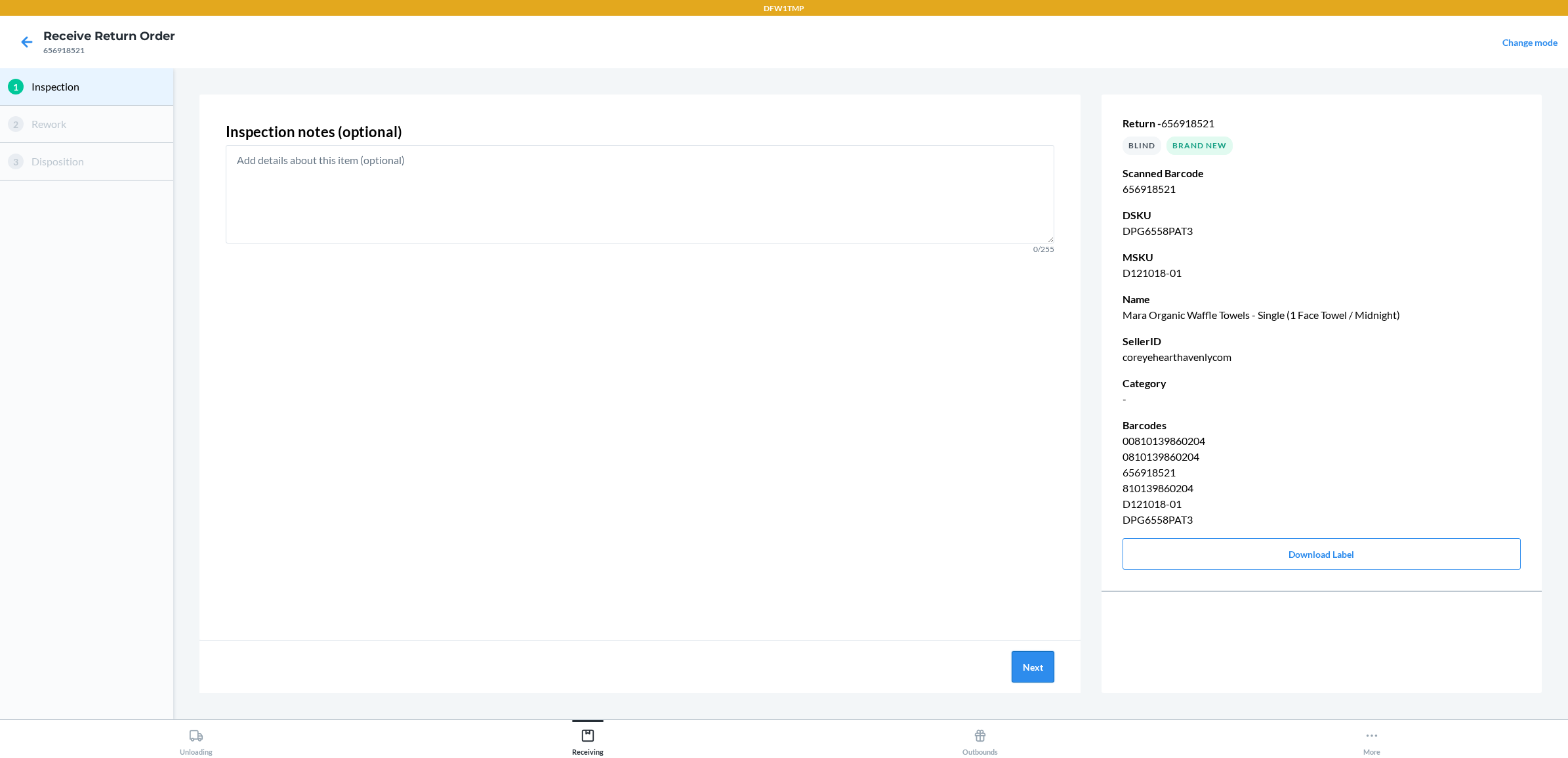
click at [1034, 659] on button "Next" at bounding box center [1033, 666] width 43 height 31
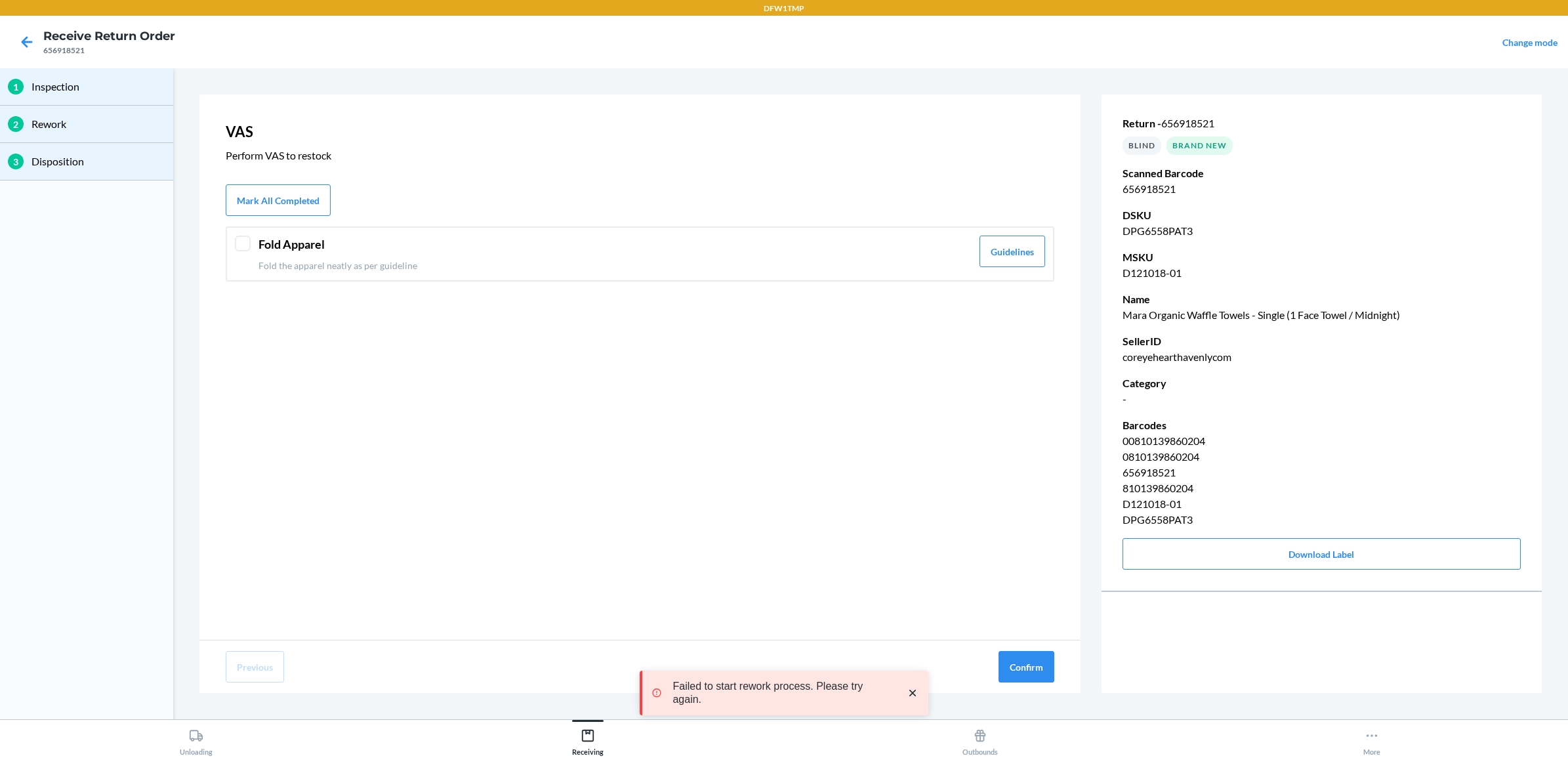
click at [618, 265] on p "Fold the apparel neatly as per guideline" at bounding box center [615, 265] width 713 height 14
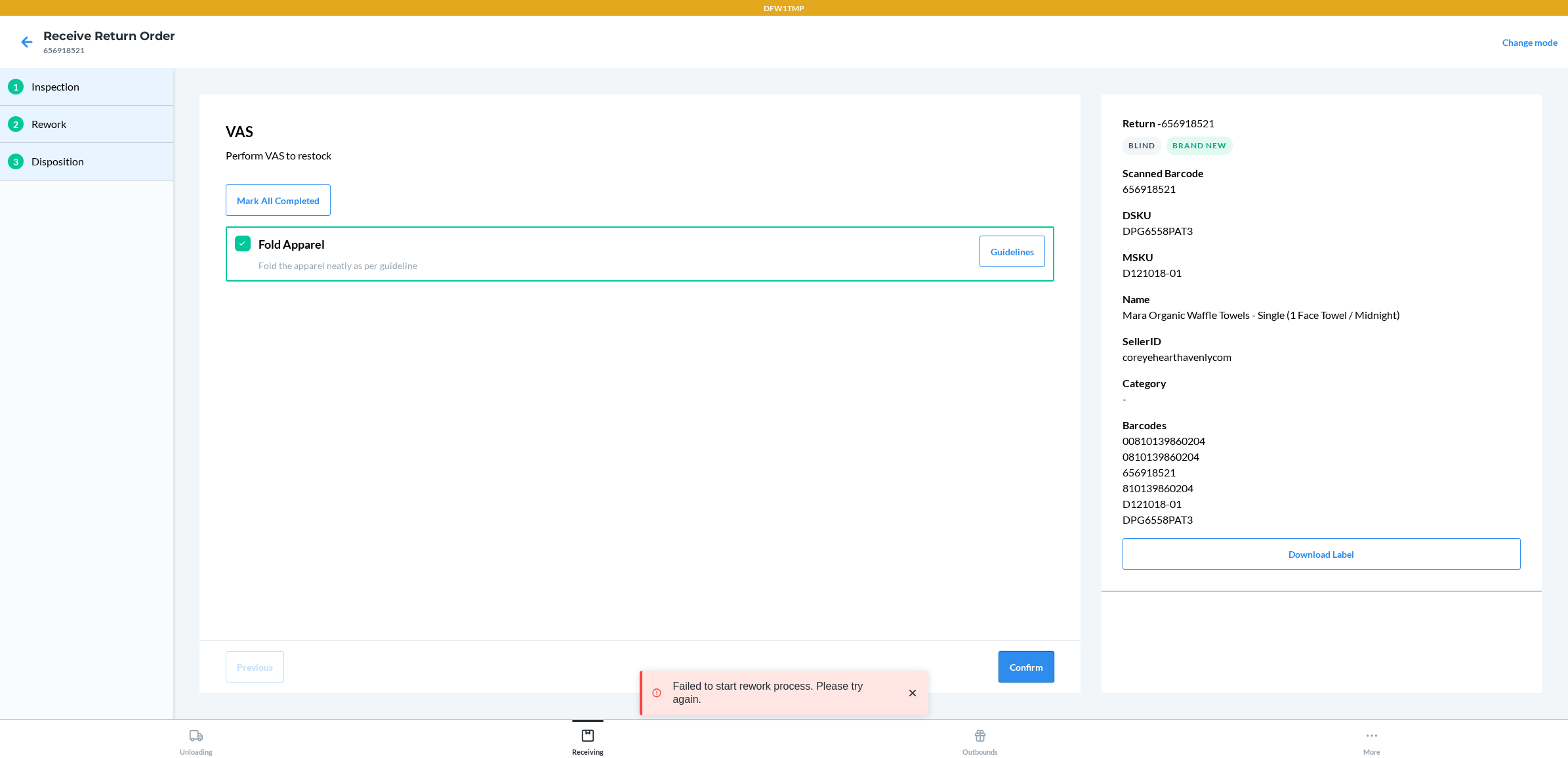
click at [1015, 671] on button "Confirm" at bounding box center [1026, 666] width 56 height 31
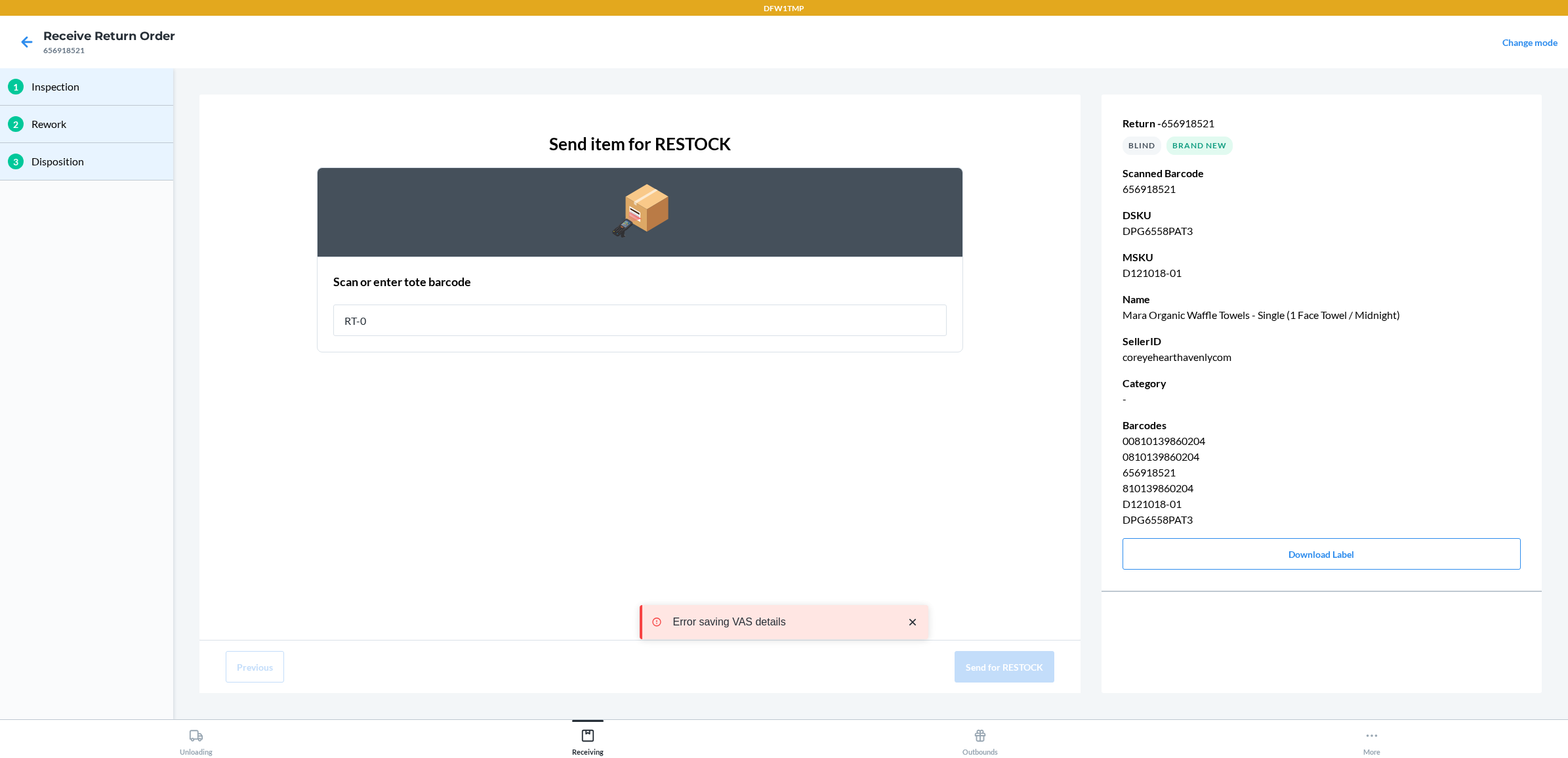
type input "RT-08"
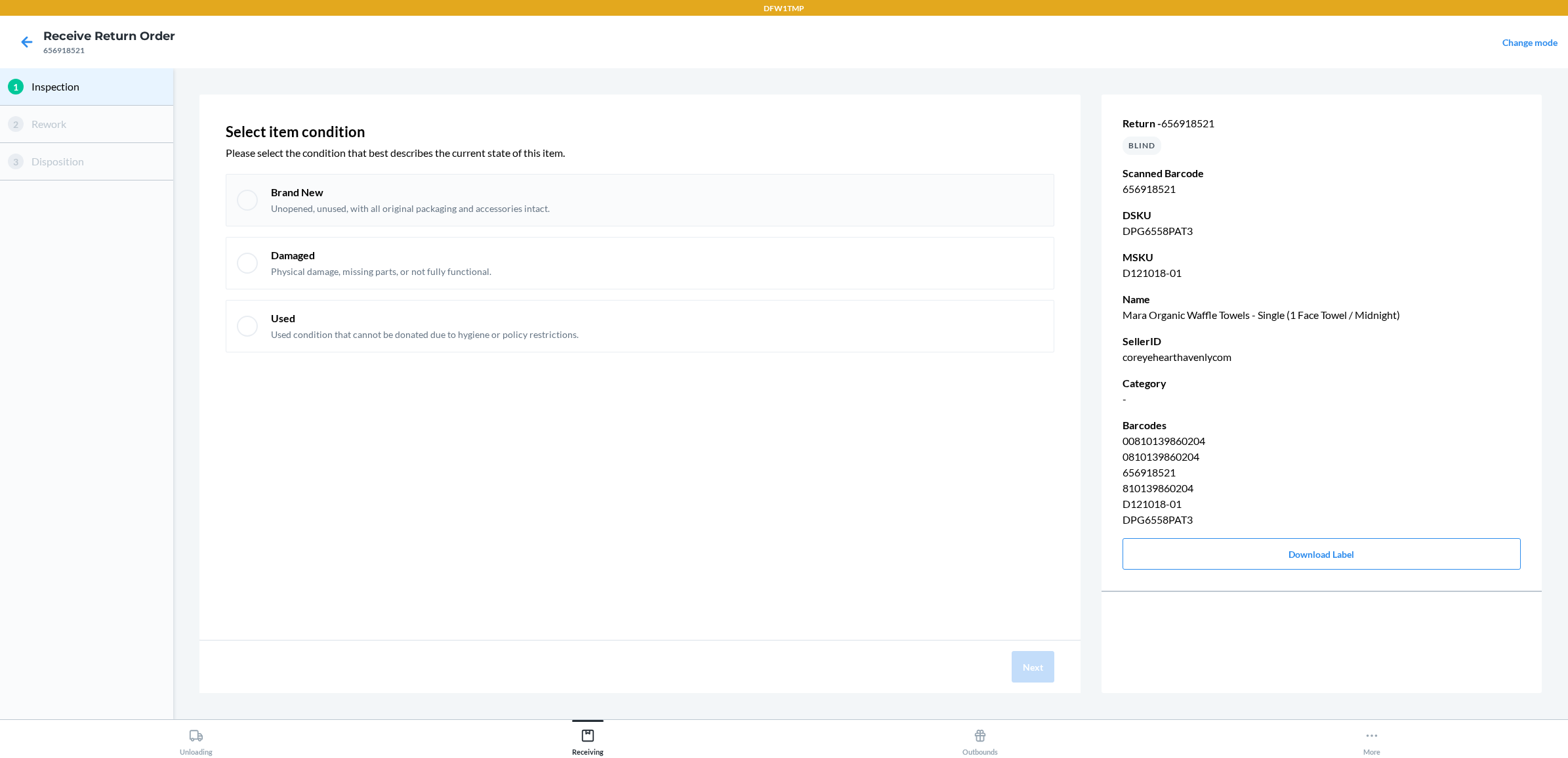
click at [497, 207] on p "Unopened, unused, with all original packaging and accessories intact." at bounding box center [410, 208] width 279 height 13
checkbox input "true"
click at [1021, 671] on button "Next" at bounding box center [1033, 666] width 43 height 31
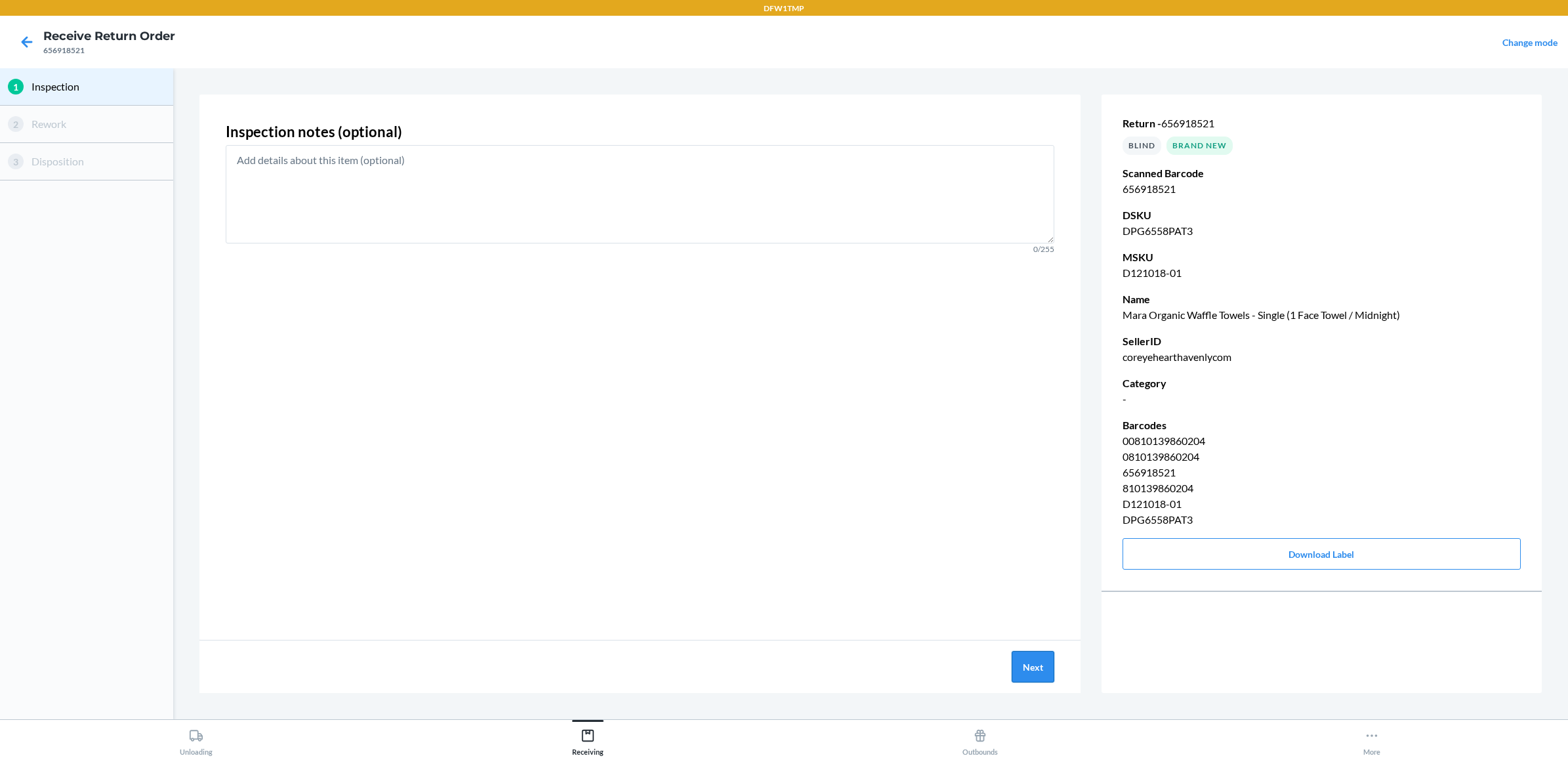
click at [1039, 669] on button "Next" at bounding box center [1033, 666] width 43 height 31
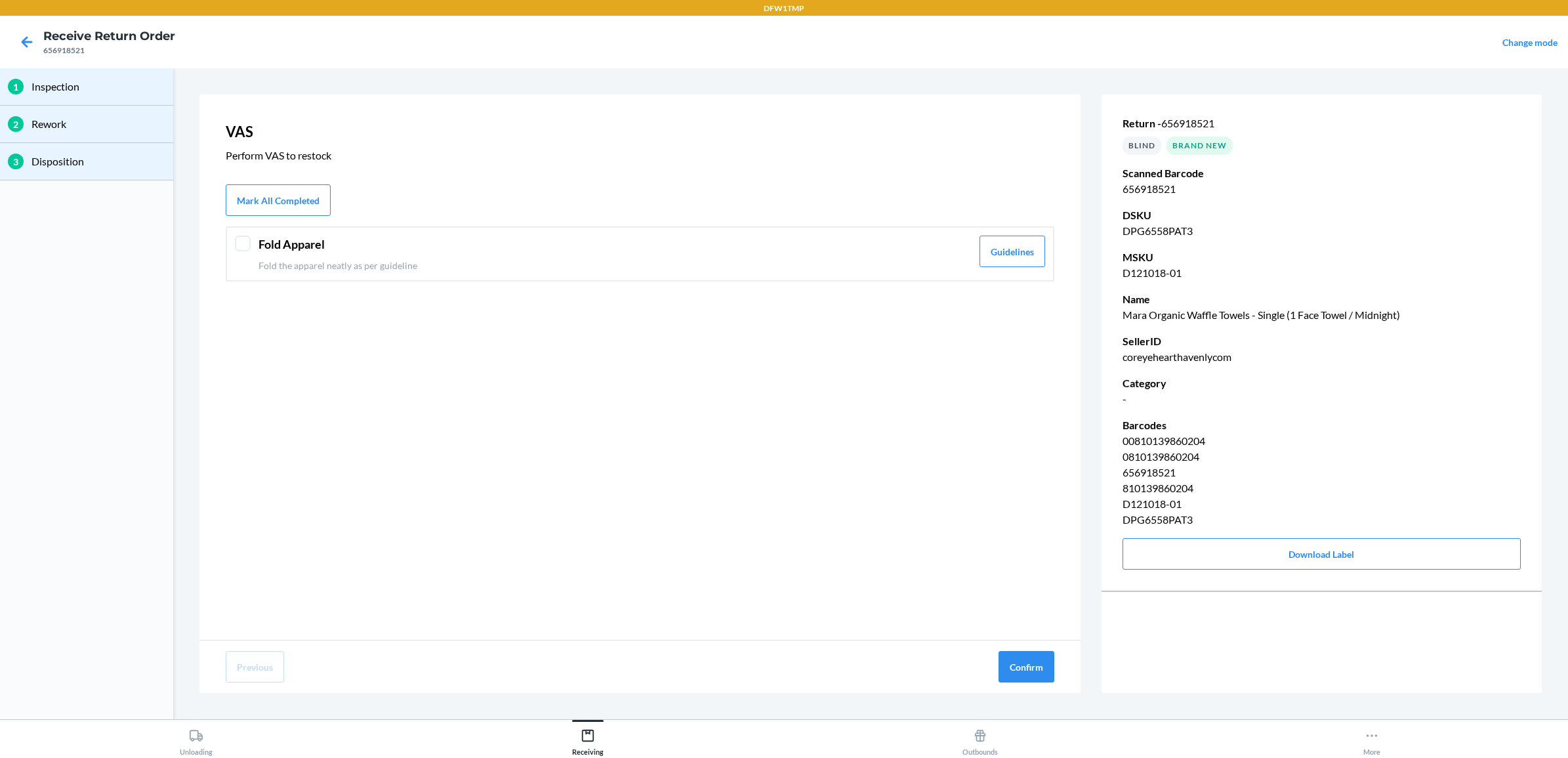
click at [902, 254] on div "Fold Apparel Fold the apparel neatly as per guideline" at bounding box center [615, 254] width 713 height 37
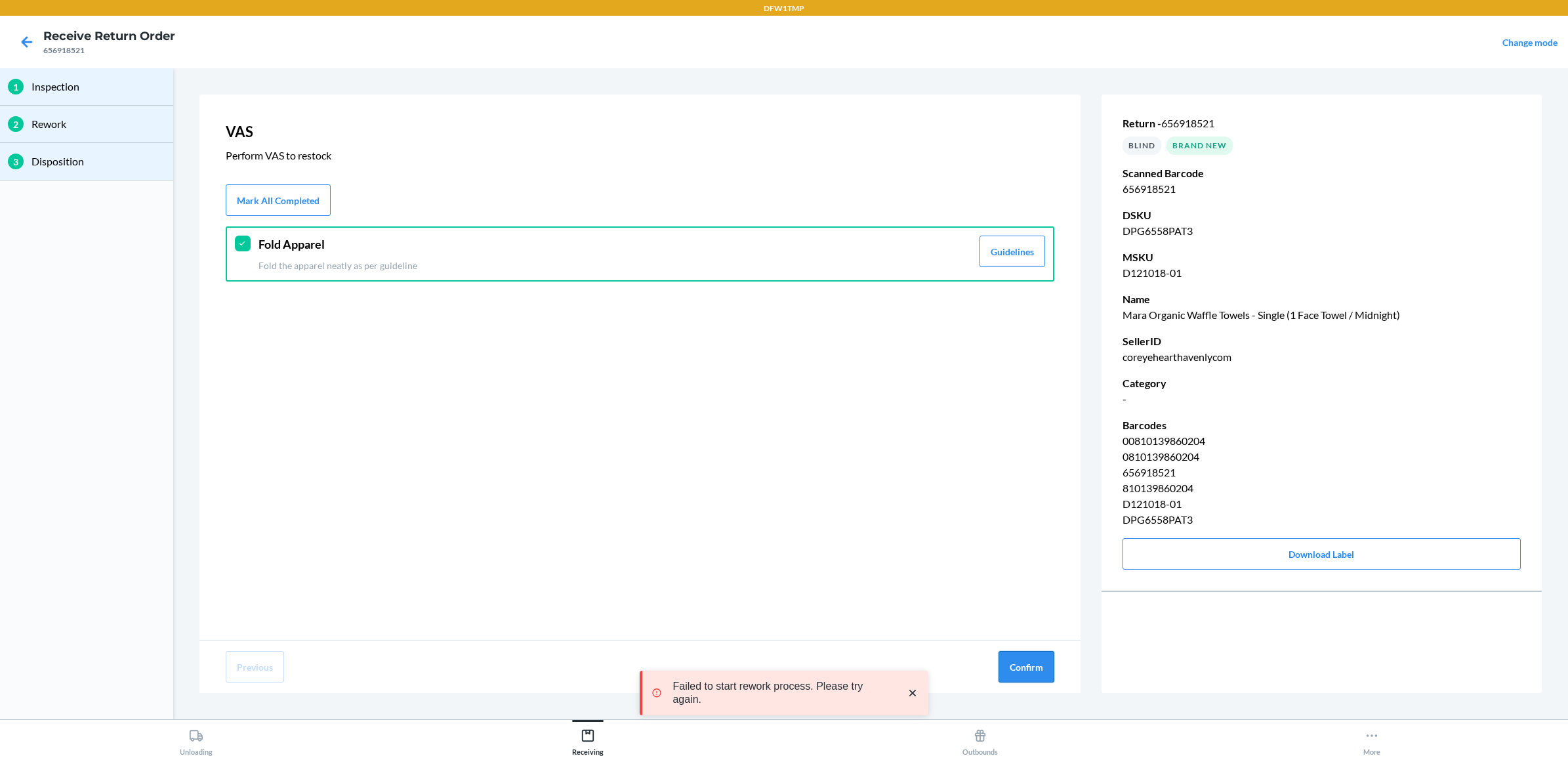
click at [1035, 653] on button "Confirm" at bounding box center [1026, 666] width 56 height 31
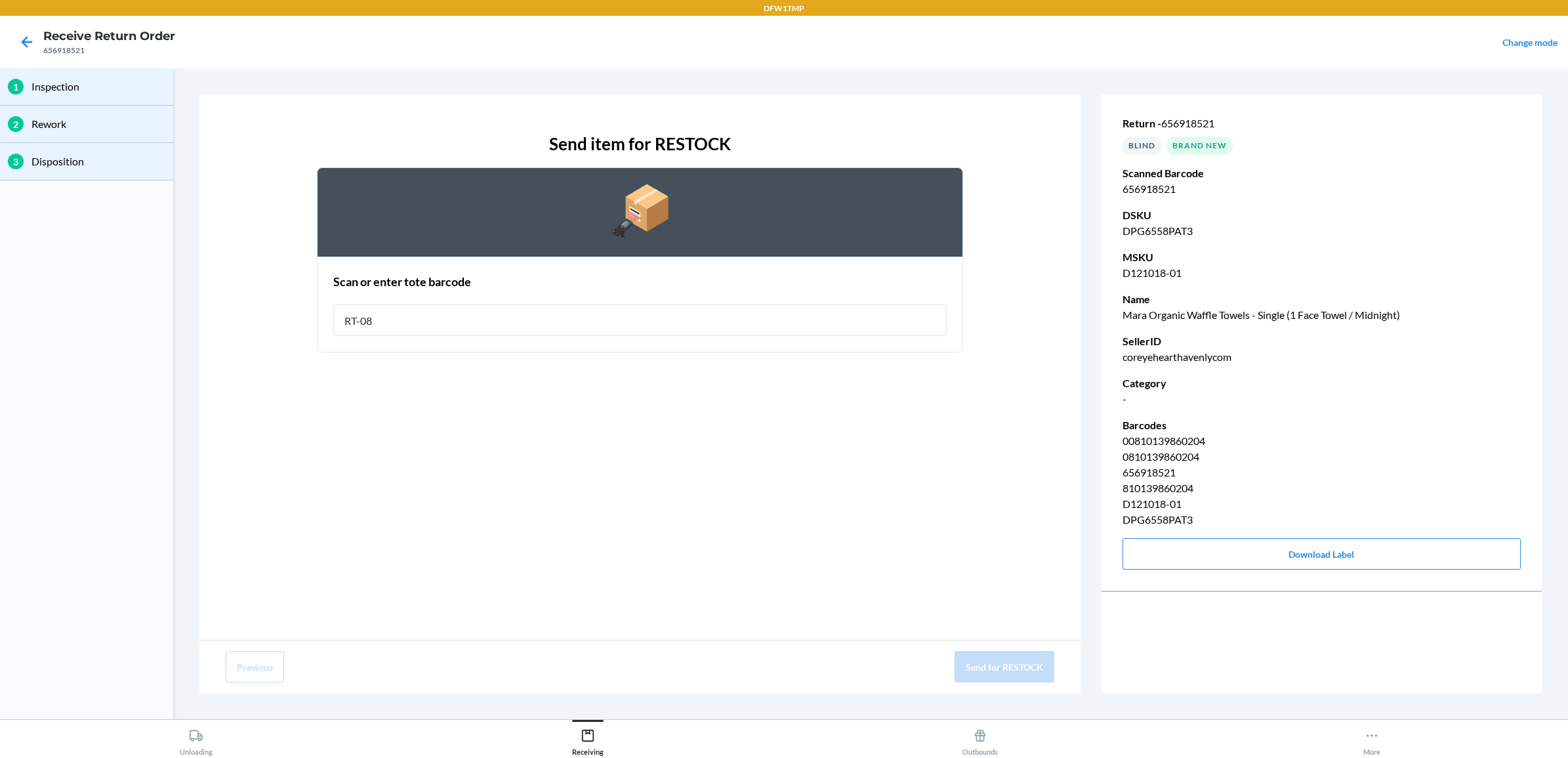
type input "RT-08"
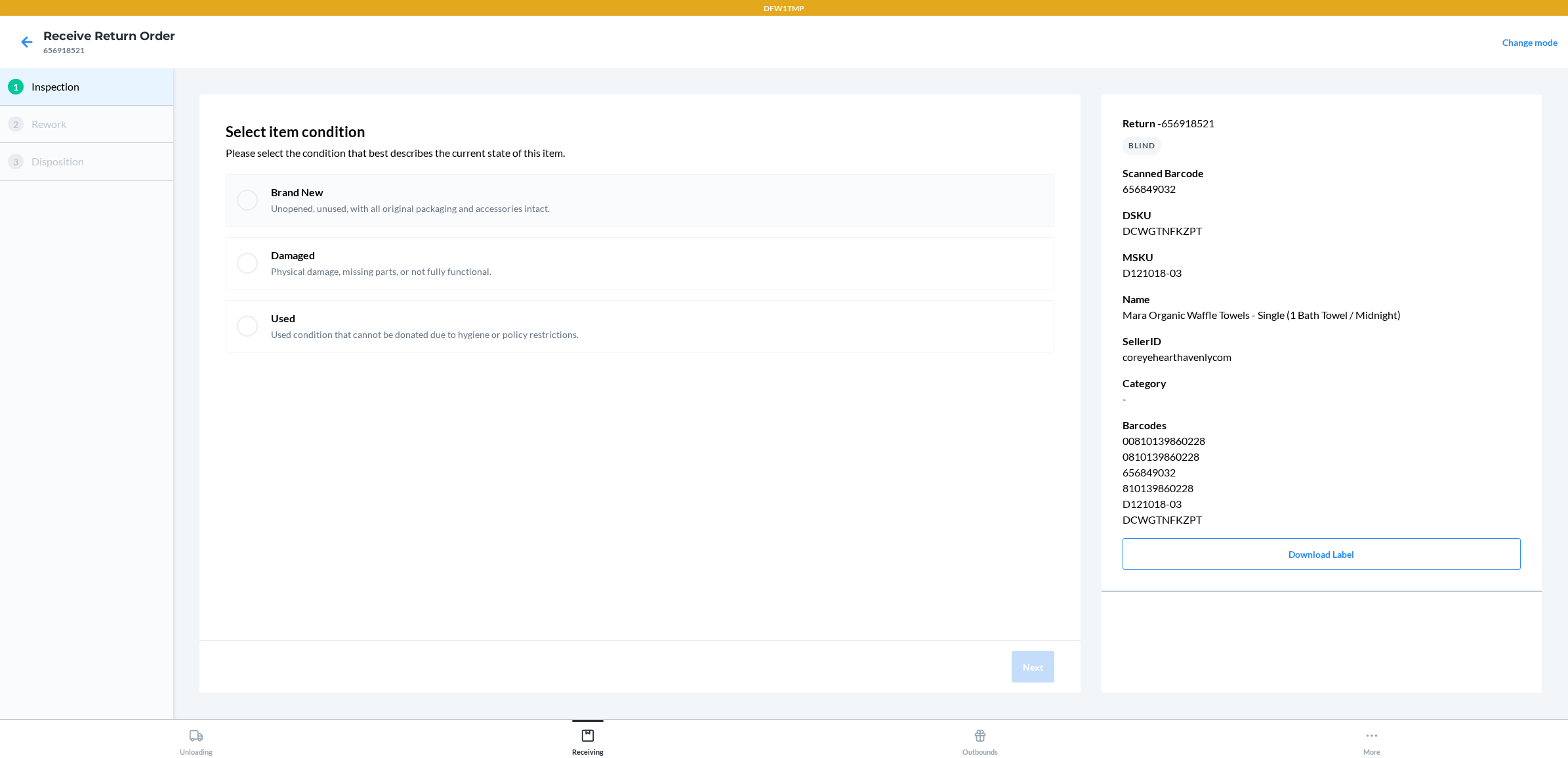
click at [306, 188] on p "Brand New" at bounding box center [410, 192] width 279 height 15
checkbox input "true"
click at [1018, 645] on div "Next" at bounding box center [640, 666] width 881 height 53
click at [1021, 659] on button "Next" at bounding box center [1033, 666] width 43 height 31
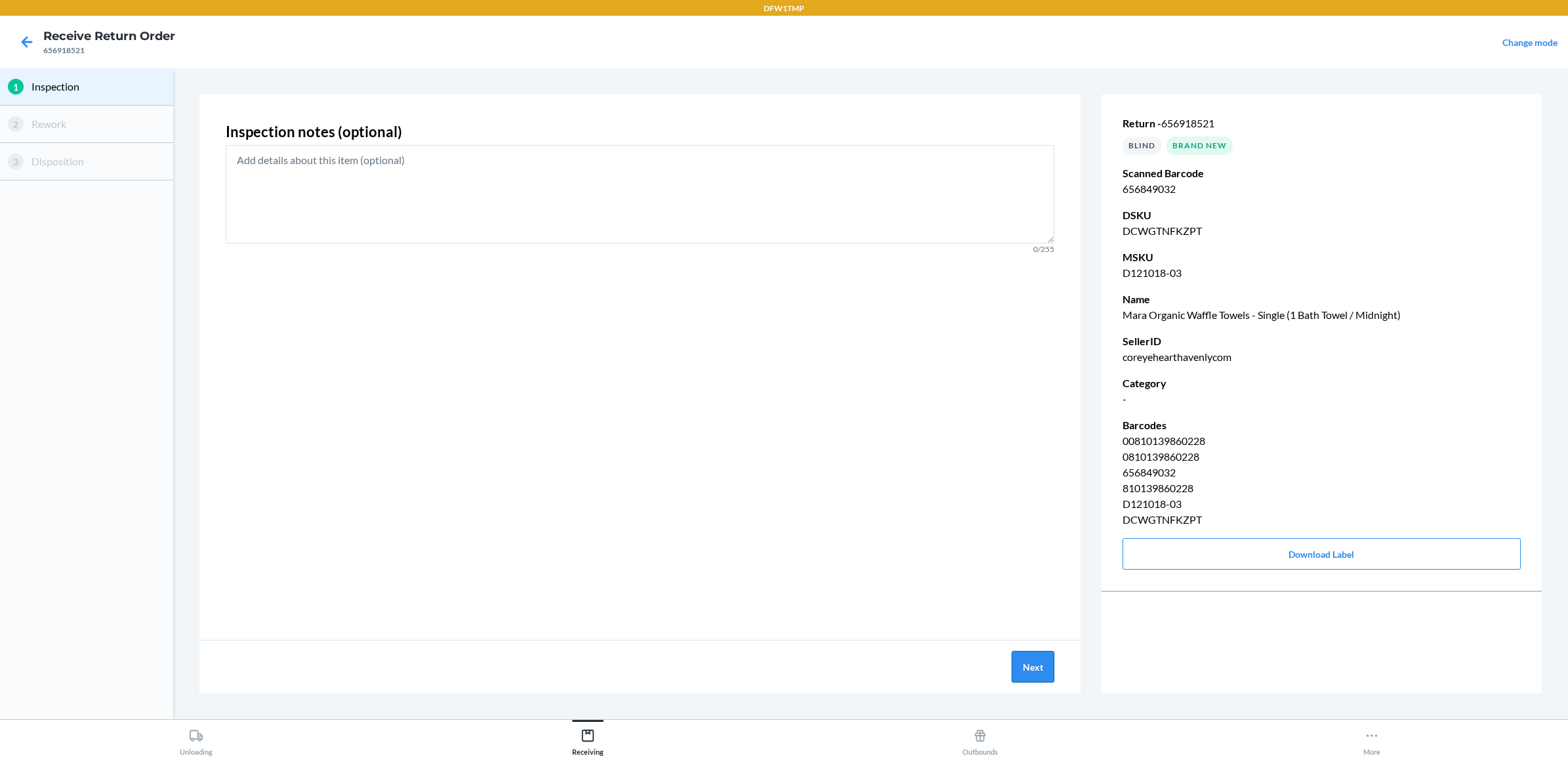
click at [1038, 677] on button "Next" at bounding box center [1033, 666] width 43 height 31
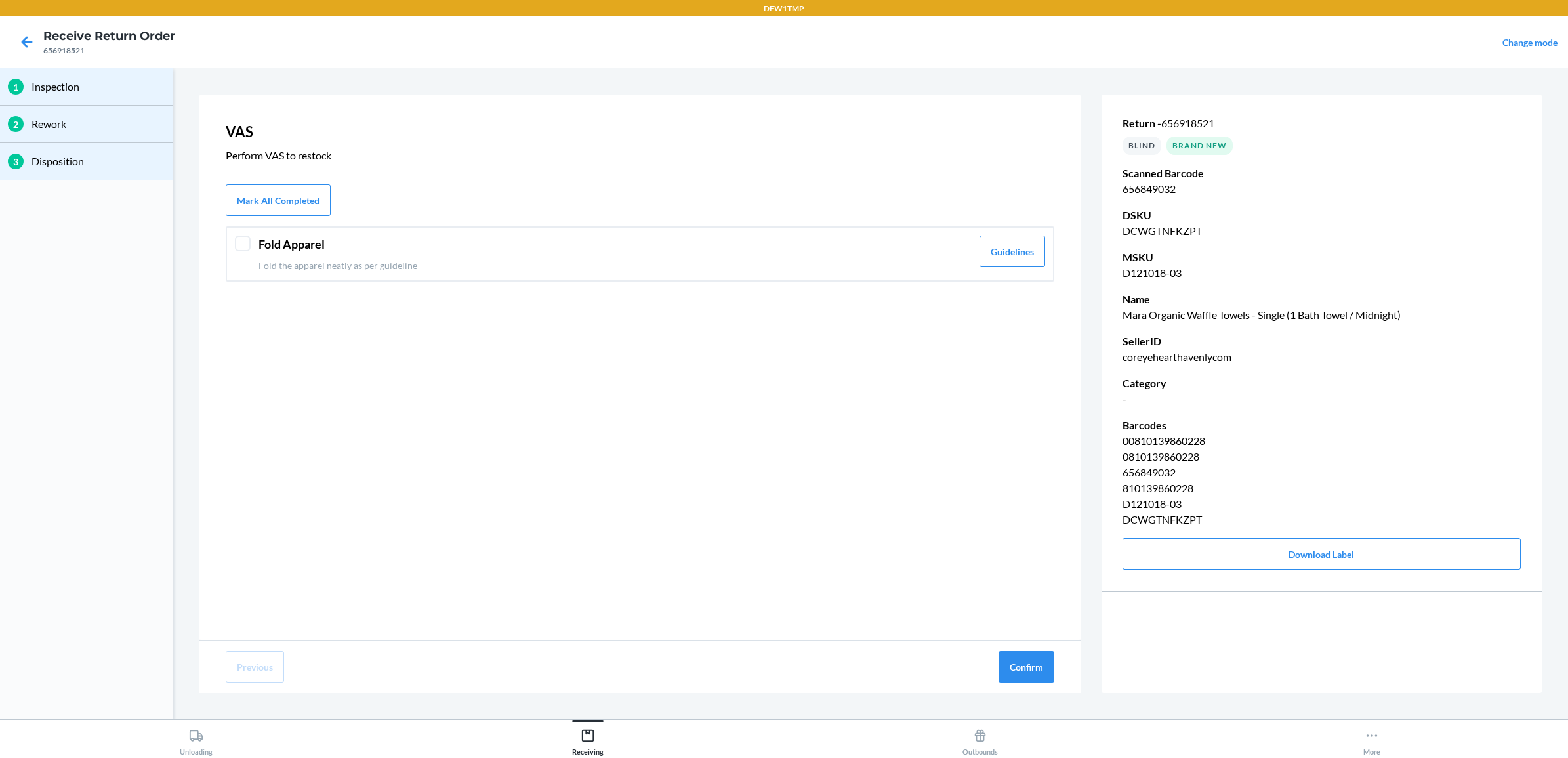
click at [477, 254] on div "Fold Apparel Fold the apparel neatly as per guideline" at bounding box center [615, 254] width 713 height 37
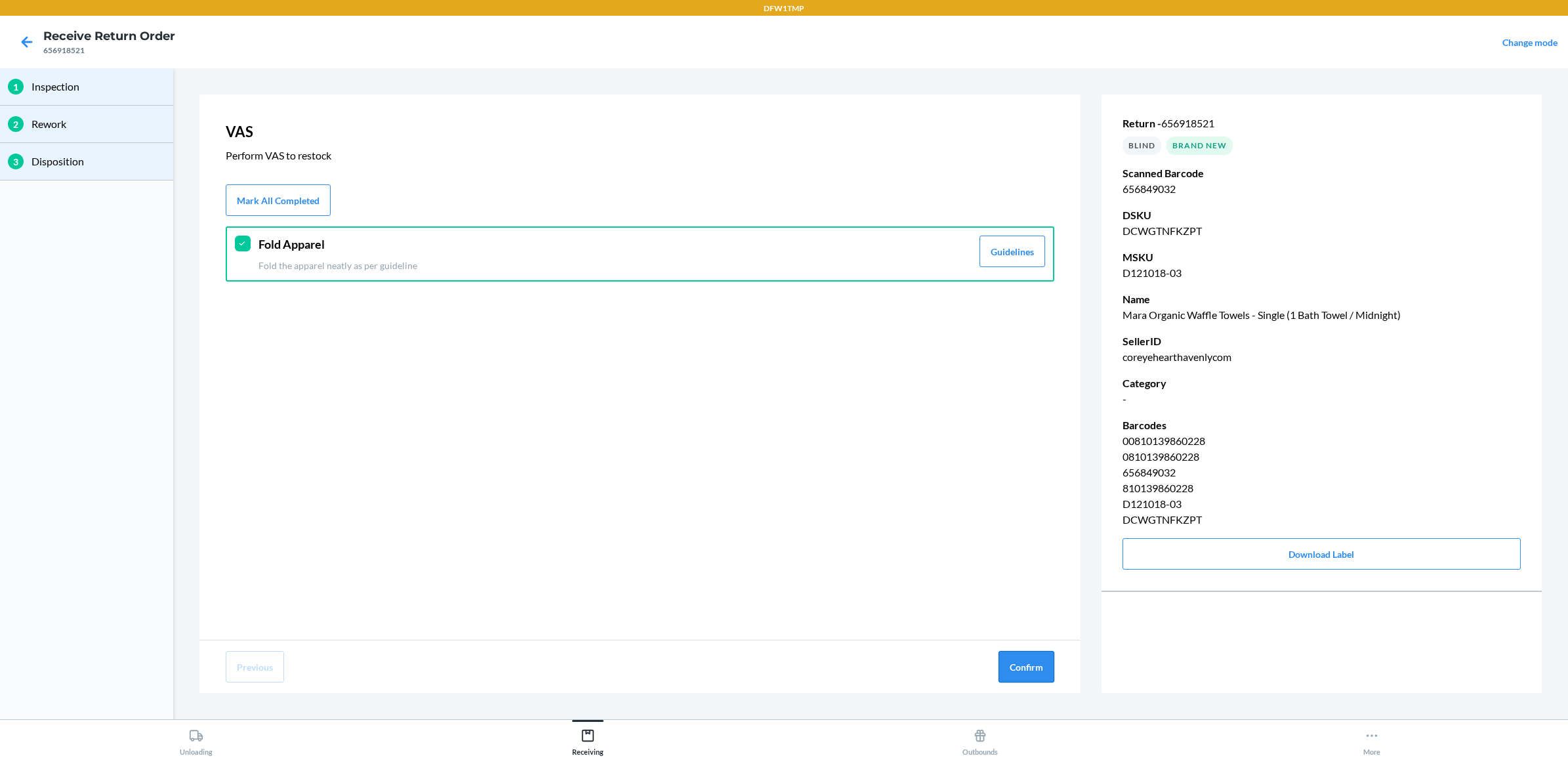
click at [1002, 663] on button "Confirm" at bounding box center [1026, 666] width 56 height 31
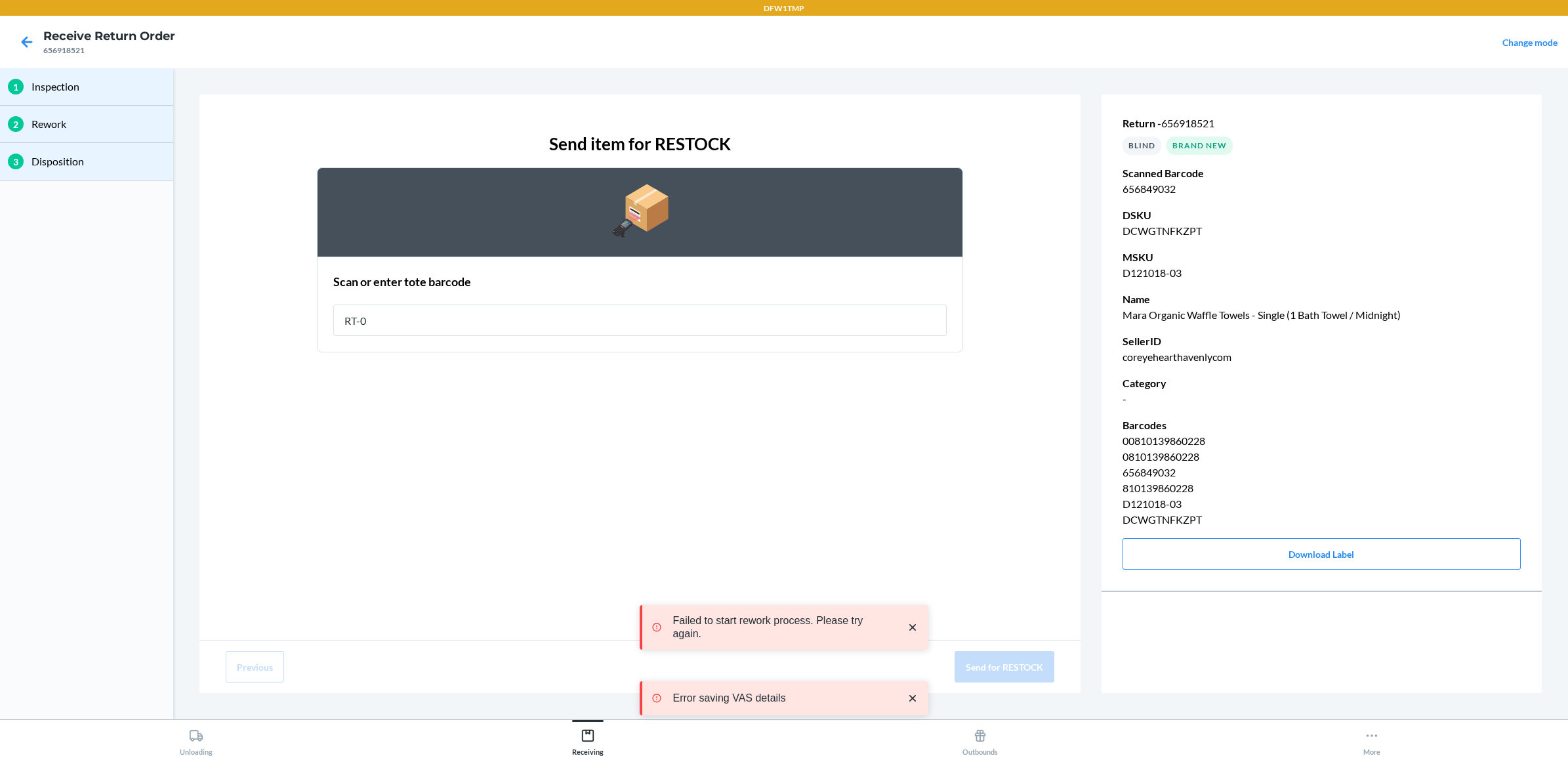
type input "RT-08"
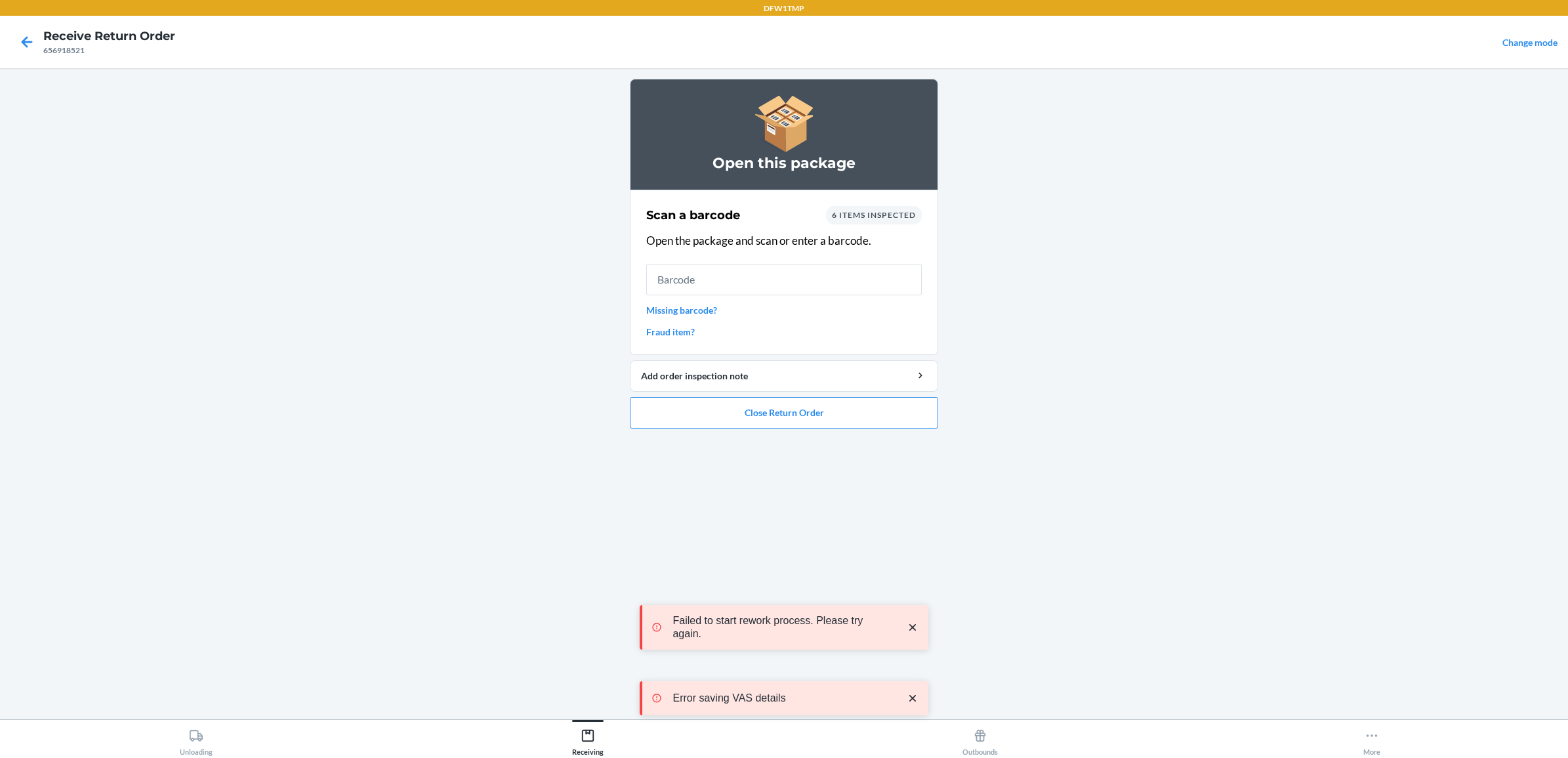
click at [887, 246] on p "Open the package and scan or enter a barcode." at bounding box center [784, 241] width 275 height 17
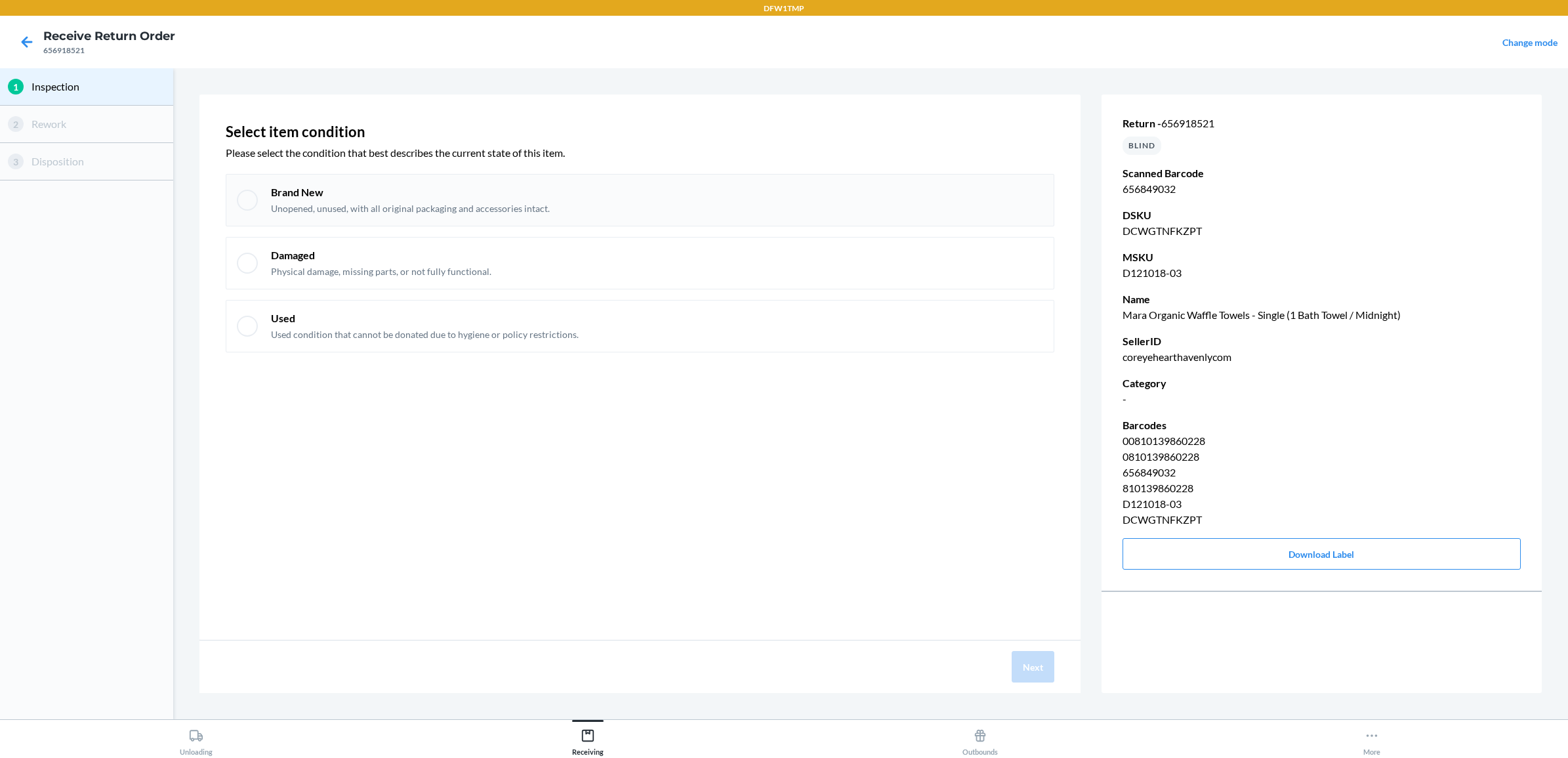
click at [403, 202] on p "Unopened, unused, with all original packaging and accessories intact." at bounding box center [410, 208] width 279 height 13
checkbox input "true"
click at [1035, 685] on div "Next" at bounding box center [640, 666] width 881 height 53
click at [1026, 679] on button "Next" at bounding box center [1033, 666] width 43 height 31
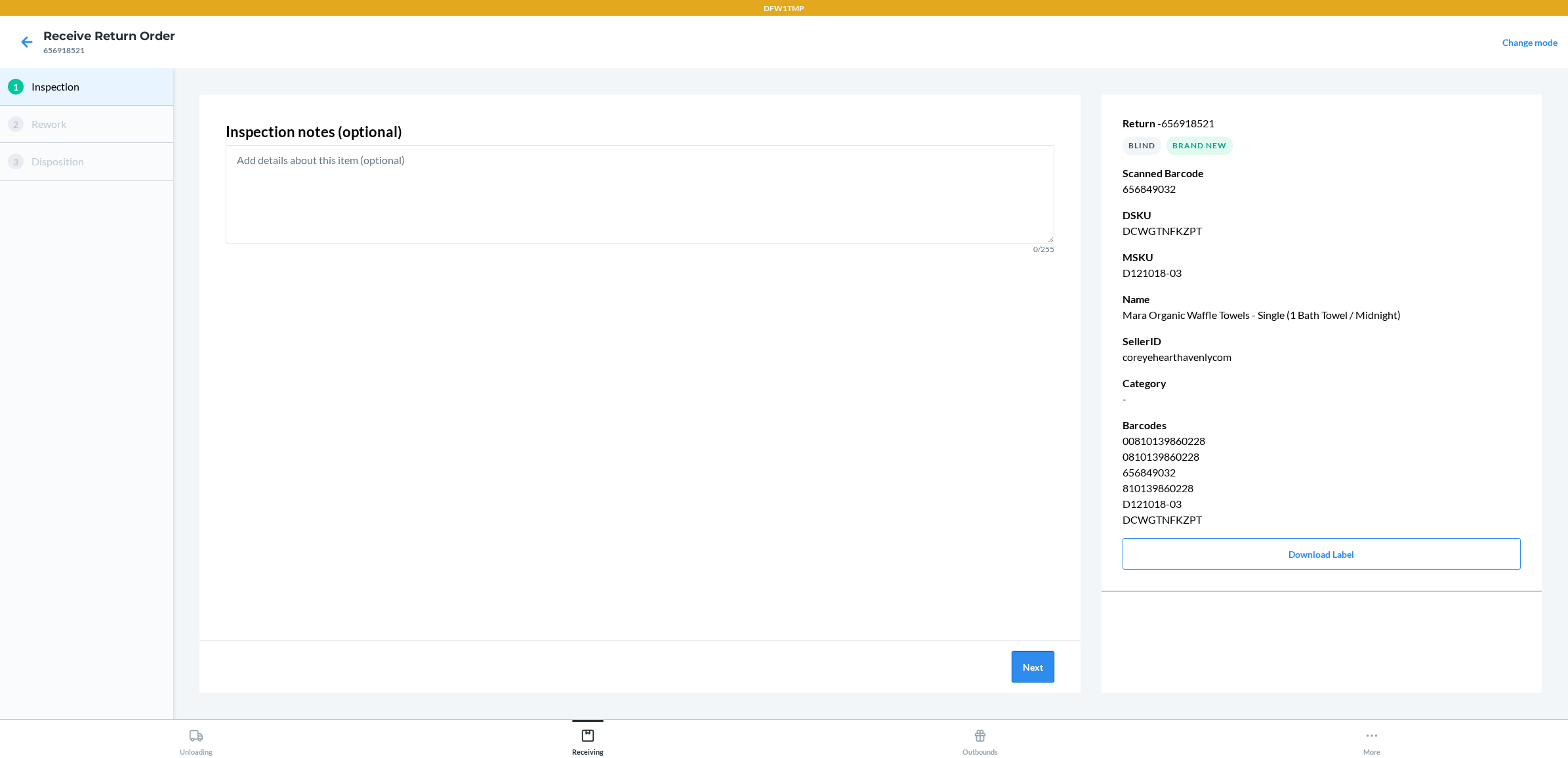
click at [1026, 657] on button "Next" at bounding box center [1033, 666] width 43 height 31
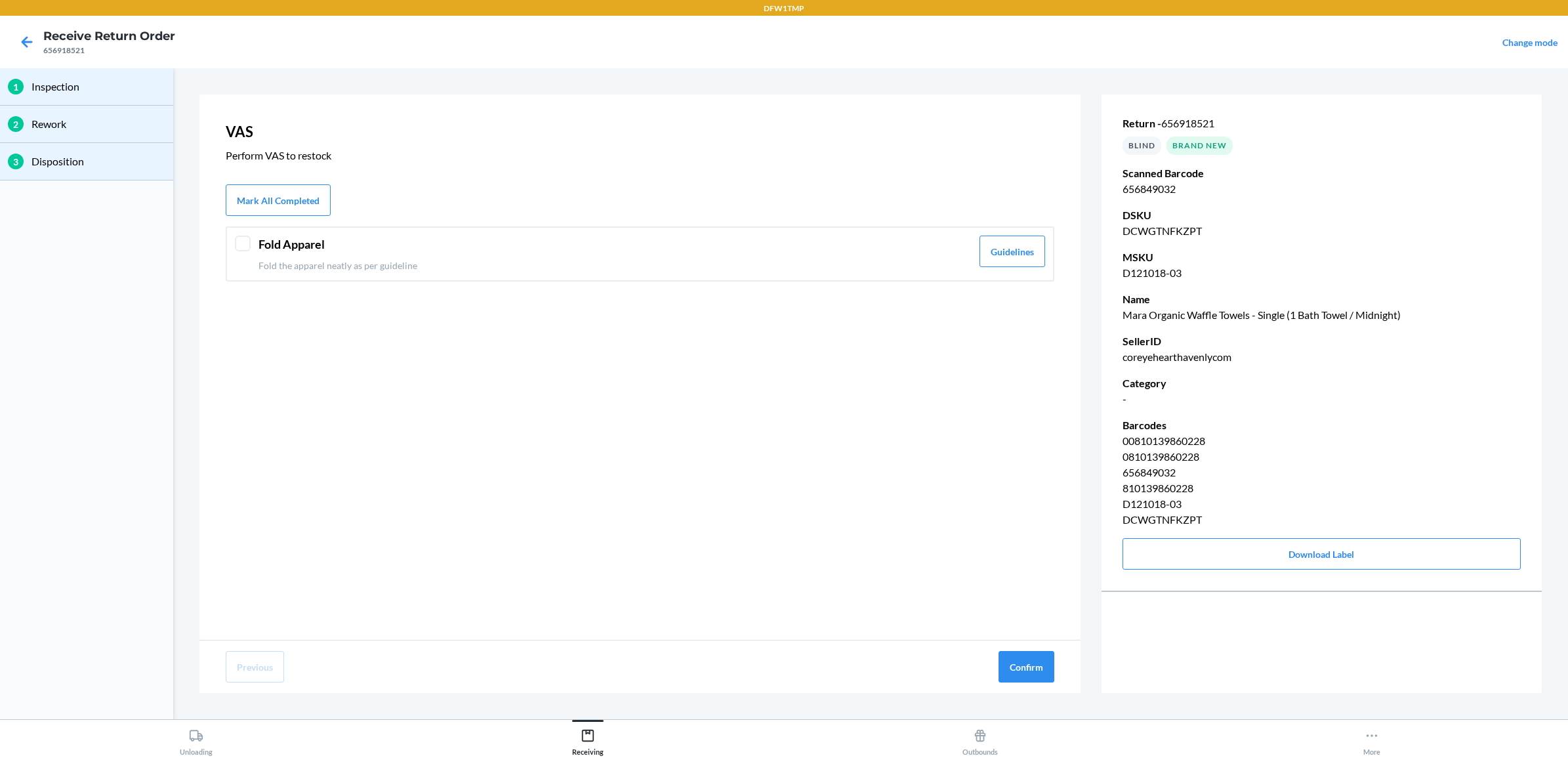
click at [561, 249] on header "Fold Apparel" at bounding box center [615, 244] width 713 height 18
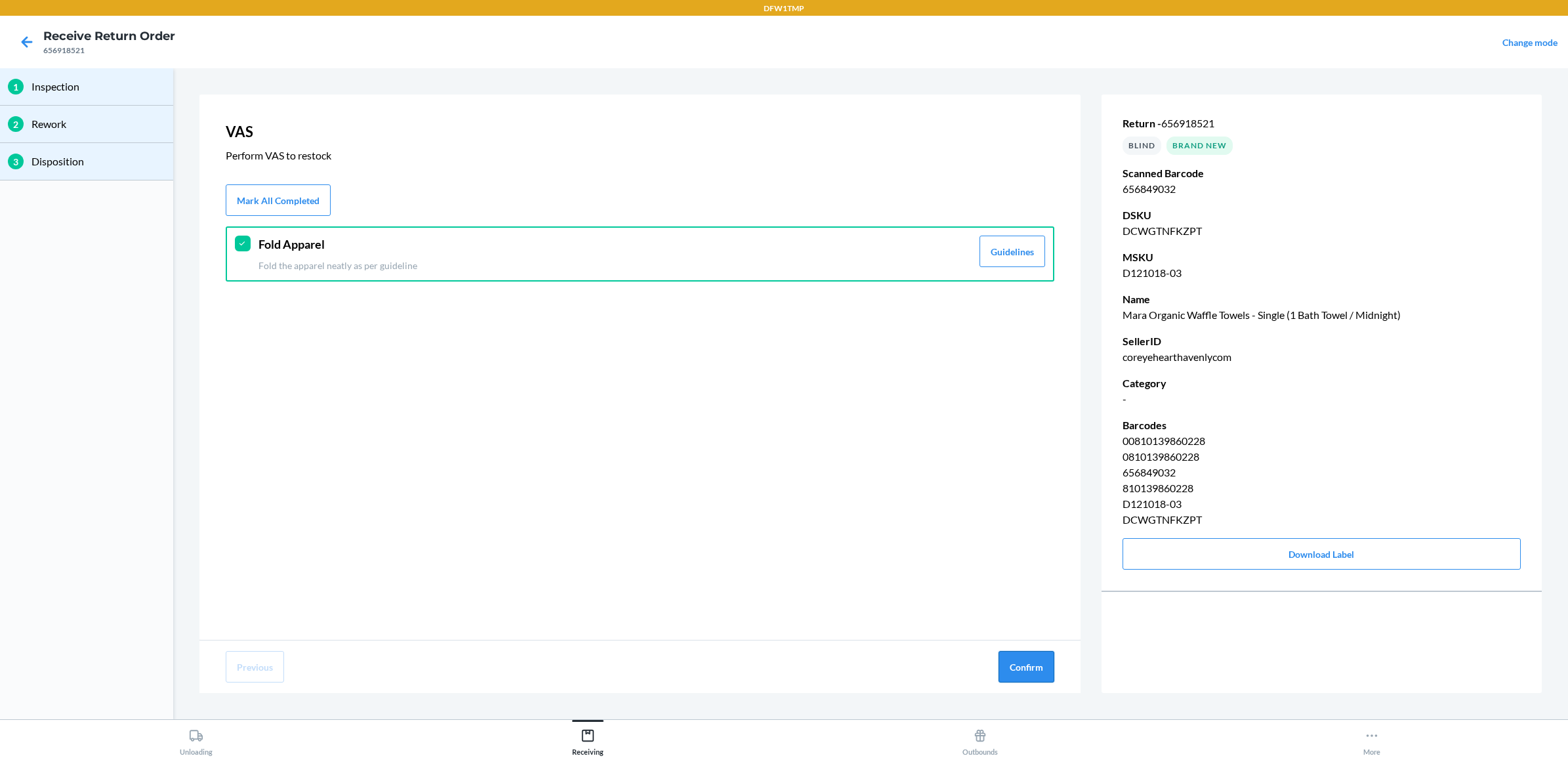
click at [1021, 674] on button "Confirm" at bounding box center [1026, 666] width 56 height 31
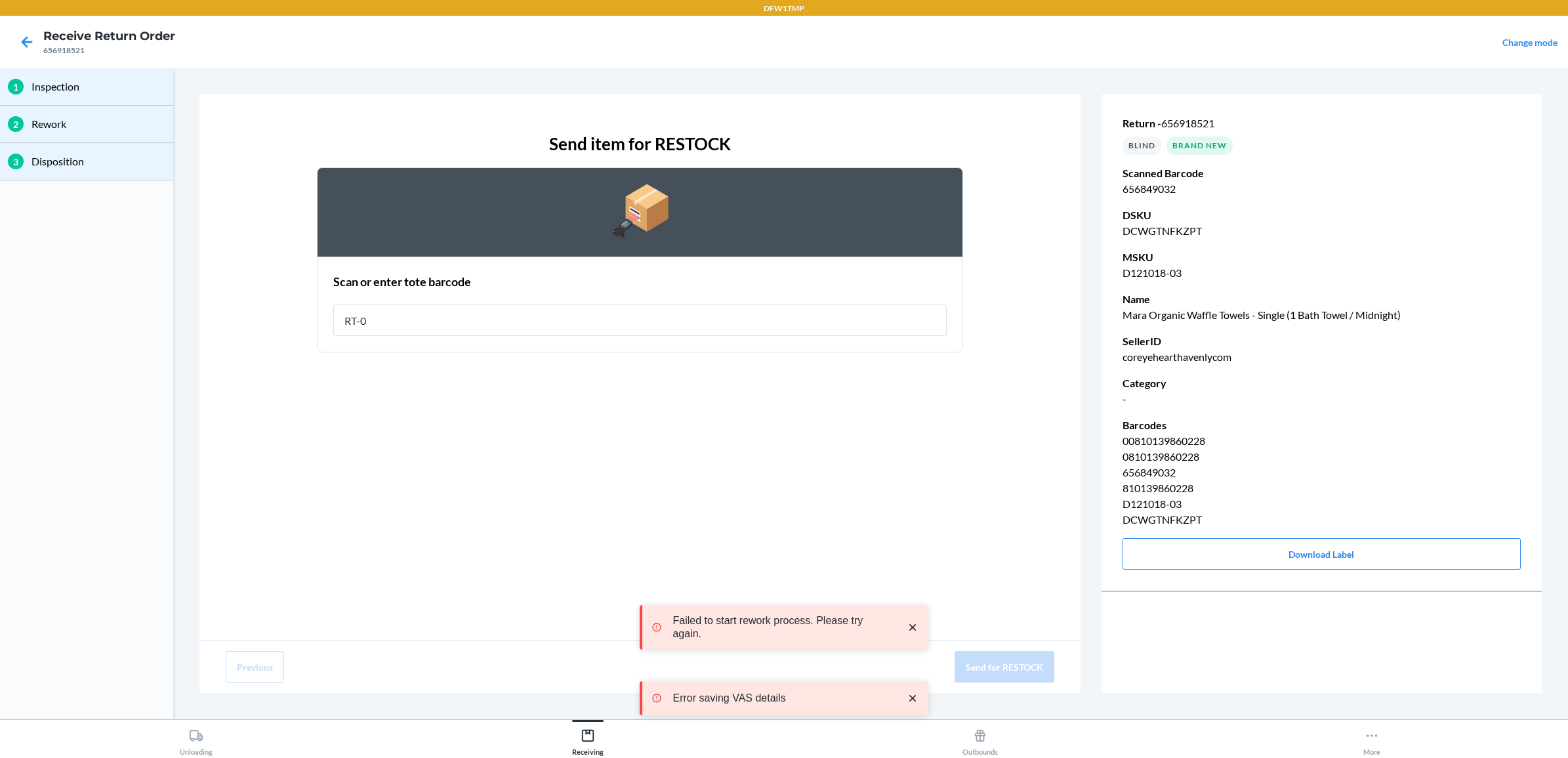
type input "RT-08"
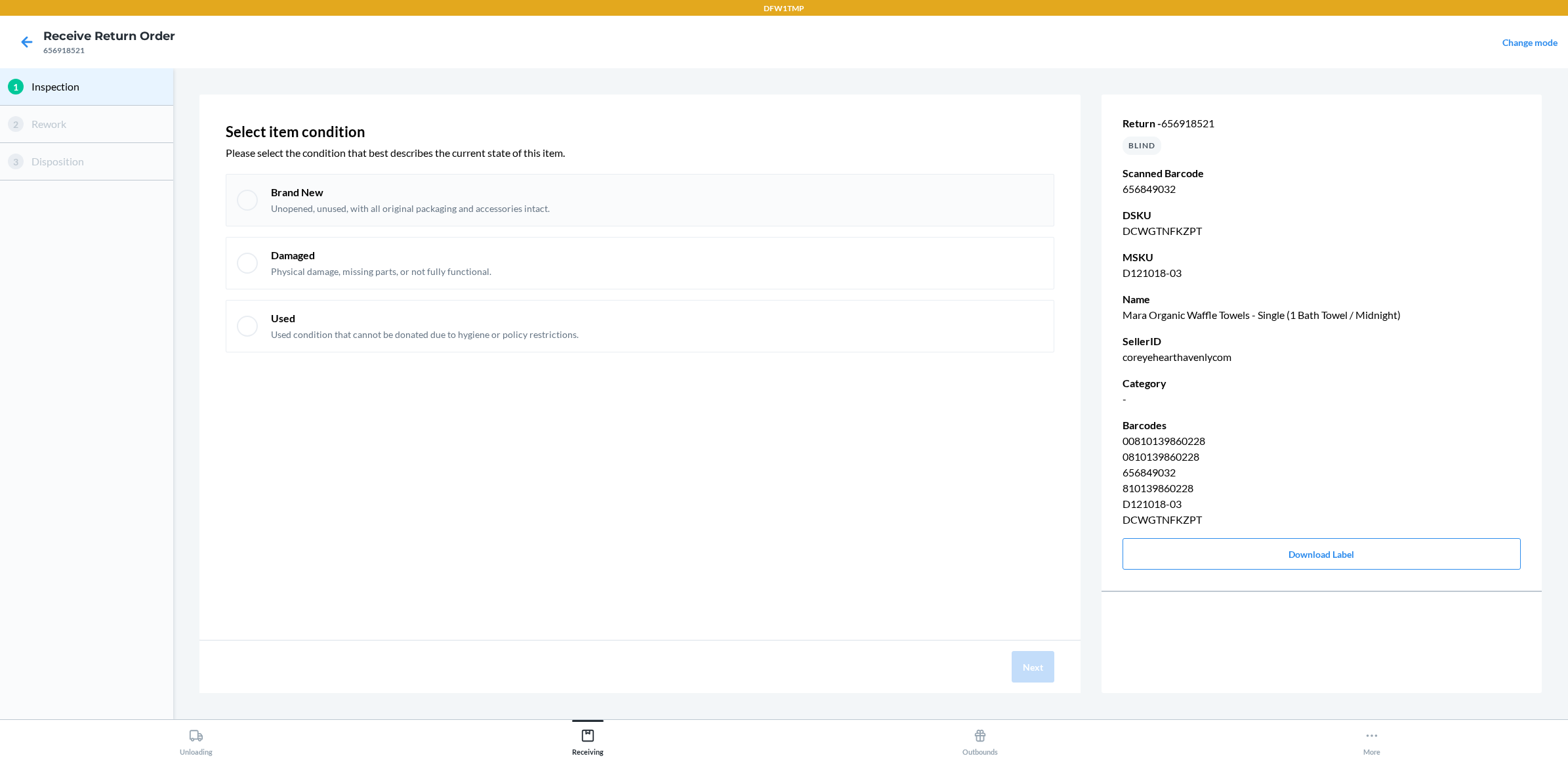
click at [450, 186] on p "Brand New" at bounding box center [410, 192] width 279 height 15
checkbox input "true"
click at [1023, 651] on button "Next" at bounding box center [1033, 666] width 43 height 31
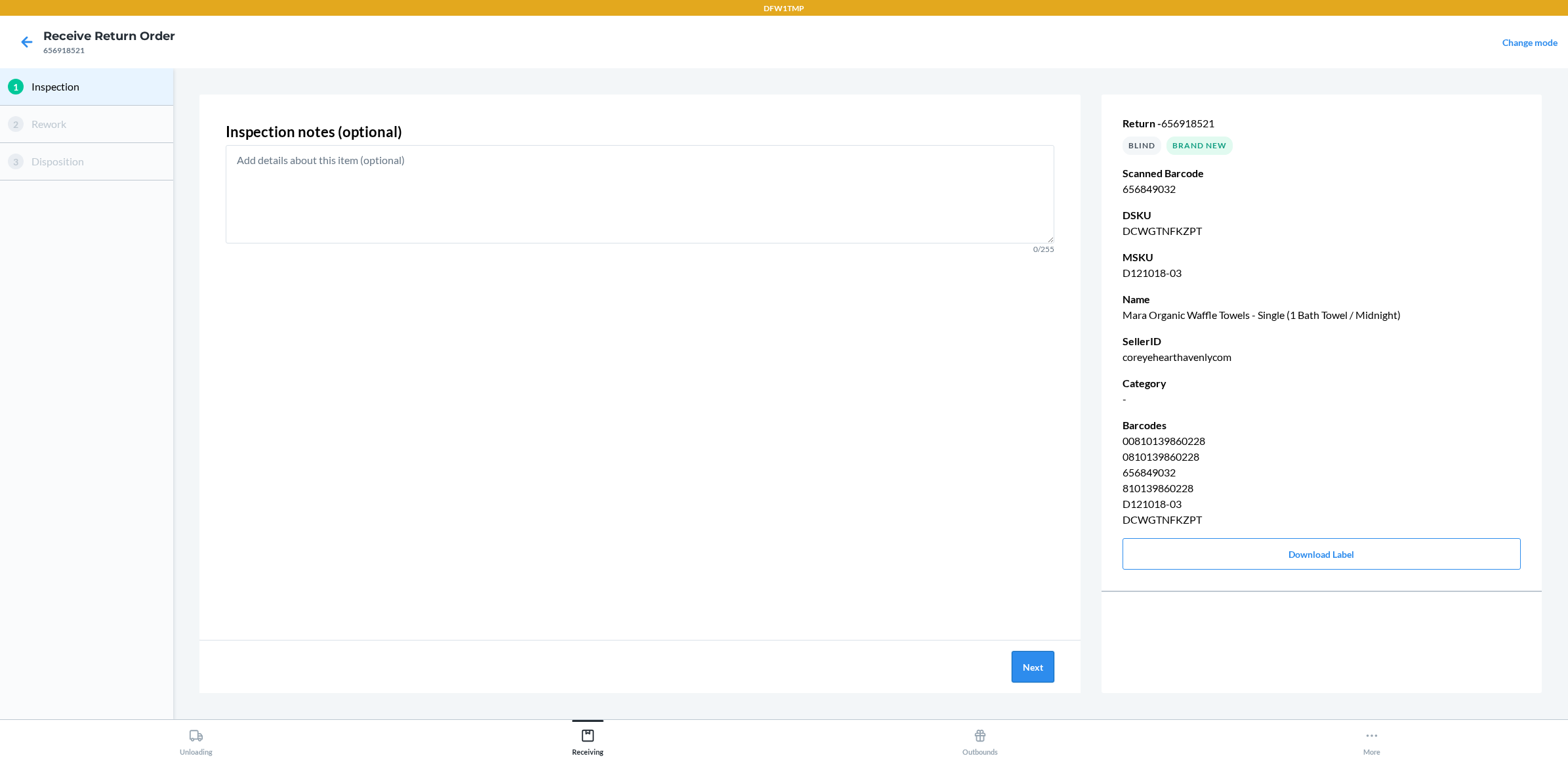
click at [1040, 662] on button "Next" at bounding box center [1033, 666] width 43 height 31
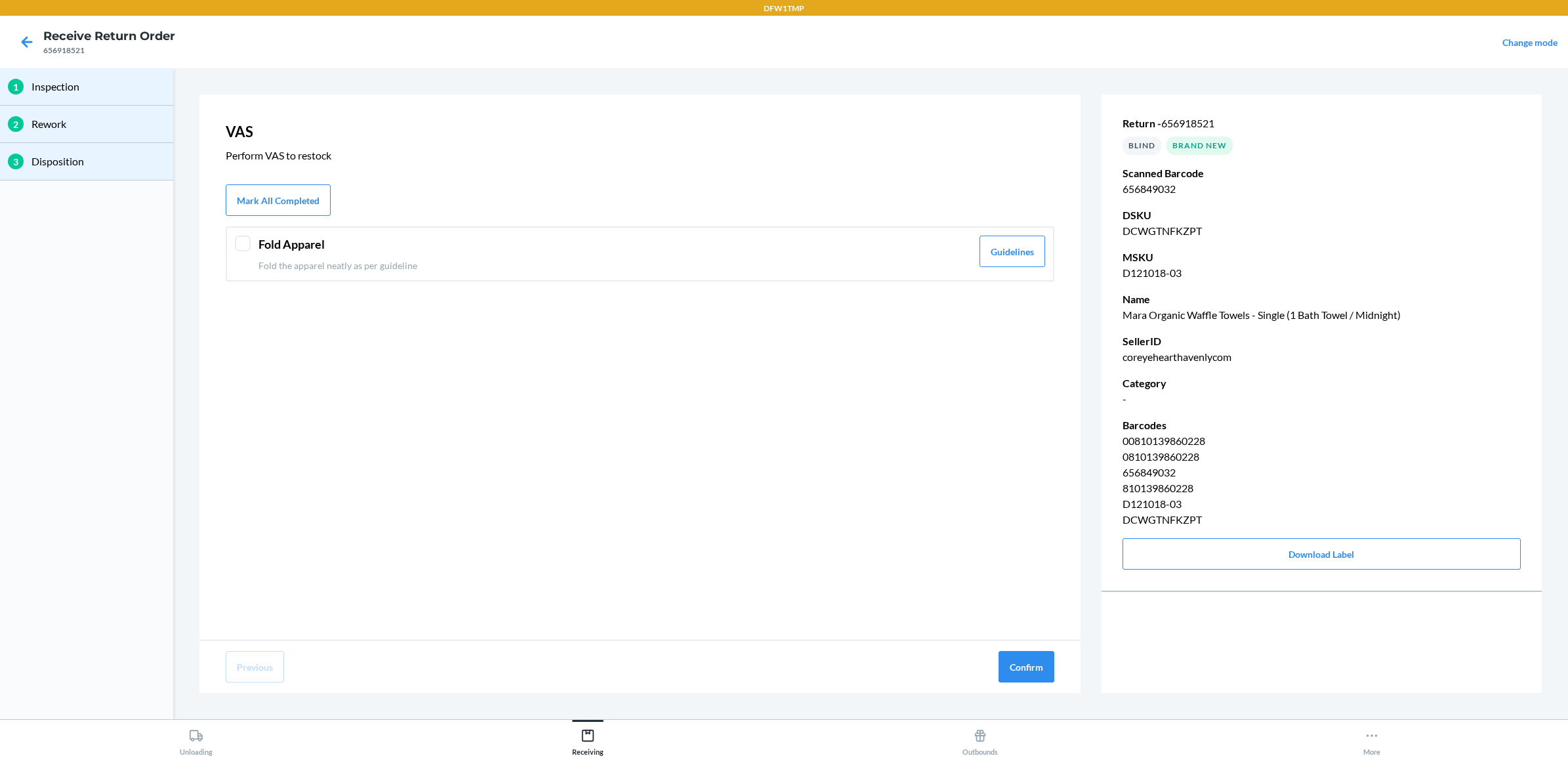
click at [645, 248] on header "Fold Apparel" at bounding box center [615, 244] width 713 height 18
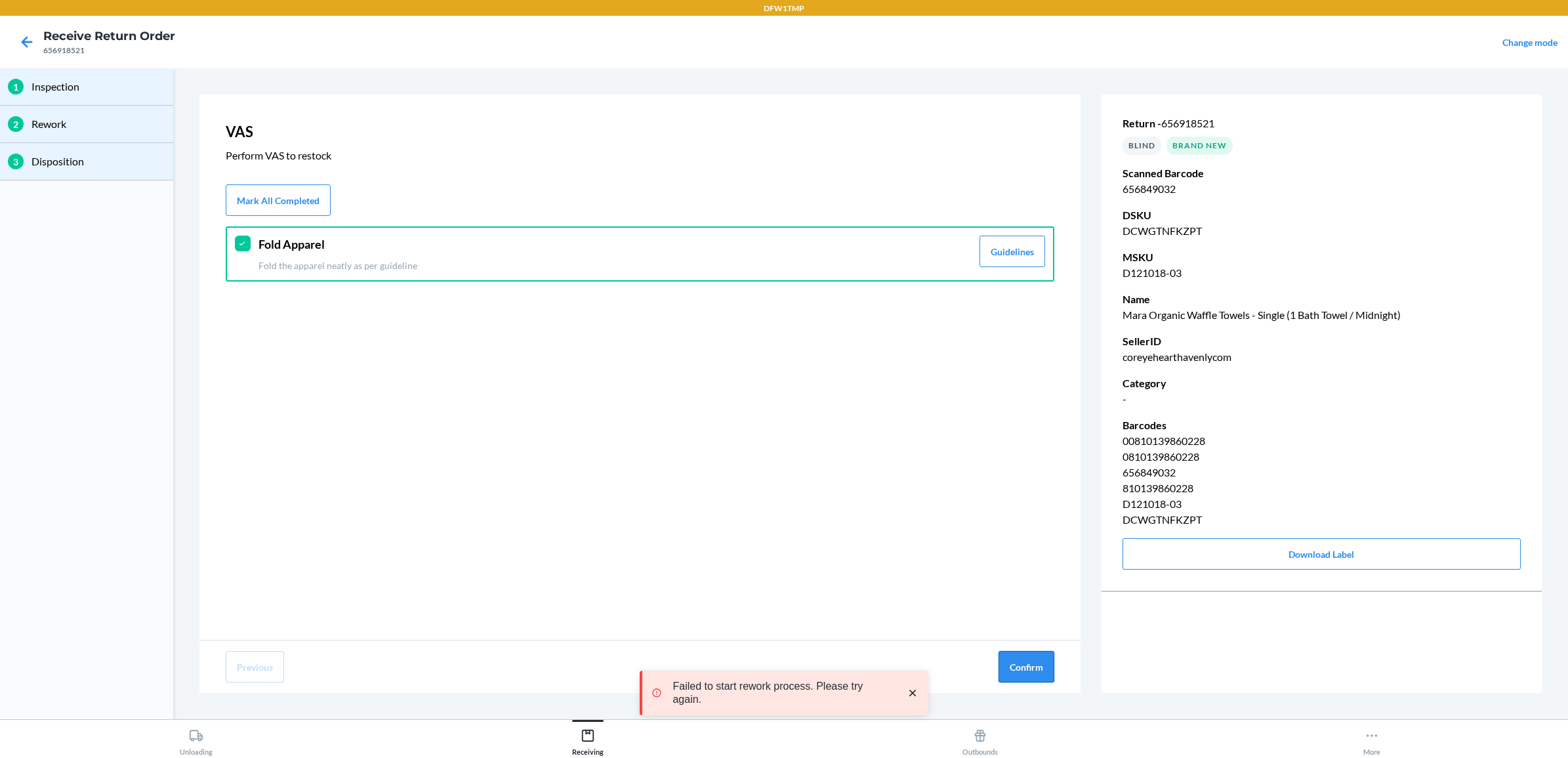
click at [1035, 677] on button "Confirm" at bounding box center [1026, 666] width 56 height 31
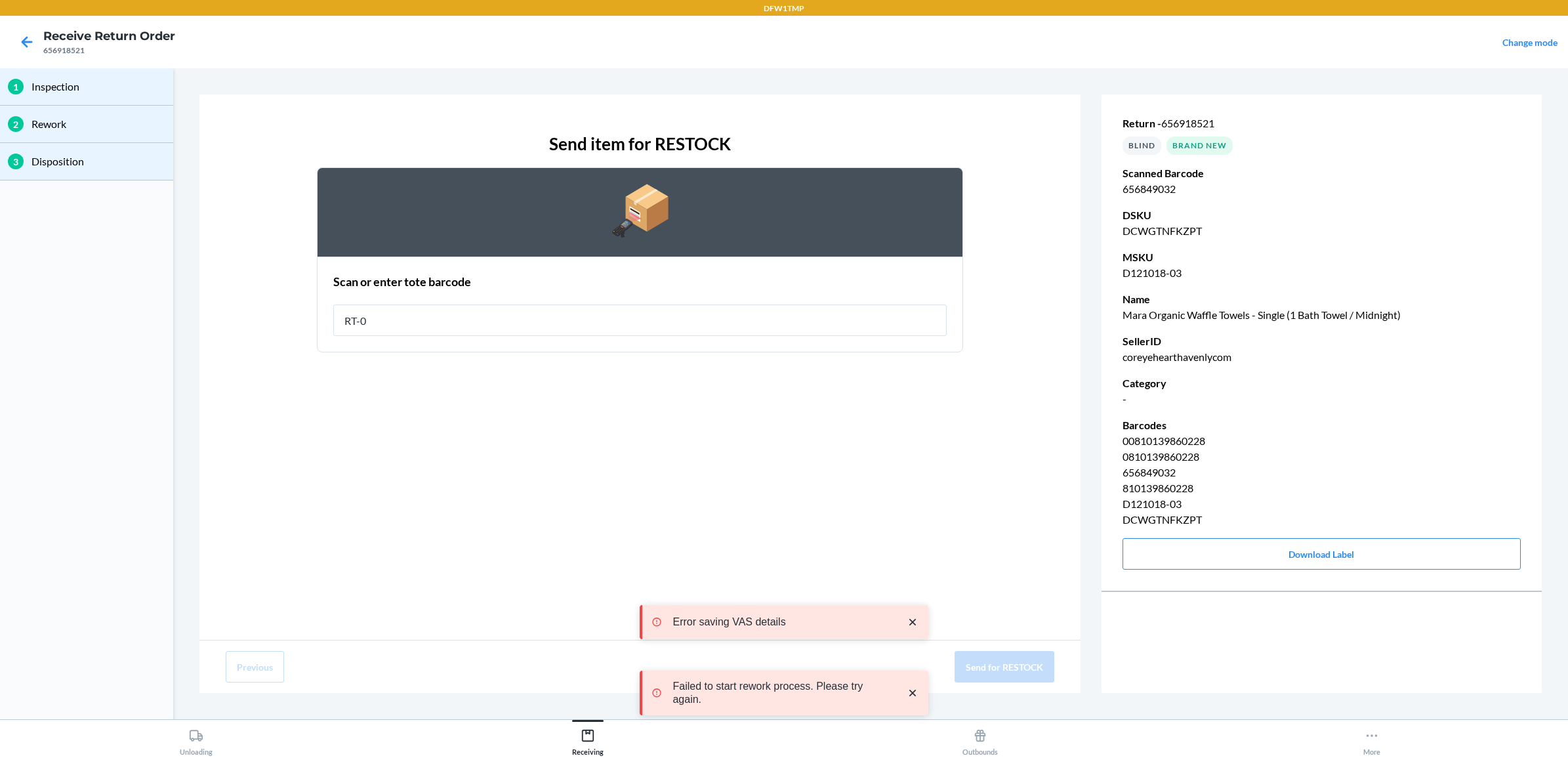
type input "RT-08"
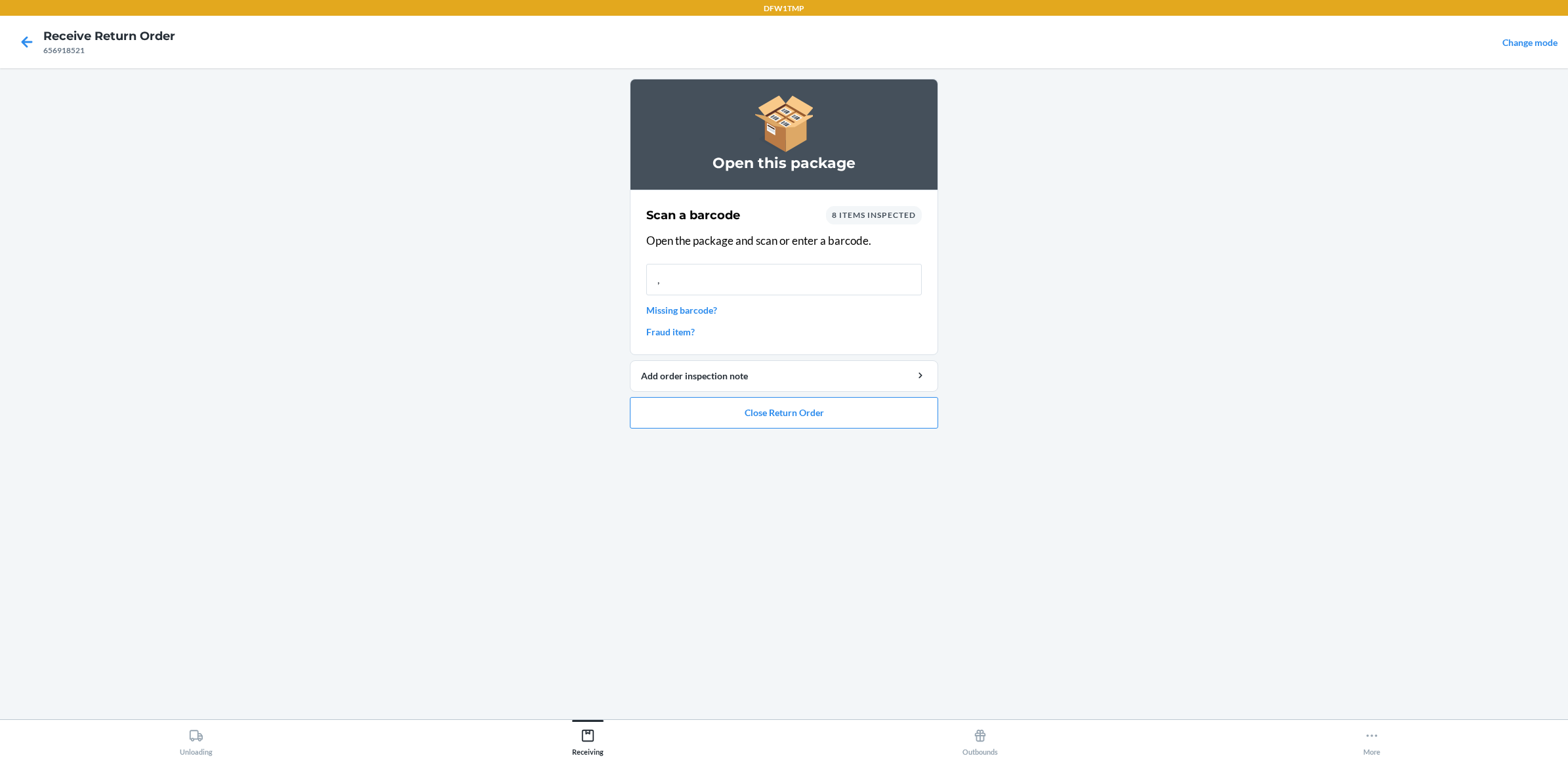
type input ","
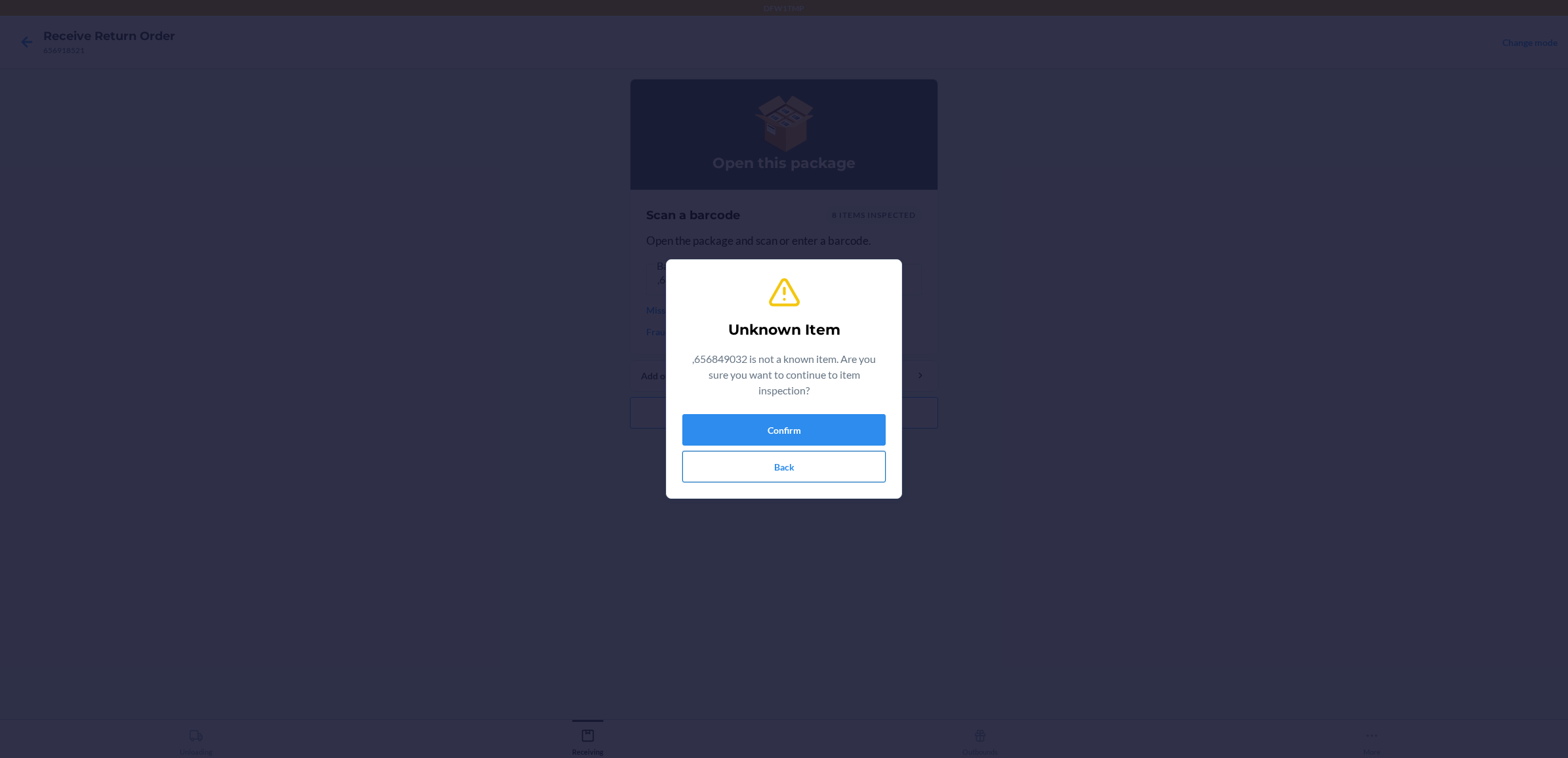
click at [740, 464] on button "Back" at bounding box center [784, 466] width 203 height 31
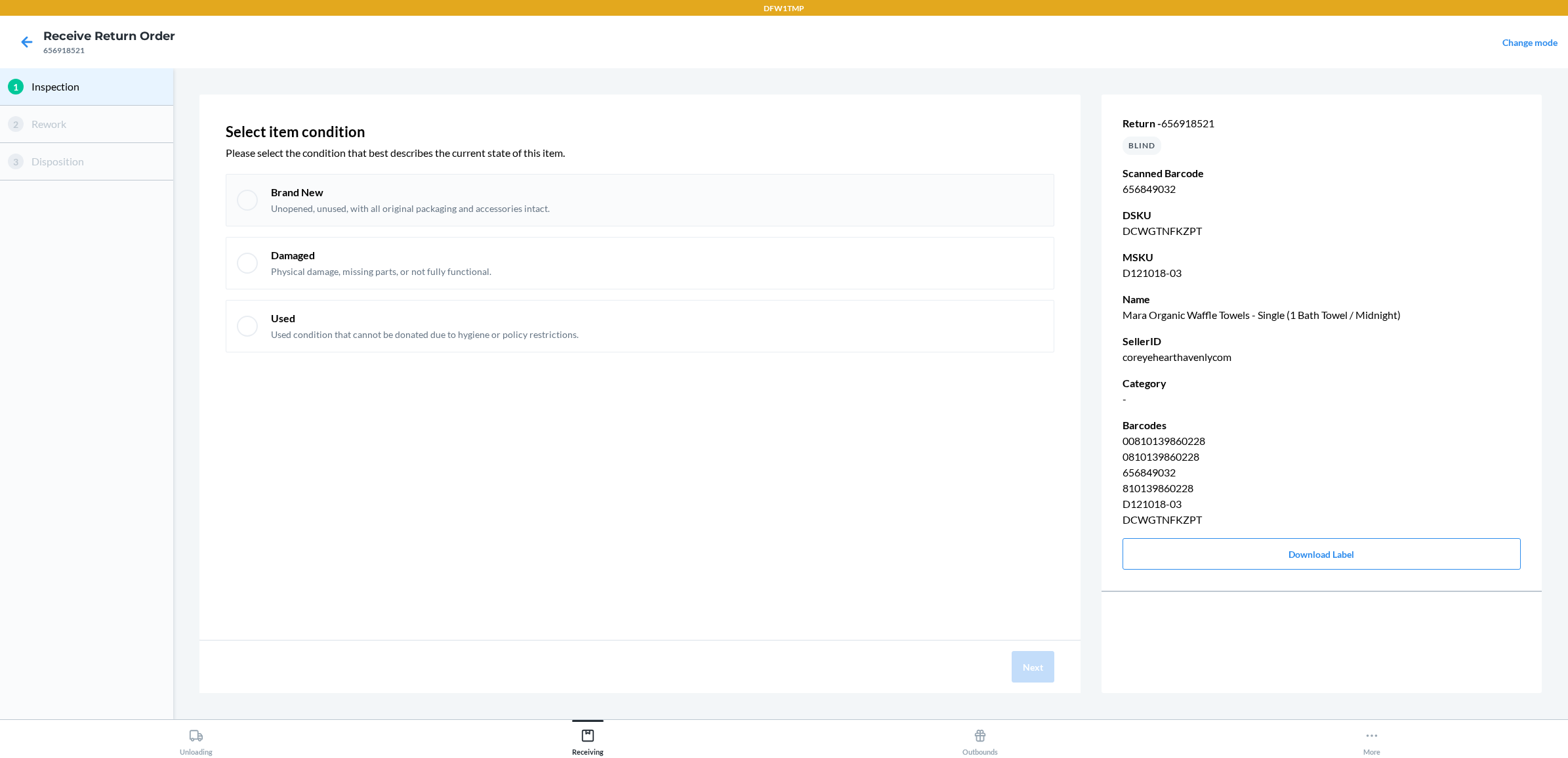
click at [456, 190] on p "Brand New" at bounding box center [410, 192] width 279 height 15
checkbox input "true"
click at [1044, 666] on button "Next" at bounding box center [1033, 666] width 43 height 31
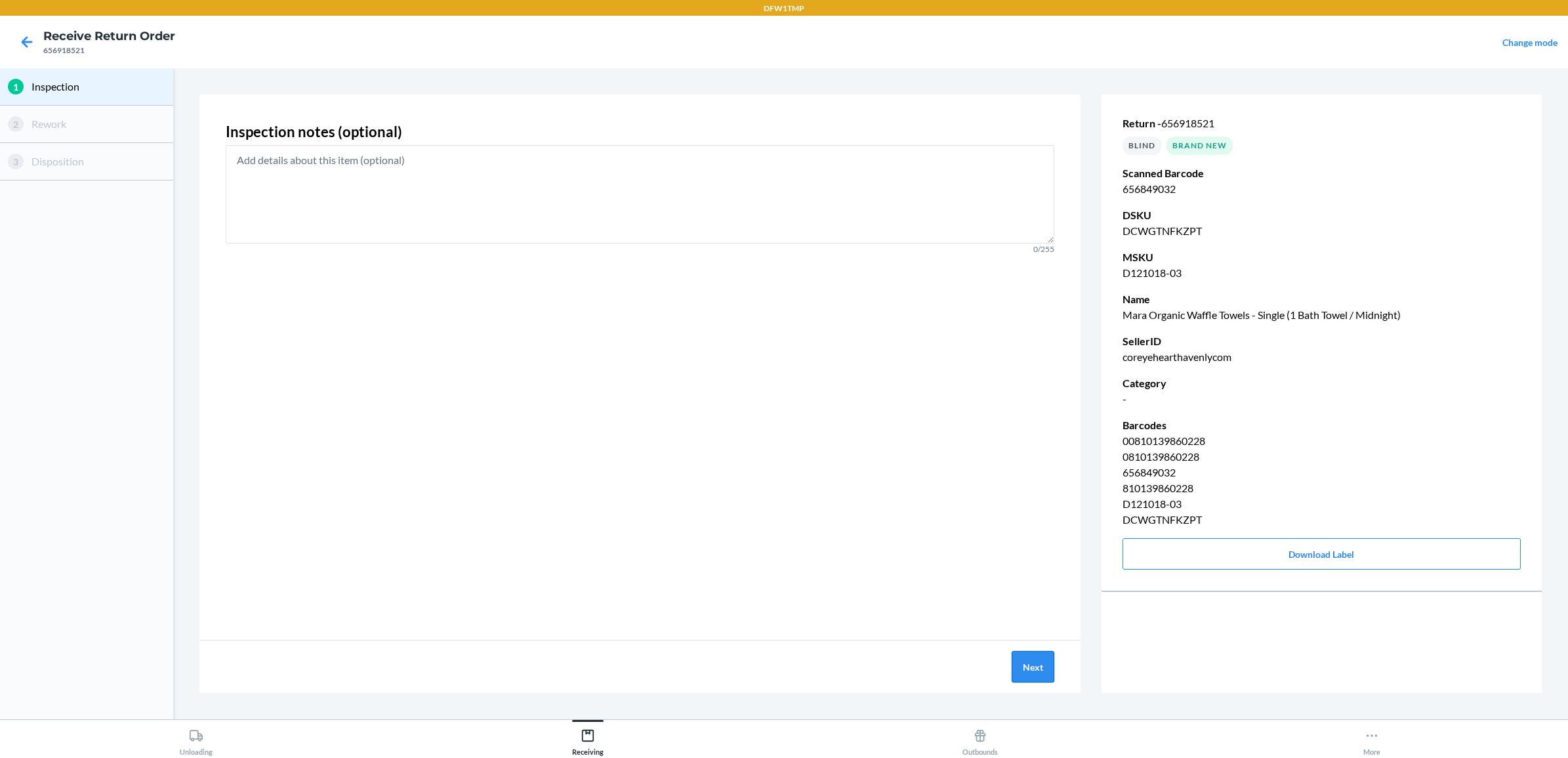
click at [1017, 664] on button "Next" at bounding box center [1033, 666] width 43 height 31
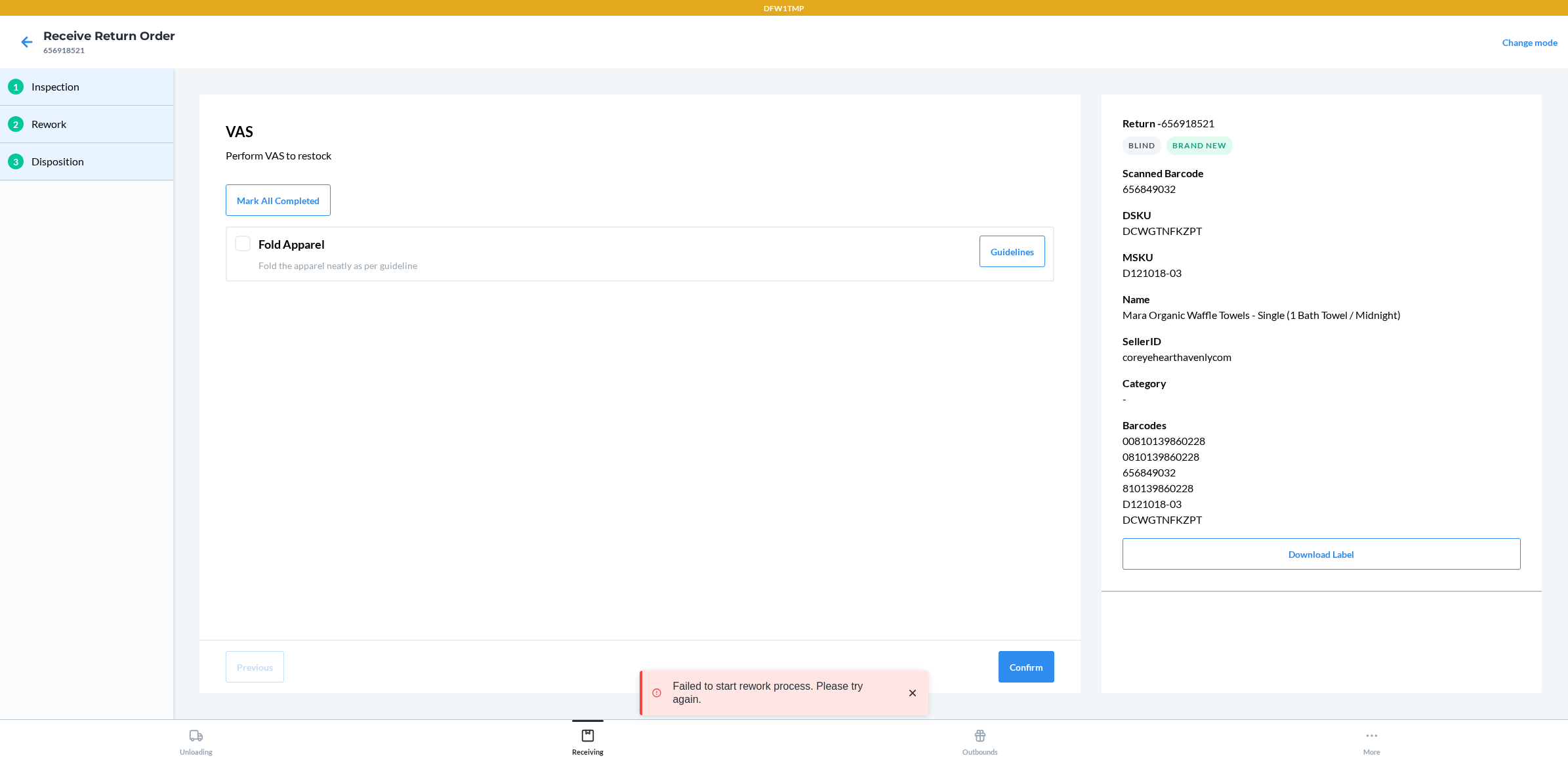
click at [480, 256] on div "Fold Apparel Fold the apparel neatly as per guideline" at bounding box center [615, 254] width 713 height 37
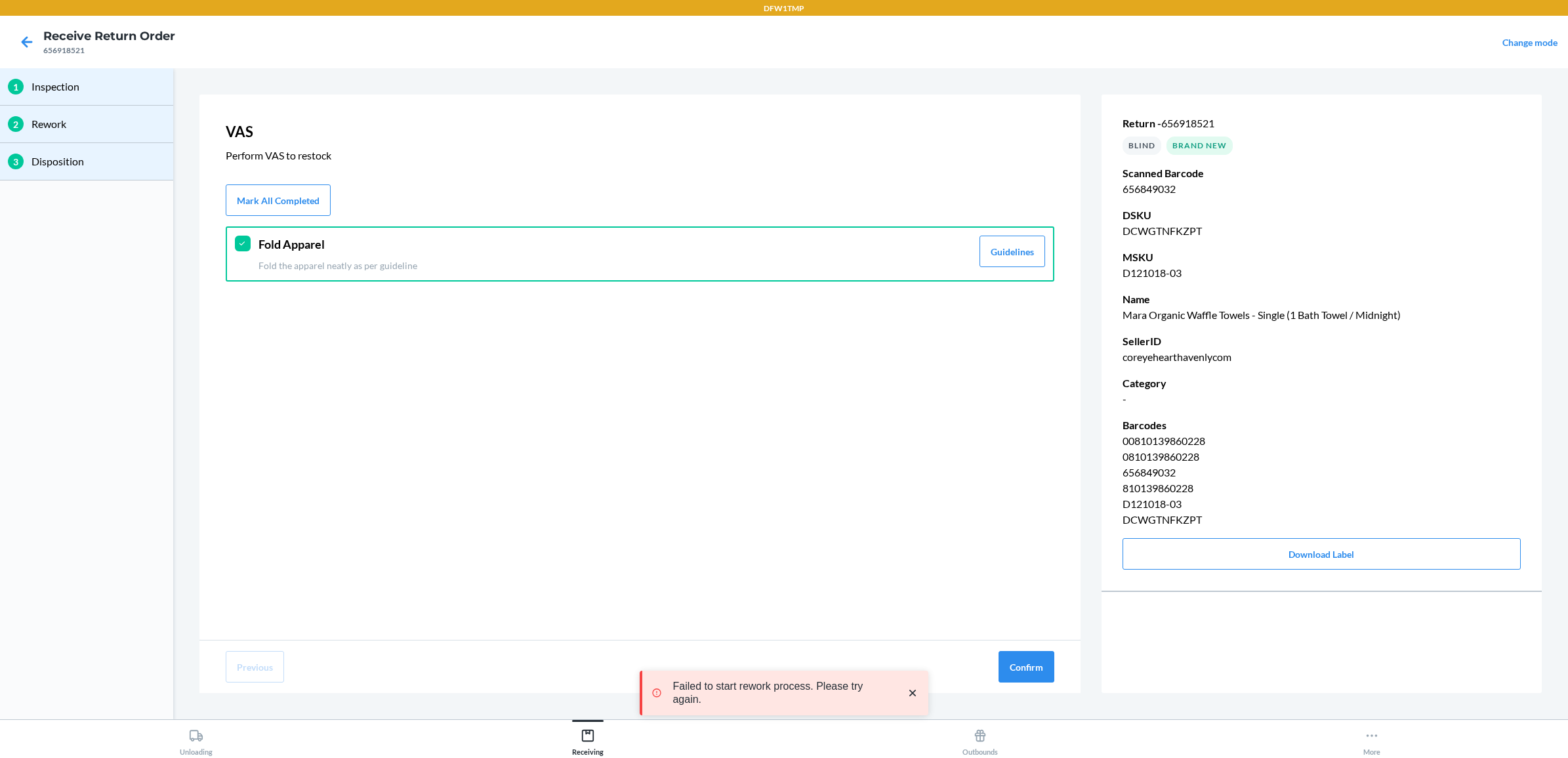
click at [995, 663] on div "Previous Confirm" at bounding box center [640, 666] width 881 height 53
click at [1016, 658] on button "Confirm" at bounding box center [1026, 666] width 56 height 31
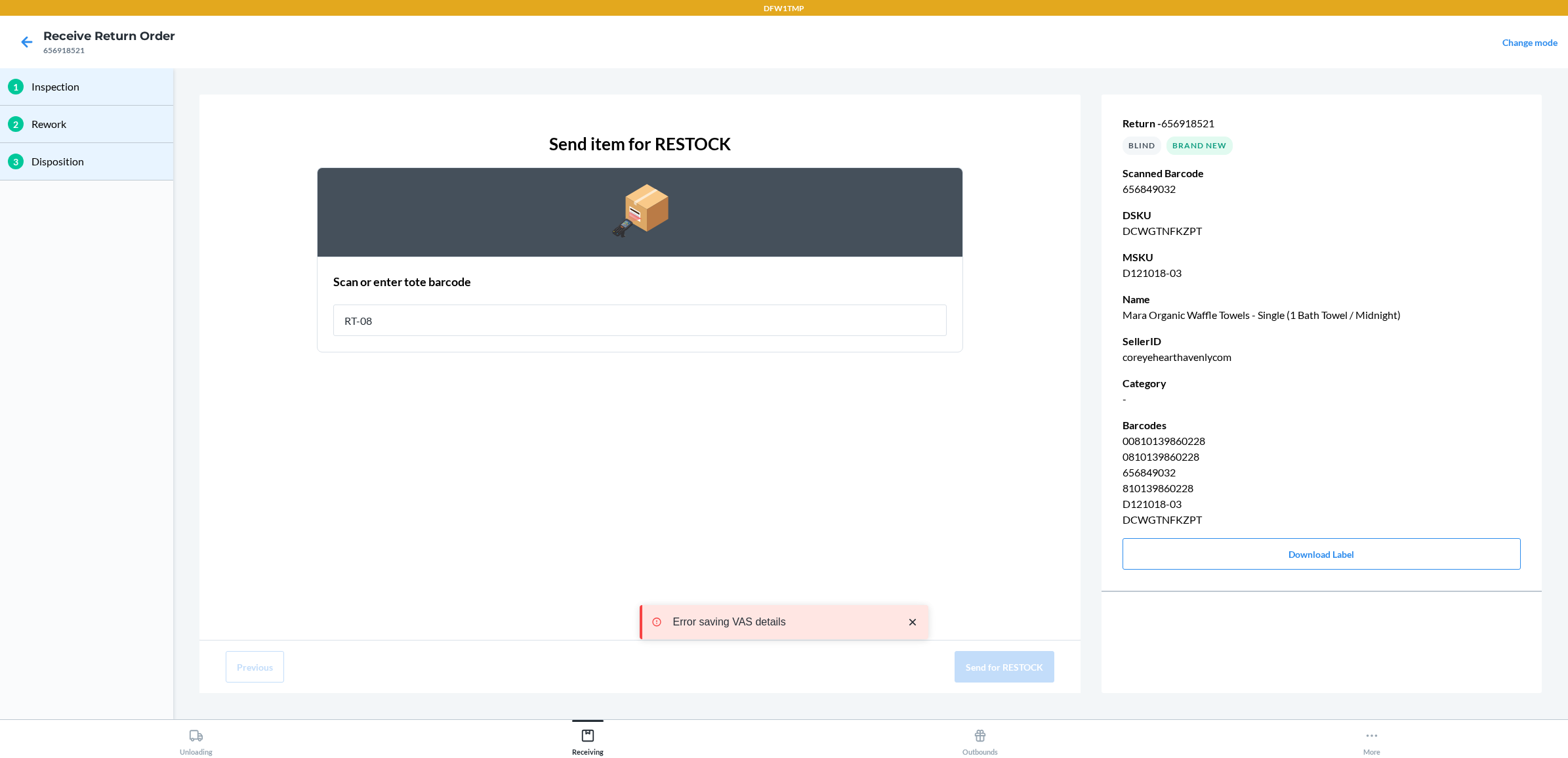
type input "RT-08"
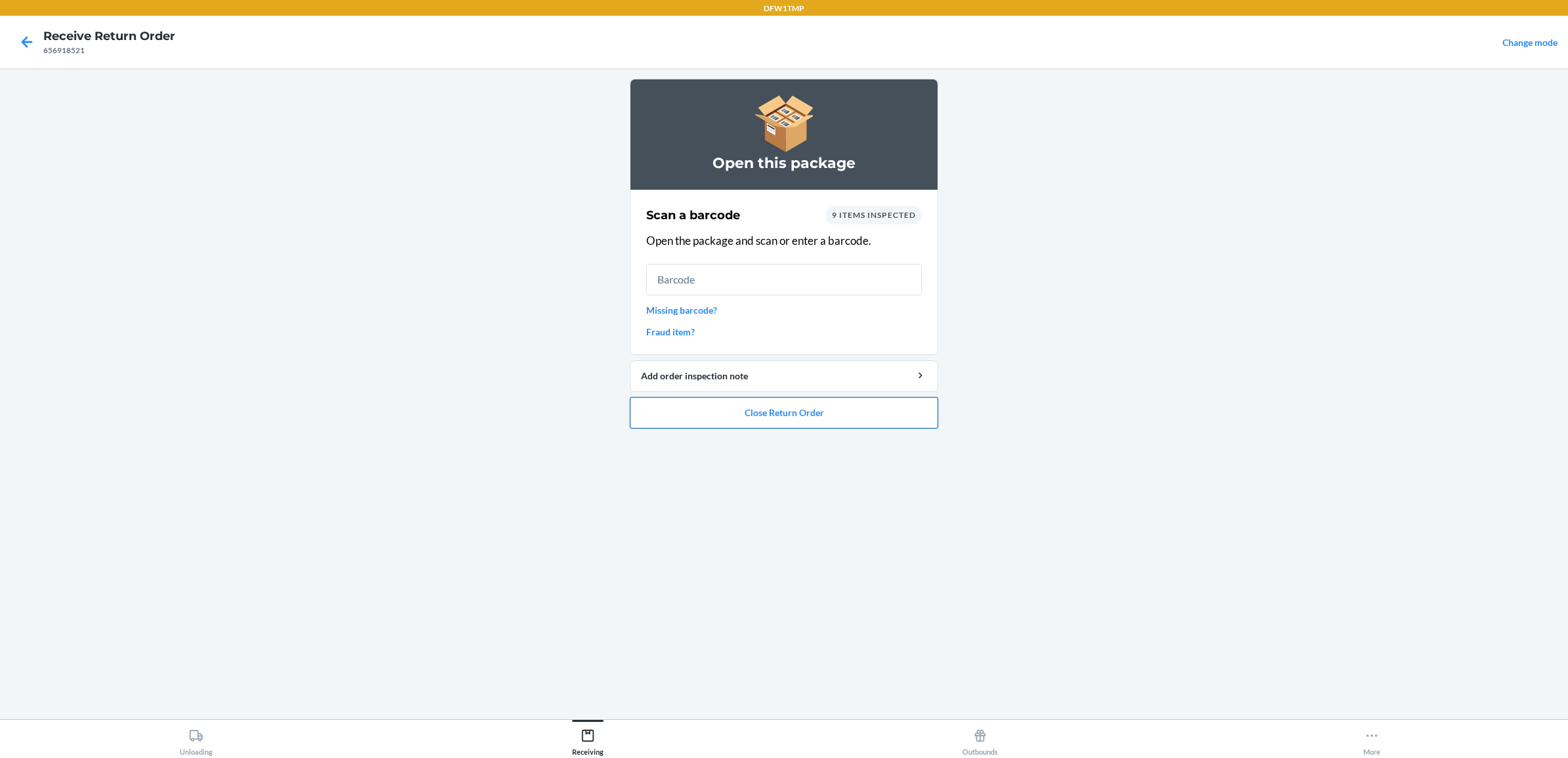
click at [828, 407] on button "Close Return Order" at bounding box center [783, 412] width 308 height 31
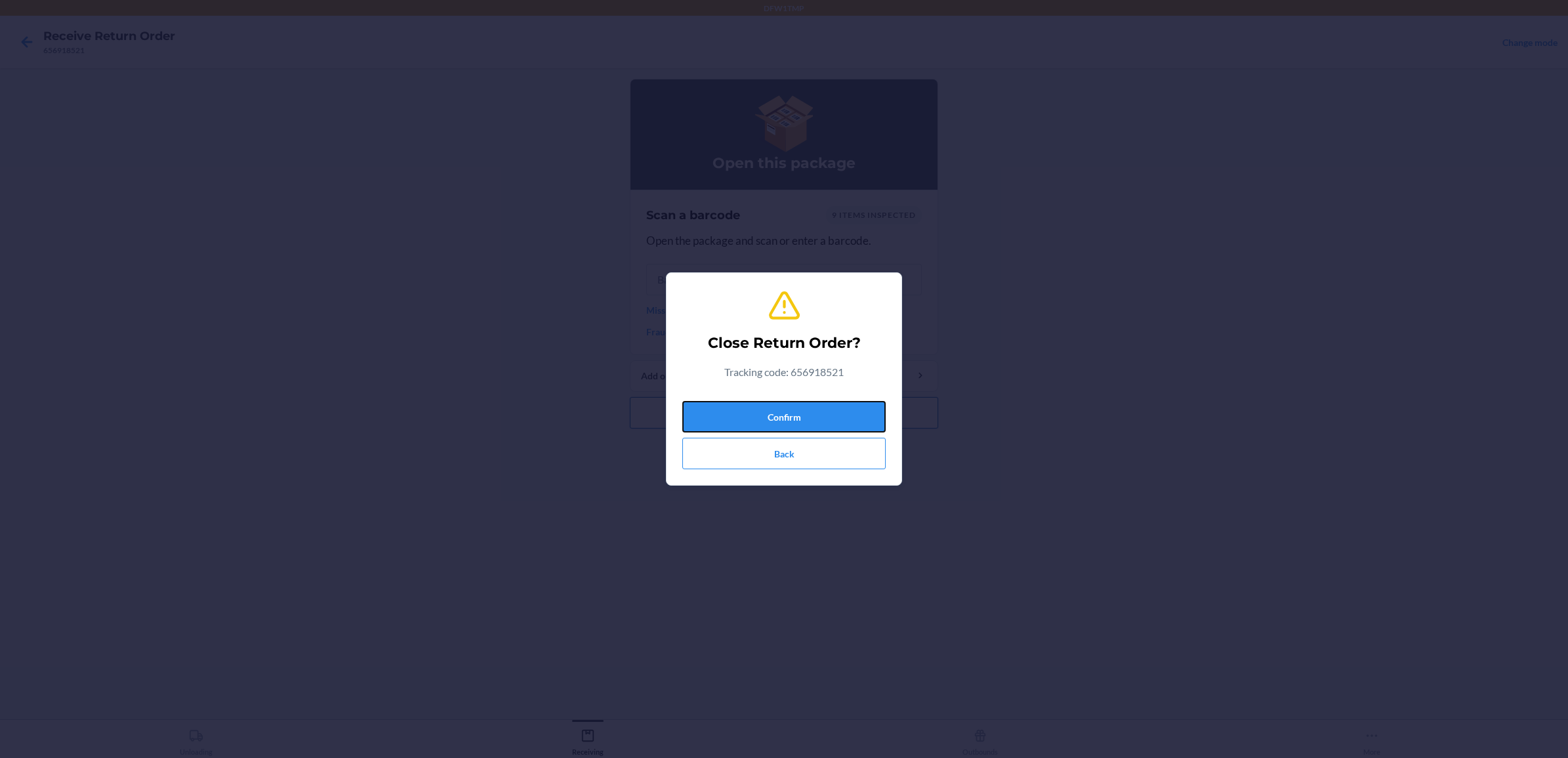
click at [828, 407] on button "Confirm" at bounding box center [784, 416] width 203 height 31
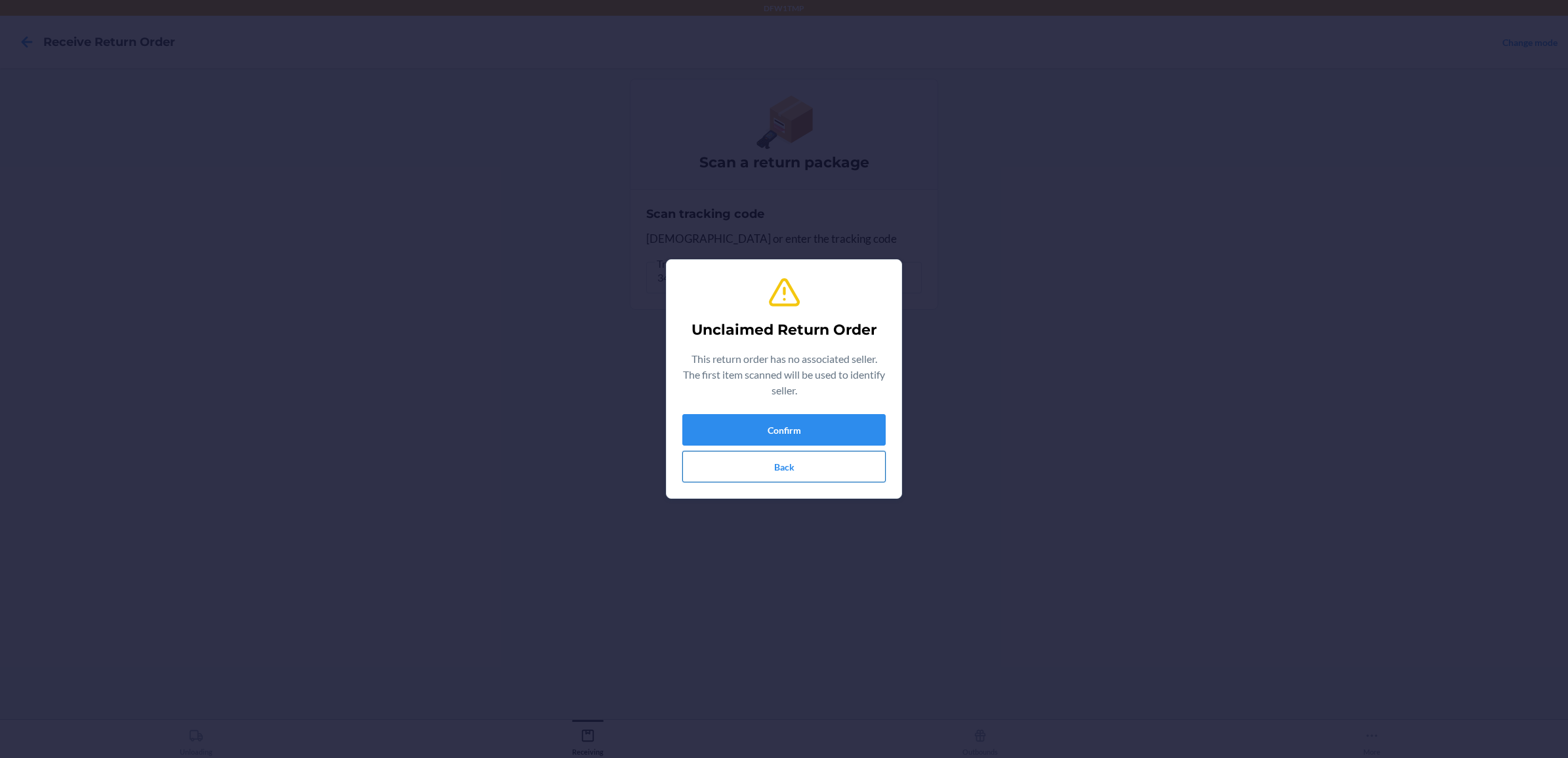
click at [791, 454] on button "Back" at bounding box center [784, 466] width 203 height 31
click at [775, 433] on button "Confirm" at bounding box center [784, 429] width 203 height 31
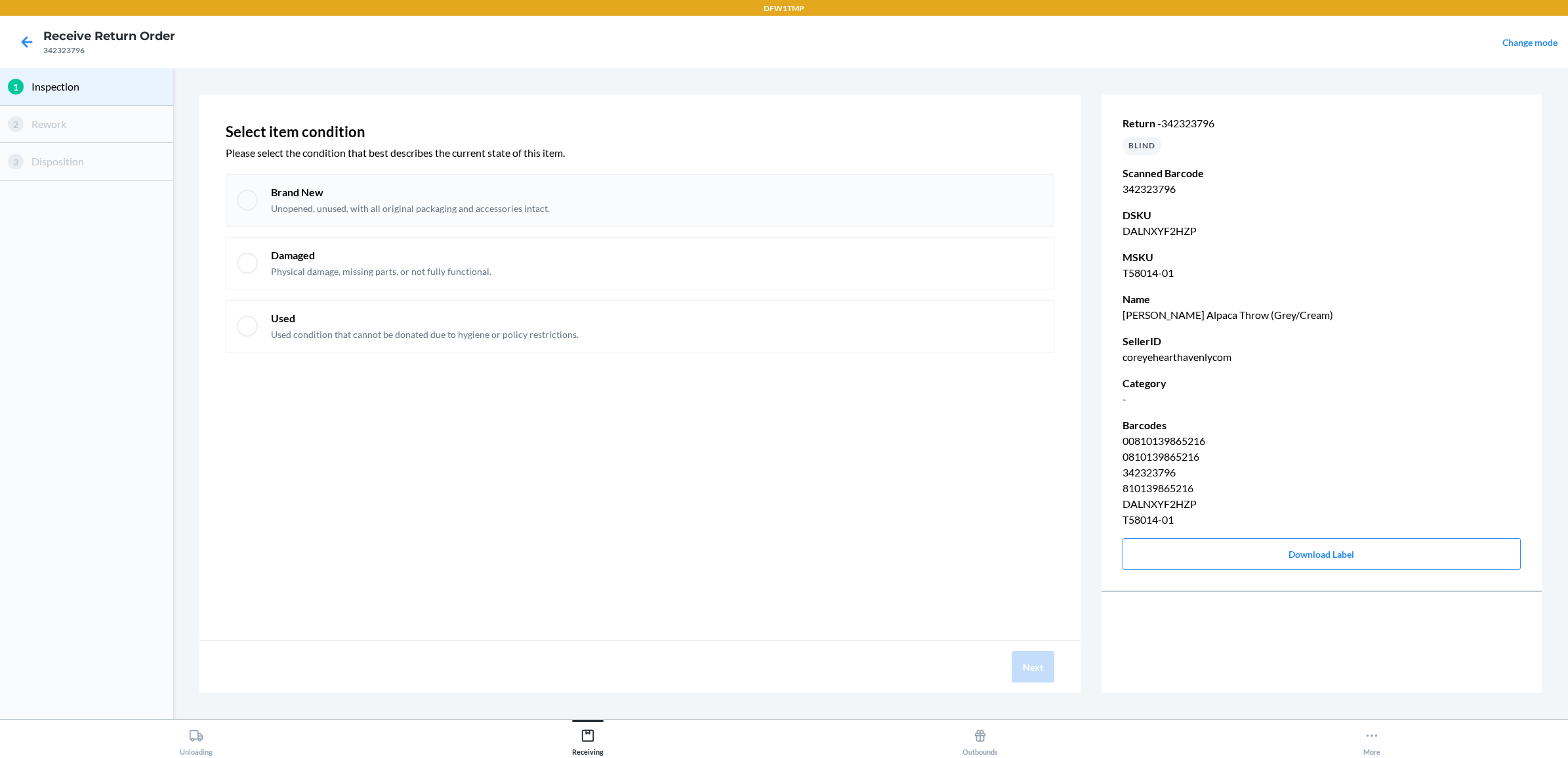
click at [809, 191] on div "Brand New Unopened, unused, with all original packaging and accessories intact." at bounding box center [657, 200] width 773 height 30
checkbox input "true"
click at [1036, 669] on button "Next" at bounding box center [1033, 666] width 43 height 31
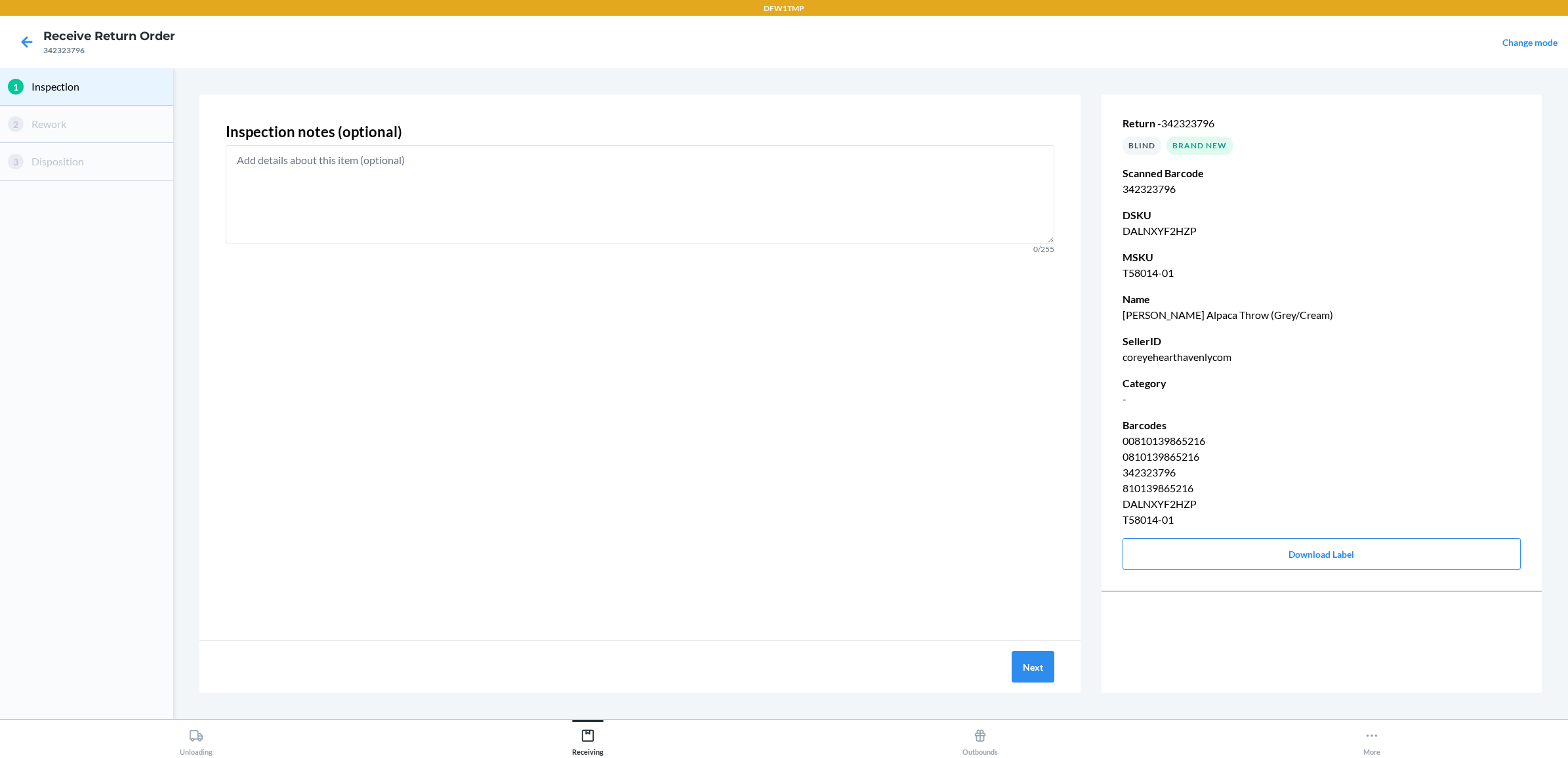
click at [1010, 660] on div "Next" at bounding box center [640, 666] width 881 height 53
click at [1021, 668] on button "Next" at bounding box center [1033, 666] width 43 height 31
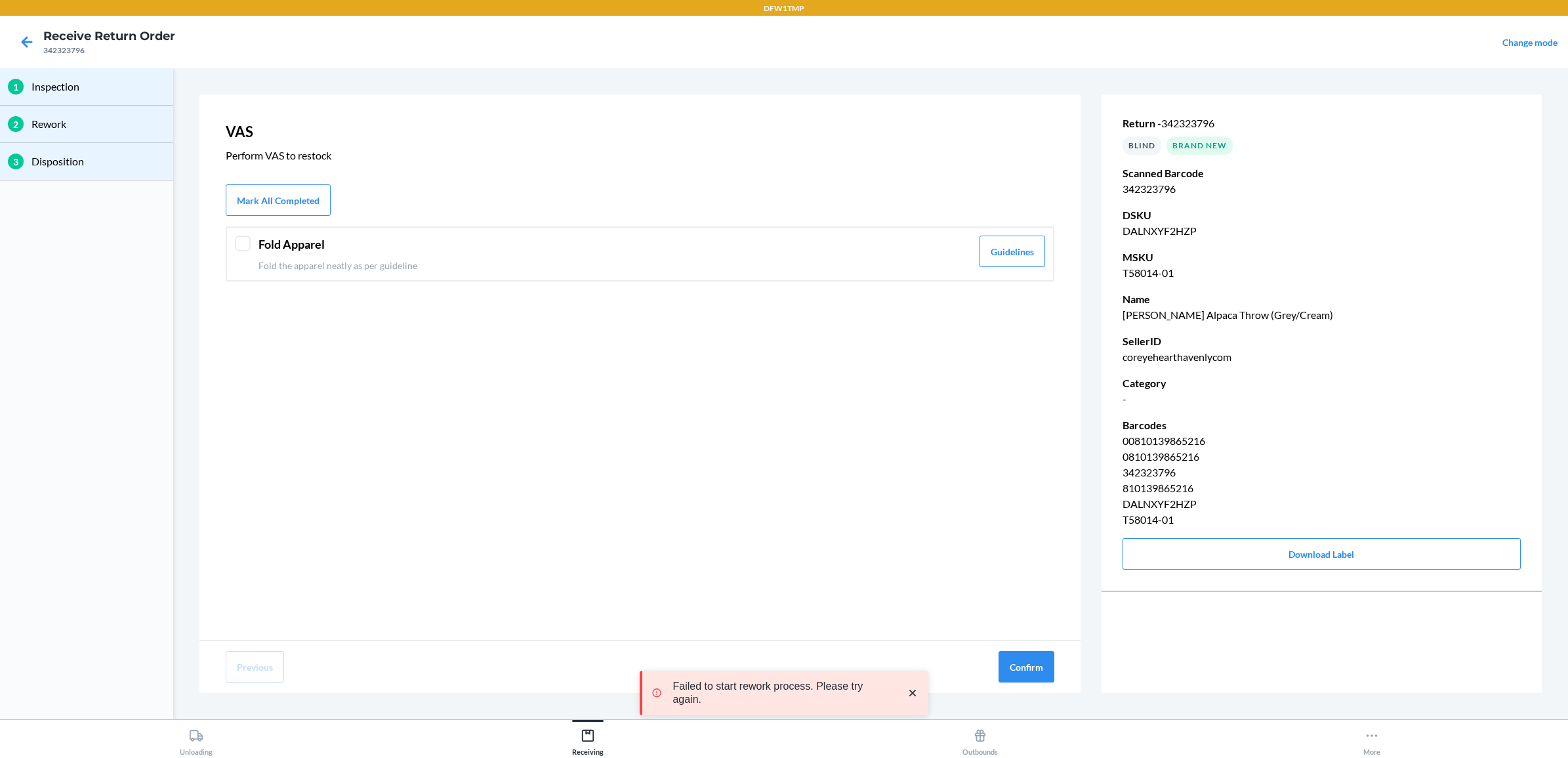
click at [578, 256] on div "Fold Apparel Fold the apparel neatly as per guideline" at bounding box center [615, 254] width 713 height 37
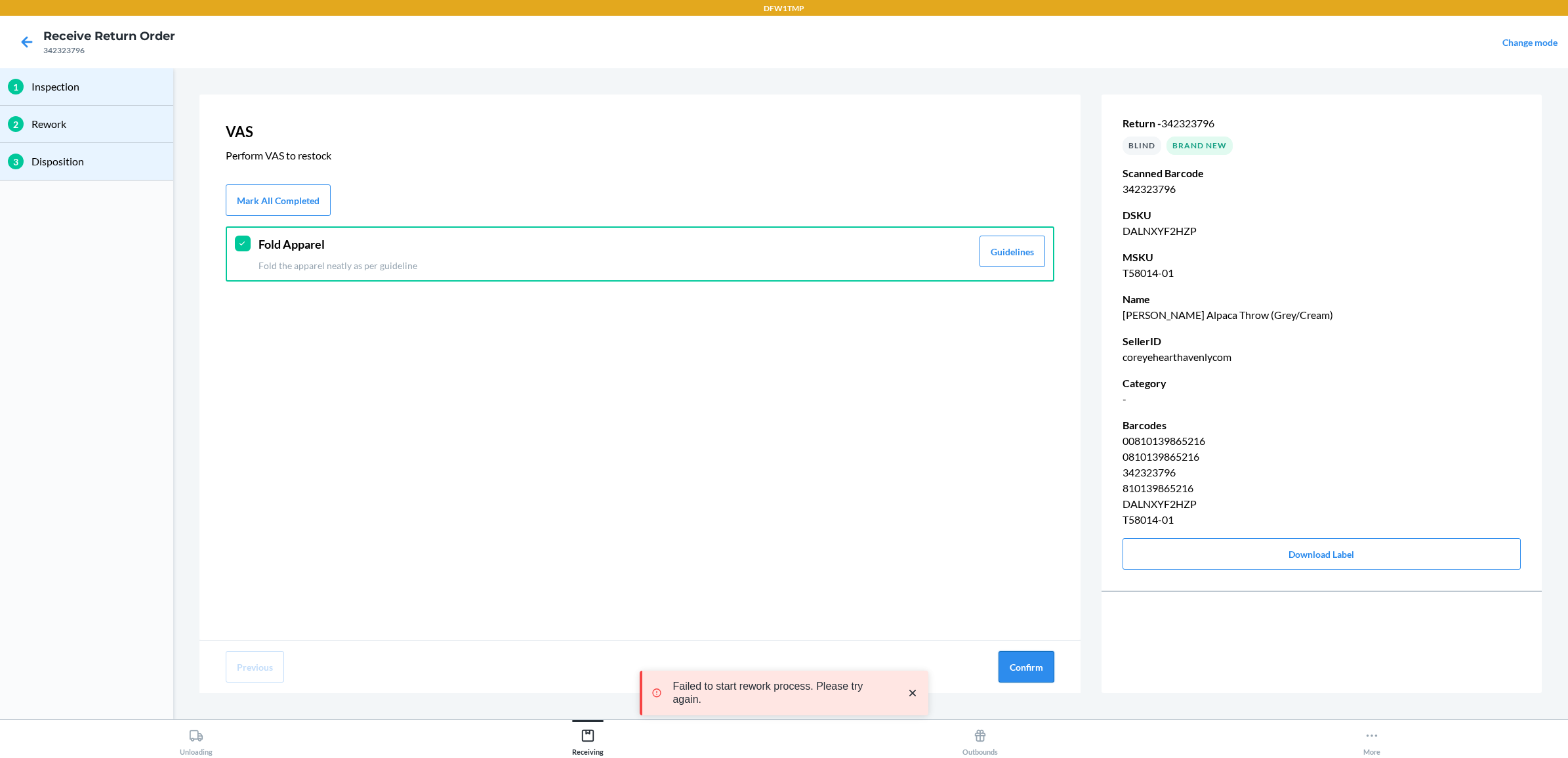
click at [1023, 675] on button "Confirm" at bounding box center [1026, 666] width 56 height 31
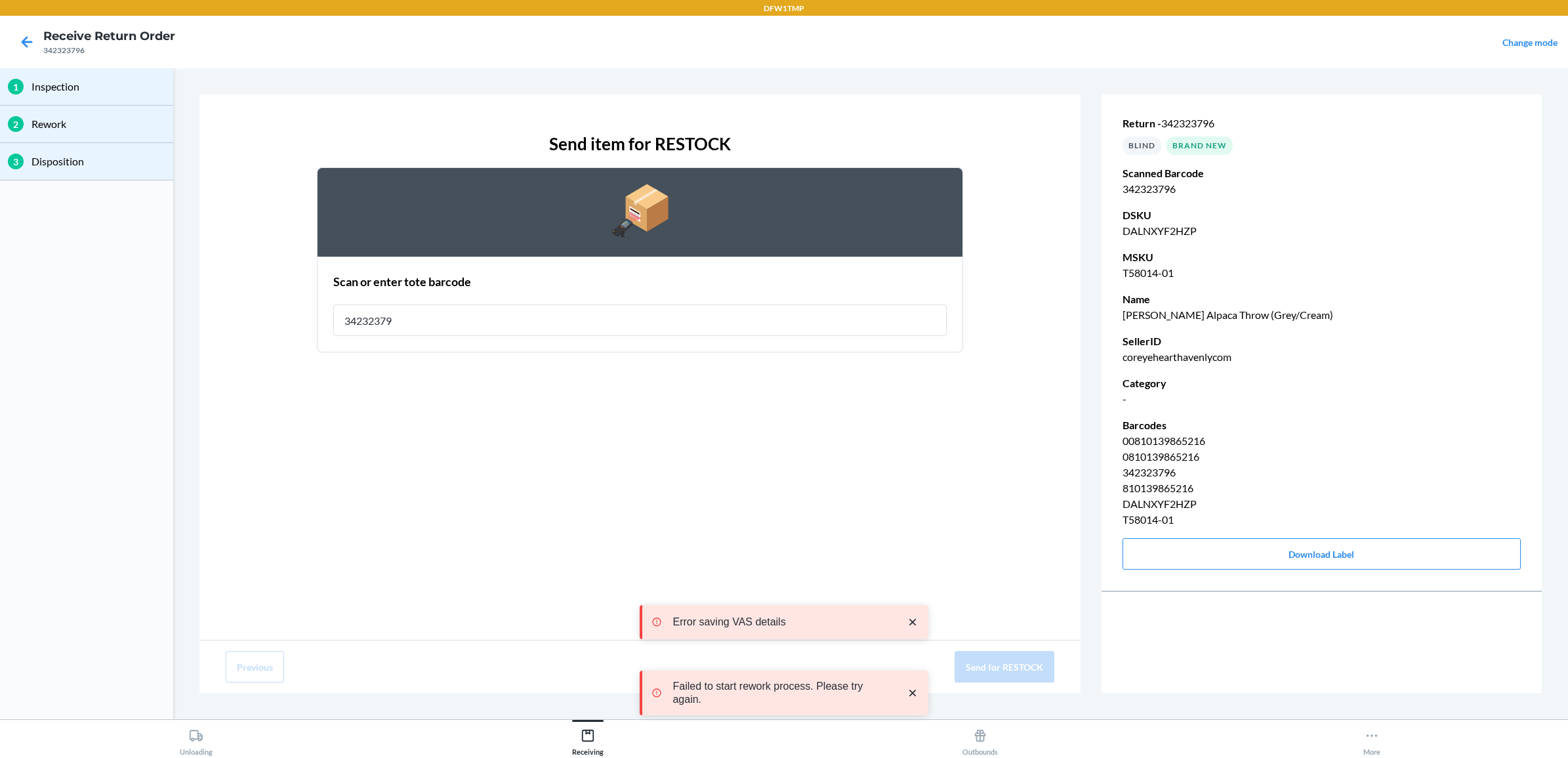
type input "342323796"
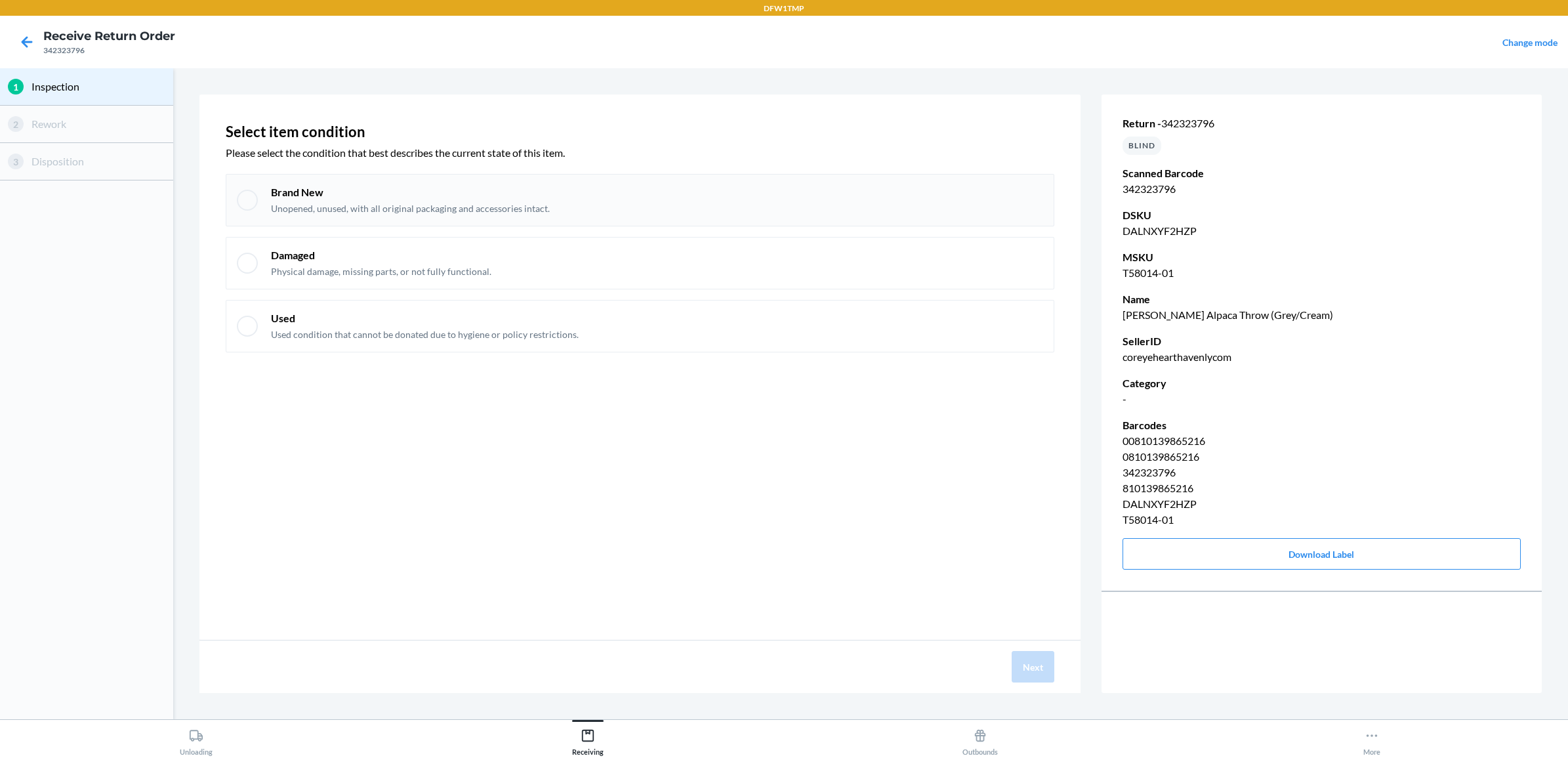
click at [662, 208] on div "Brand New Unopened, unused, with all original packaging and accessories intact." at bounding box center [657, 200] width 773 height 30
checkbox input "true"
click at [1032, 681] on button "Next" at bounding box center [1033, 666] width 43 height 31
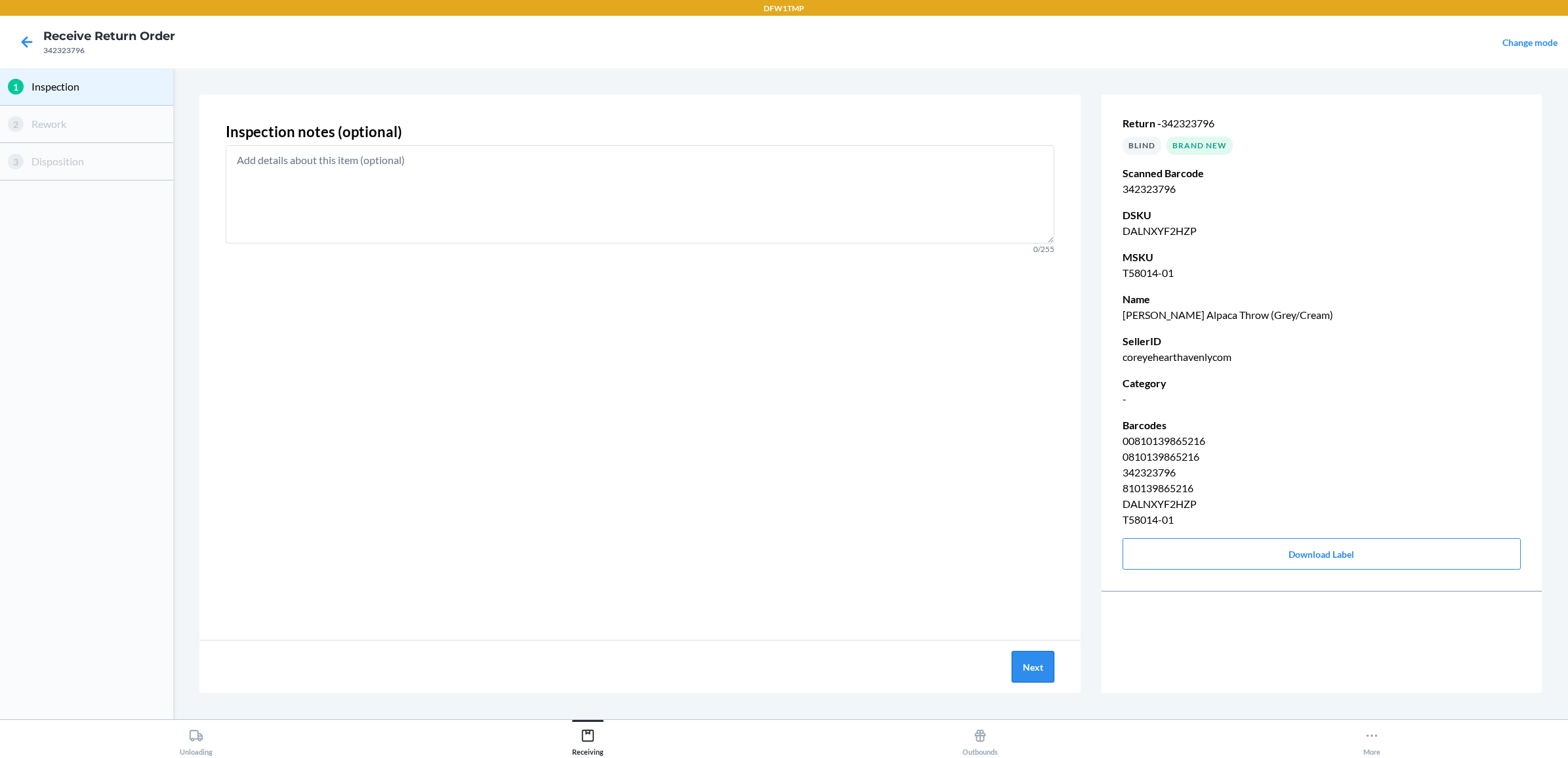
click at [1028, 672] on button "Next" at bounding box center [1033, 666] width 43 height 31
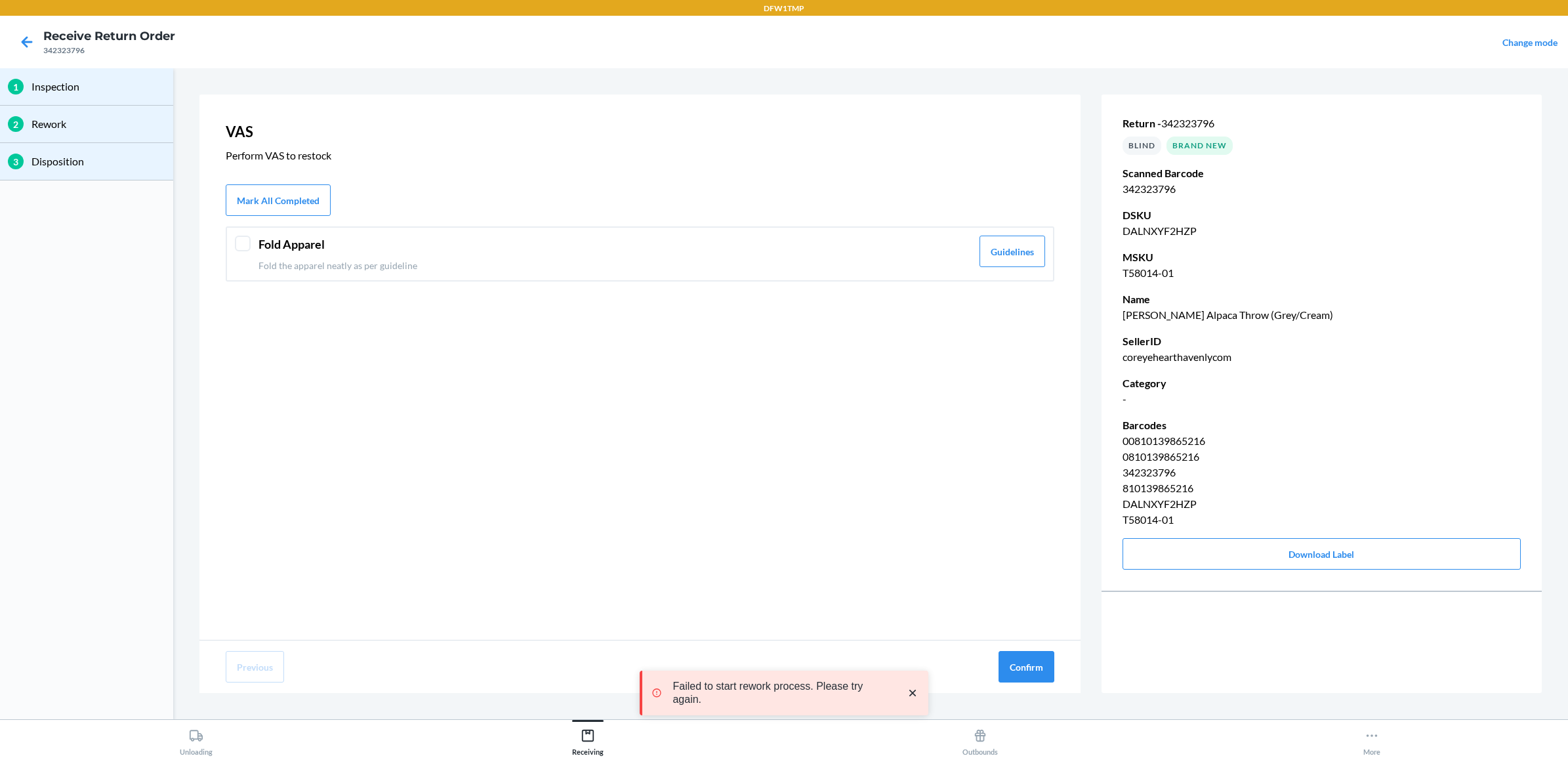
drag, startPoint x: 717, startPoint y: 256, endPoint x: 883, endPoint y: 408, distance: 225.1
click at [717, 256] on div "Fold Apparel Fold the apparel neatly as per guideline" at bounding box center [615, 254] width 713 height 37
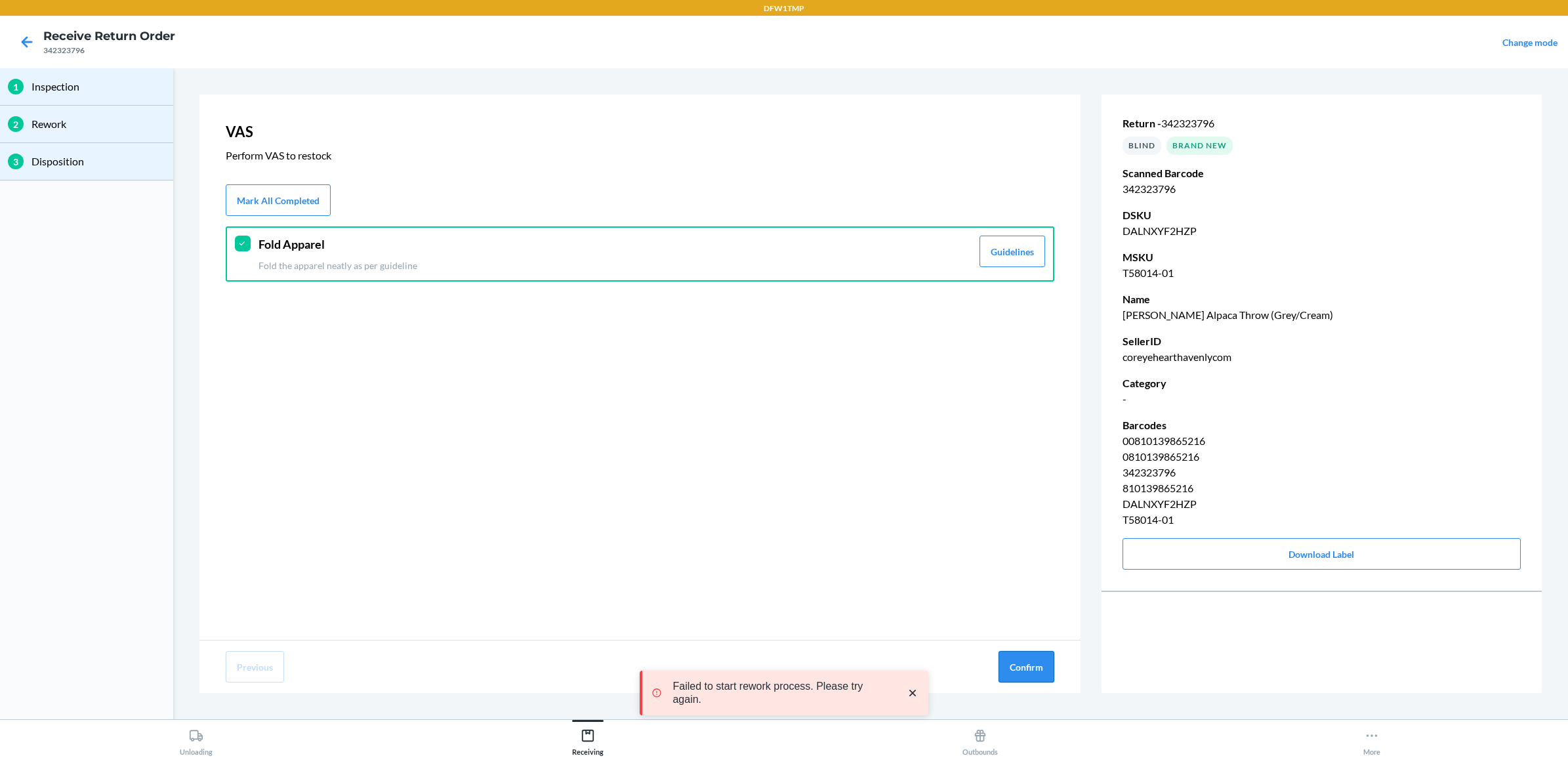
click at [1030, 668] on button "Confirm" at bounding box center [1026, 666] width 56 height 31
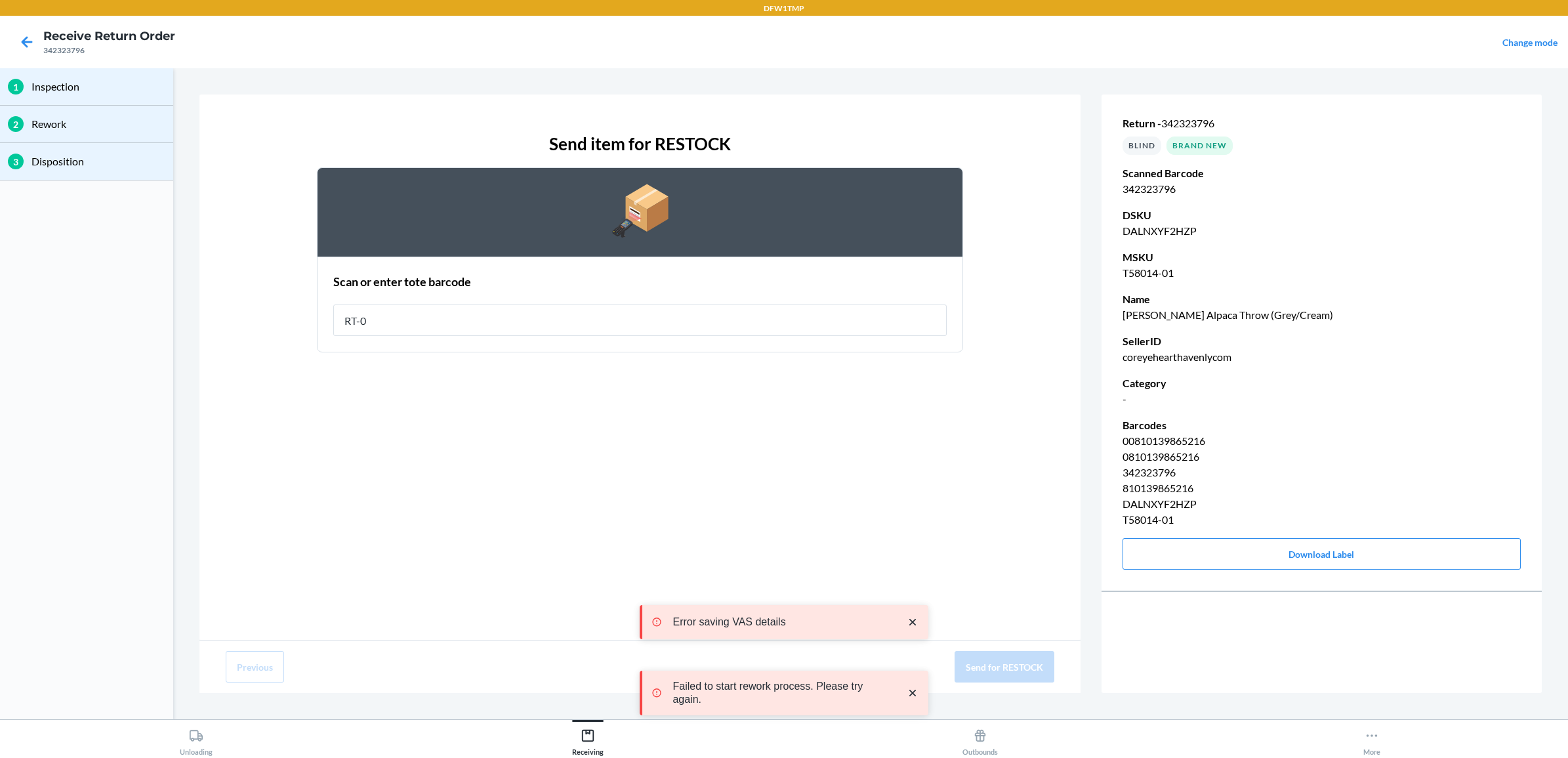
type input "RT-08"
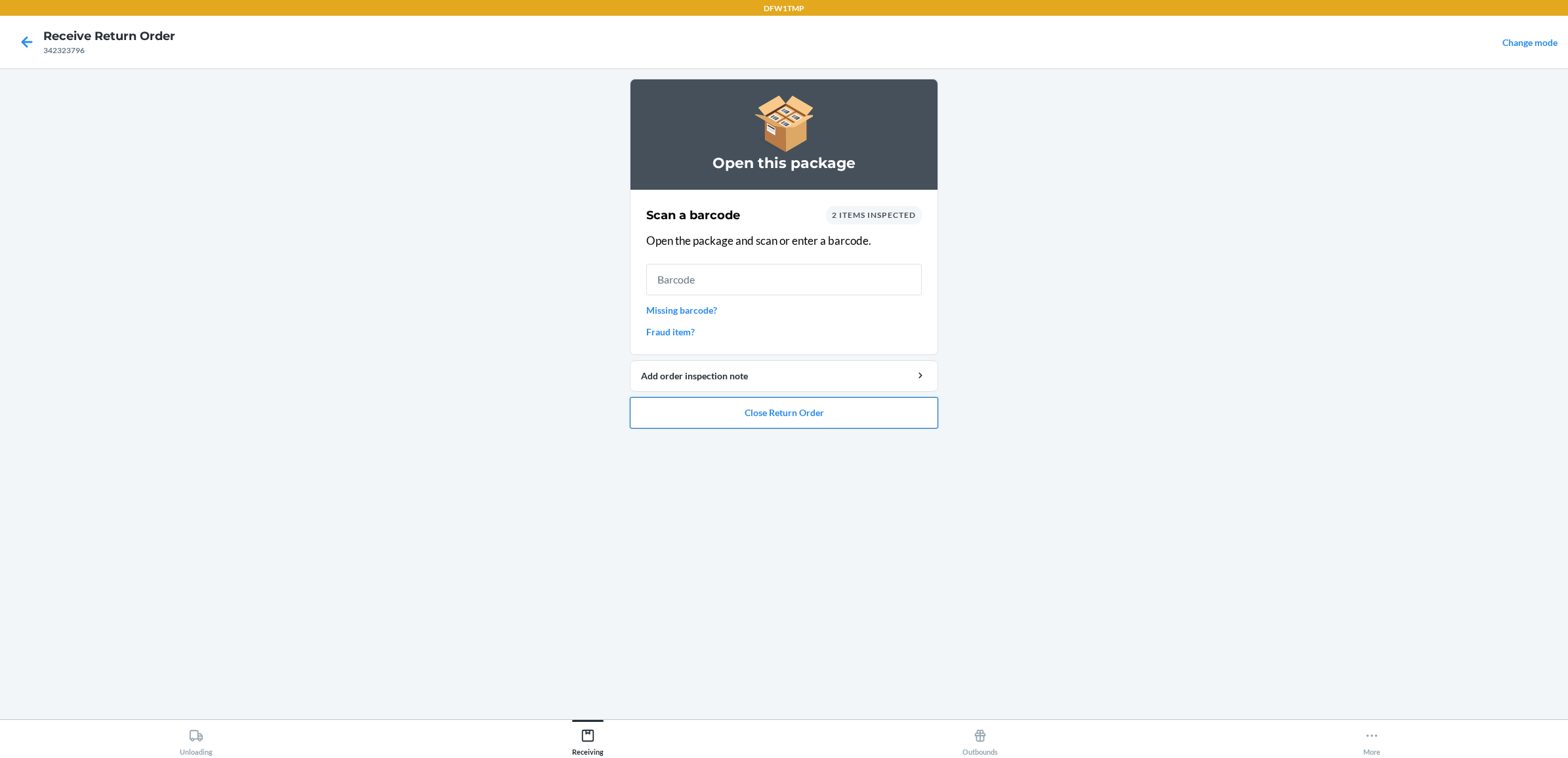
click at [805, 402] on button "Close Return Order" at bounding box center [783, 412] width 308 height 31
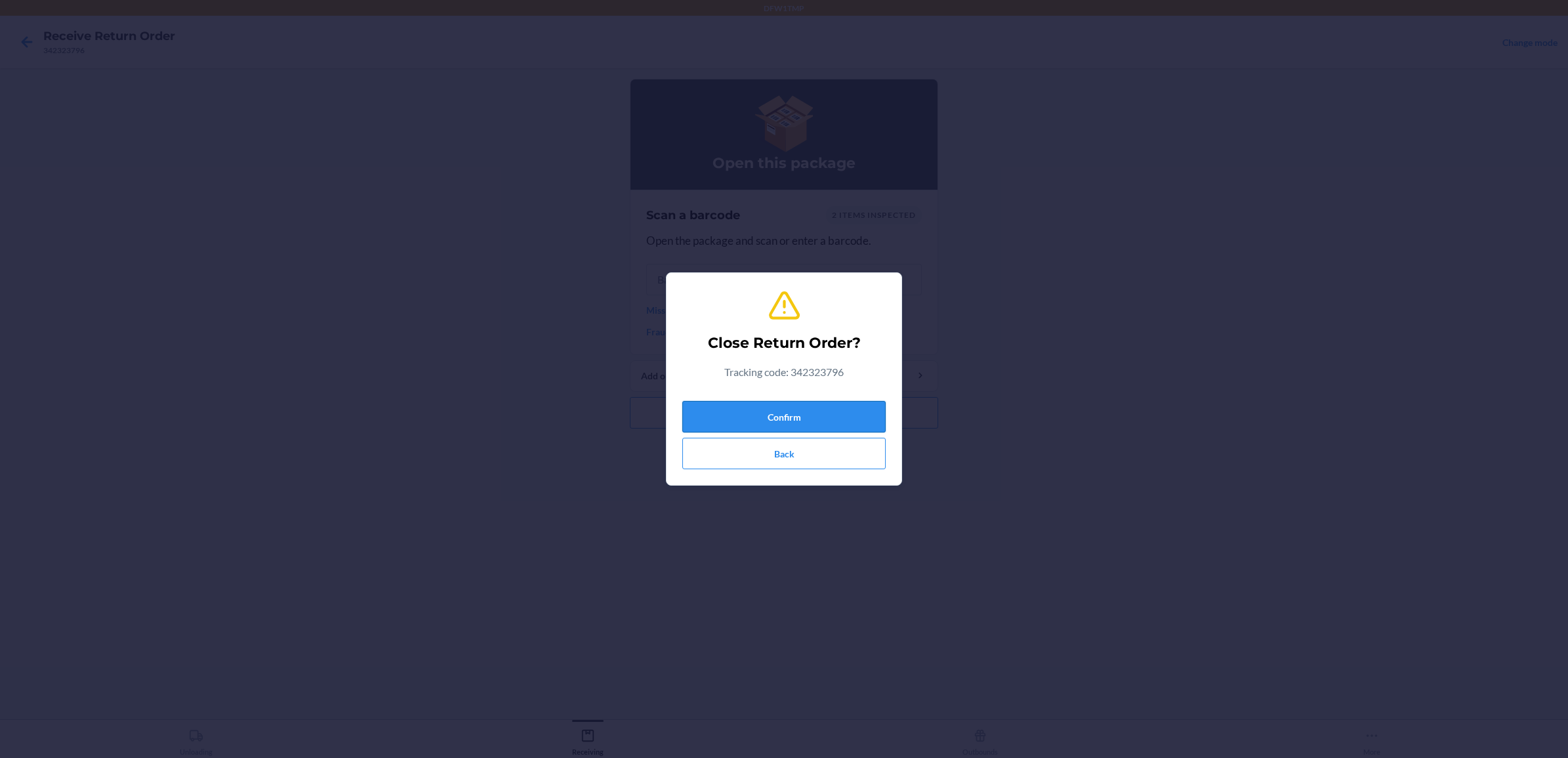
click at [802, 418] on button "Confirm" at bounding box center [784, 416] width 203 height 31
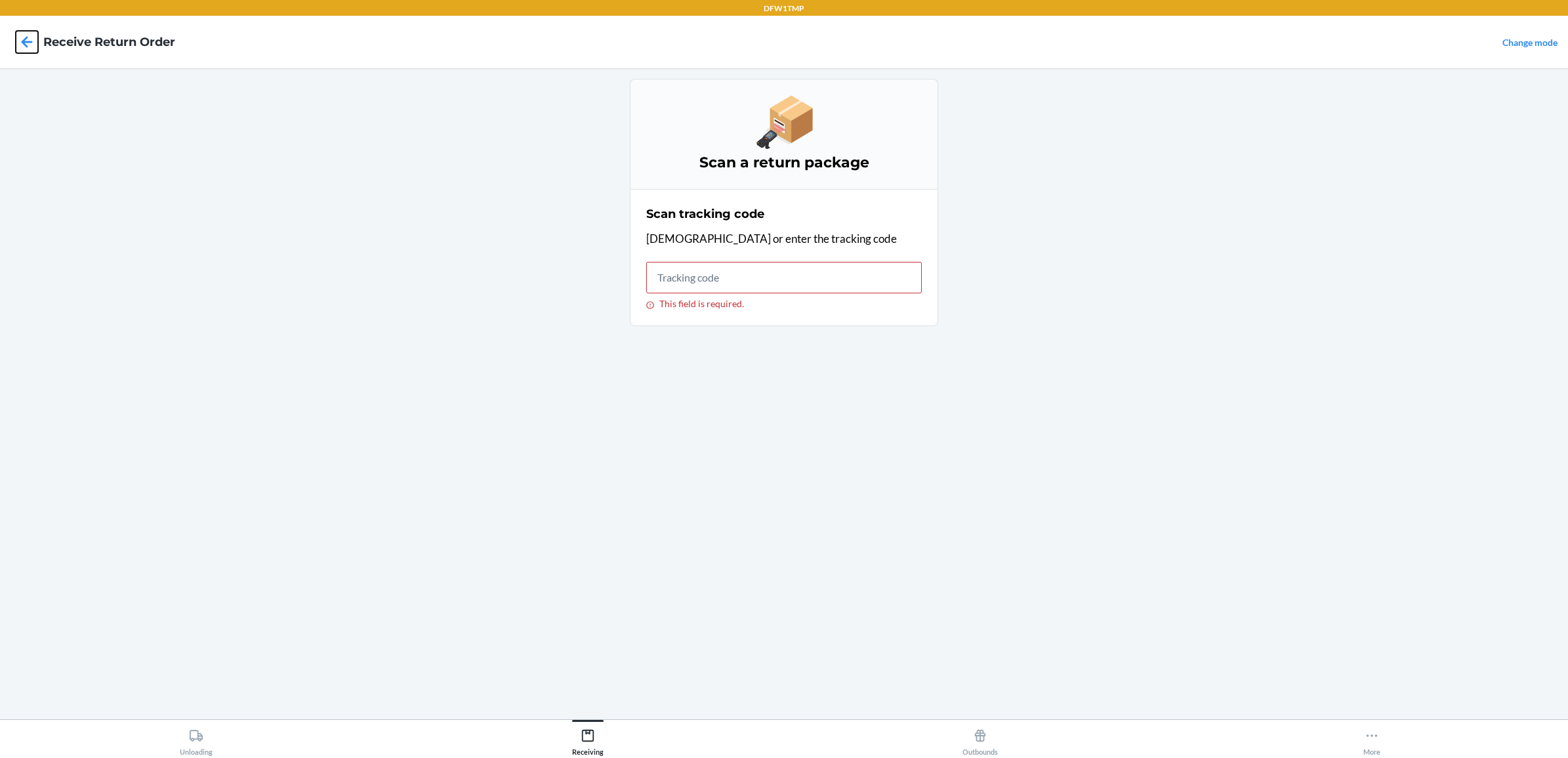
click at [21, 39] on icon at bounding box center [27, 41] width 22 height 22
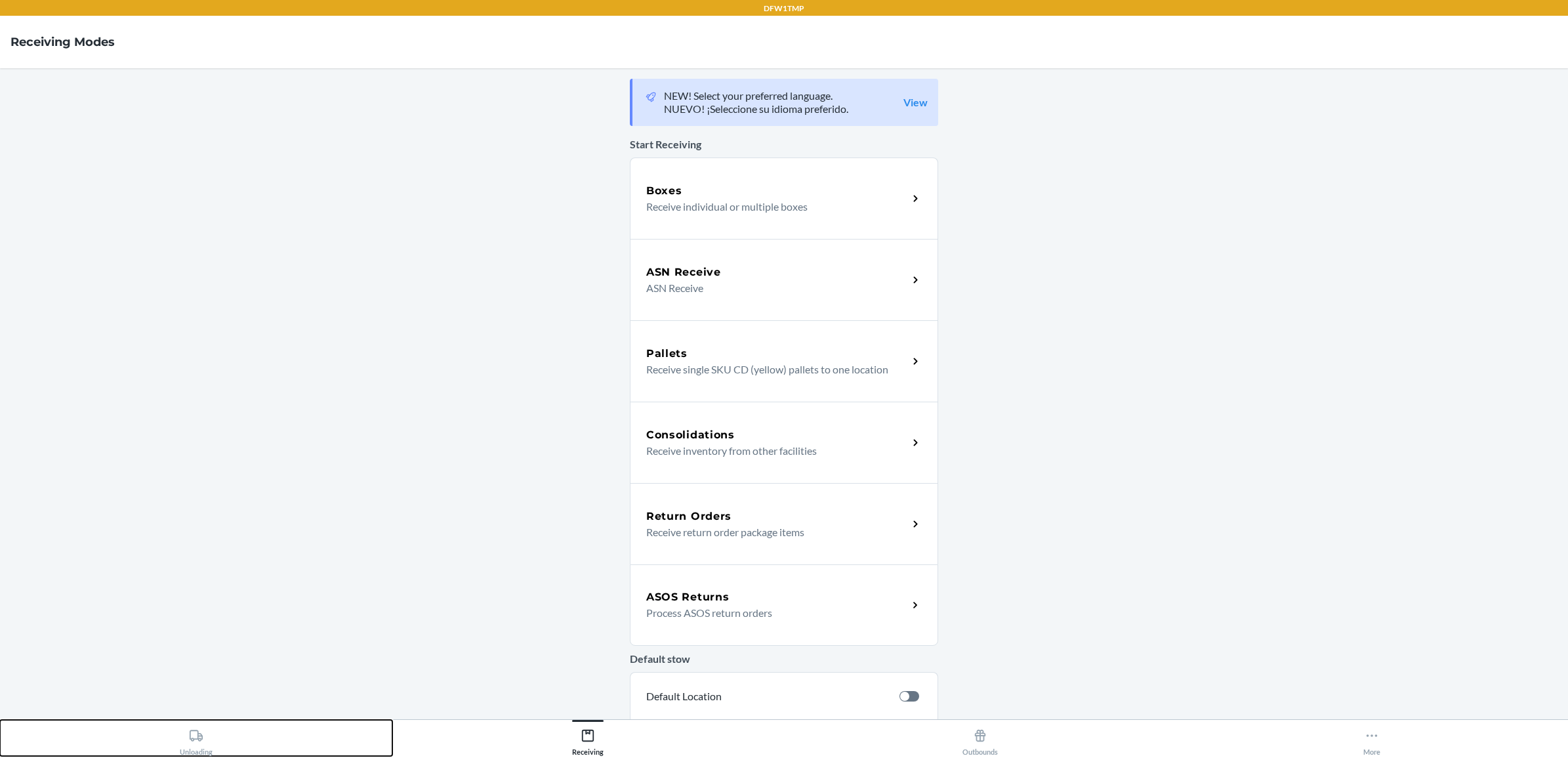
click at [181, 727] on div "Unloading" at bounding box center [196, 739] width 33 height 33
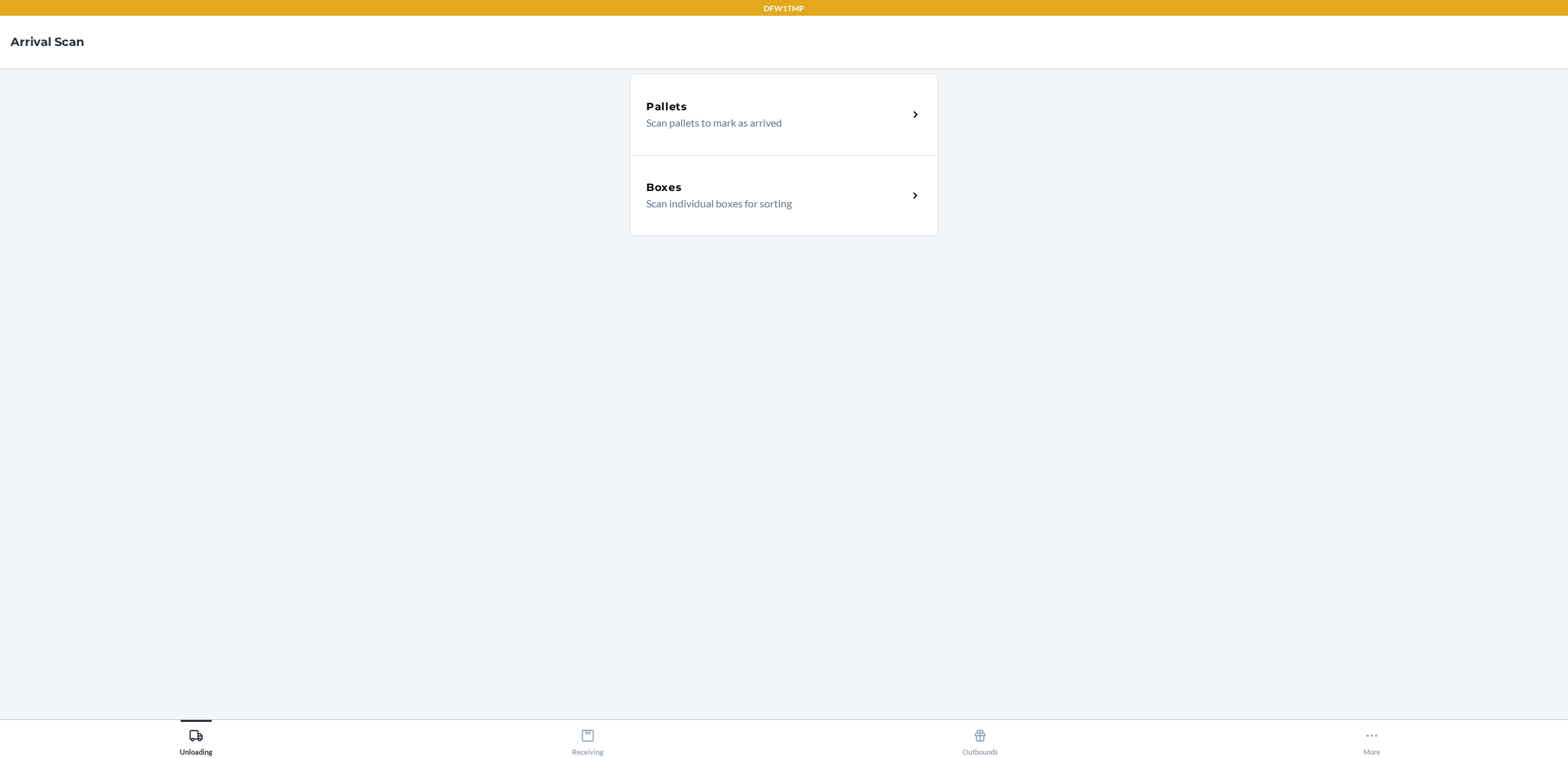
click at [798, 198] on p "Scan individual boxes for sorting" at bounding box center [772, 203] width 251 height 16
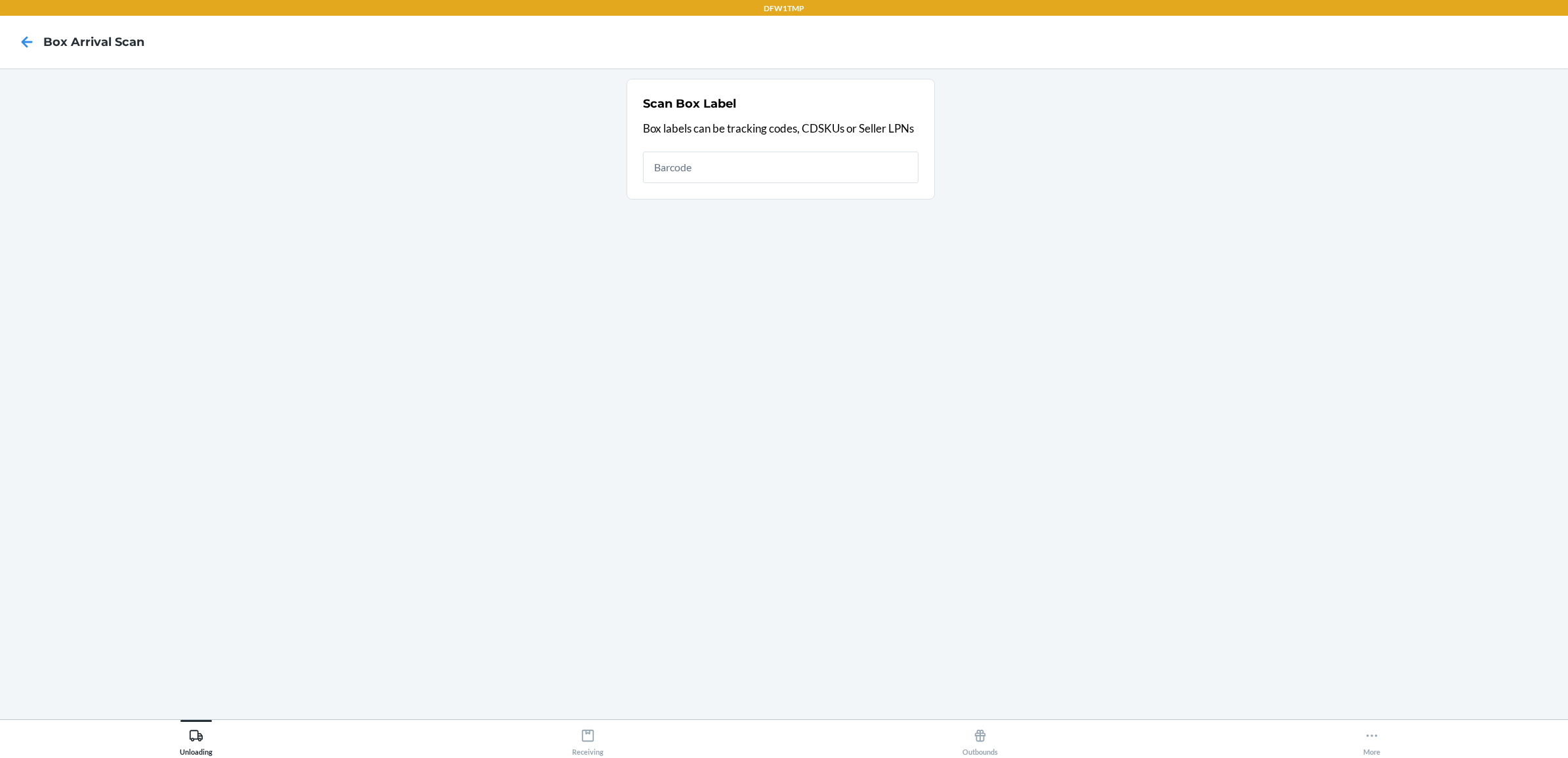
click at [1036, 438] on section "Scan Box Label Box labels can be tracking codes, CDSKUs or Seller LPNs" at bounding box center [784, 393] width 1547 height 629
click at [15, 46] on div at bounding box center [27, 41] width 33 height 33
click at [702, 171] on input "text" at bounding box center [781, 167] width 275 height 31
type input "DLZBUQD8GKJ"
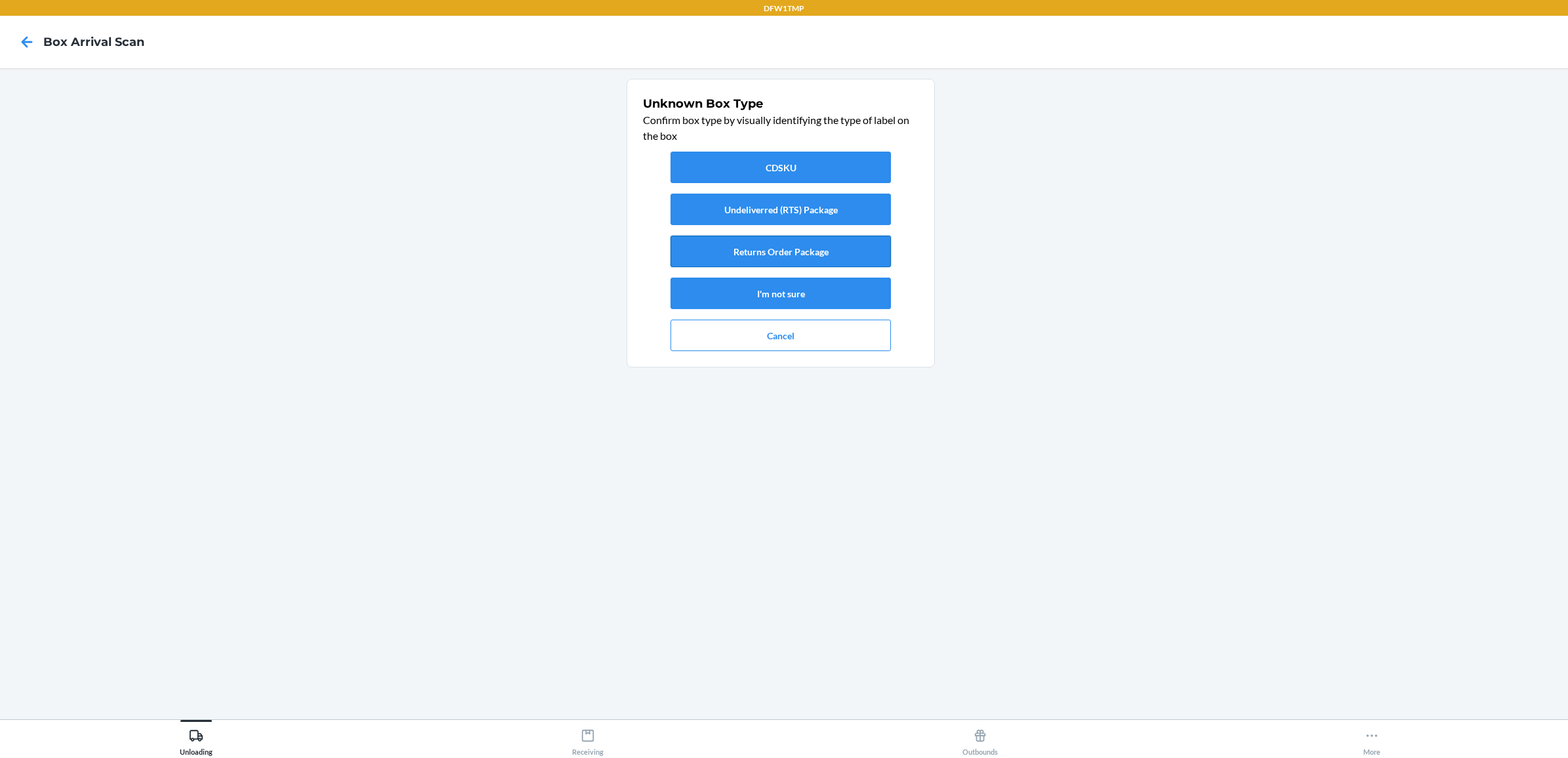
click at [785, 244] on button "Returns Order Package" at bounding box center [781, 251] width 220 height 31
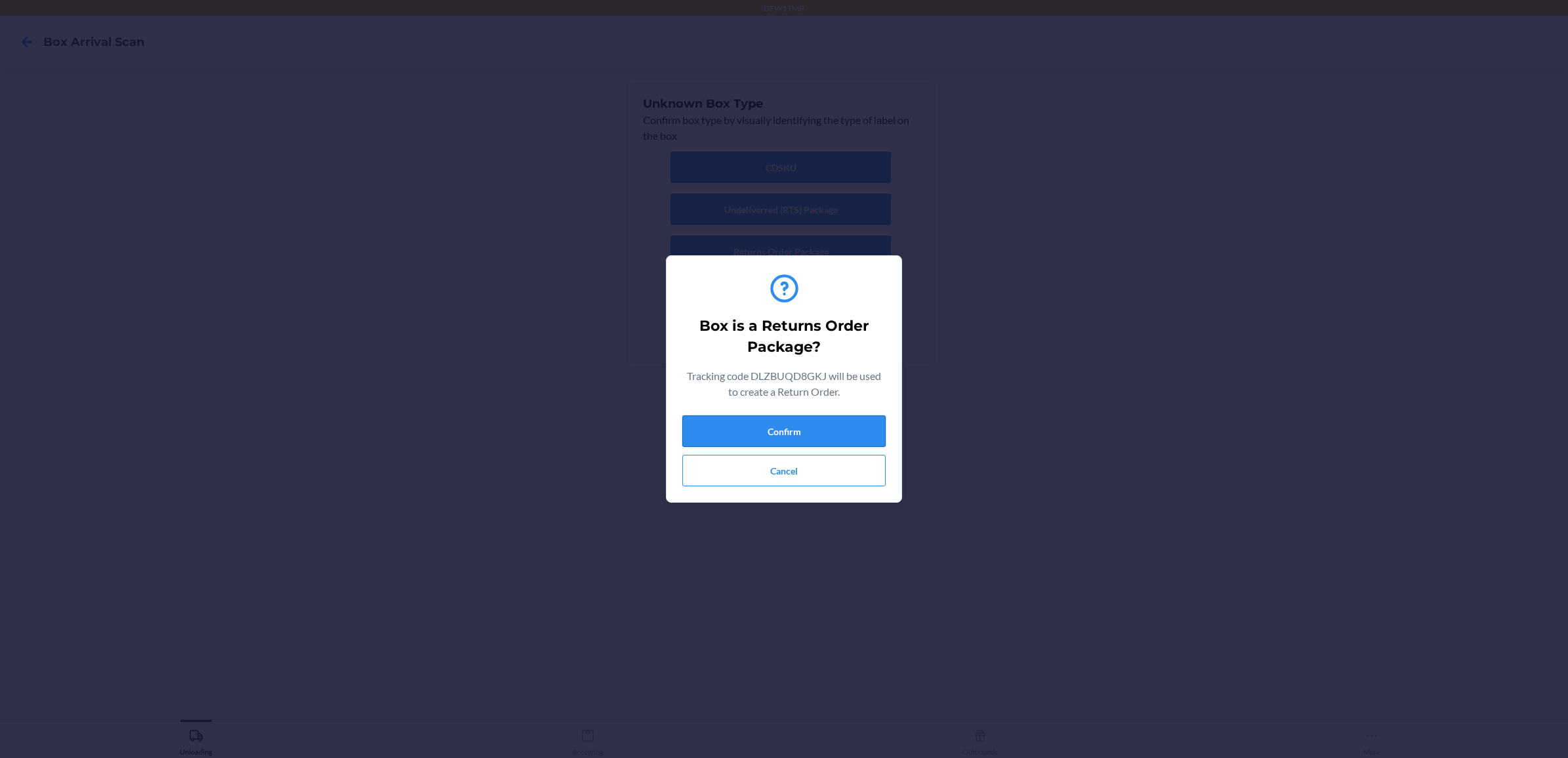
click at [818, 441] on button "Confirm" at bounding box center [784, 431] width 203 height 31
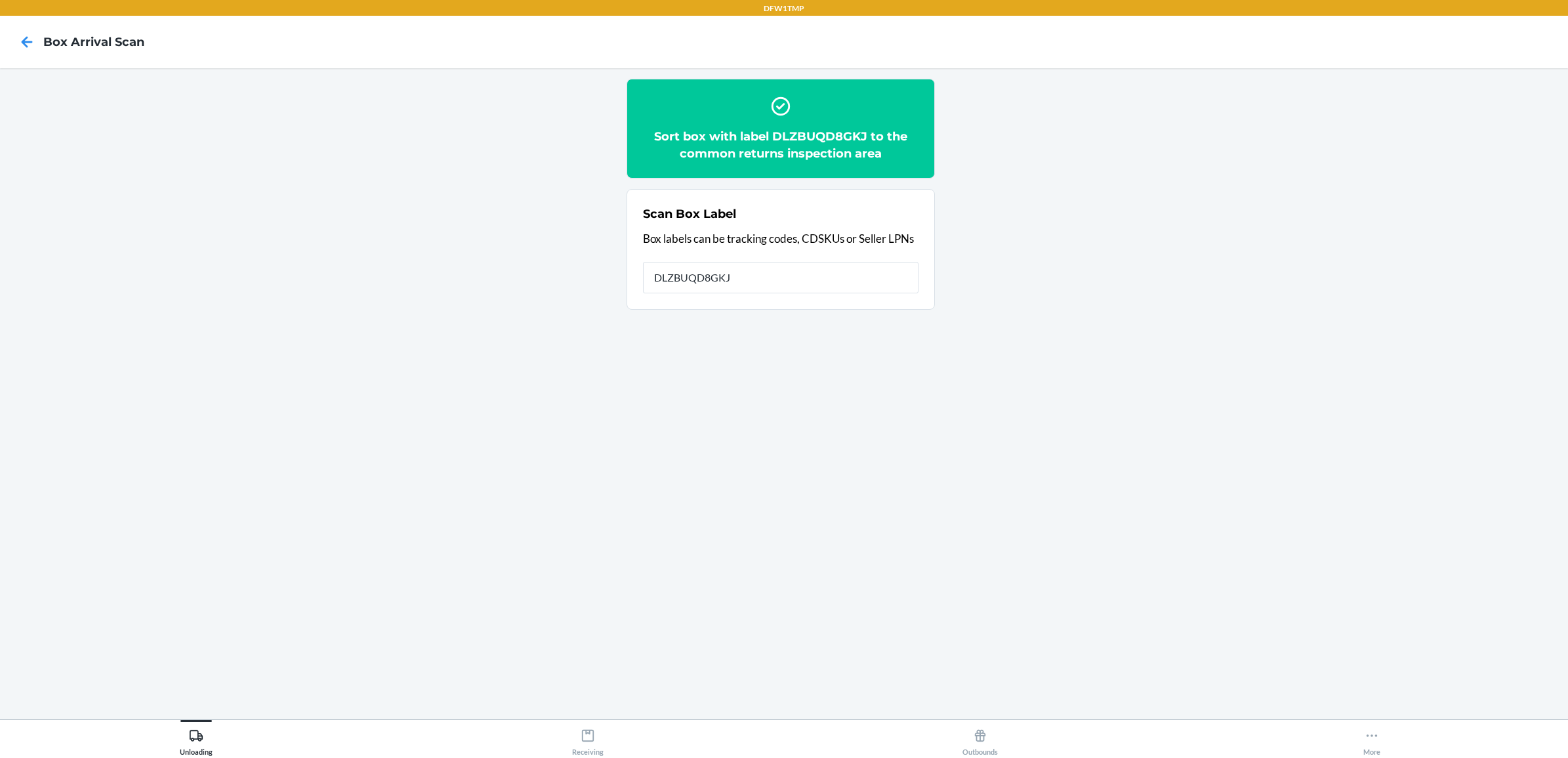
type input "DLZBUQD8GKJ"
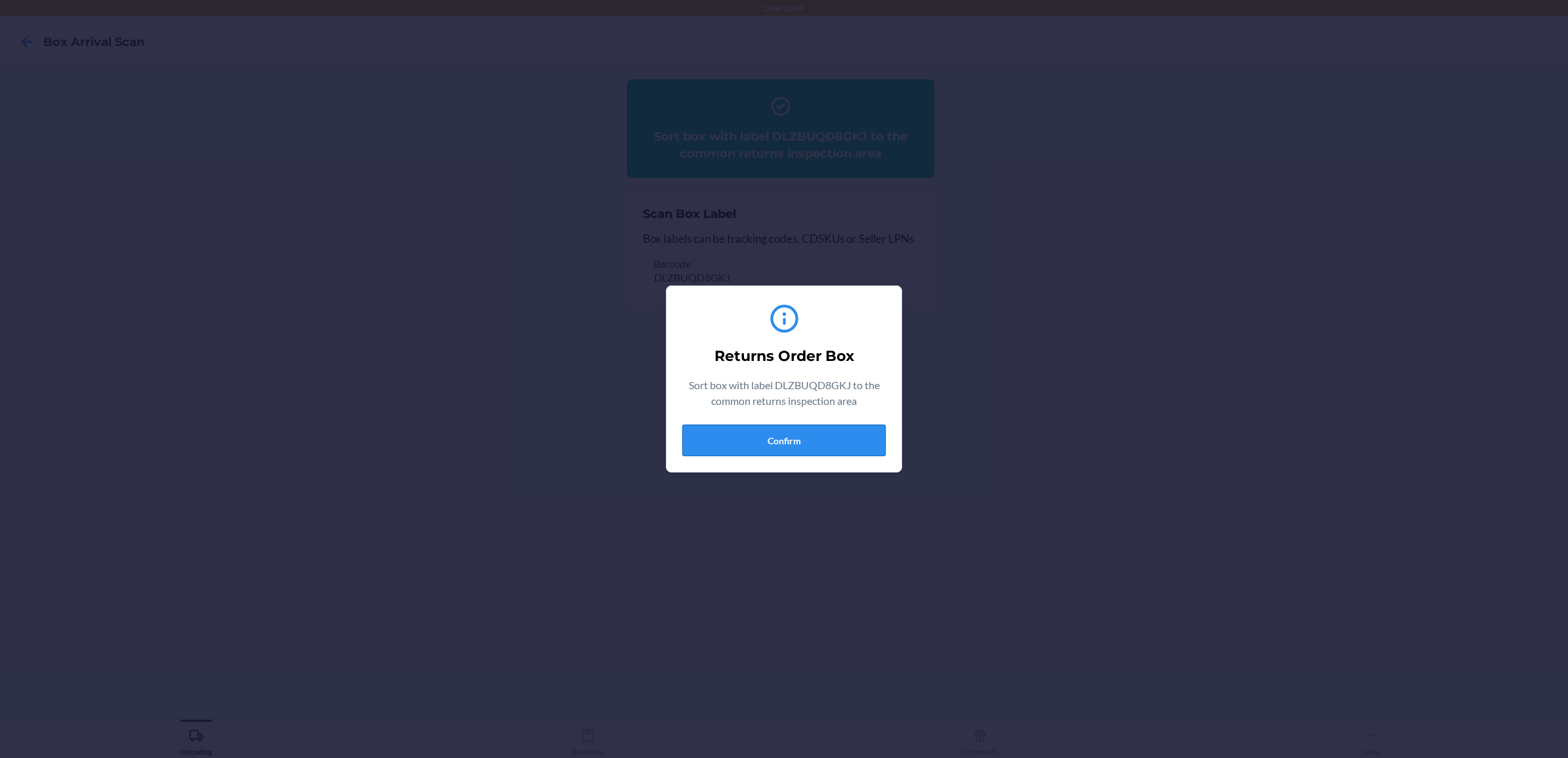
click at [850, 435] on button "Confirm" at bounding box center [784, 440] width 203 height 31
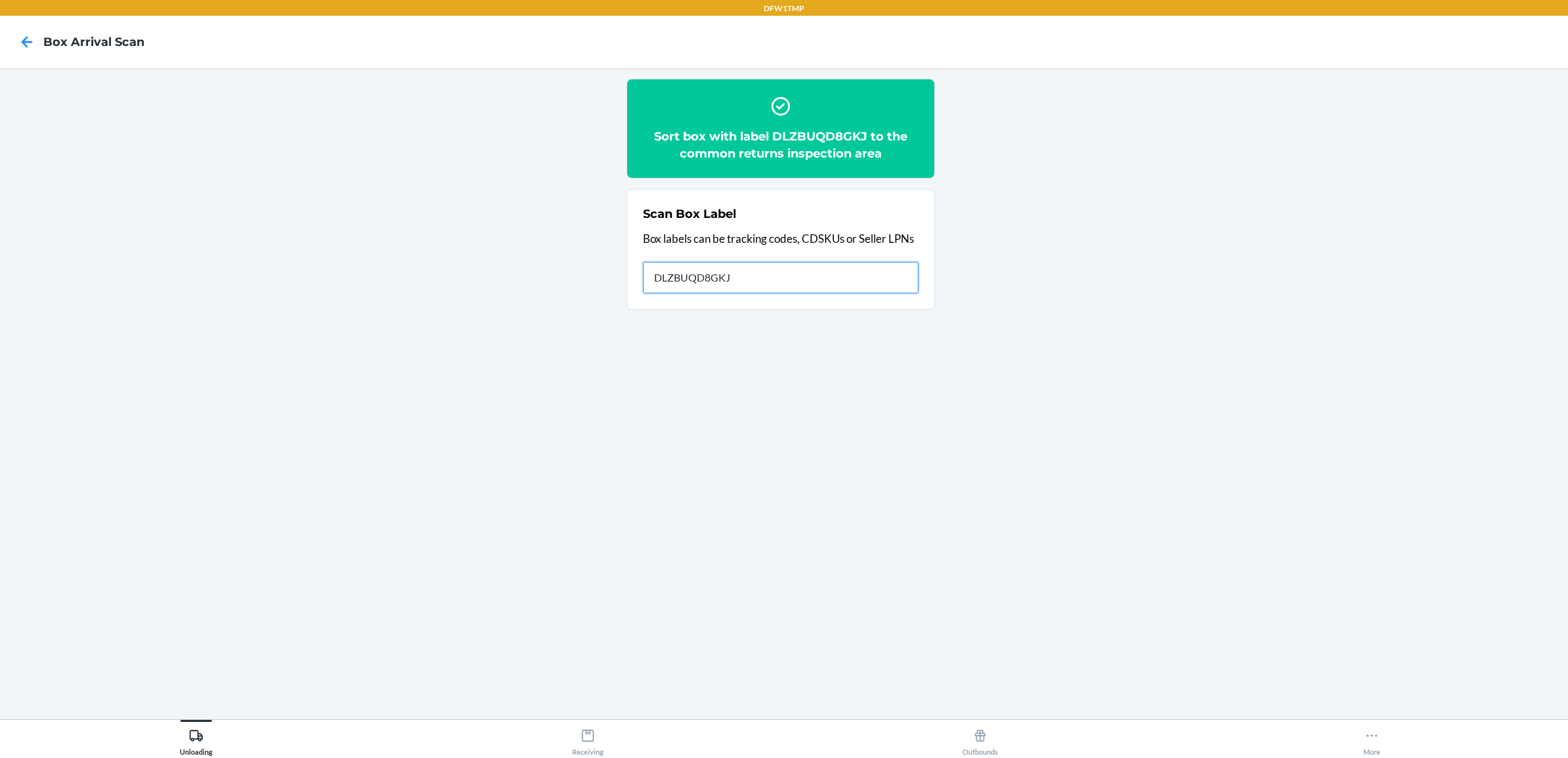
type input "DLZBUQD8GKJ"
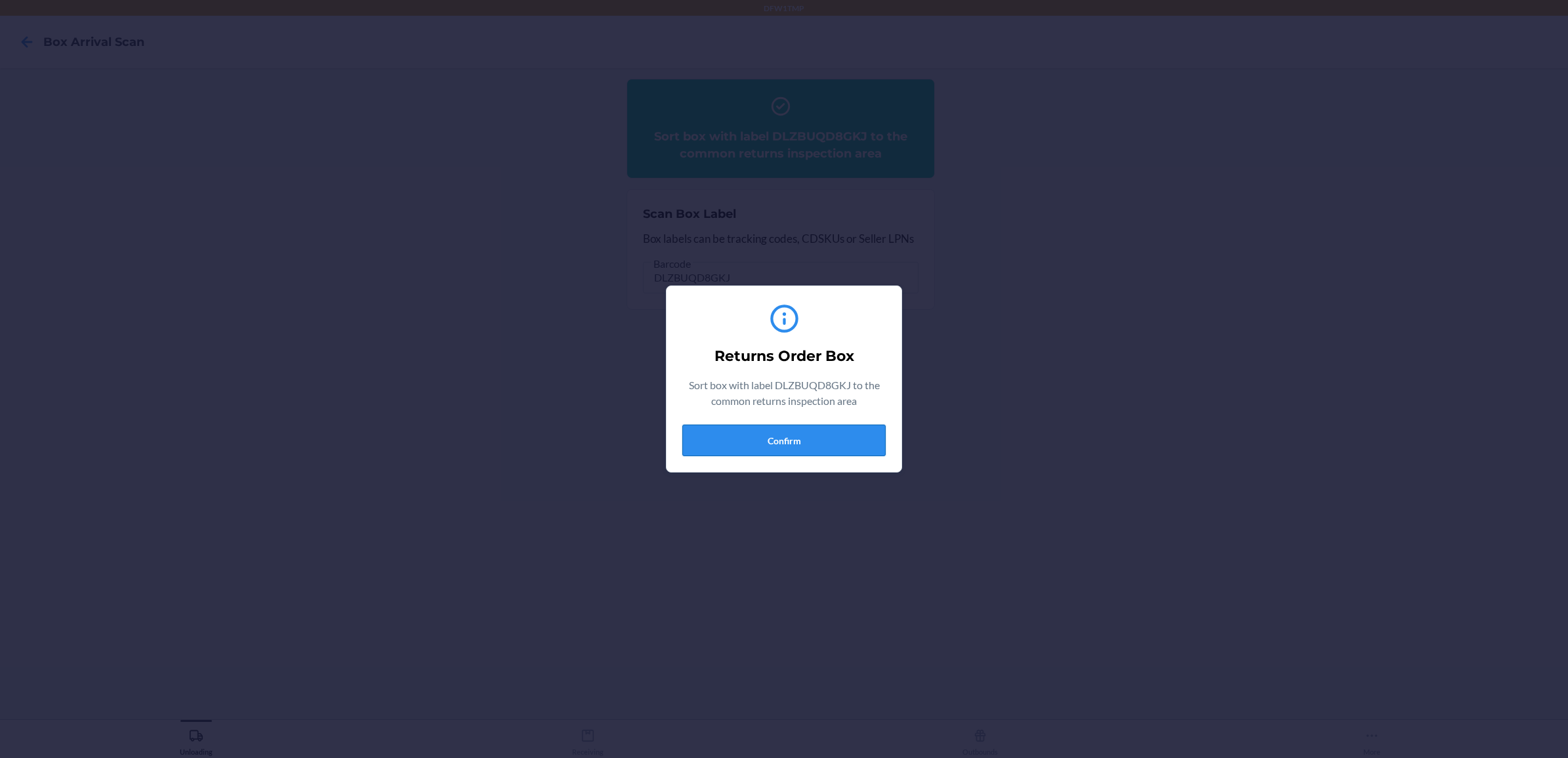
click at [759, 445] on button "Confirm" at bounding box center [784, 440] width 203 height 31
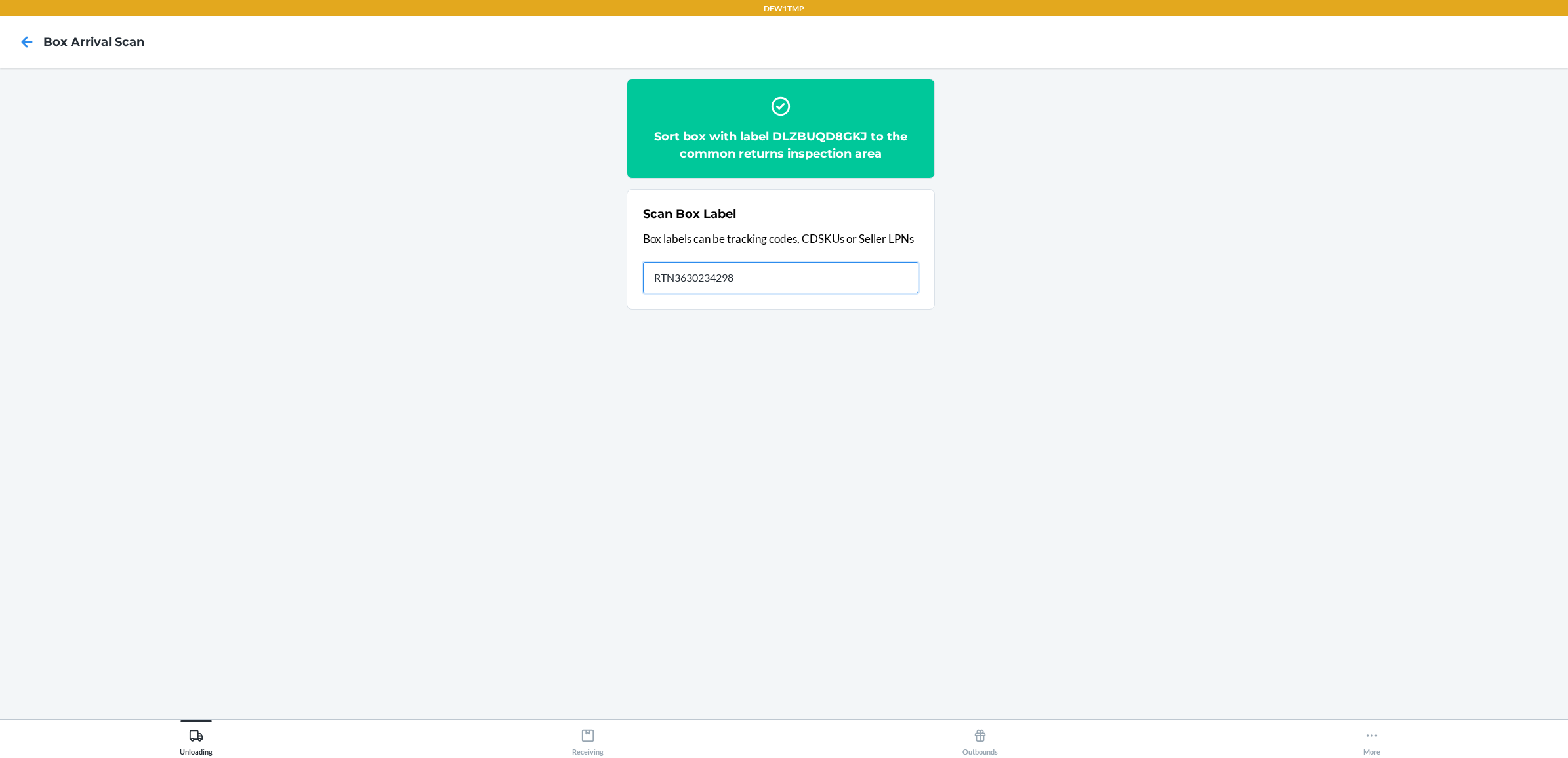
type input "RTN3630234298"
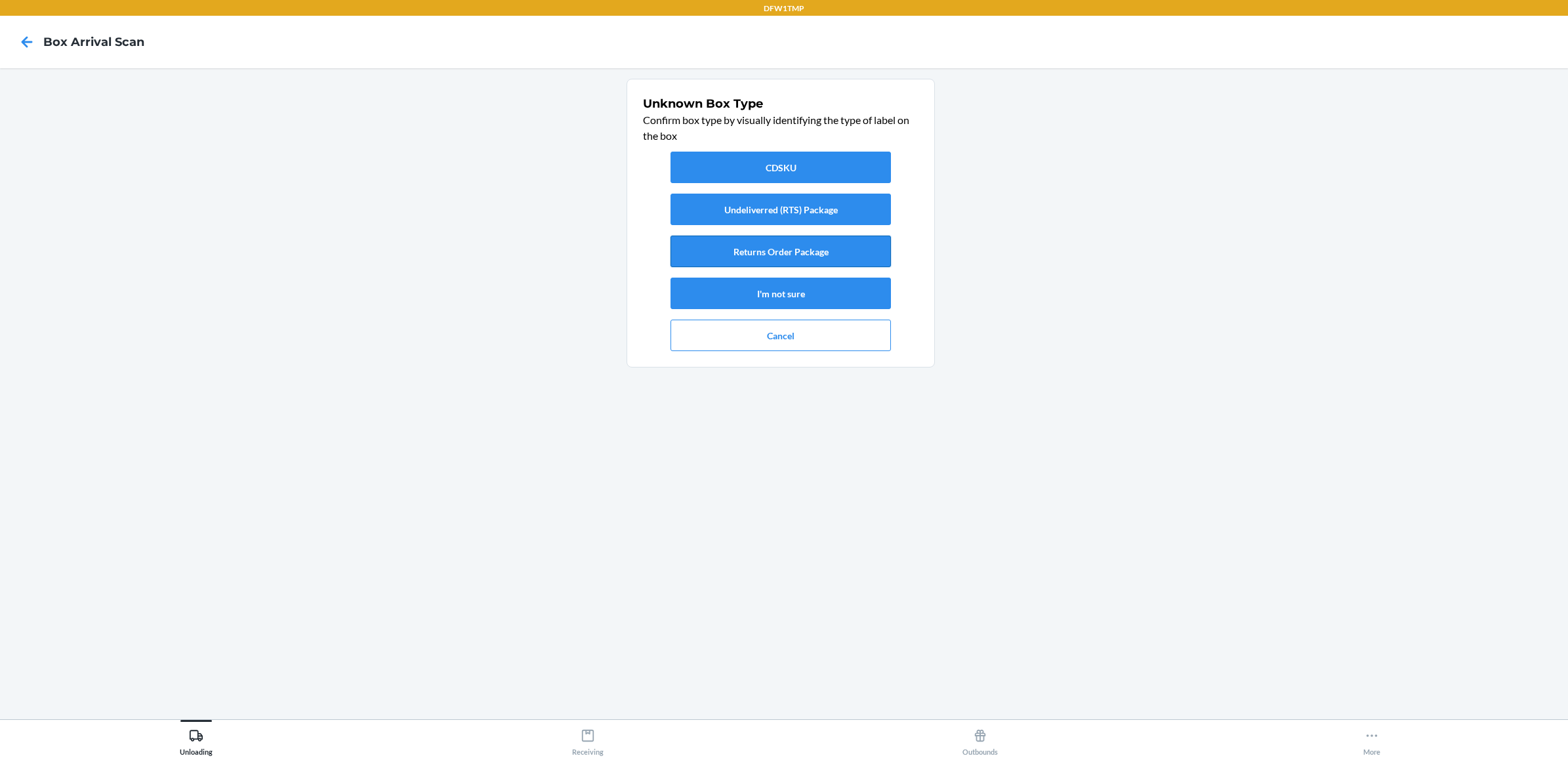
click at [805, 245] on button "Returns Order Package" at bounding box center [781, 251] width 220 height 31
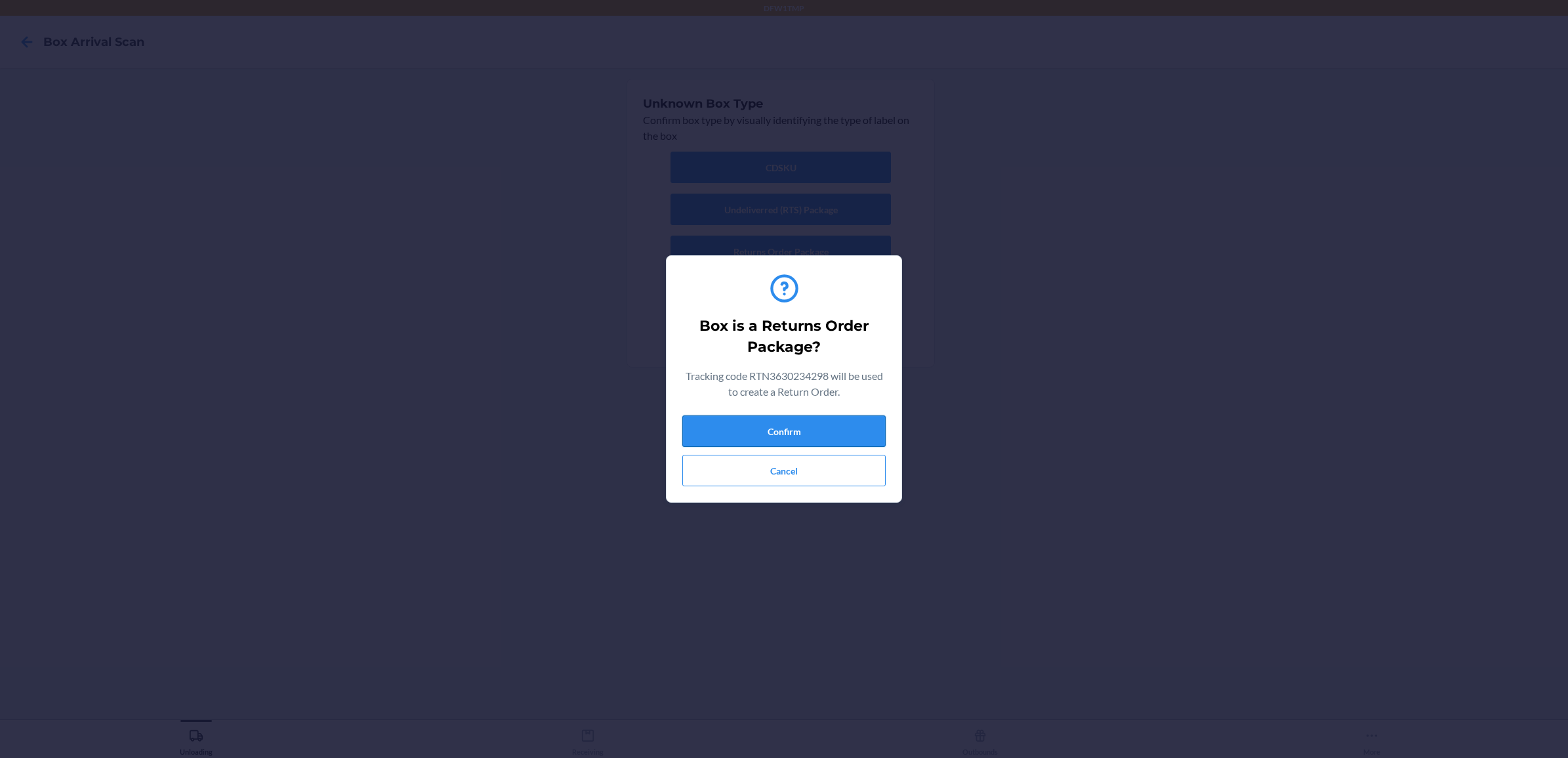
click at [768, 420] on button "Confirm" at bounding box center [784, 431] width 203 height 31
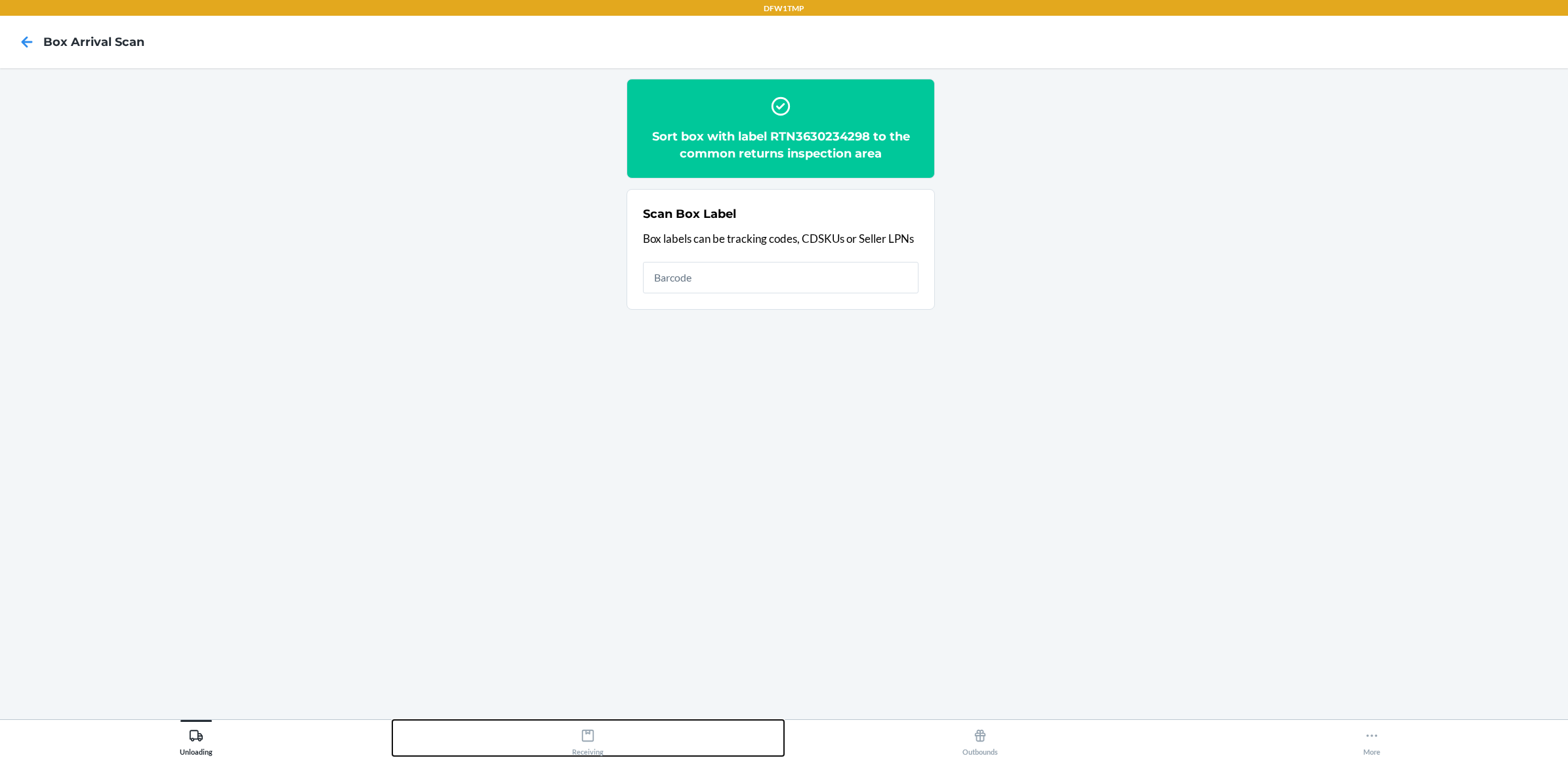
click at [574, 727] on div "Receiving" at bounding box center [587, 739] width 31 height 33
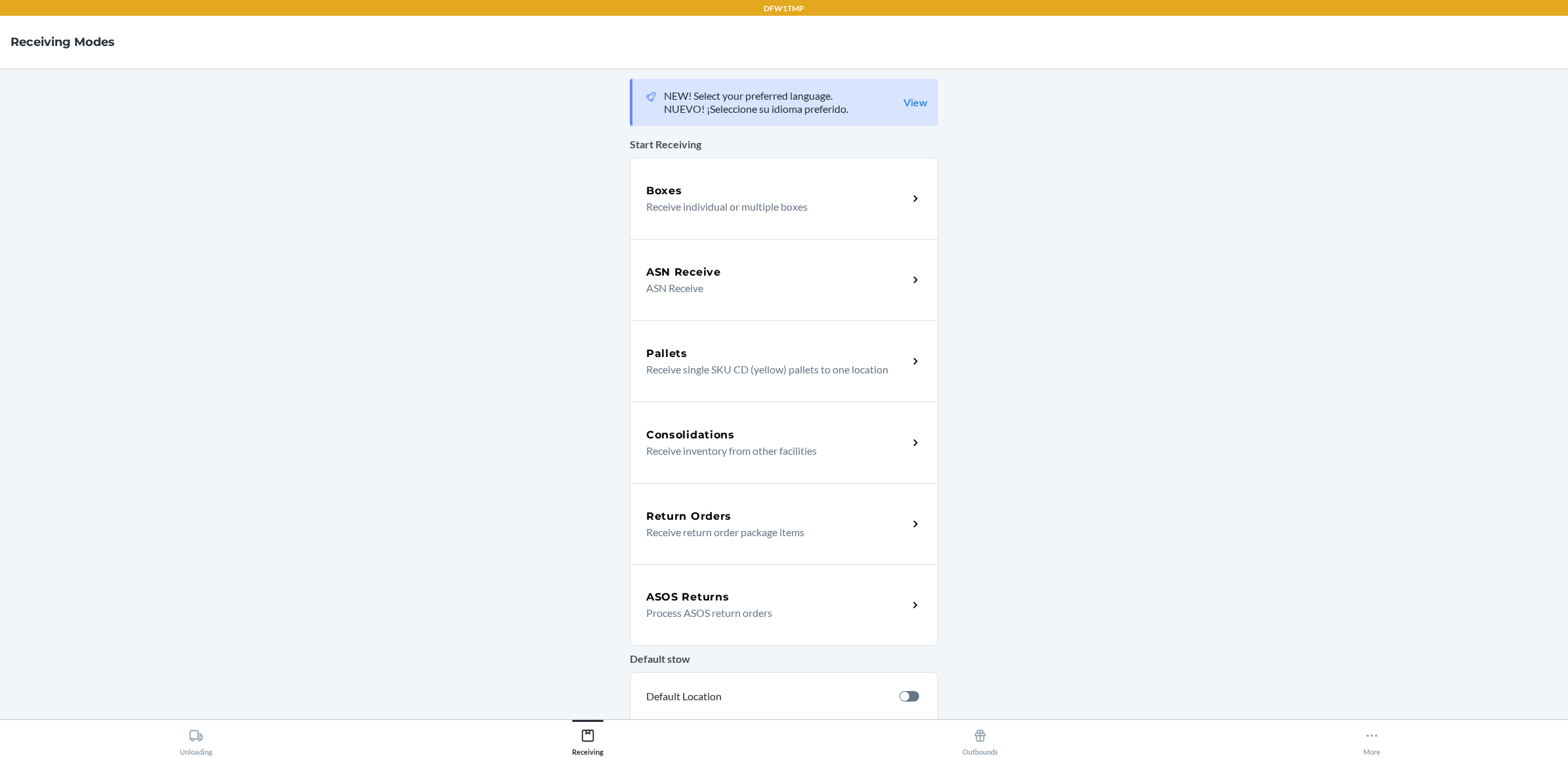
click at [733, 519] on div "Return Orders" at bounding box center [777, 516] width 262 height 16
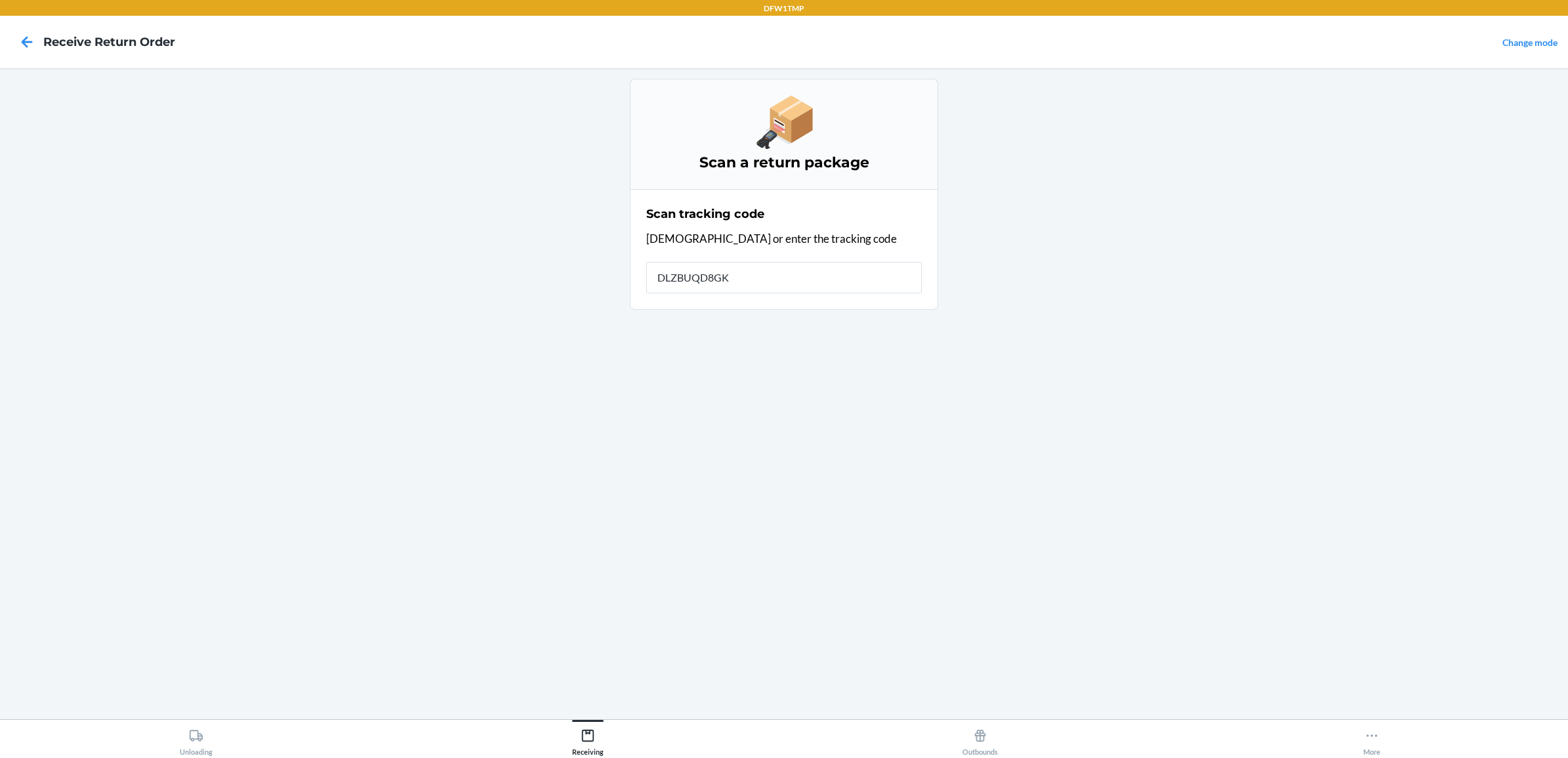
type input "DLZBUQD8GKJ"
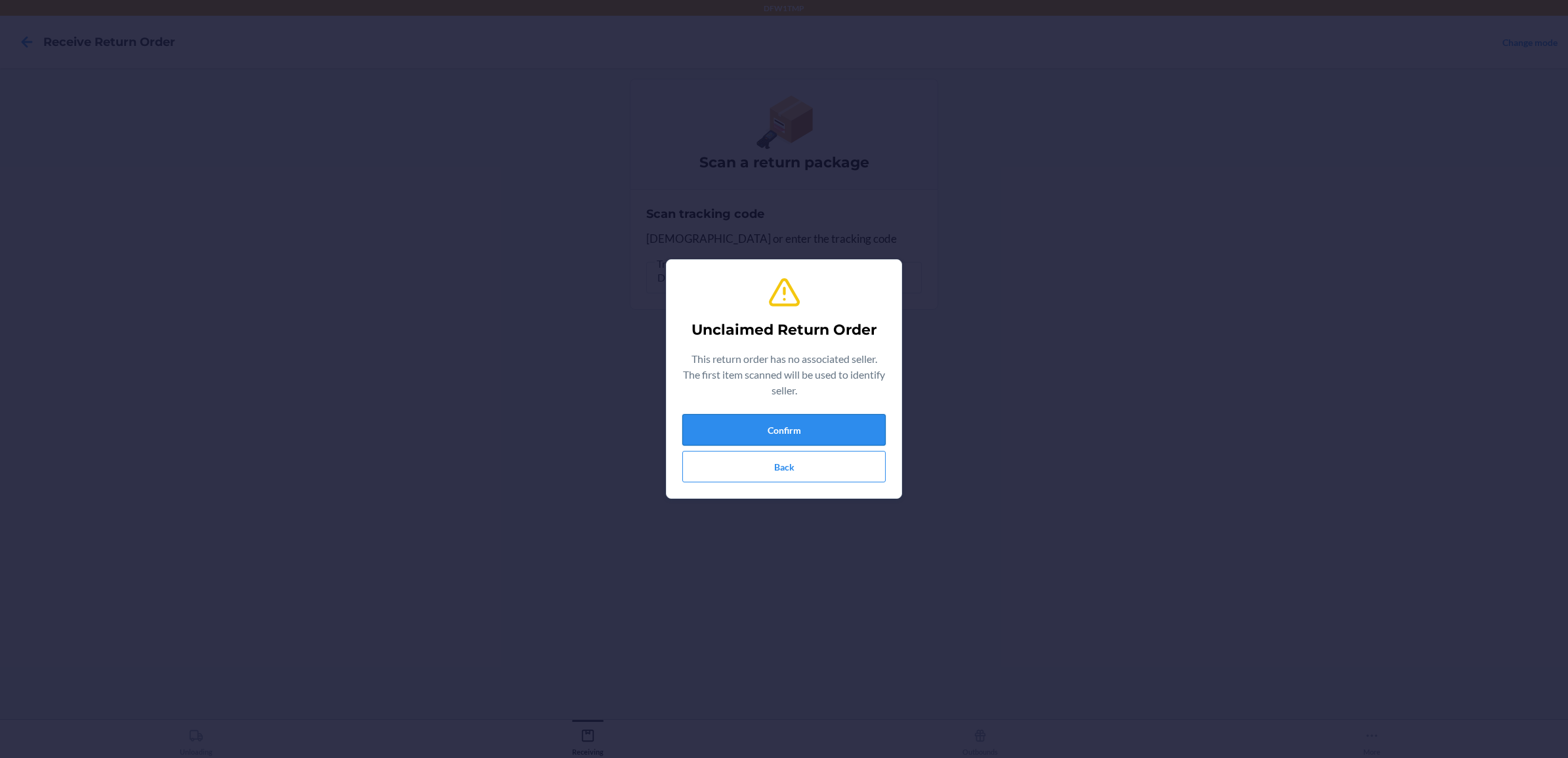
click at [744, 431] on button "Confirm" at bounding box center [784, 429] width 203 height 31
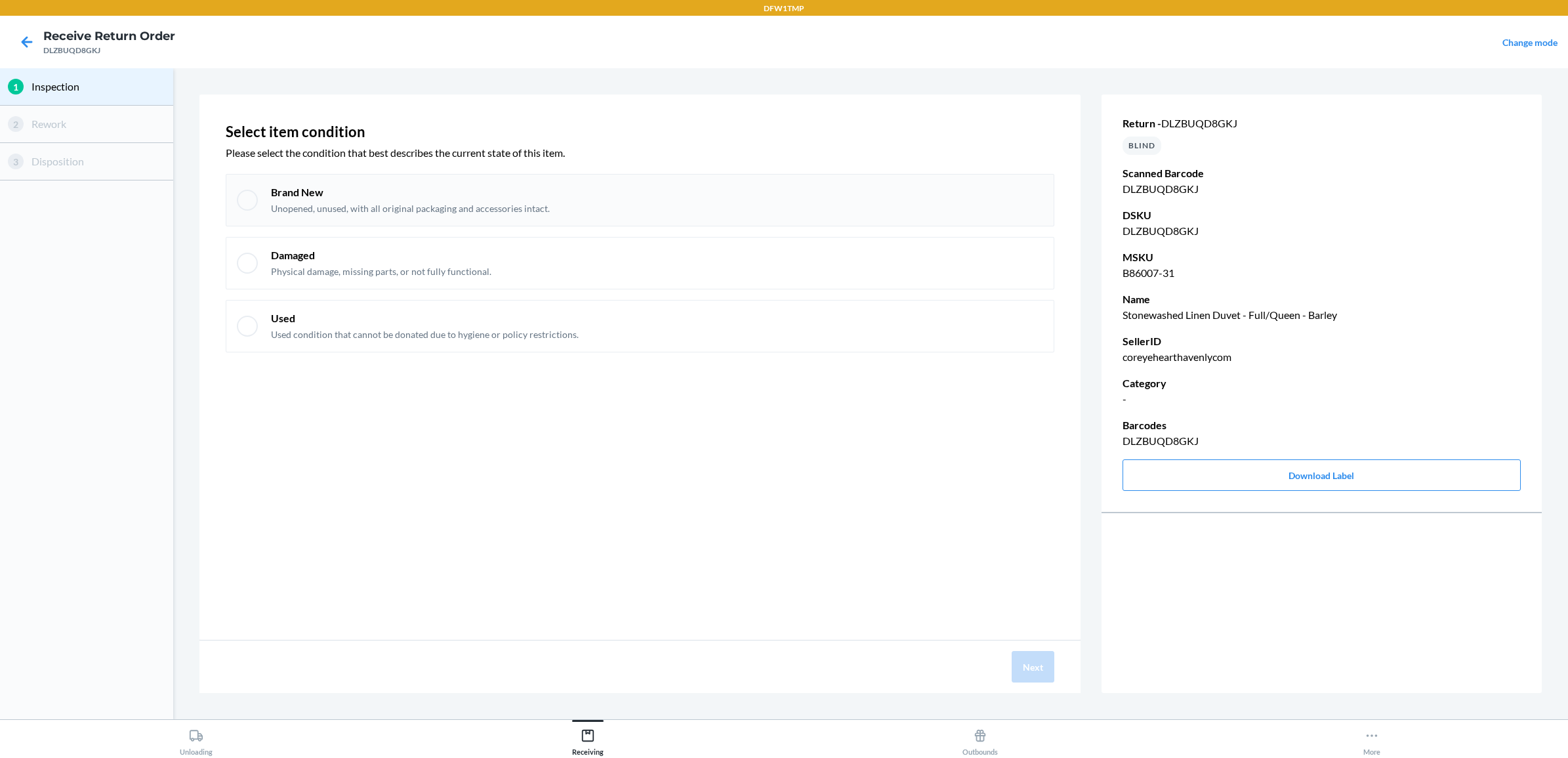
click at [709, 198] on div "Brand New Unopened, unused, with all original packaging and accessories intact." at bounding box center [657, 200] width 773 height 30
checkbox input "true"
click at [1042, 657] on button "Next" at bounding box center [1033, 666] width 43 height 31
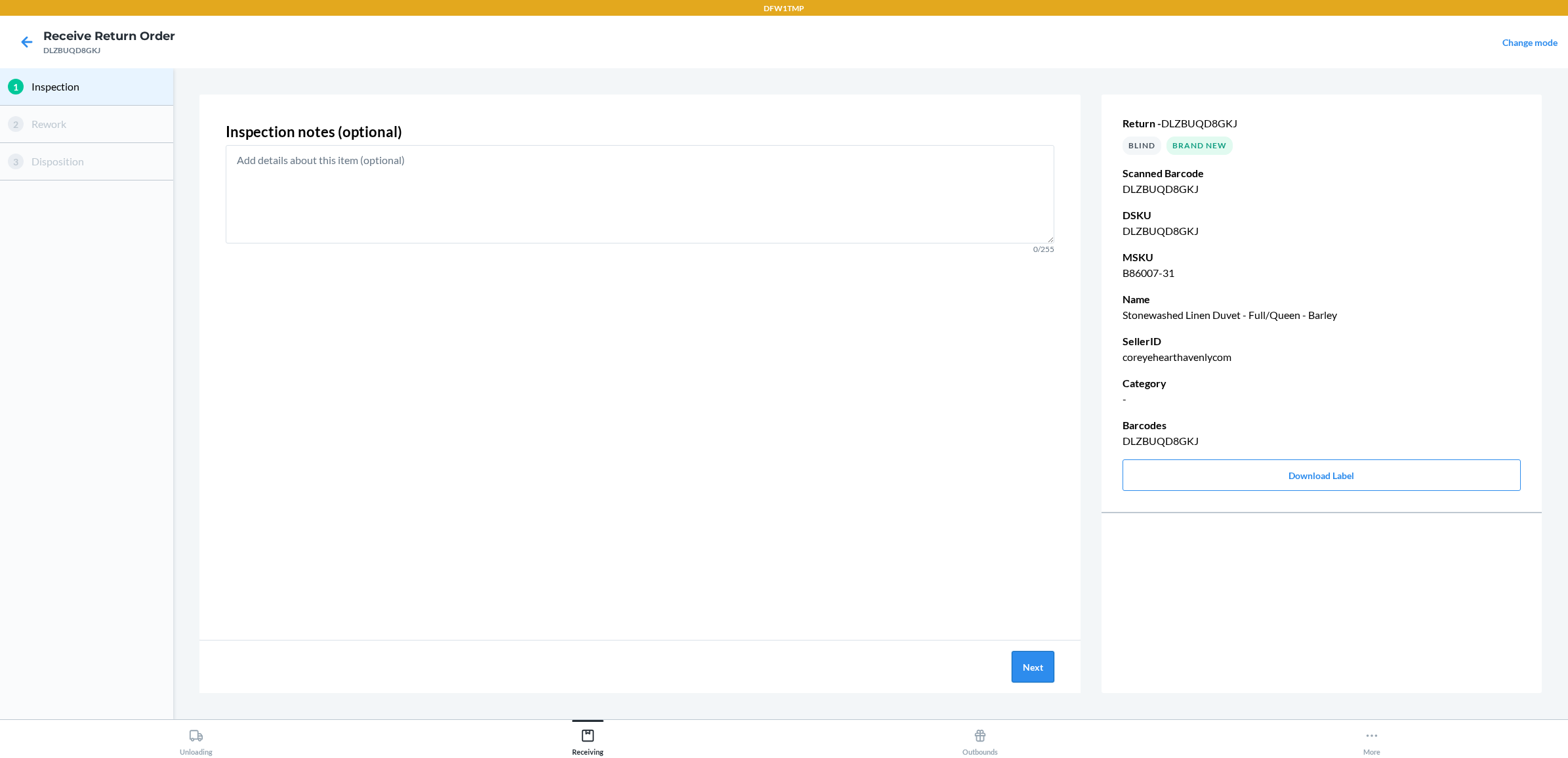
click at [1035, 654] on button "Next" at bounding box center [1033, 666] width 43 height 31
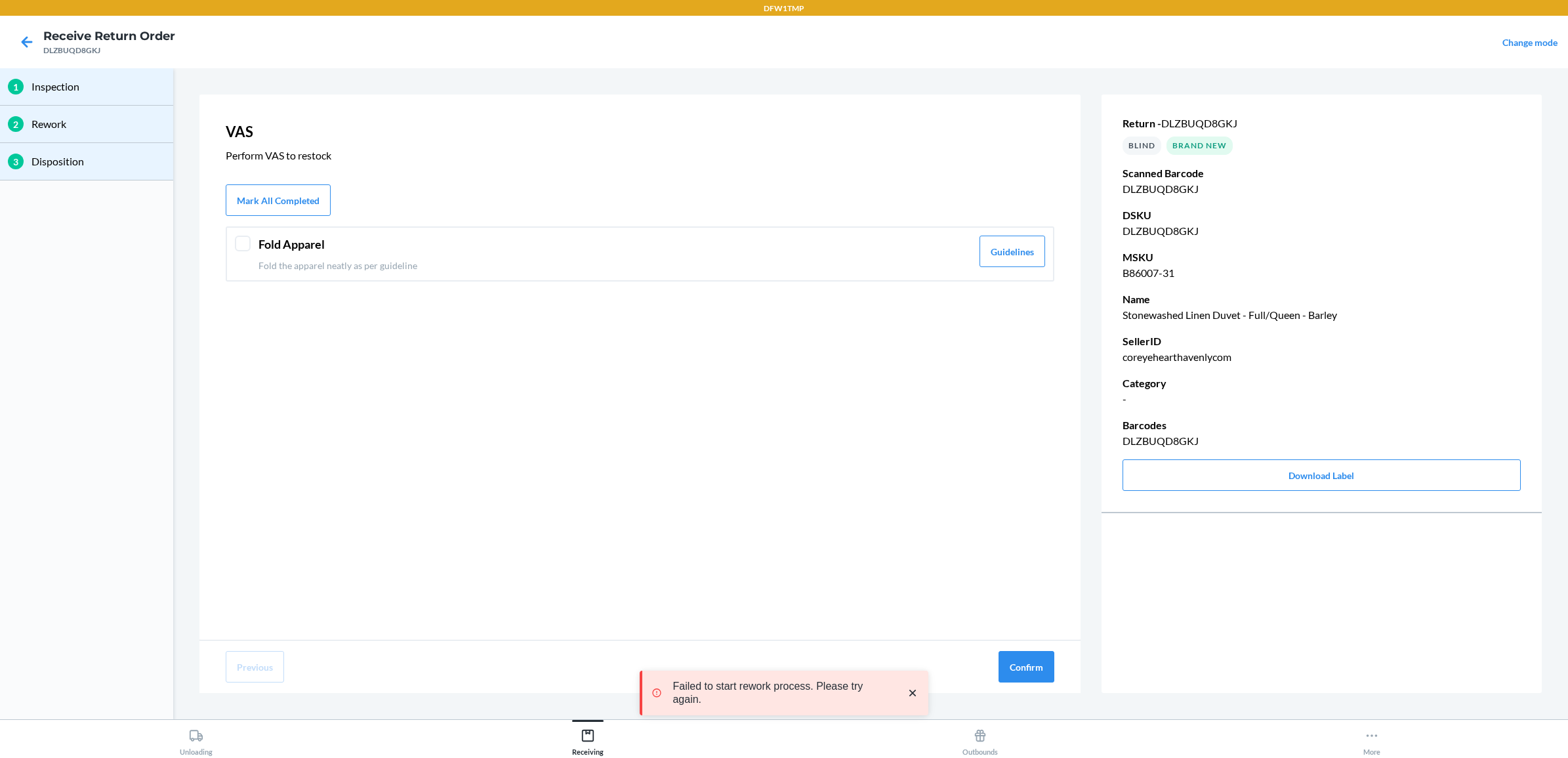
click at [499, 242] on header "Fold Apparel" at bounding box center [615, 244] width 713 height 18
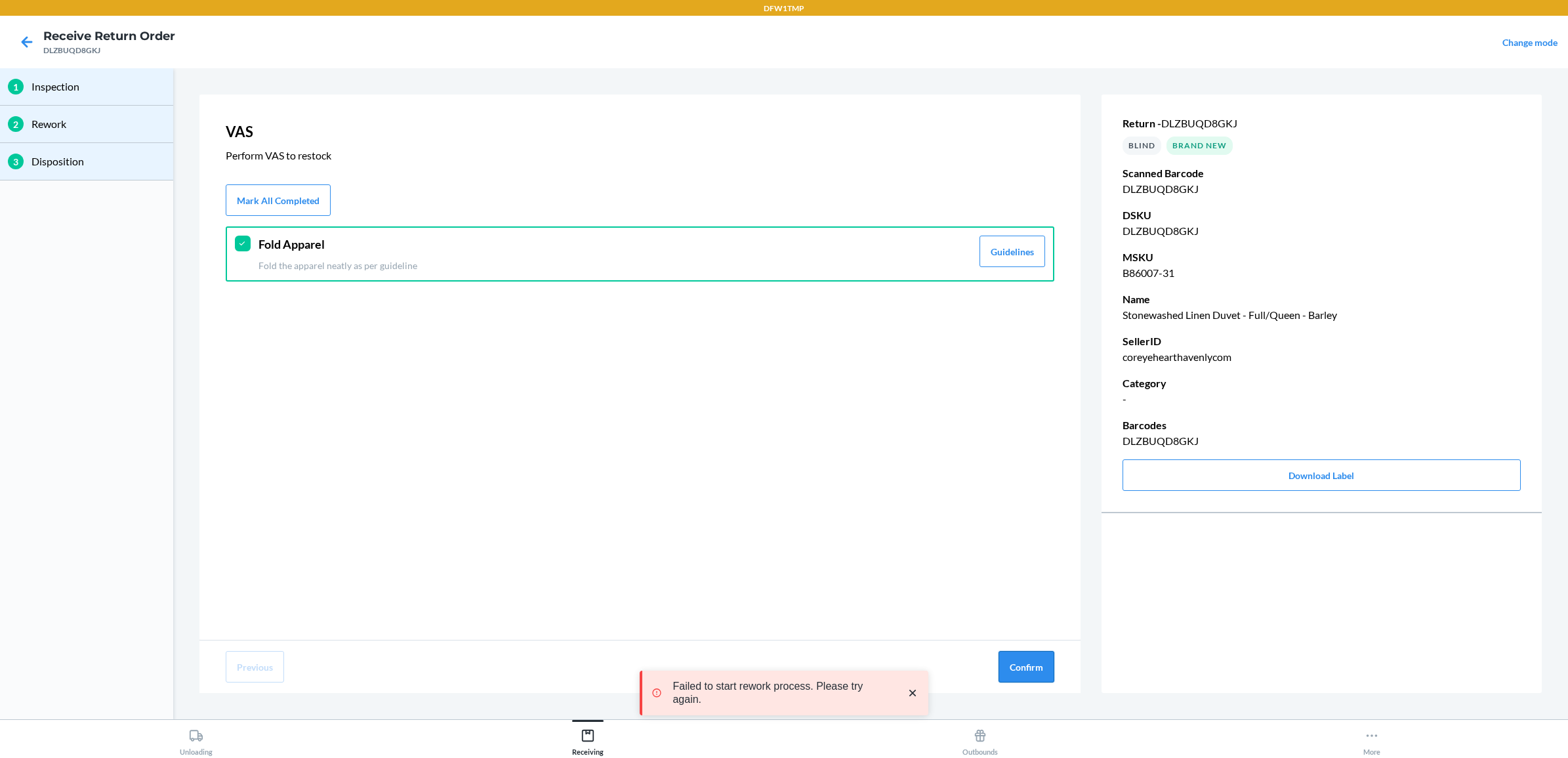
click at [1024, 654] on button "Confirm" at bounding box center [1026, 666] width 56 height 31
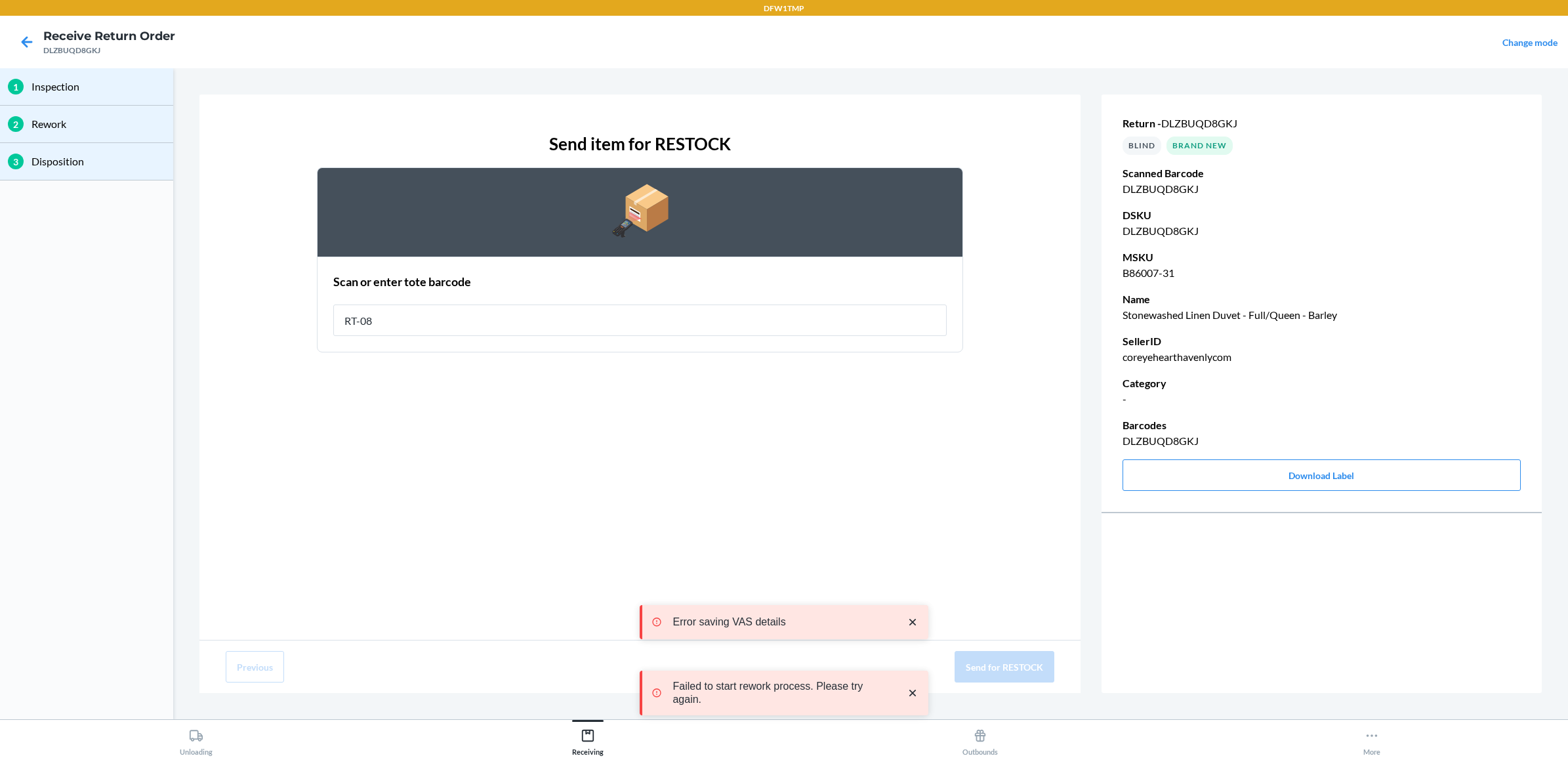
type input "RT-08"
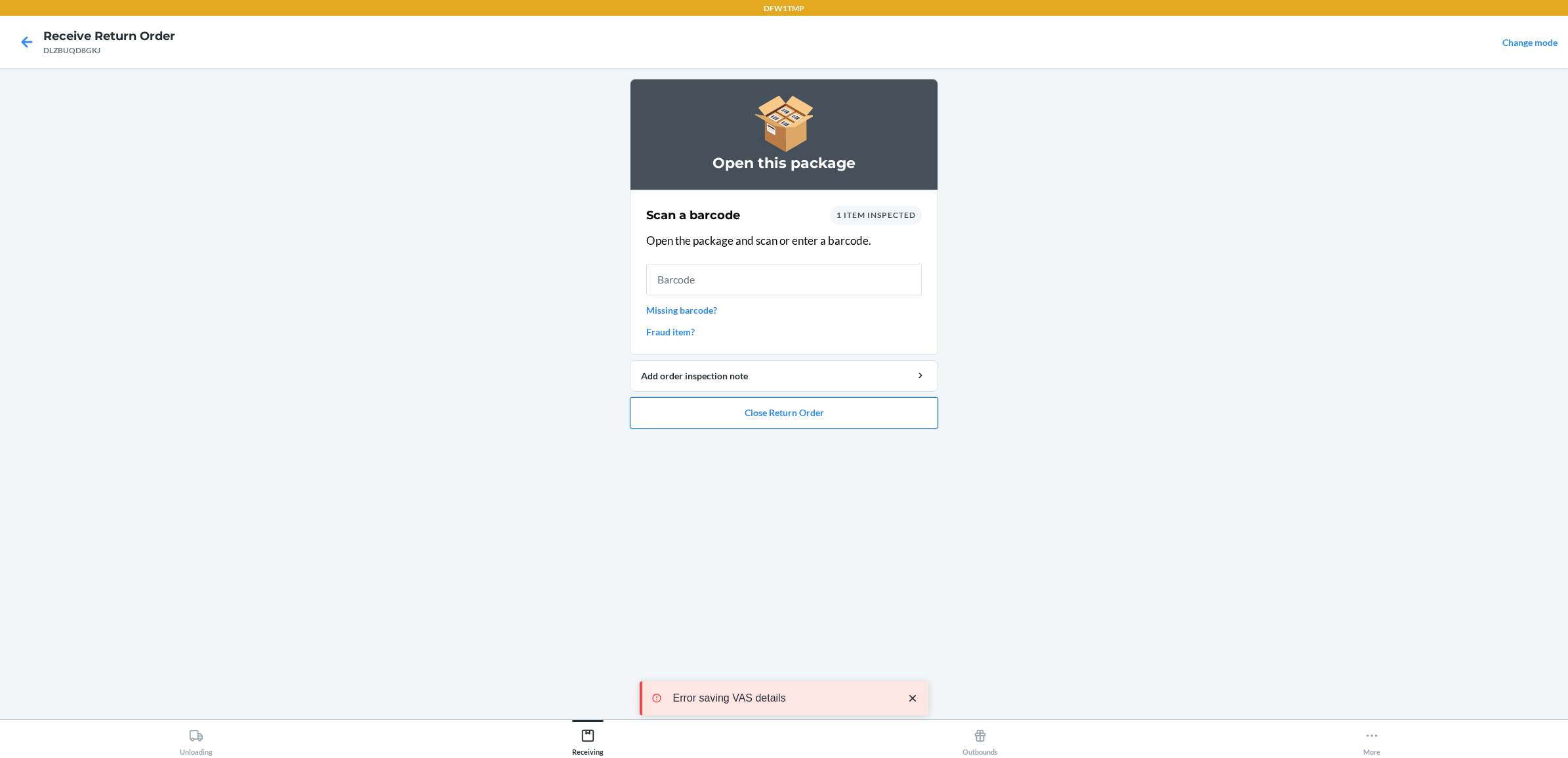
click at [786, 404] on button "Close Return Order" at bounding box center [783, 412] width 308 height 31
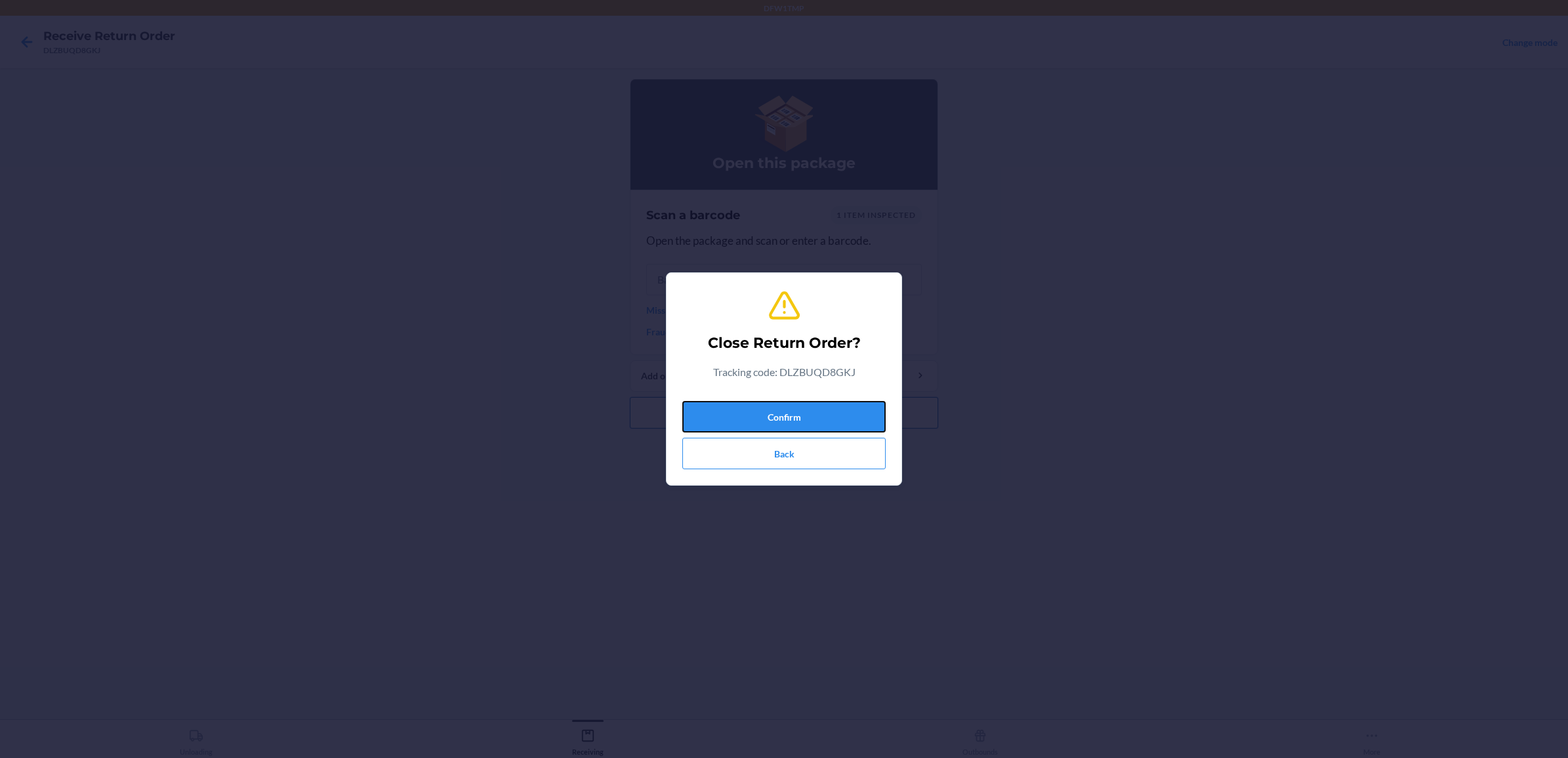
click at [786, 404] on button "Confirm" at bounding box center [784, 416] width 203 height 31
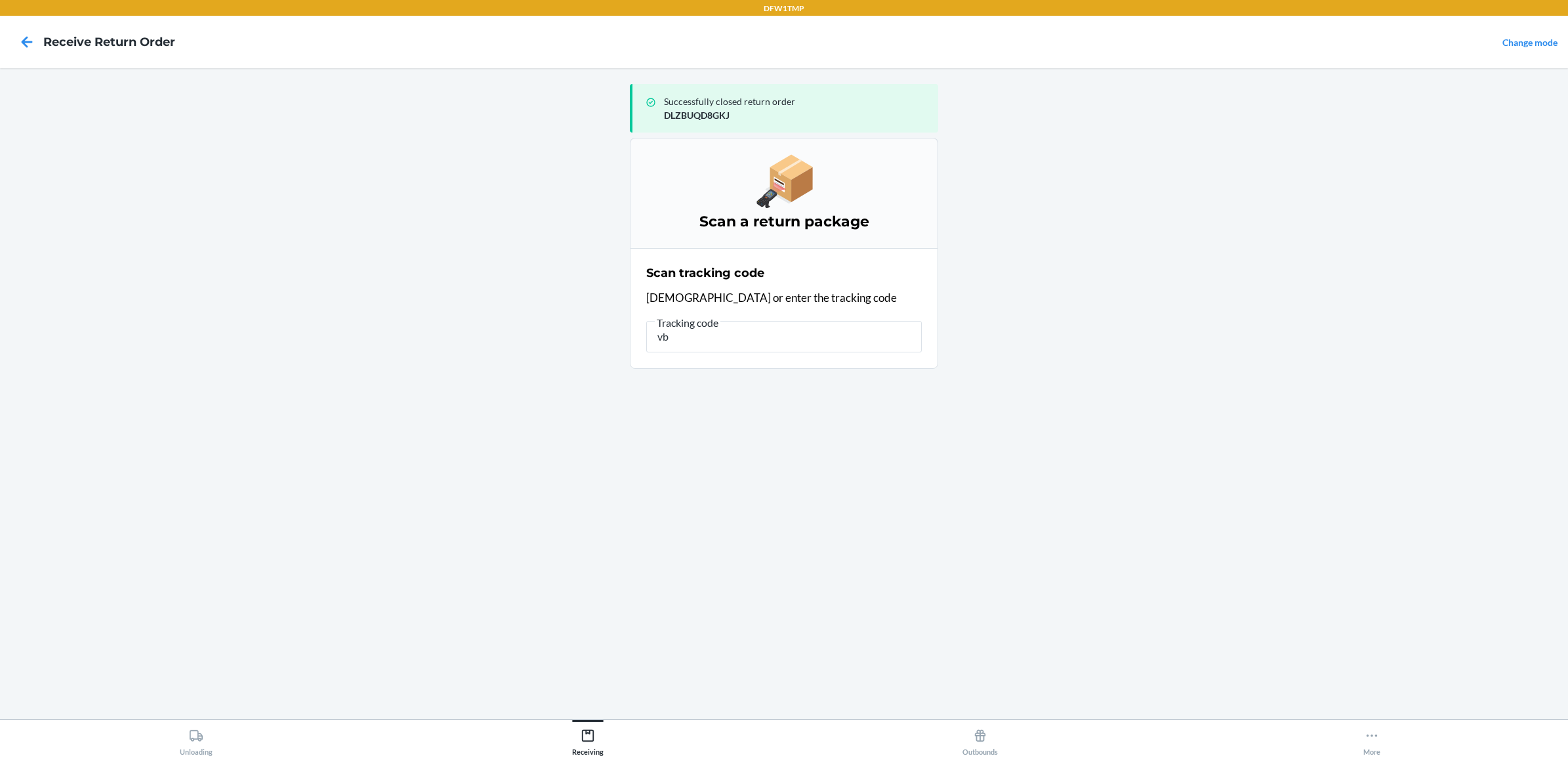
type input "v"
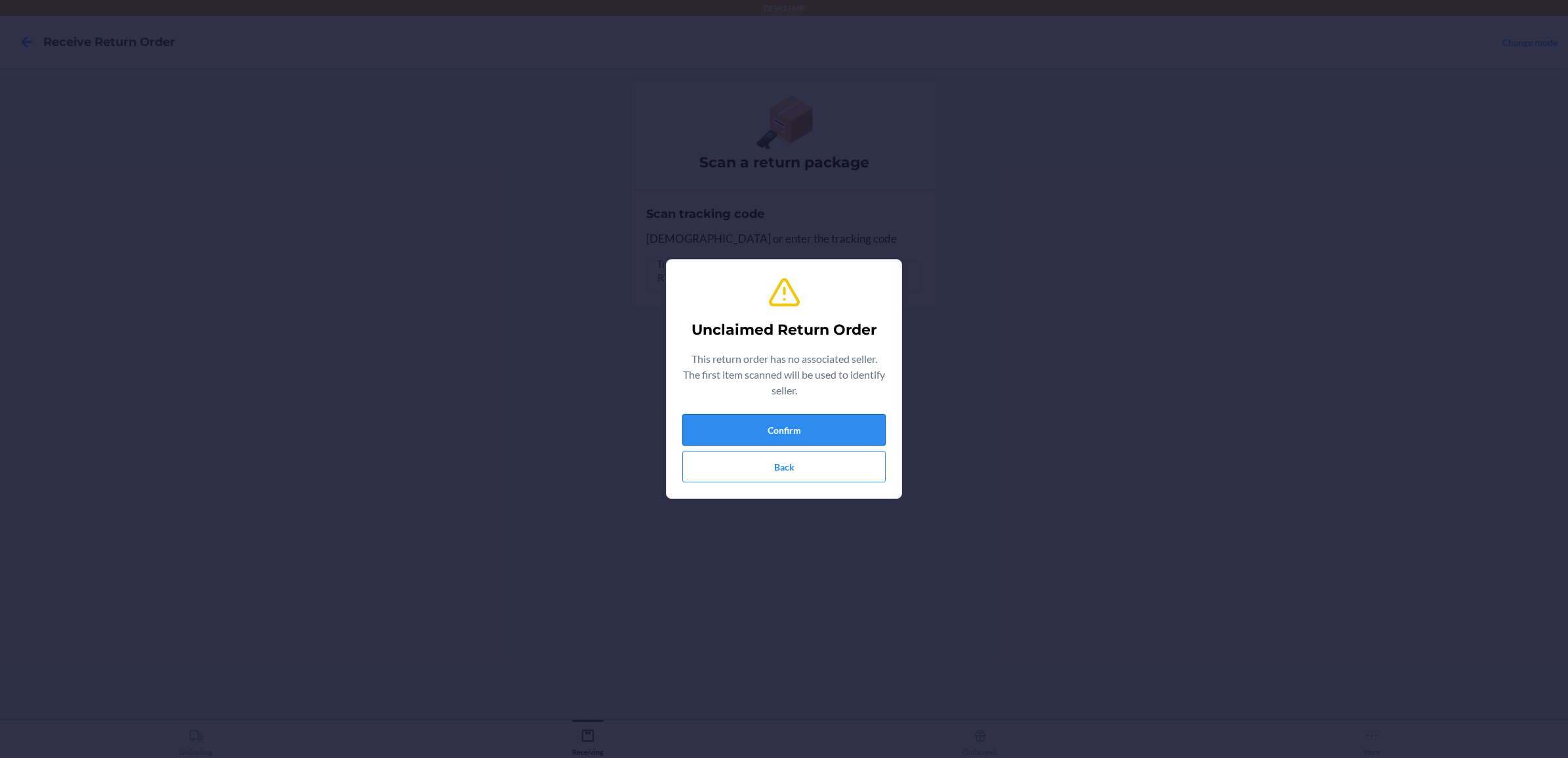
click at [724, 414] on button "Confirm" at bounding box center [784, 429] width 203 height 31
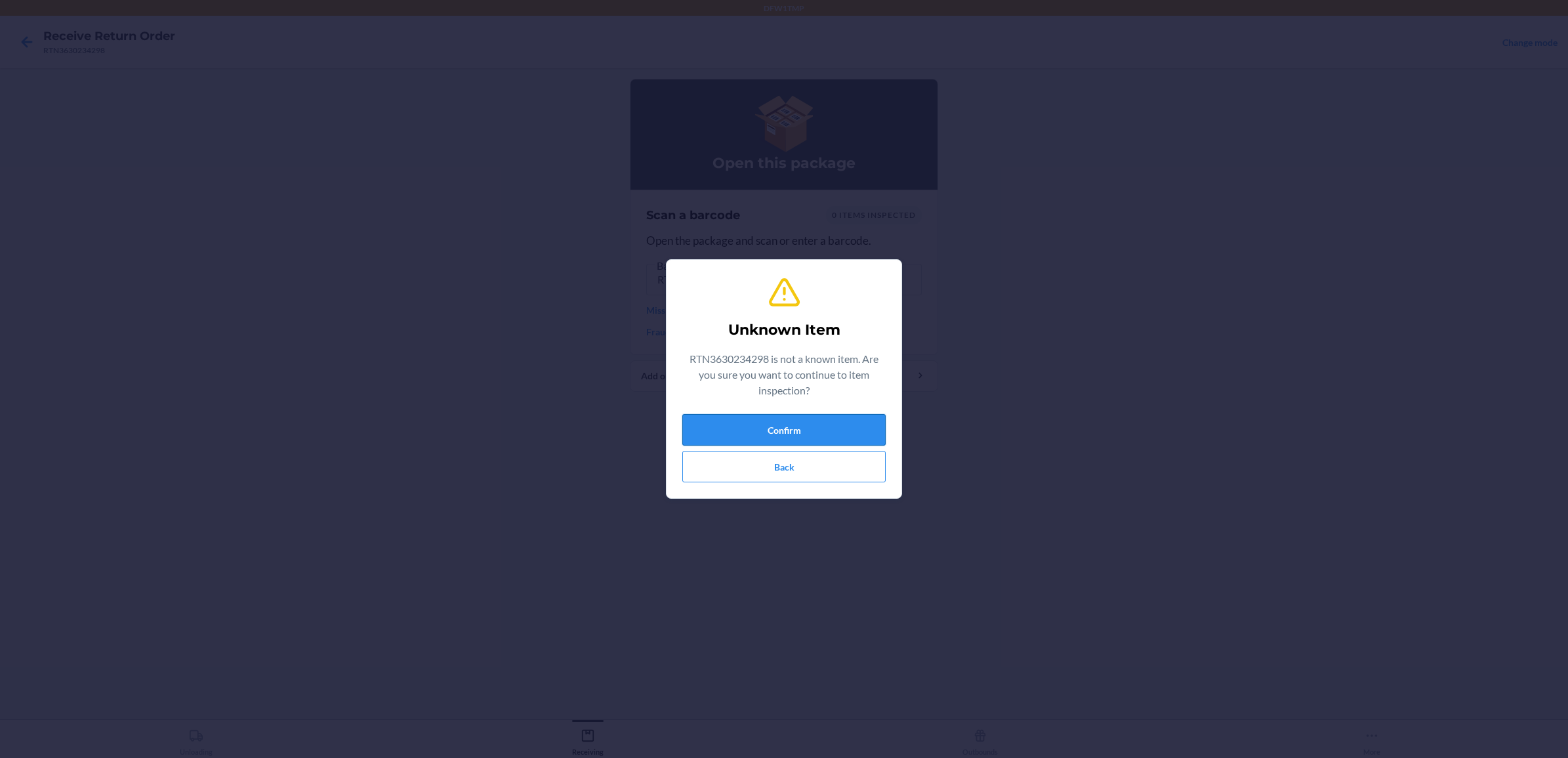
click at [814, 420] on button "Confirm" at bounding box center [784, 429] width 203 height 31
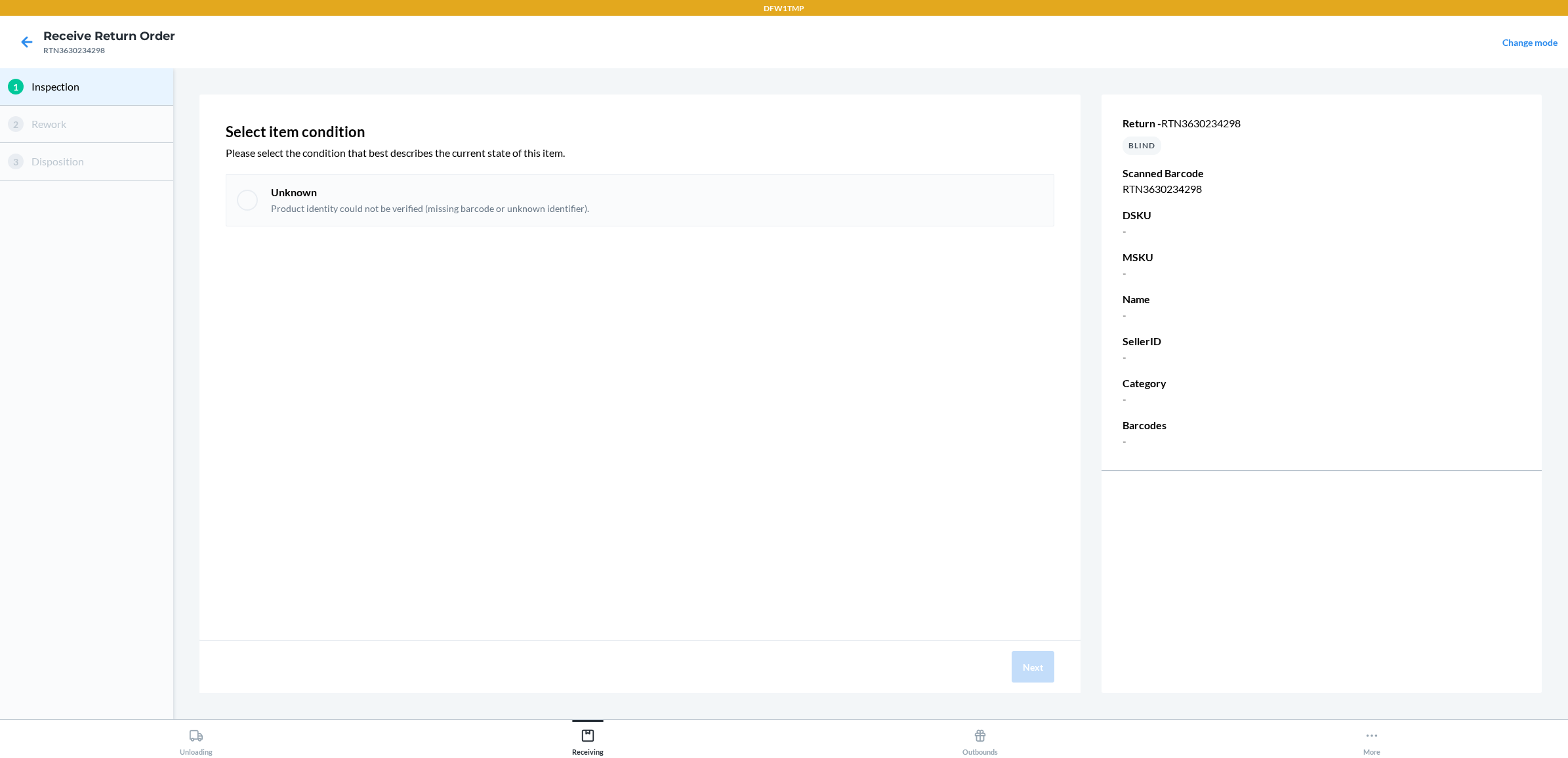
click at [540, 207] on p "Product identity could not be verified (missing barcode or unknown identifier)." at bounding box center [430, 208] width 318 height 13
checkbox input "true"
click at [1033, 675] on button "Next" at bounding box center [1033, 666] width 43 height 31
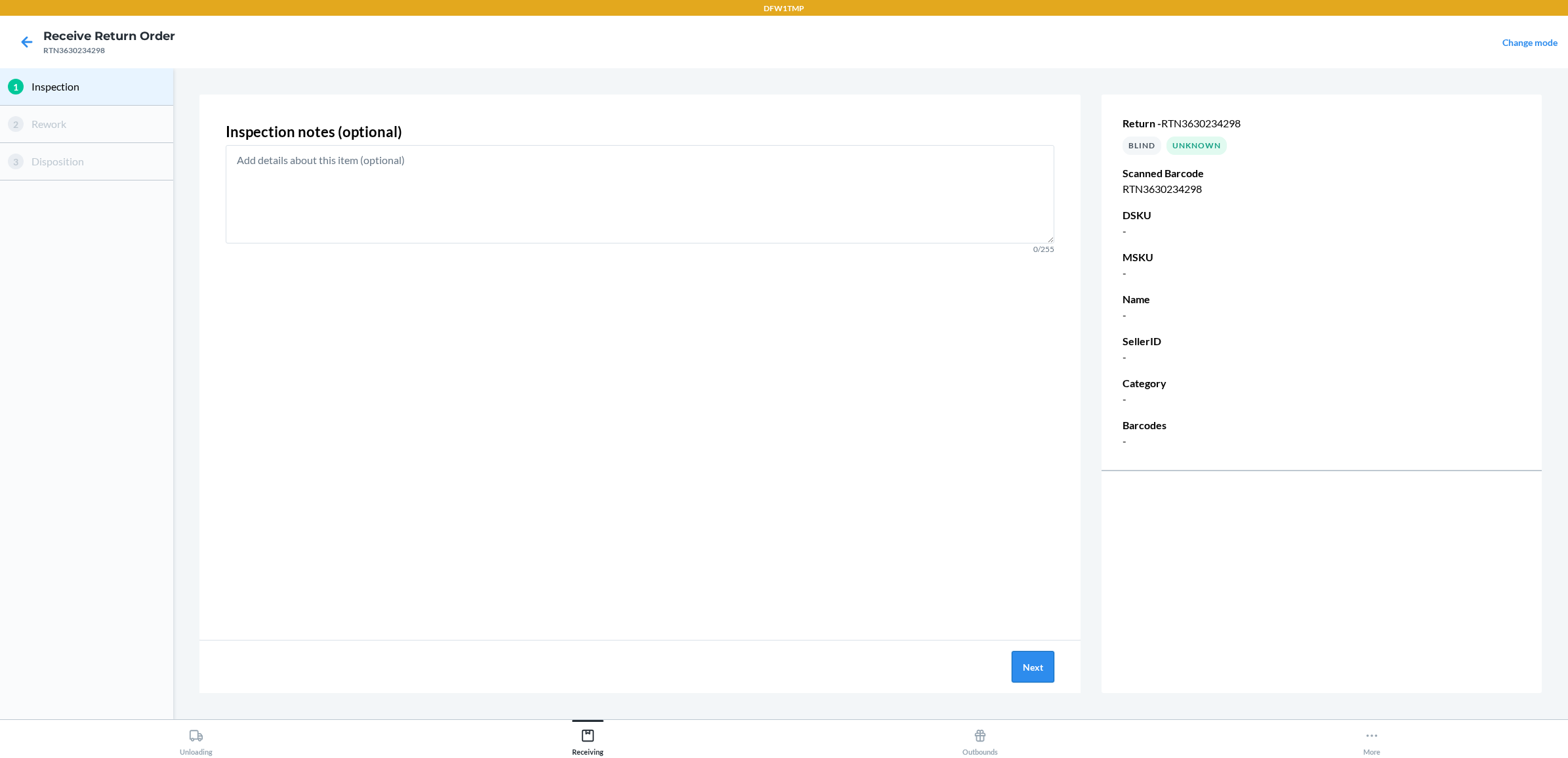
click at [1039, 657] on button "Next" at bounding box center [1033, 666] width 43 height 31
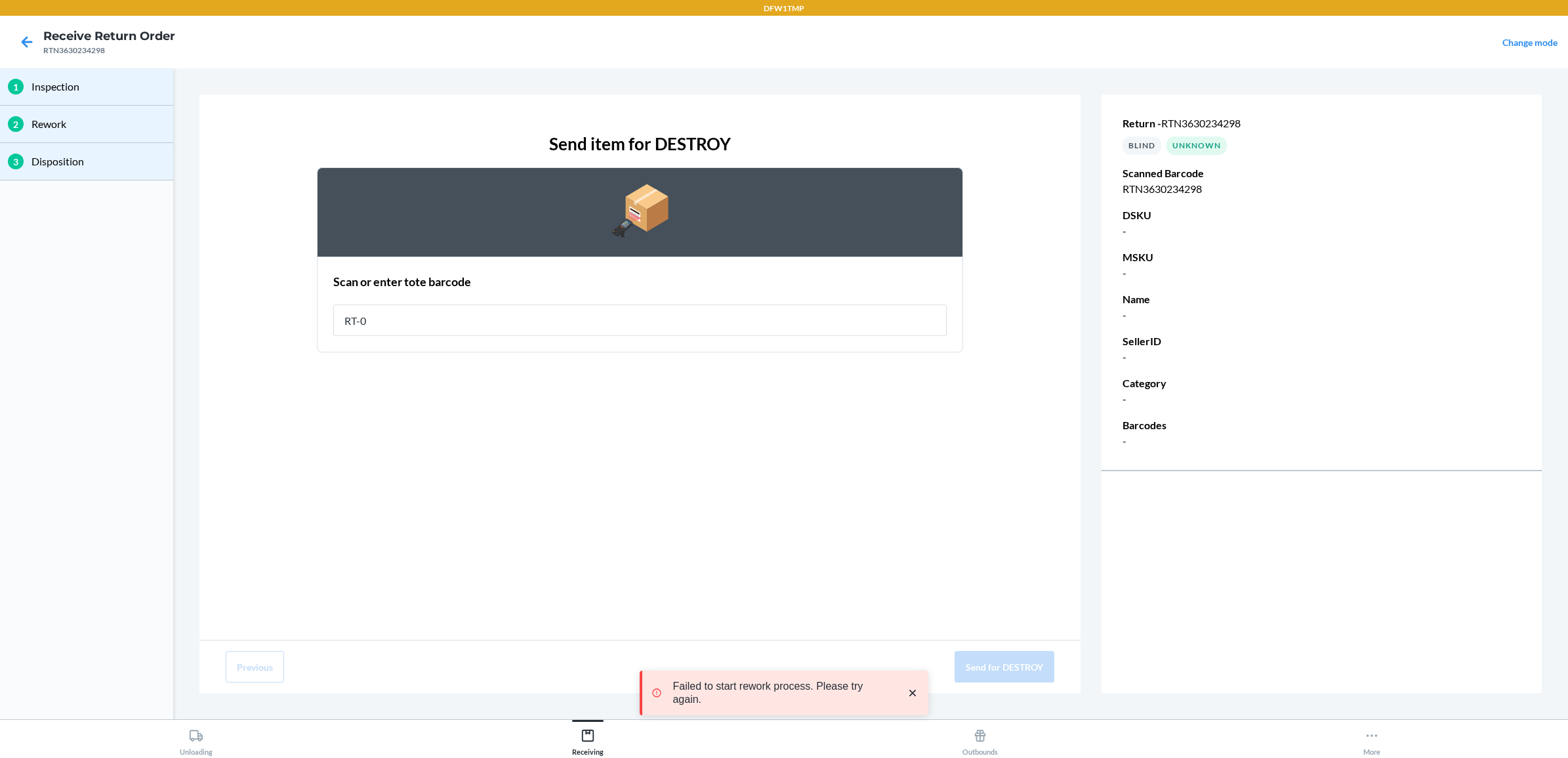
type input "RT-08"
drag, startPoint x: 1033, startPoint y: 670, endPoint x: 946, endPoint y: 598, distance: 112.9
click at [1032, 664] on button "Send for DESTROY" at bounding box center [1004, 666] width 99 height 31
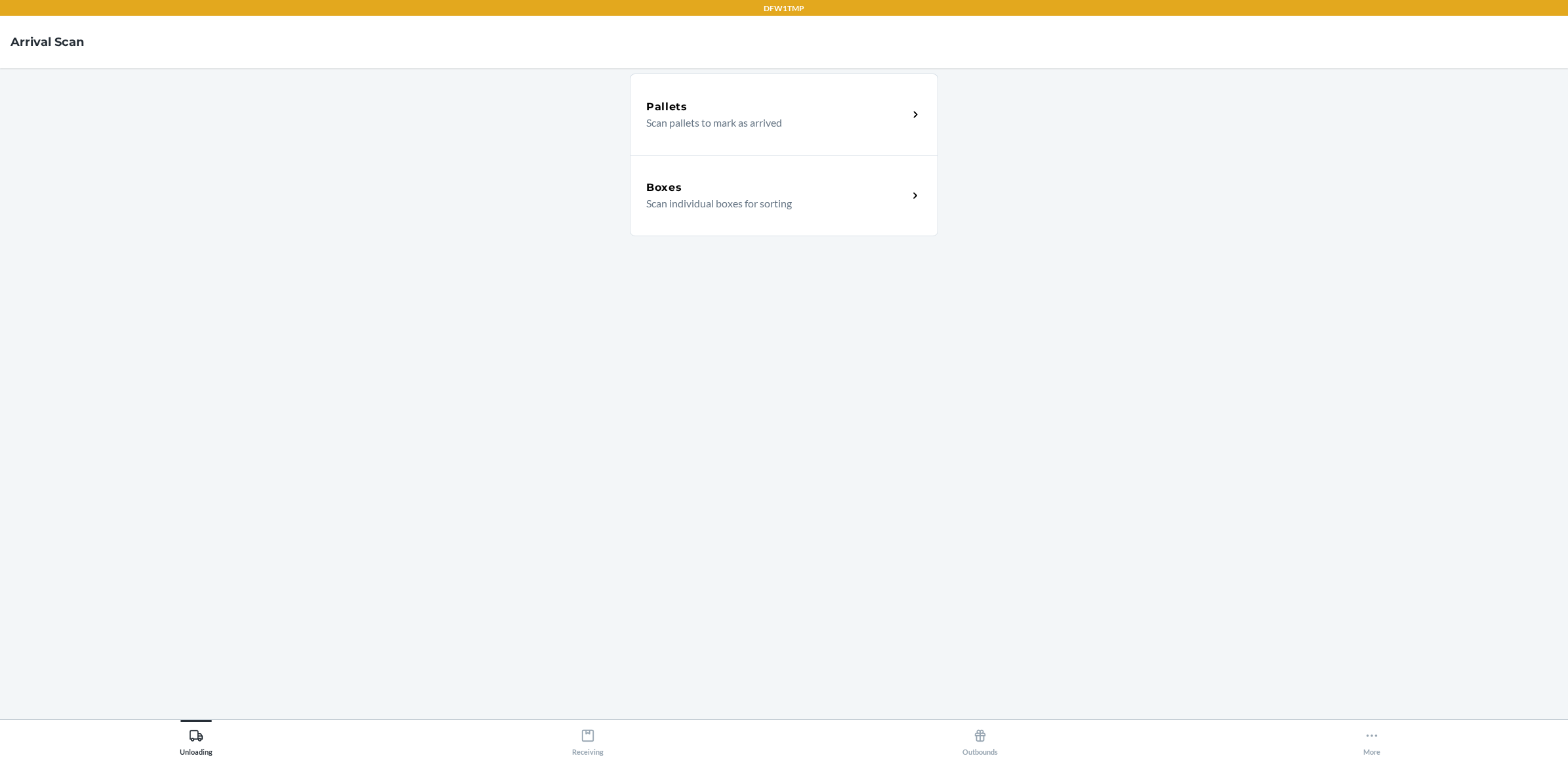
click at [715, 207] on p "Scan individual boxes for sorting" at bounding box center [772, 203] width 251 height 16
